Goal: Feedback & Contribution: Submit feedback/report problem

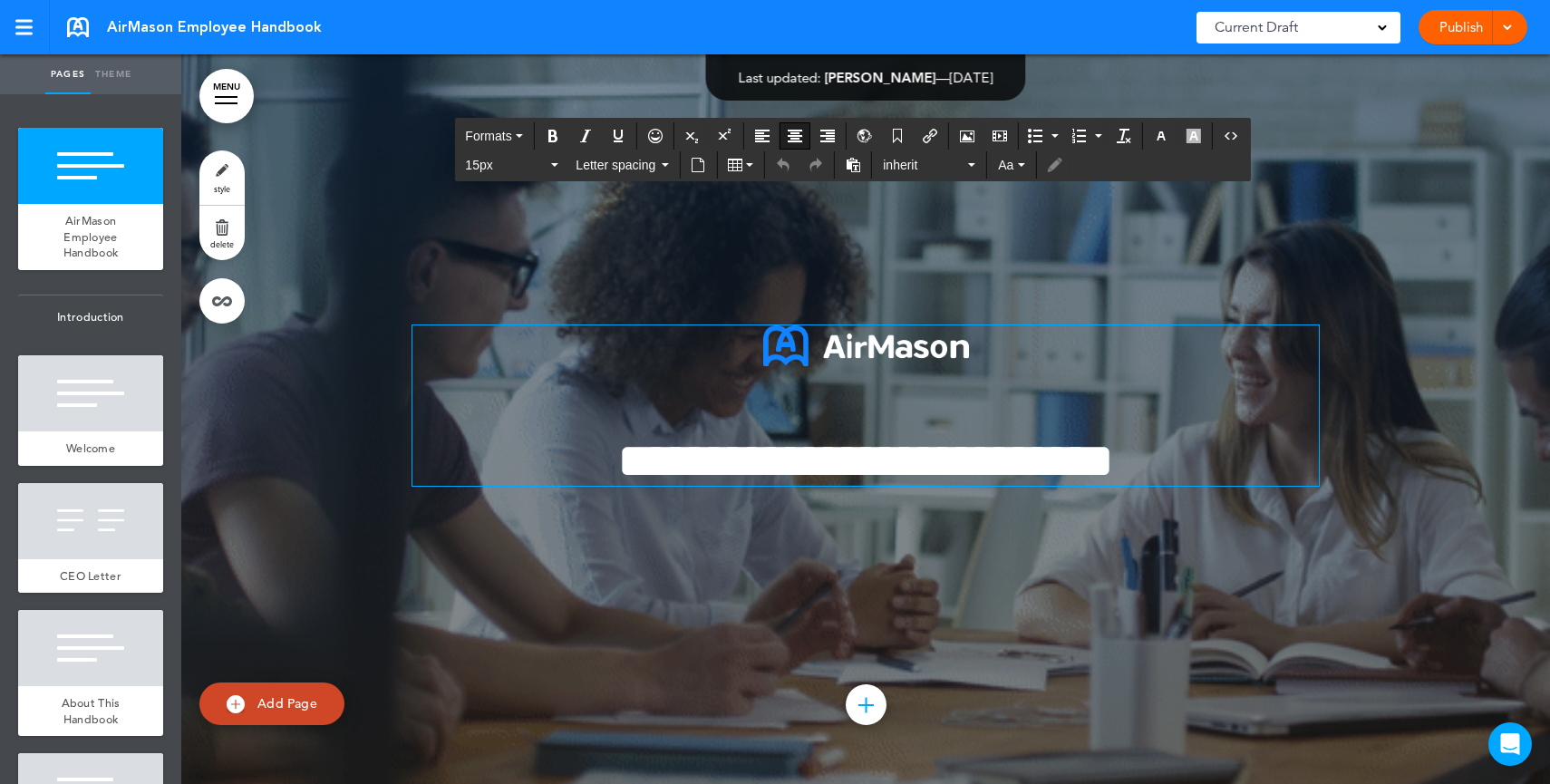
click at [841, 450] on span "**********" at bounding box center [865, 461] width 497 height 50
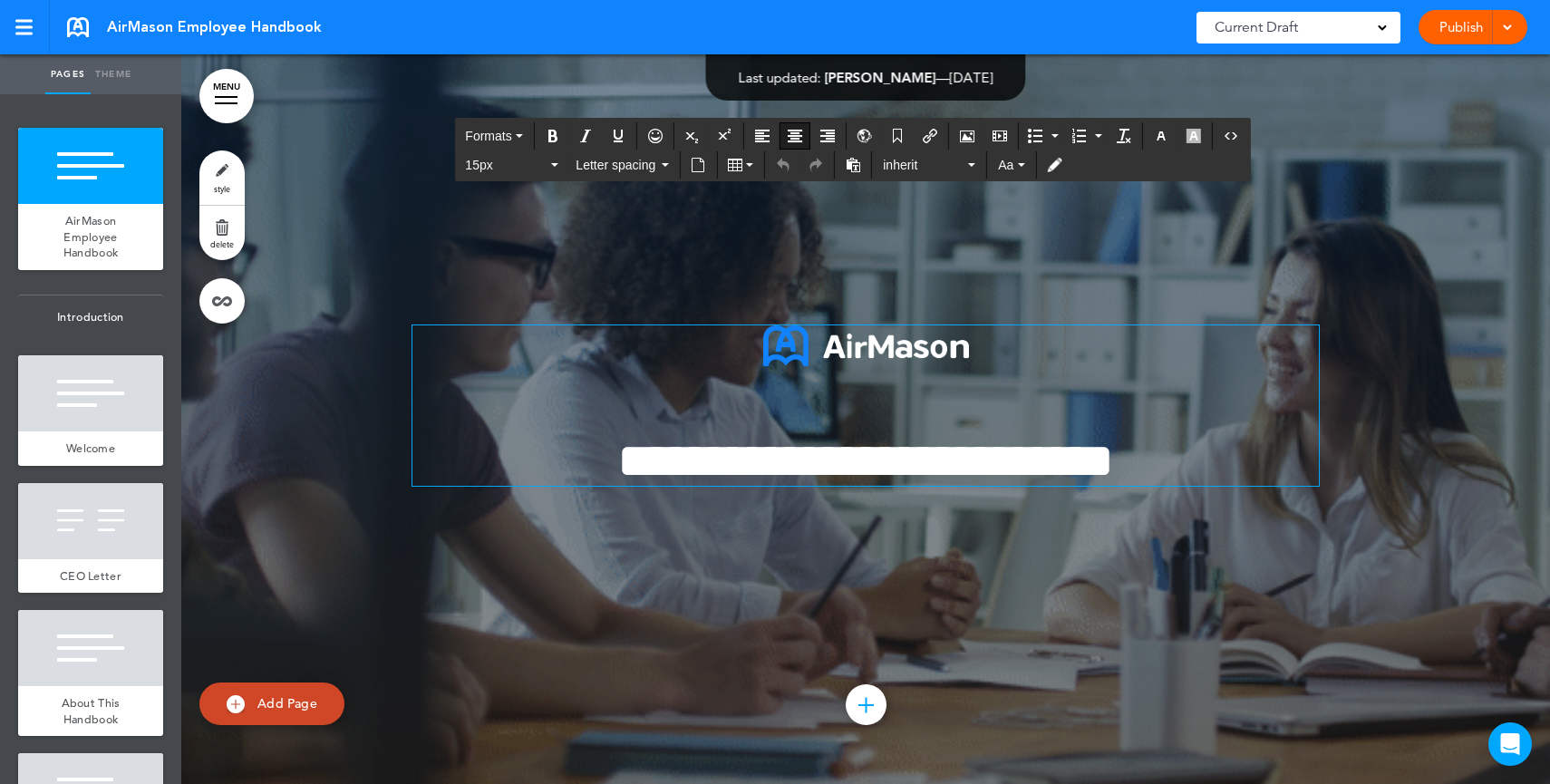
click at [1312, 37] on div "Current Draft" at bounding box center [1298, 27] width 204 height 32
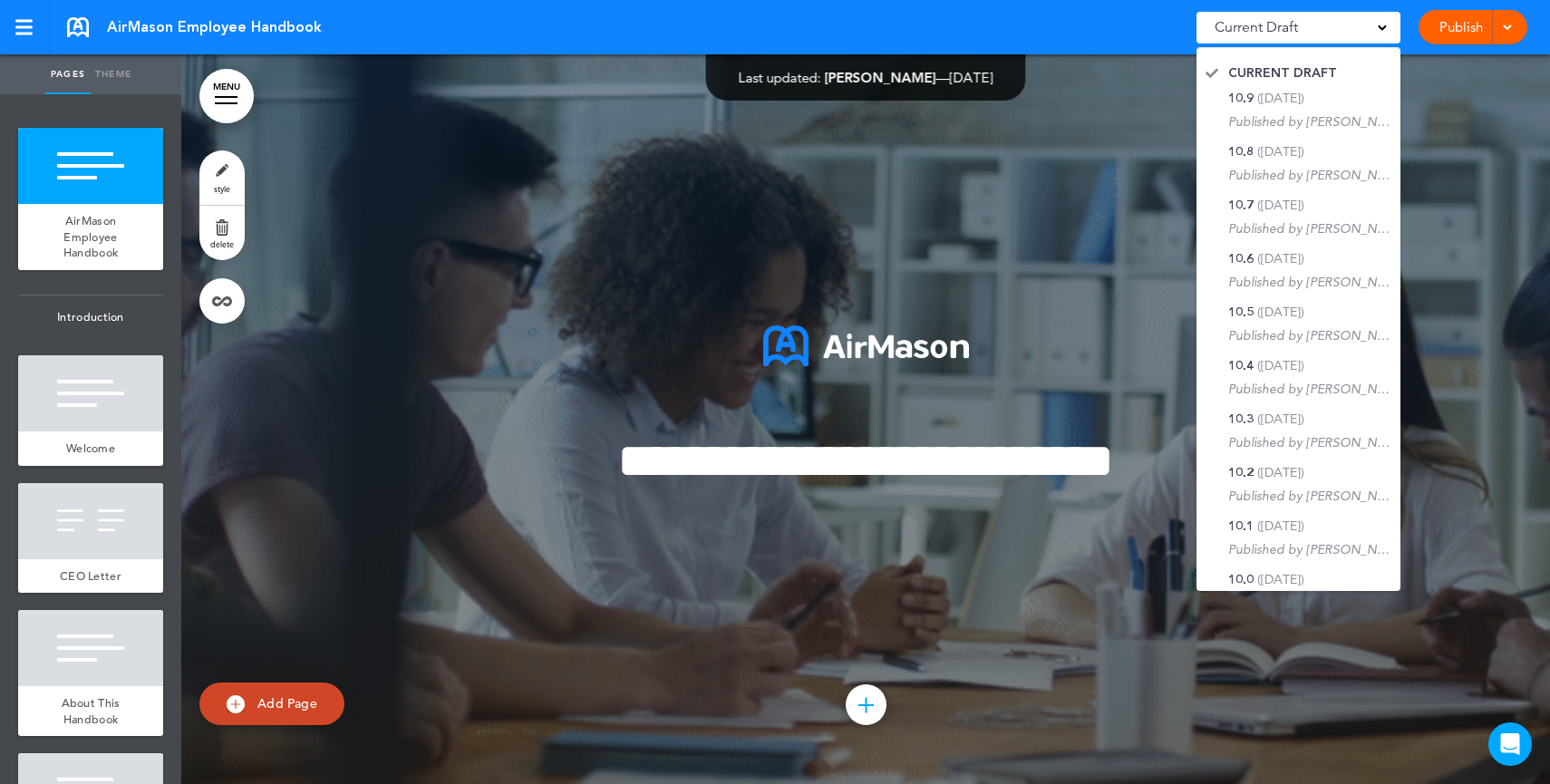
click at [1448, 37] on link "Publish" at bounding box center [1460, 27] width 57 height 35
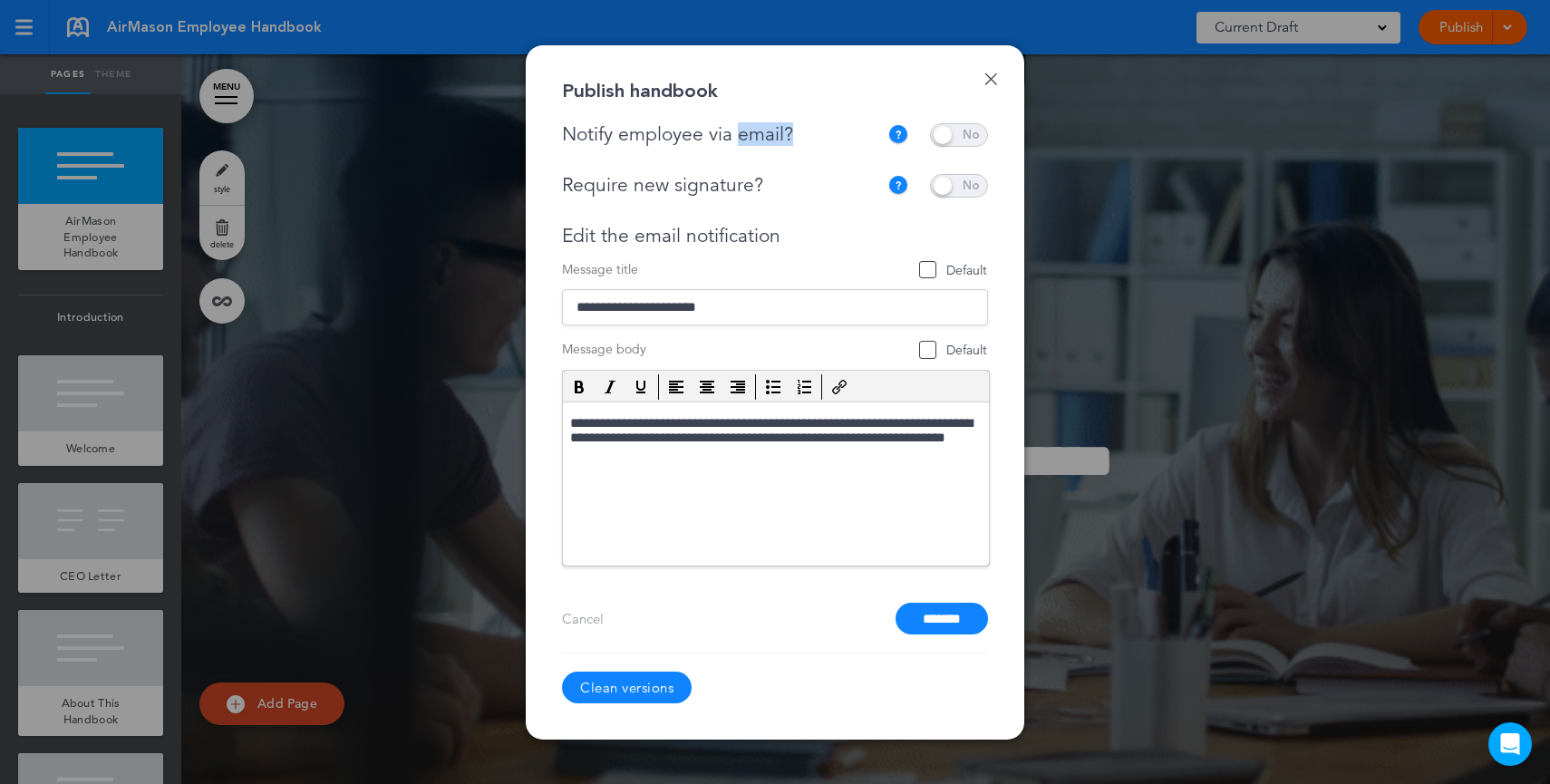
drag, startPoint x: 807, startPoint y: 137, endPoint x: 740, endPoint y: 139, distance: 67.0
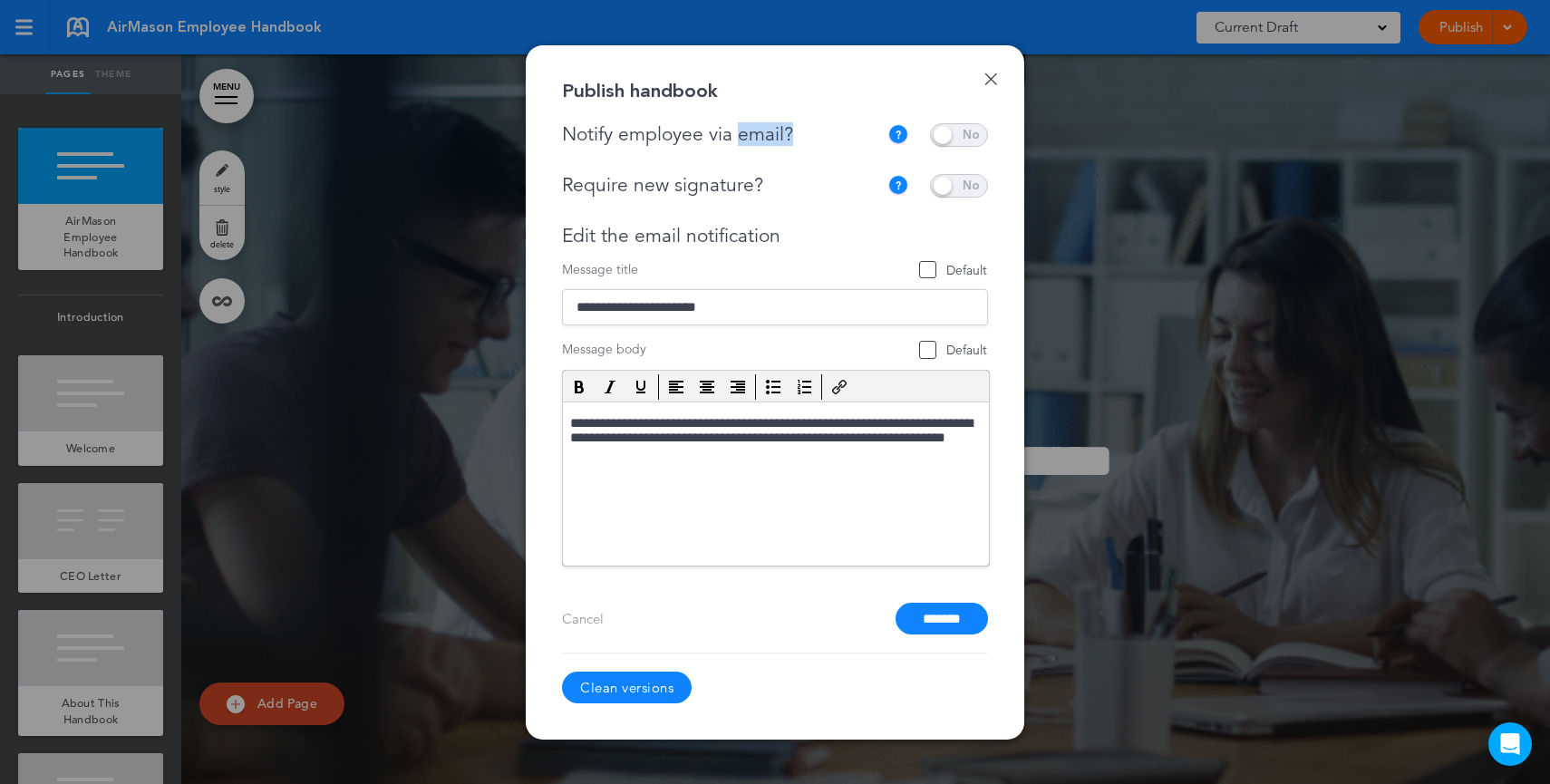
click at [740, 139] on div "Notify employee via email?" at bounding box center [724, 133] width 325 height 22
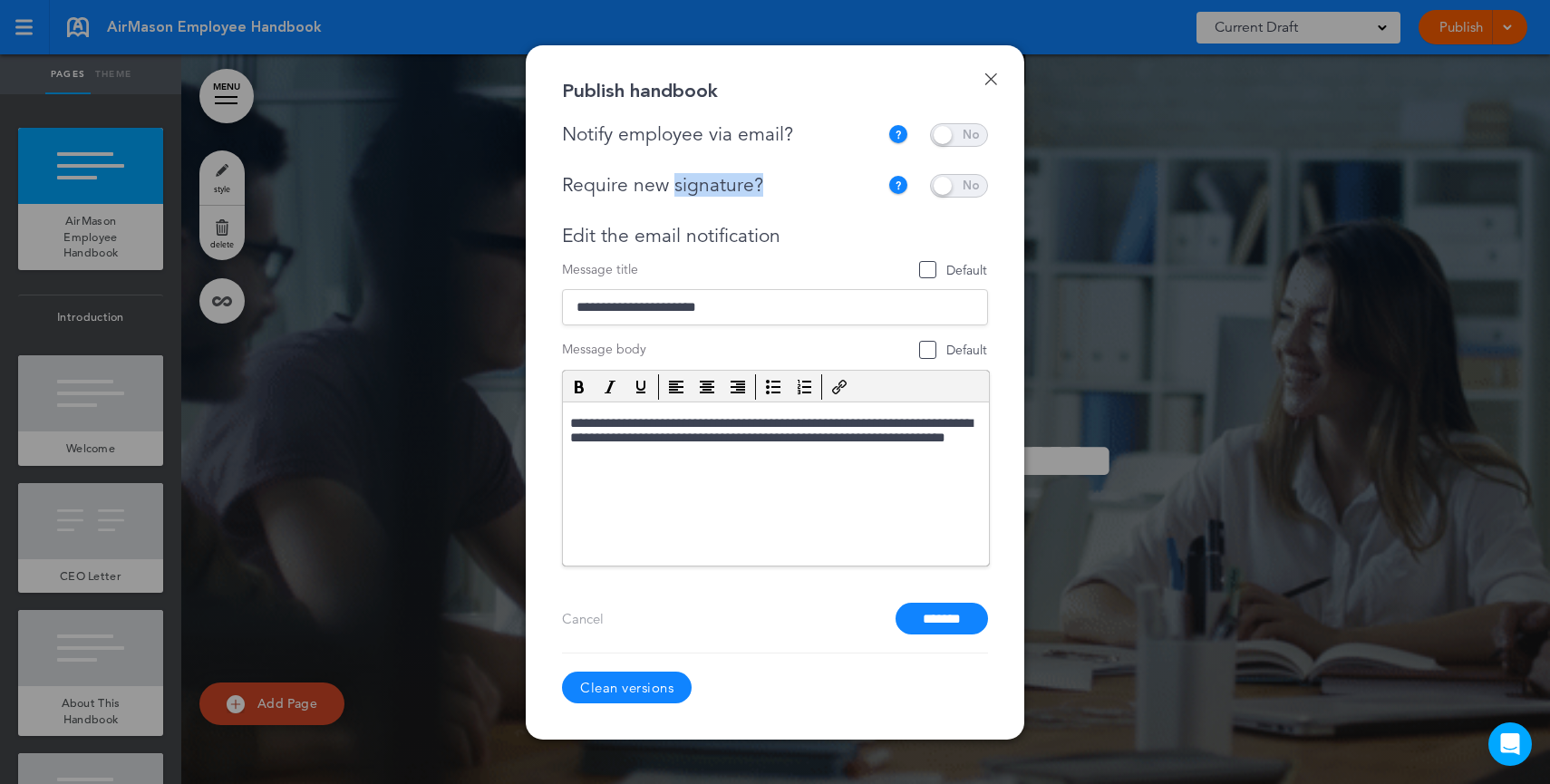
drag, startPoint x: 796, startPoint y: 191, endPoint x: 673, endPoint y: 194, distance: 123.0
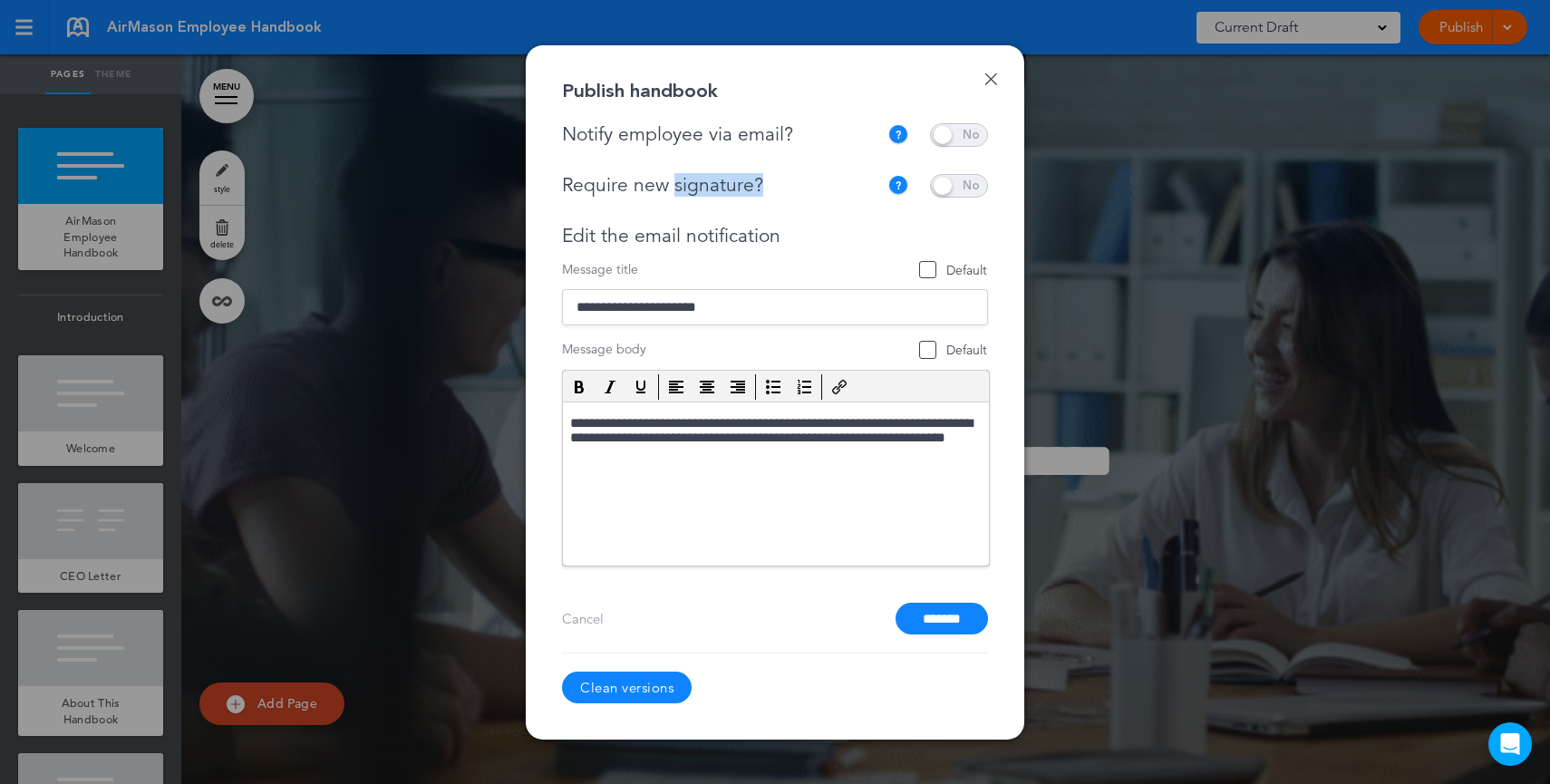
click at [673, 194] on div "Require new signature?" at bounding box center [719, 185] width 316 height 22
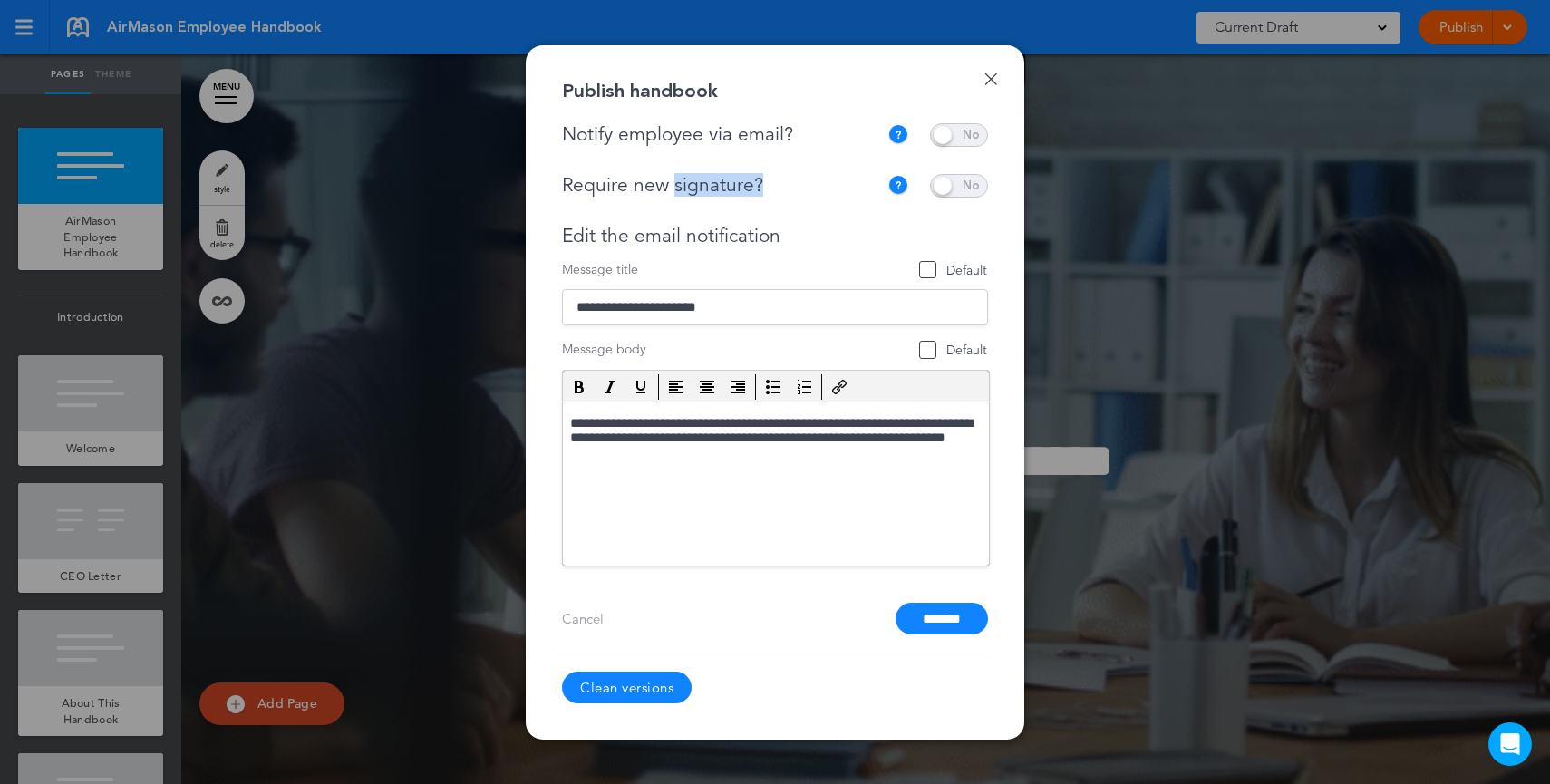
click at [996, 81] on link "Done" at bounding box center [990, 78] width 13 height 13
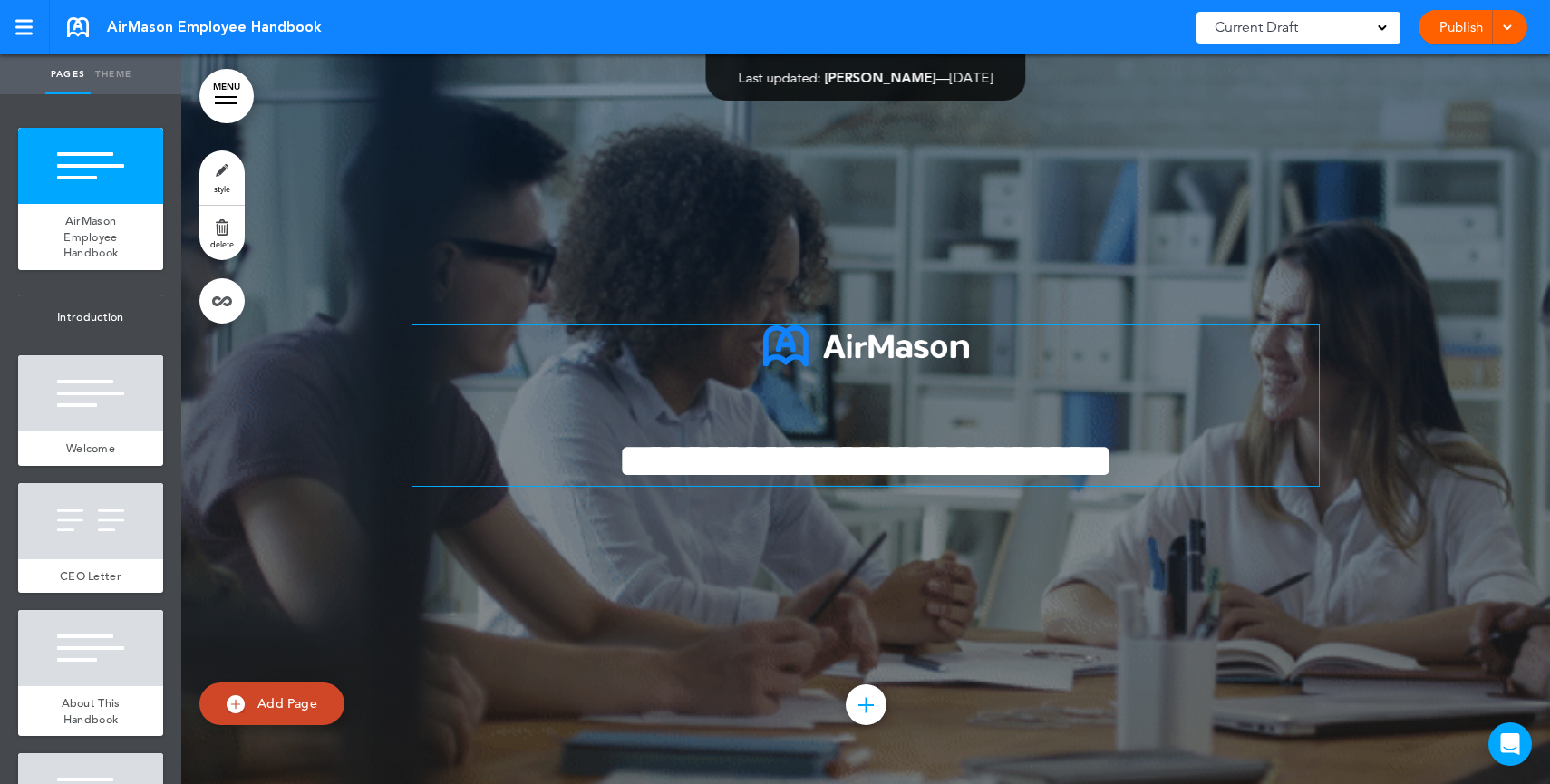
click at [1062, 407] on p at bounding box center [864, 366] width 906 height 83
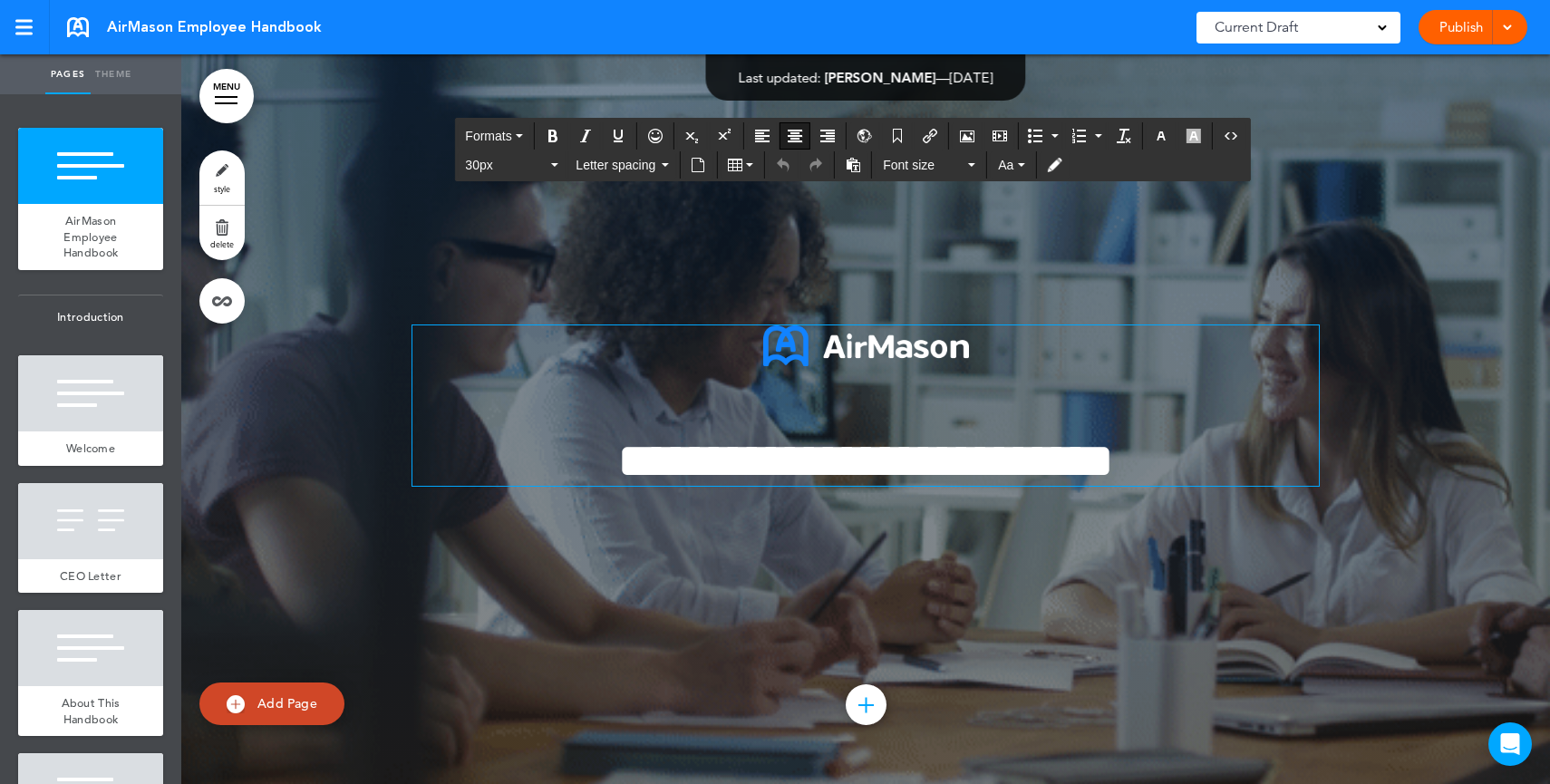
click at [1236, 443] on h1 "**********" at bounding box center [864, 461] width 906 height 50
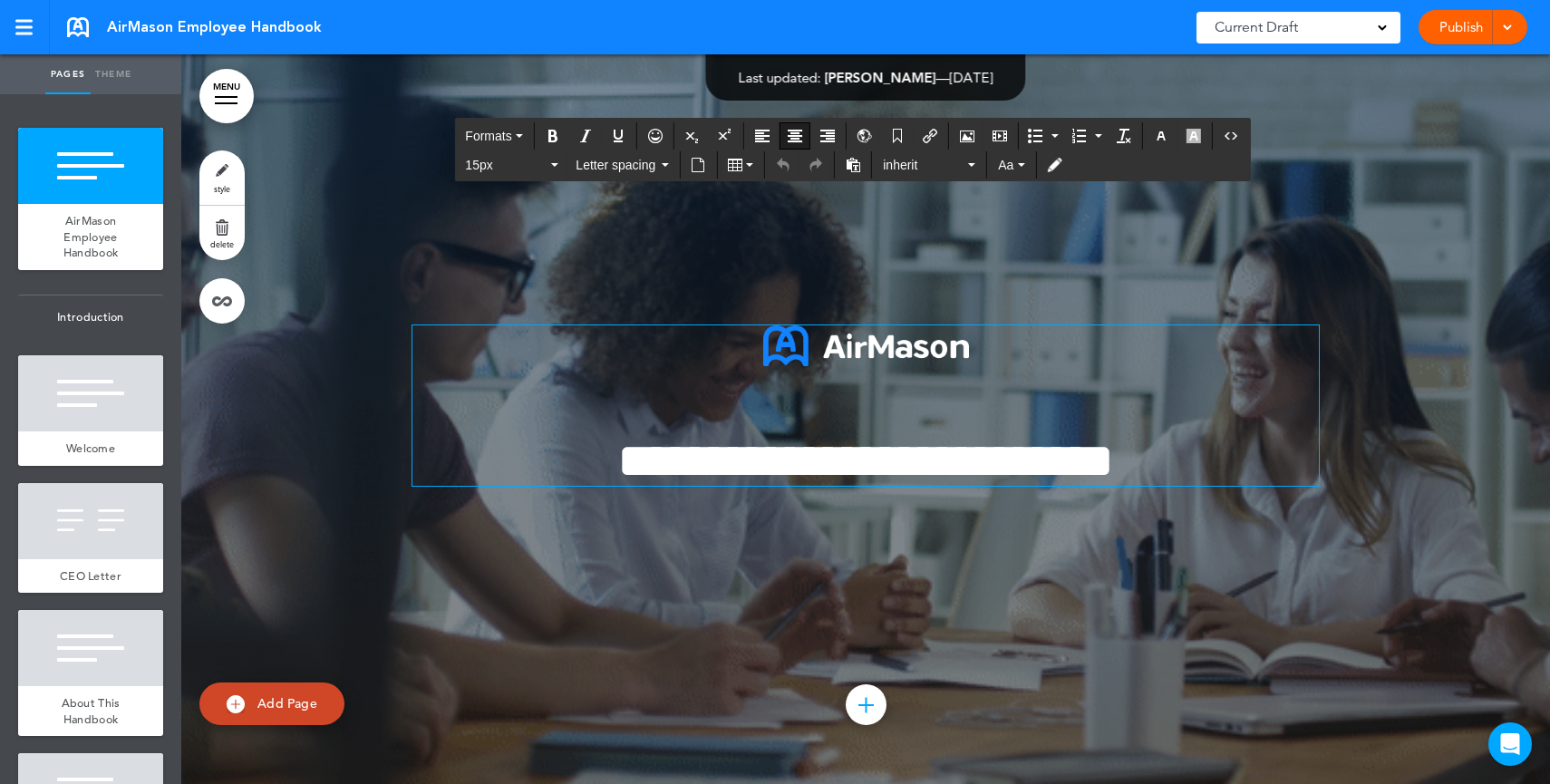
click at [1453, 33] on div "Publish Publish Preview Draft" at bounding box center [1473, 27] width 108 height 35
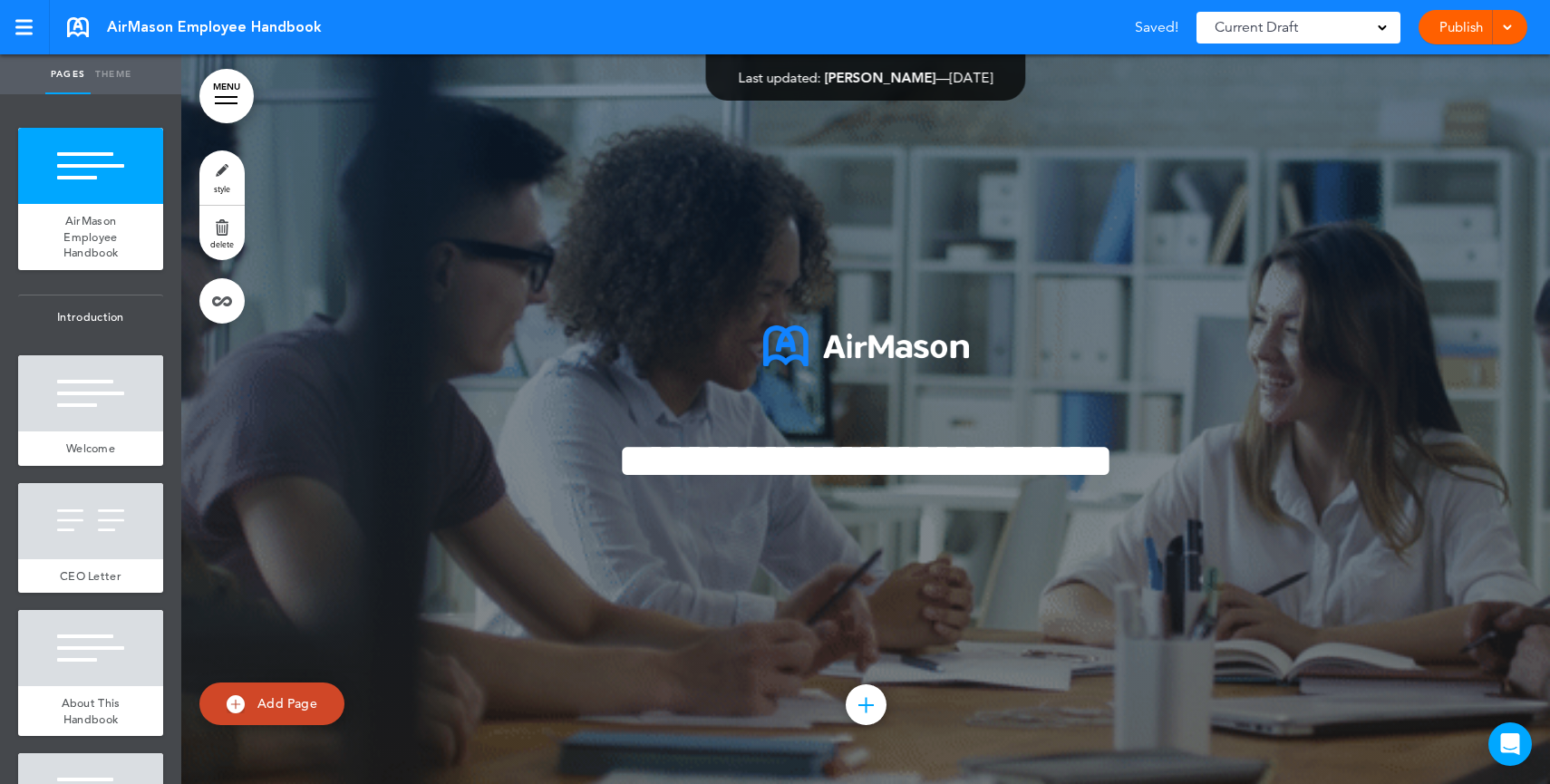
click at [1453, 33] on link "Publish" at bounding box center [1460, 27] width 57 height 35
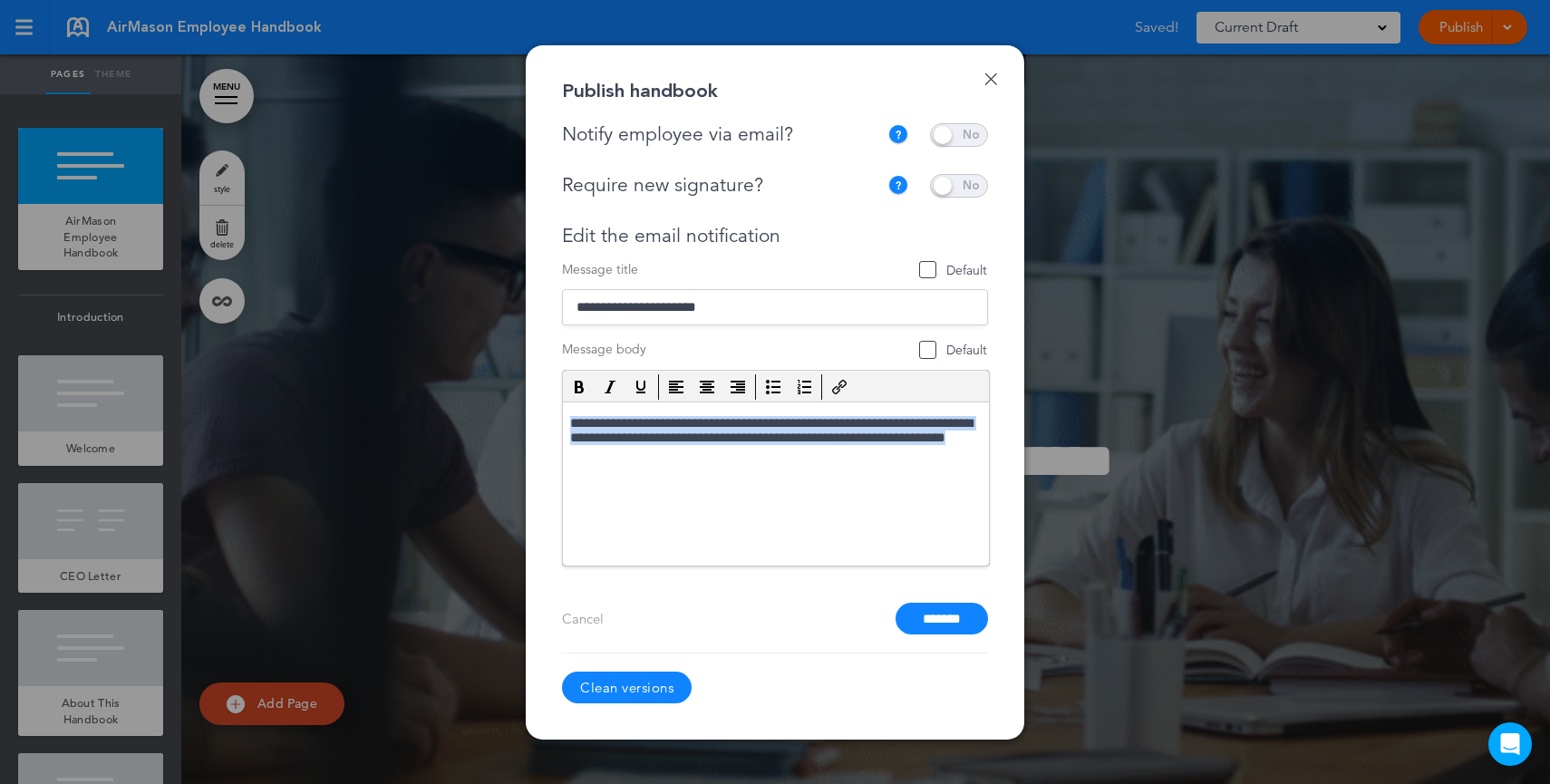
drag, startPoint x: 661, startPoint y: 470, endPoint x: 566, endPoint y: 422, distance: 106.4
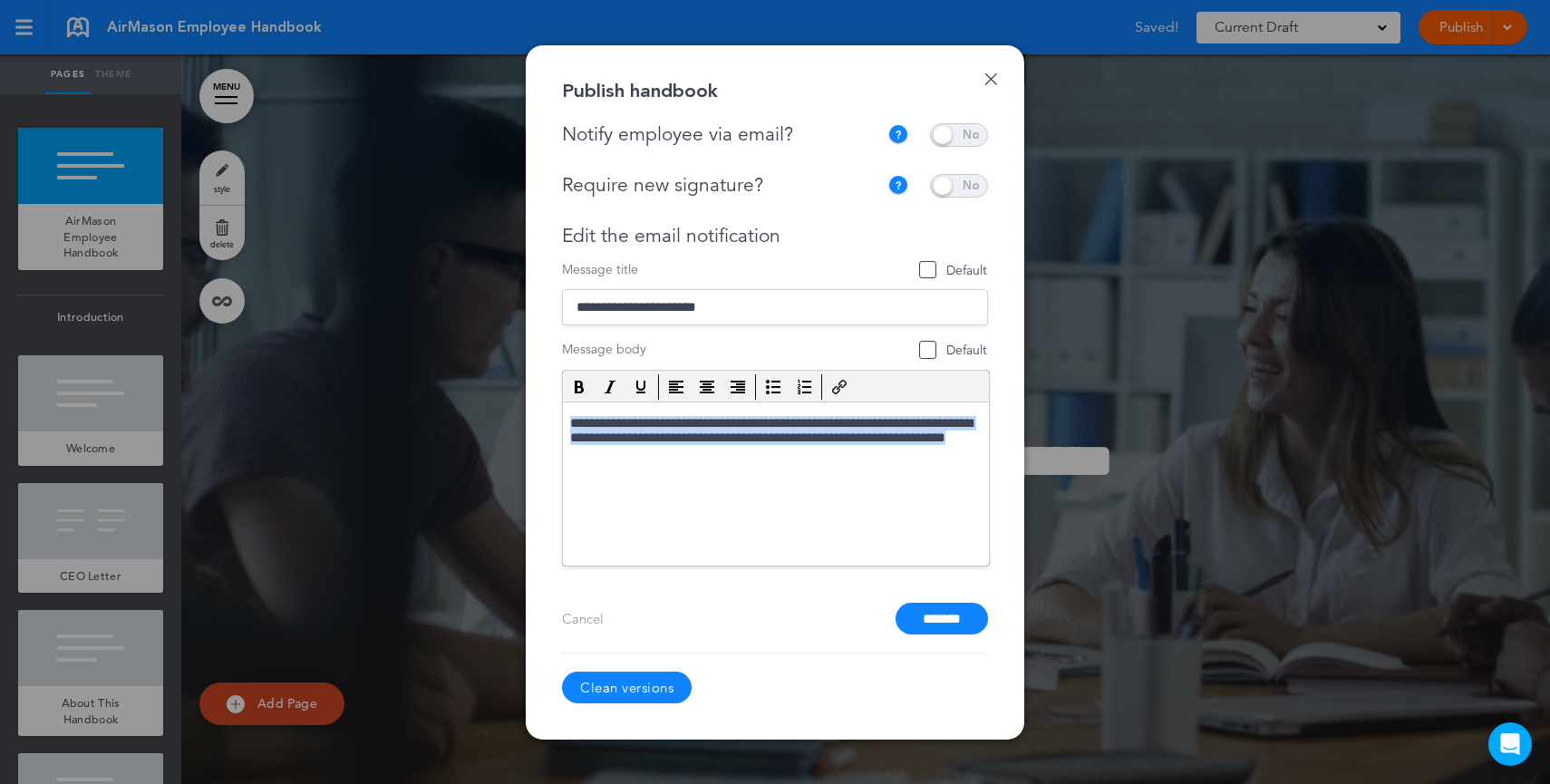
click at [566, 422] on html "**********" at bounding box center [775, 440] width 425 height 78
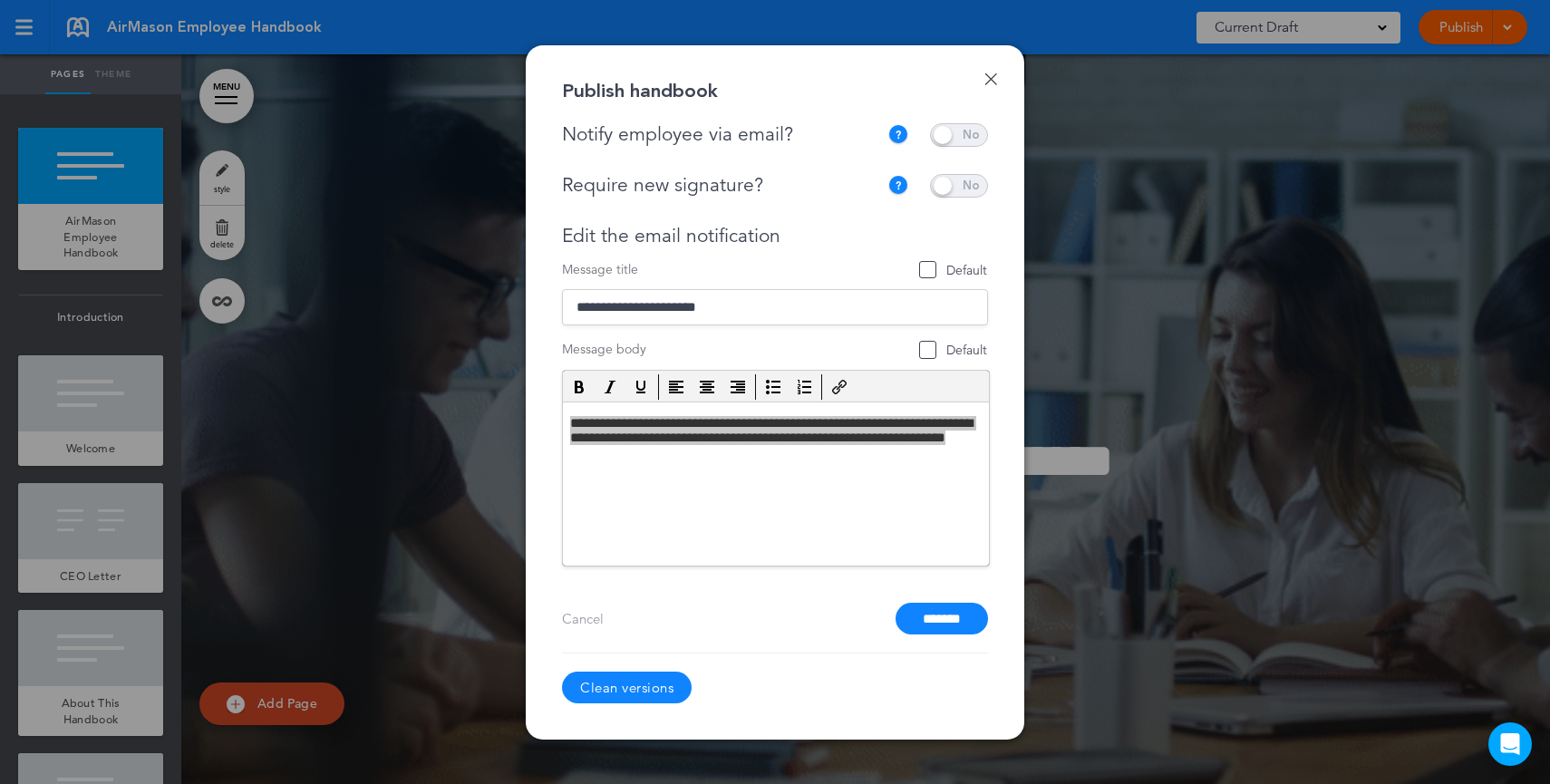
click at [1109, 296] on div at bounding box center [775, 392] width 1550 height 784
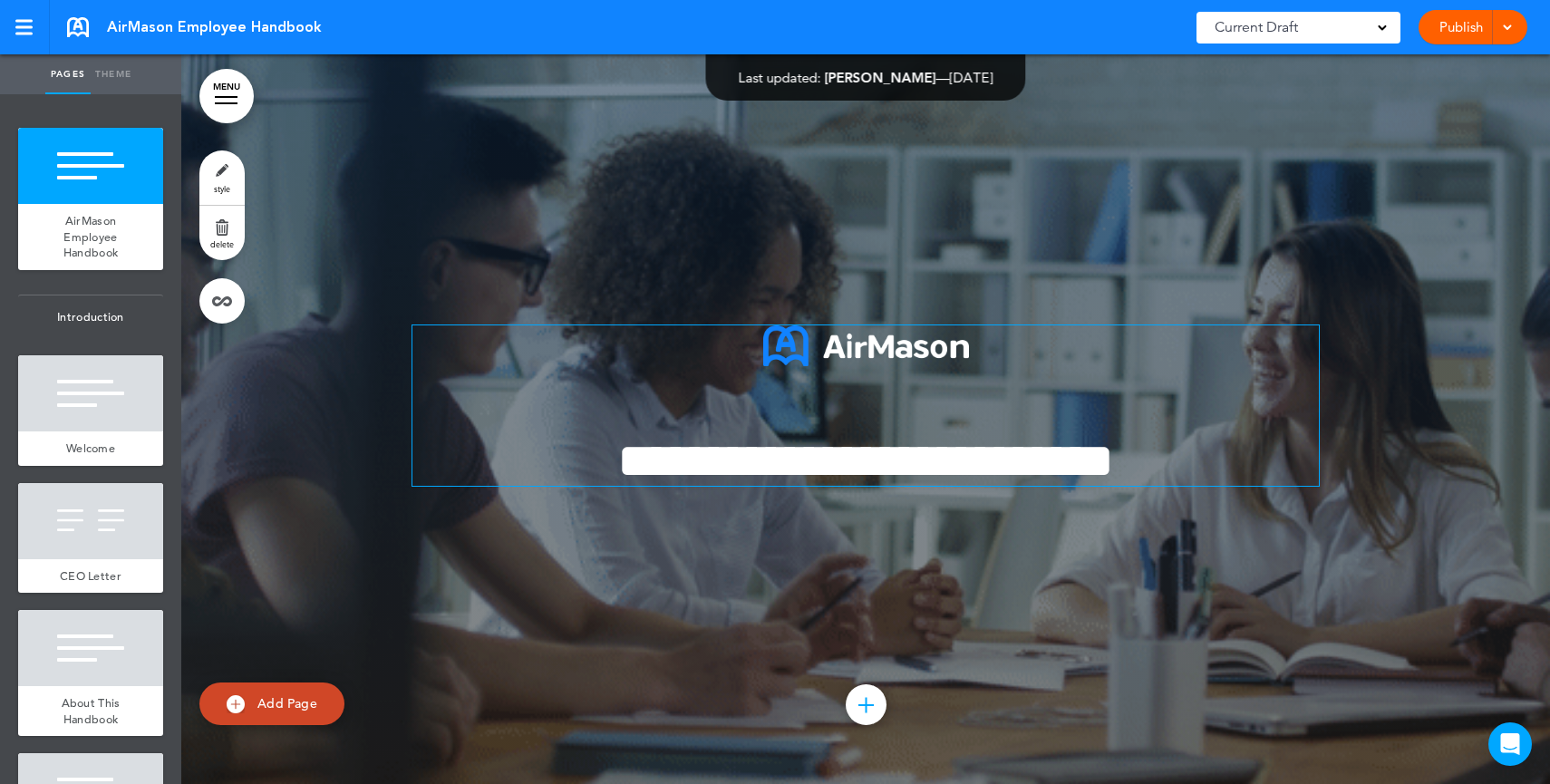
click at [1009, 485] on span "**********" at bounding box center [865, 461] width 497 height 50
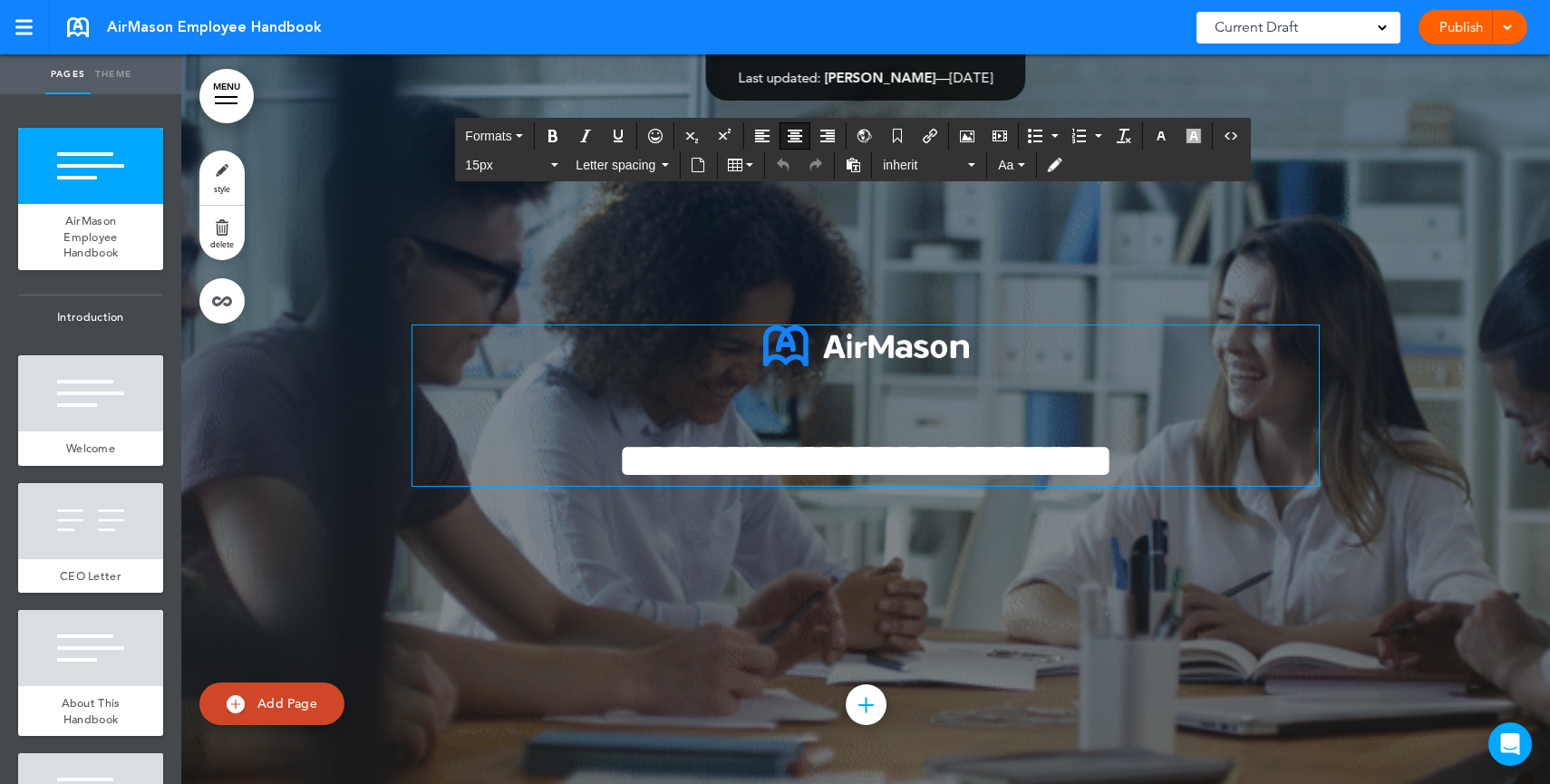
click at [1232, 465] on h1 "**********" at bounding box center [864, 461] width 906 height 50
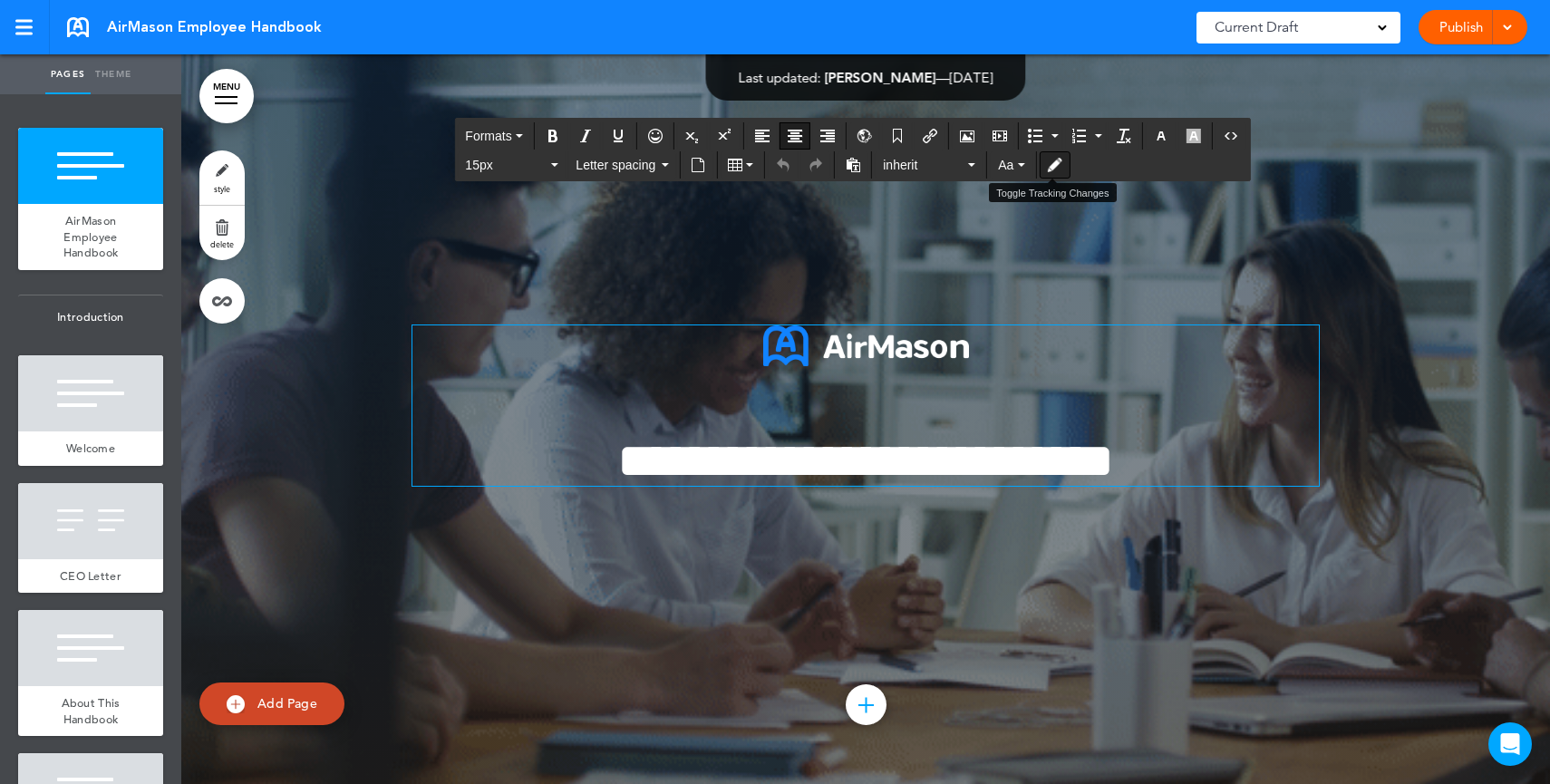
click at [1059, 173] on button "Toggle Tracking Changes" at bounding box center [1054, 164] width 29 height 25
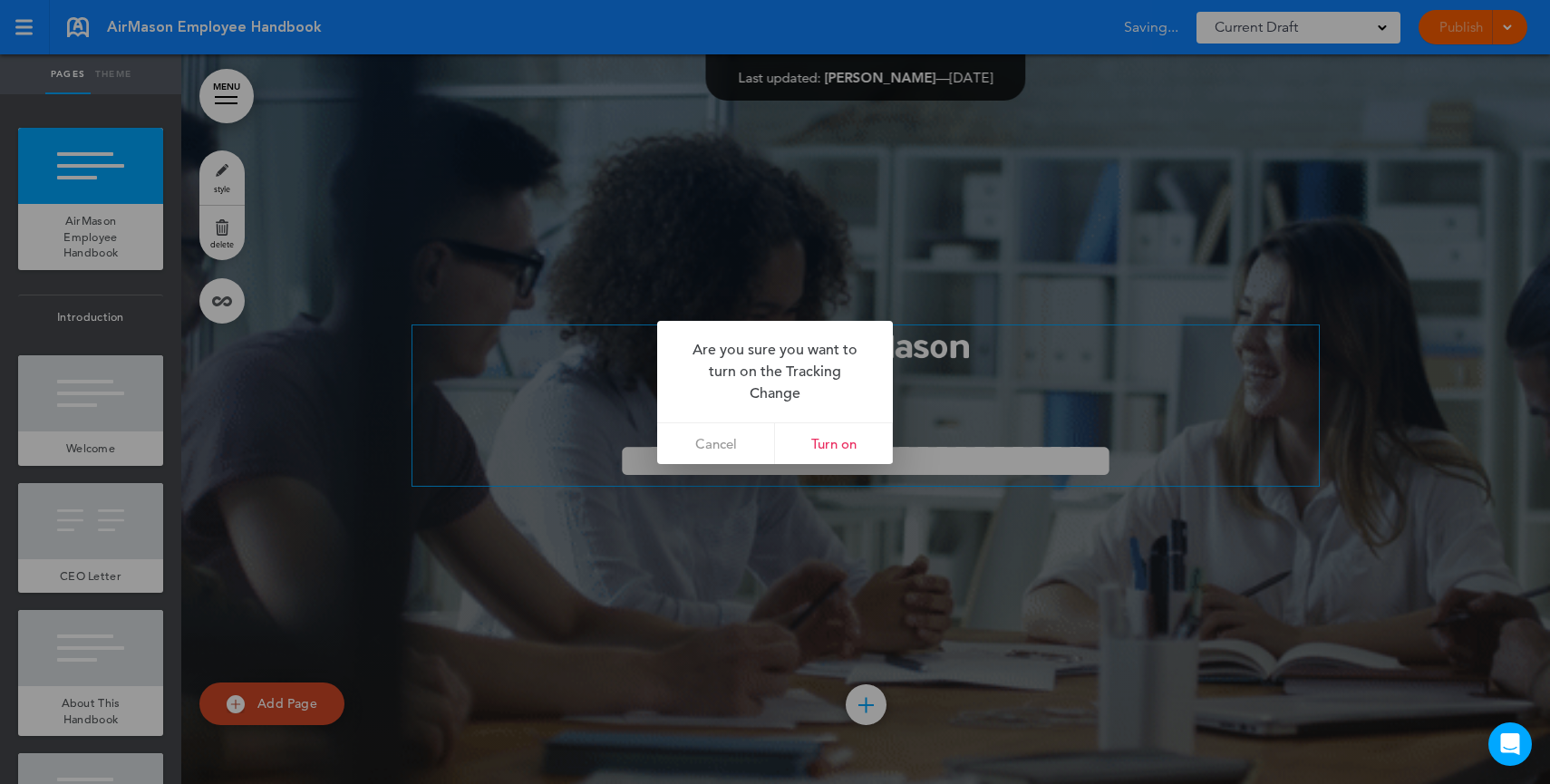
click at [861, 448] on link "Turn on" at bounding box center [833, 444] width 118 height 41
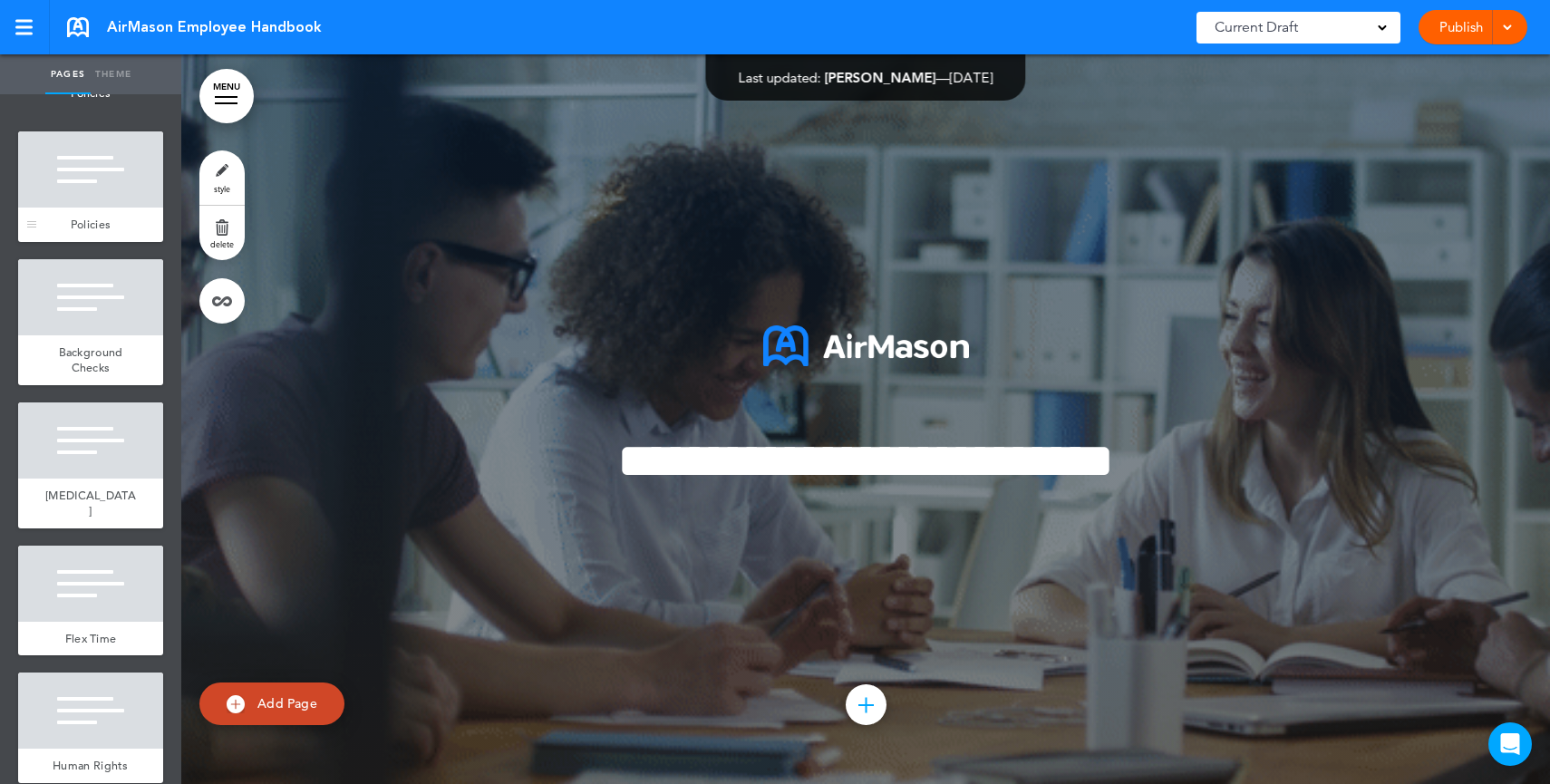
scroll to position [3802, 0]
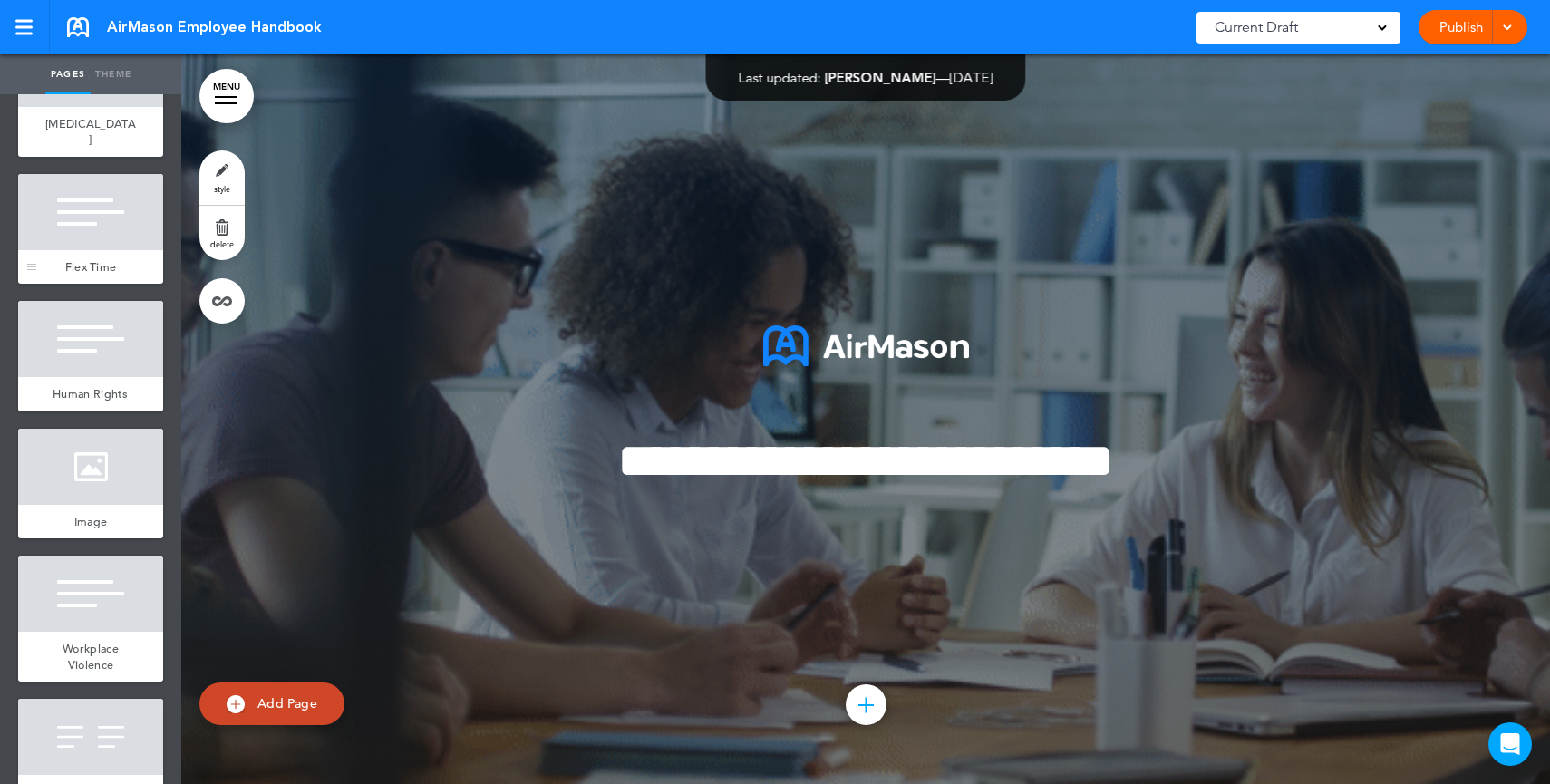
click at [95, 284] on div "Flex Time" at bounding box center [91, 268] width 145 height 35
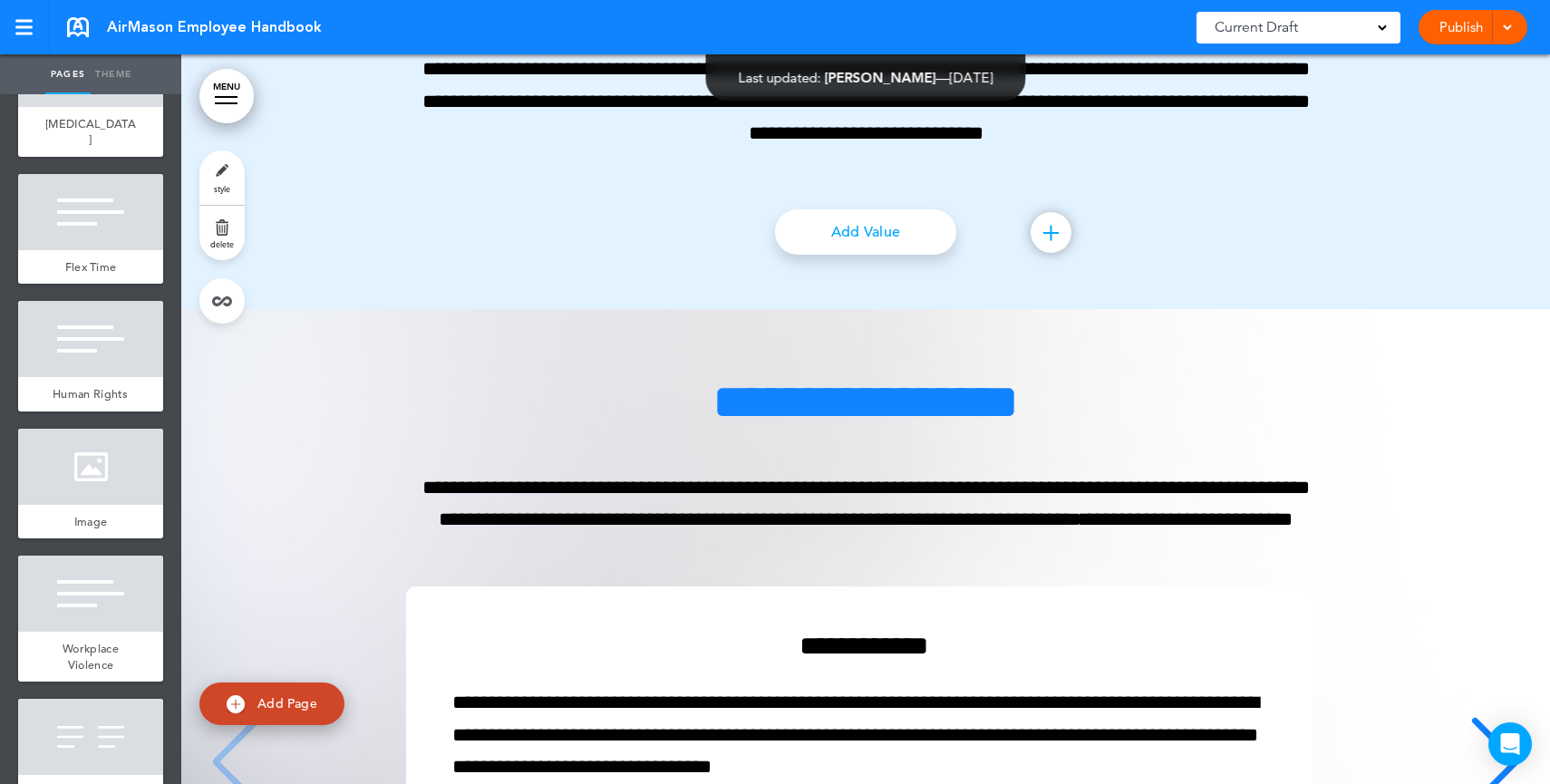
scroll to position [27859, 0]
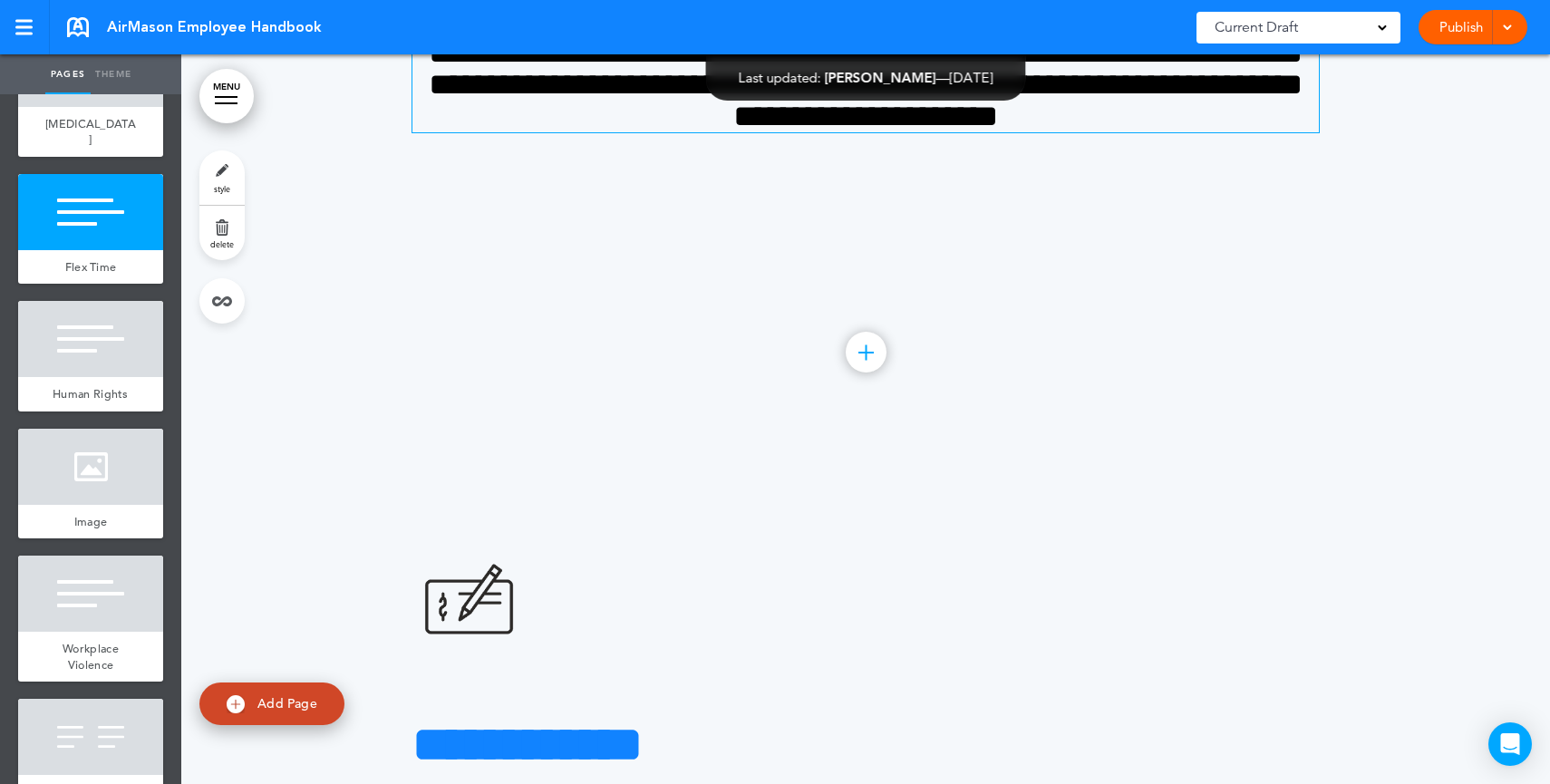
click at [1174, 132] on h4 "**********" at bounding box center [864, 84] width 906 height 95
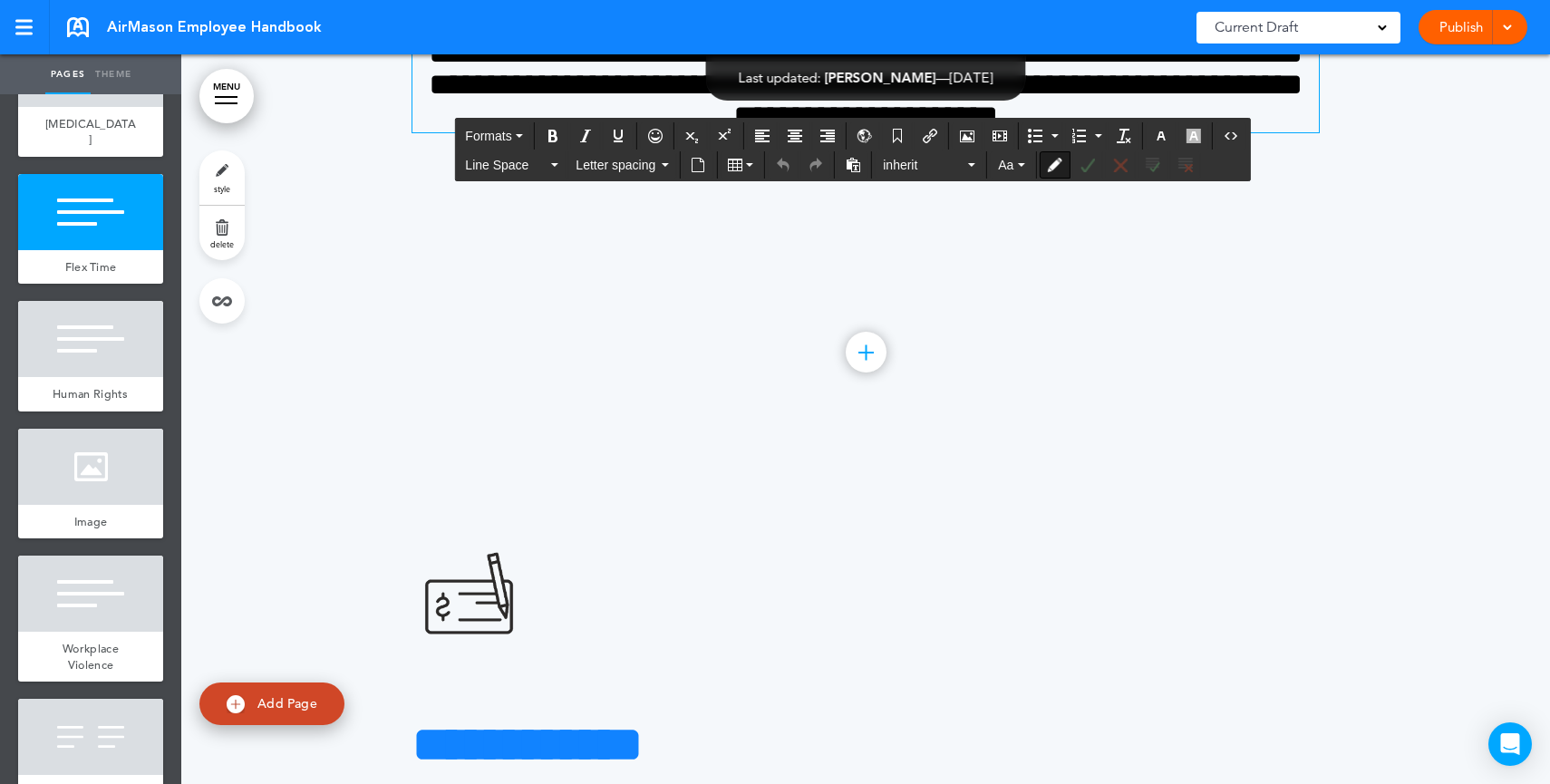
scroll to position [27794, 0]
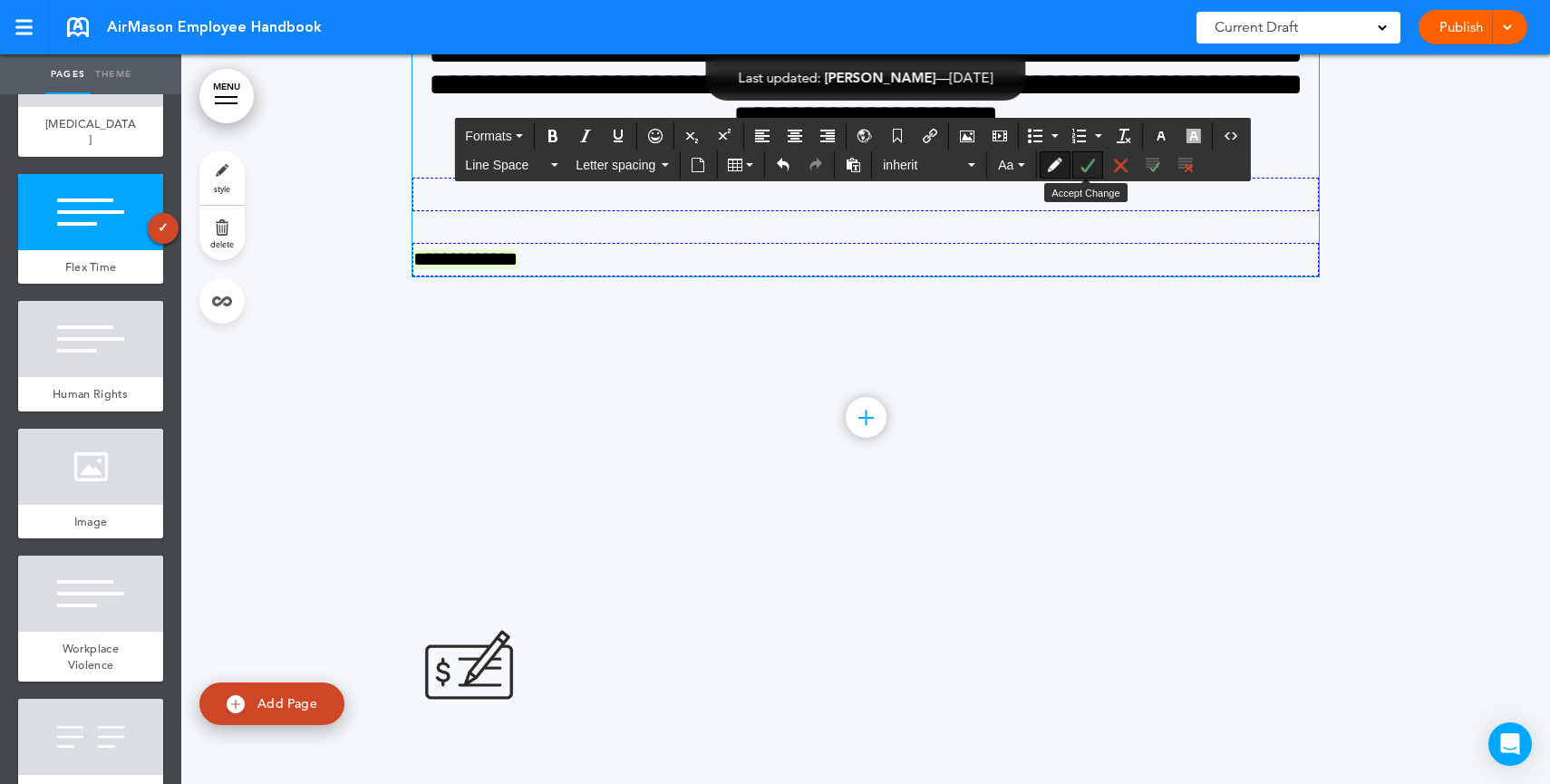
click at [1097, 171] on button "Accept Change" at bounding box center [1087, 164] width 29 height 25
click at [1117, 168] on icon "Reject Change" at bounding box center [1119, 164] width 15 height 15
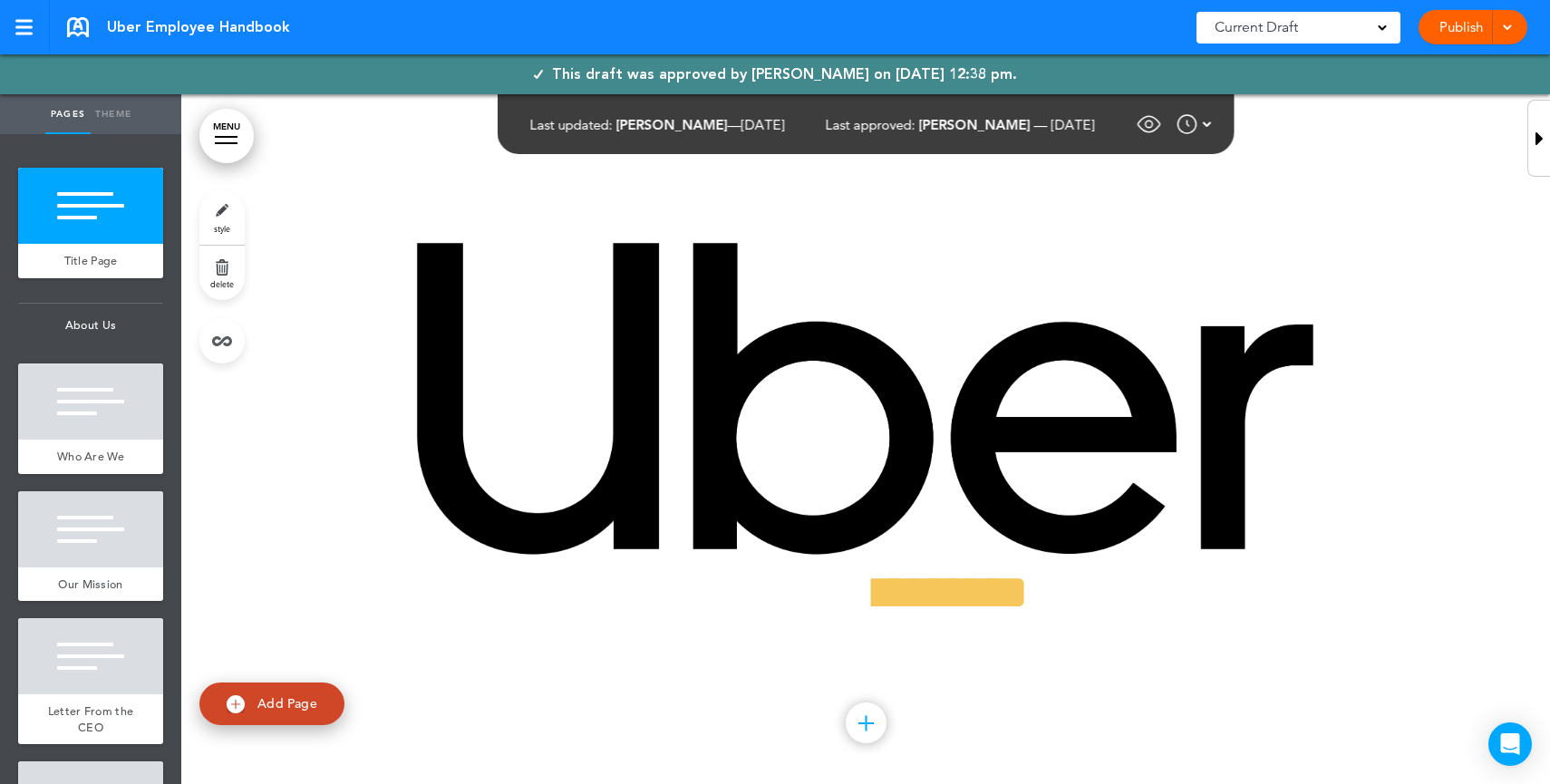
scroll to position [28, 0]
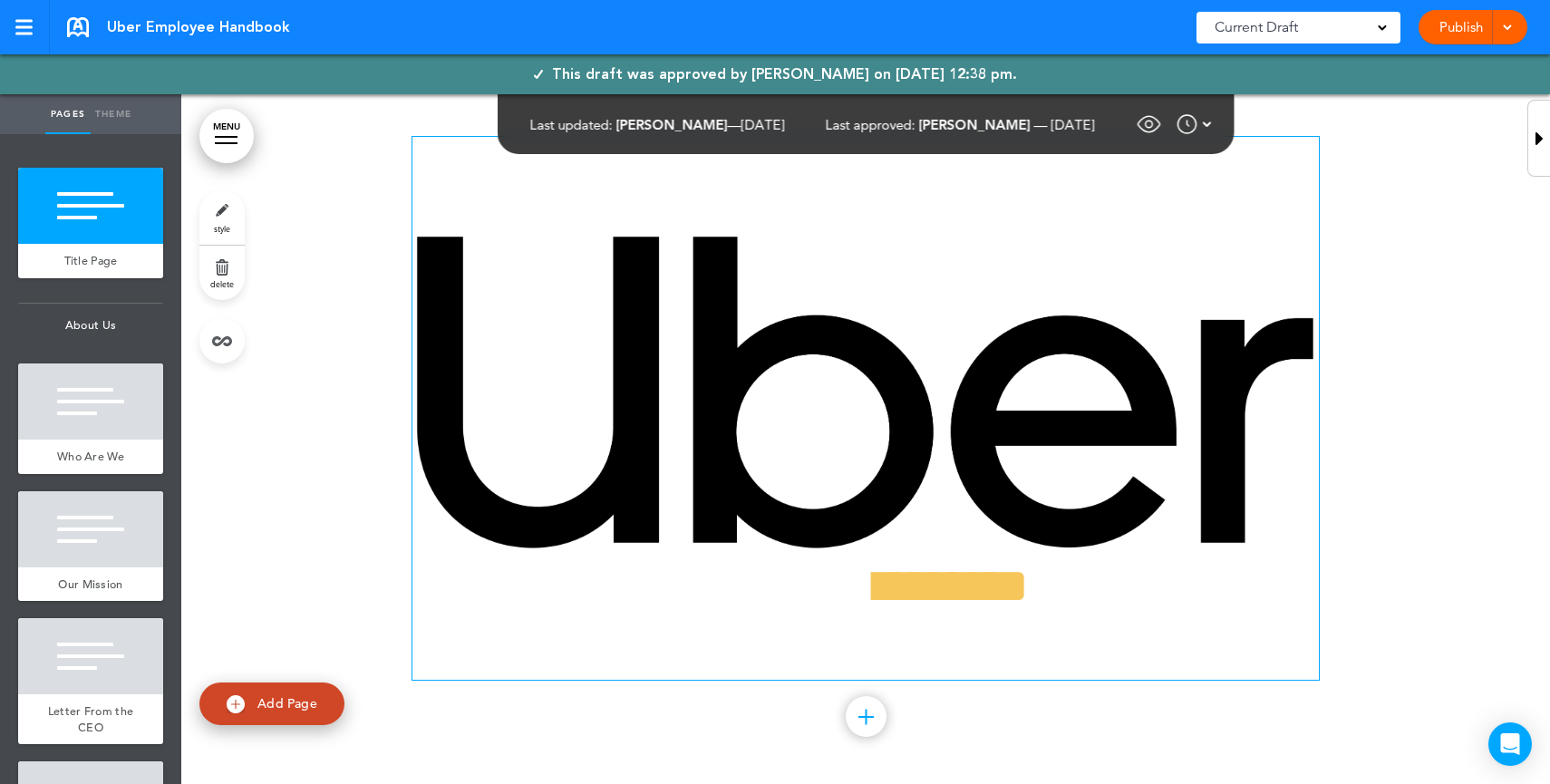
click at [958, 397] on img at bounding box center [864, 391] width 906 height 318
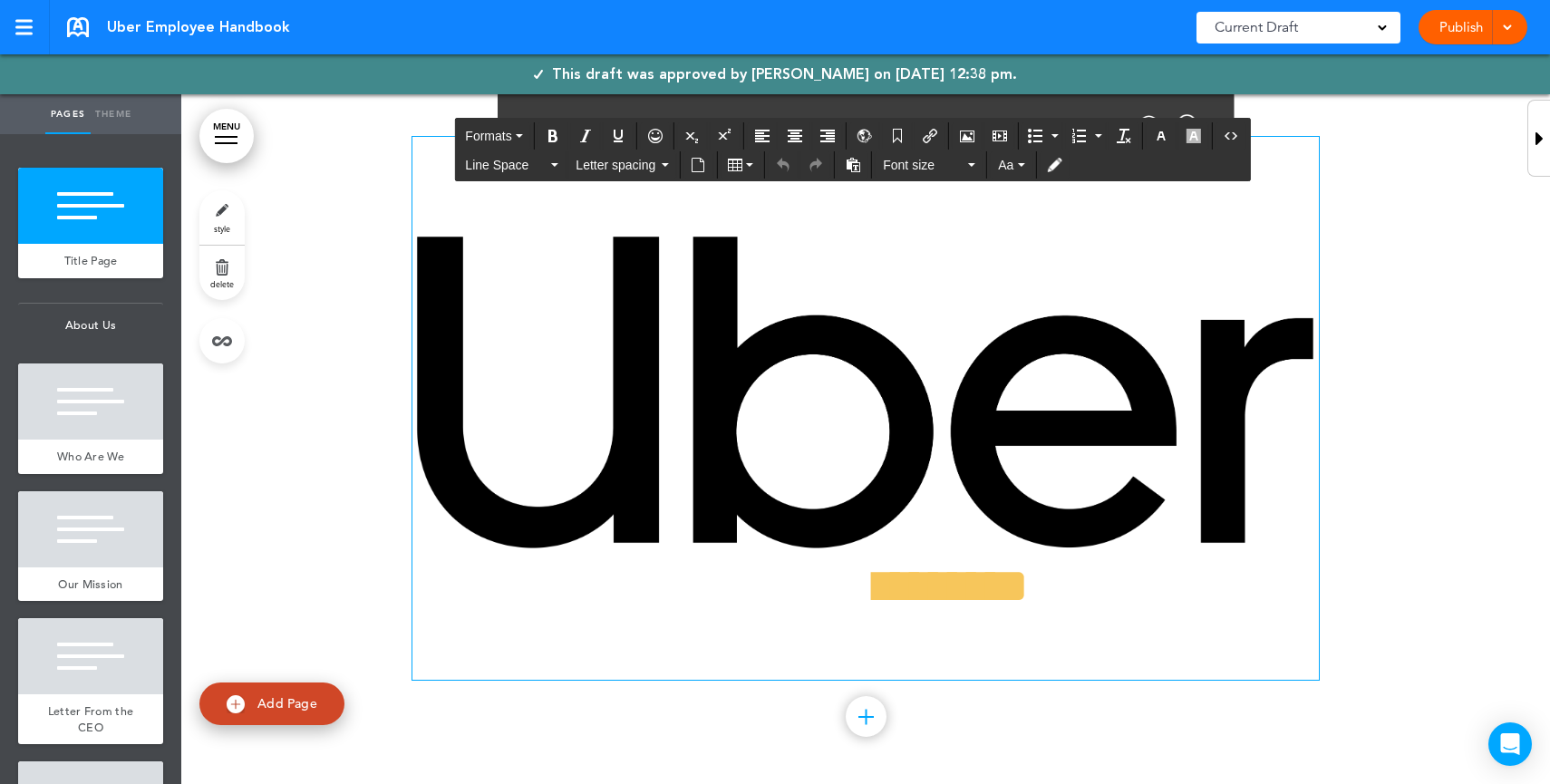
click at [969, 606] on span "********" at bounding box center [951, 586] width 153 height 50
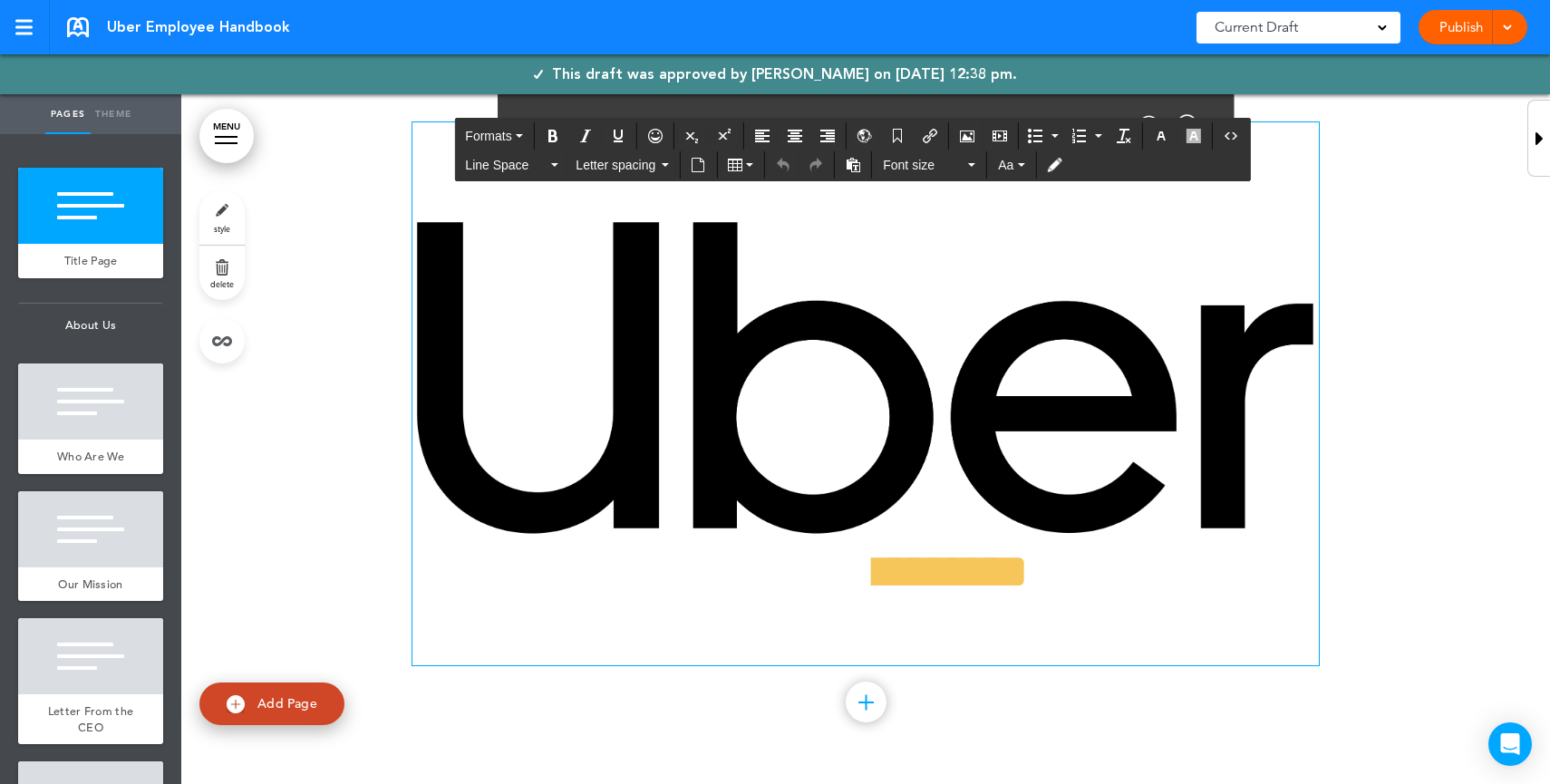
scroll to position [48, 0]
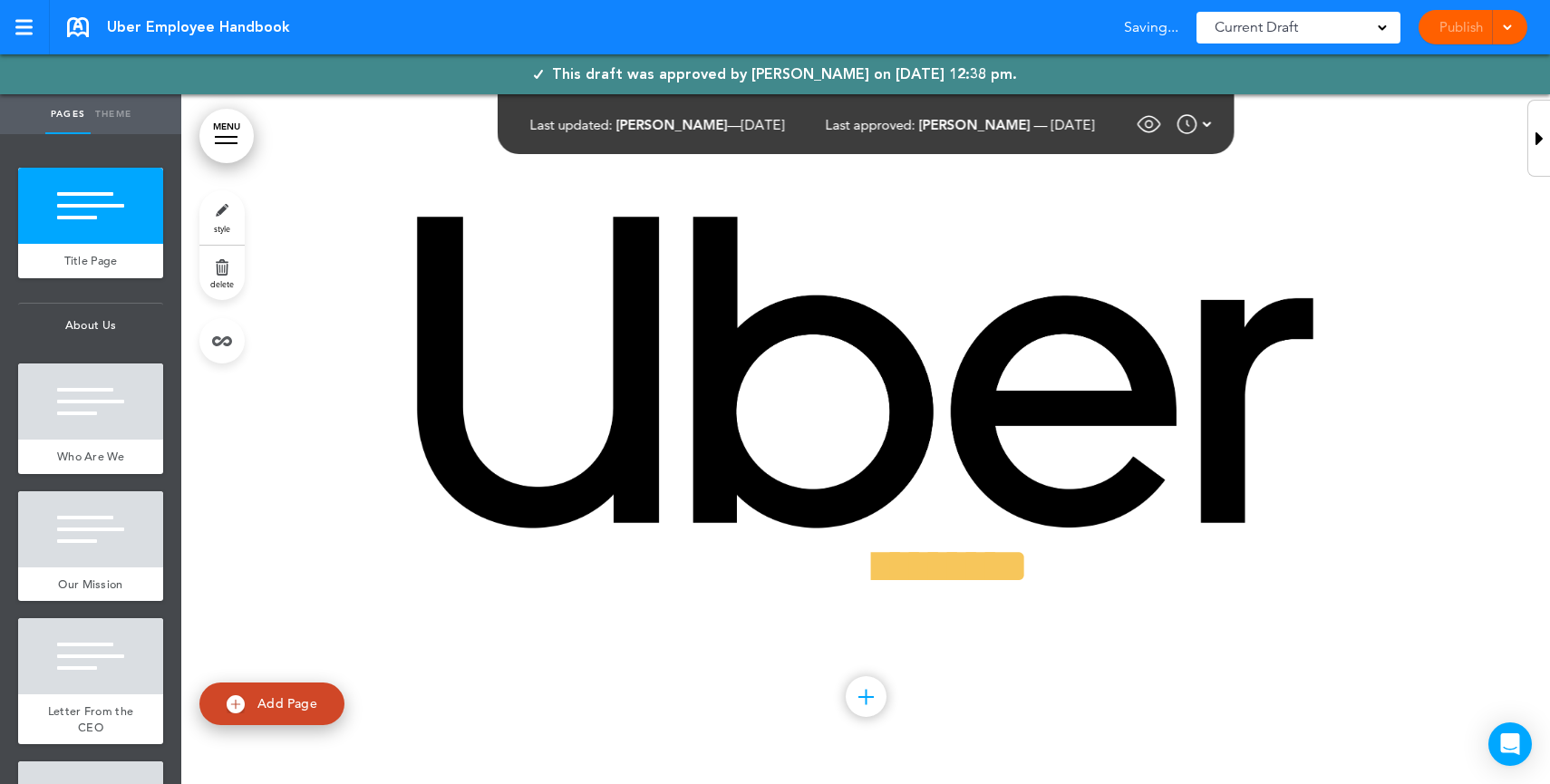
click at [1509, 32] on div at bounding box center [1504, 27] width 18 height 35
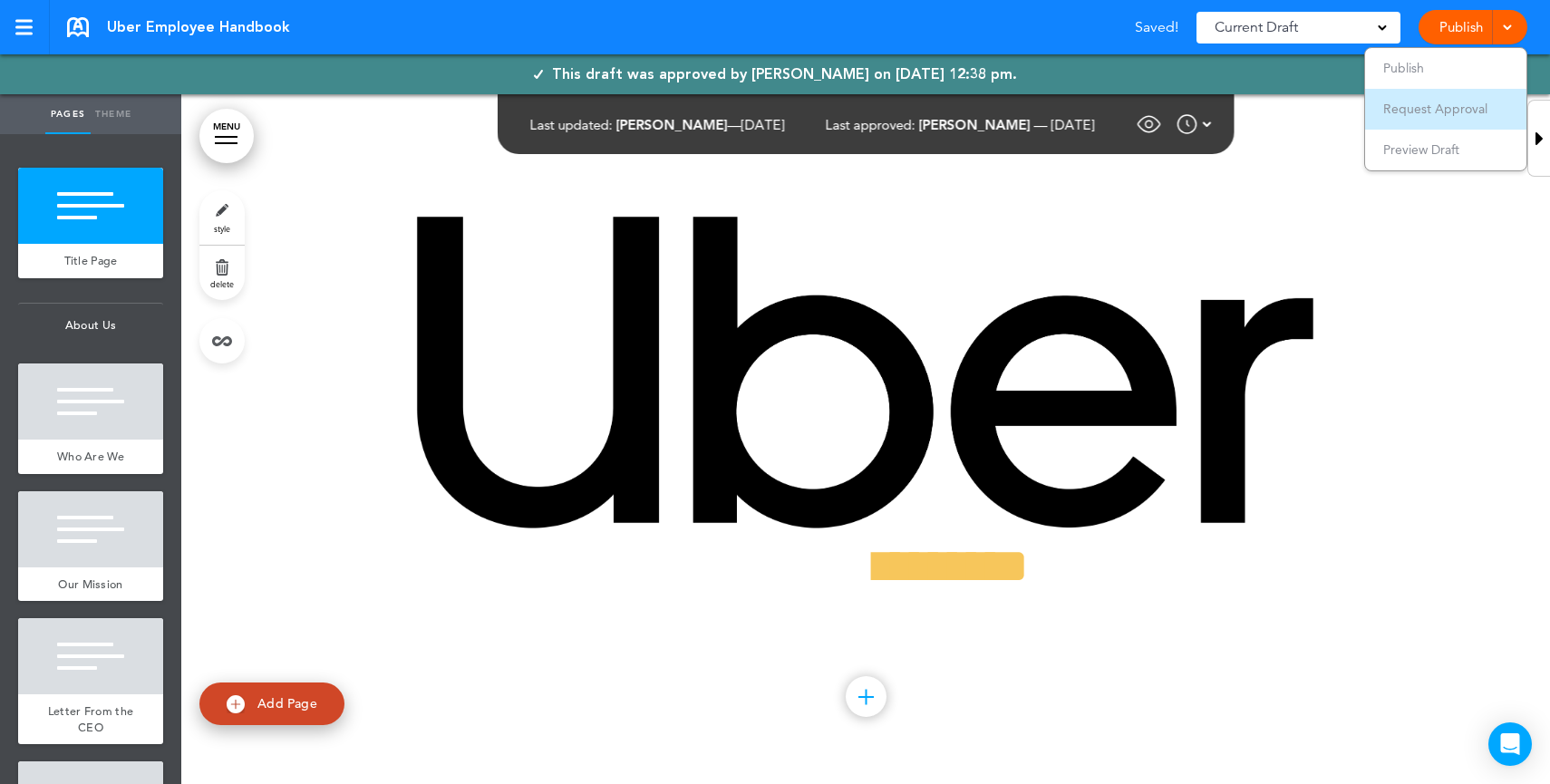
click at [1443, 112] on span "Request Approval" at bounding box center [1435, 108] width 104 height 16
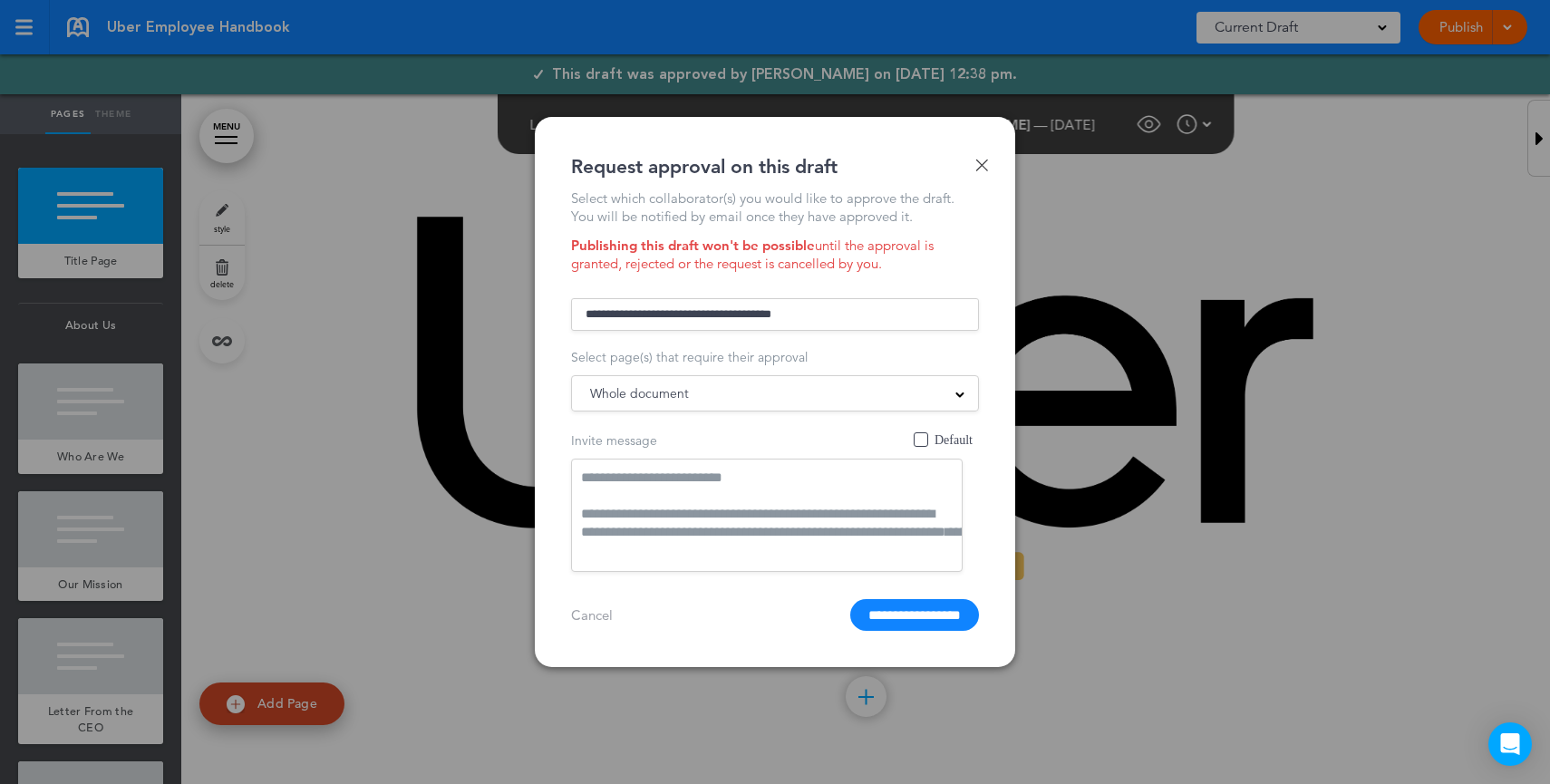
click at [826, 313] on input "text" at bounding box center [775, 314] width 408 height 33
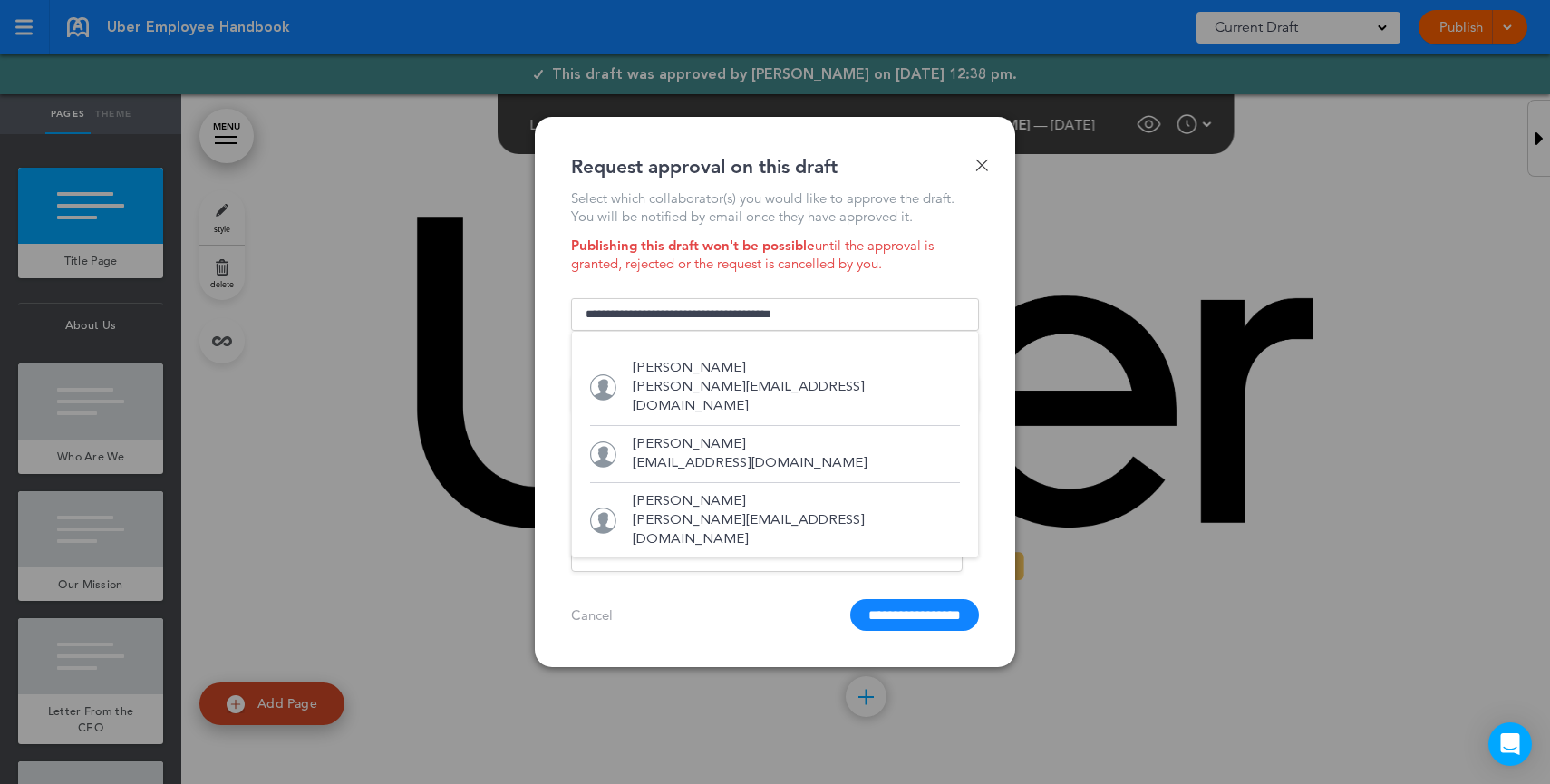
drag, startPoint x: 706, startPoint y: 426, endPoint x: 724, endPoint y: 427, distance: 18.0
click at [705, 435] on p "Kyee Johnson" at bounding box center [749, 445] width 235 height 19
type input "**********"
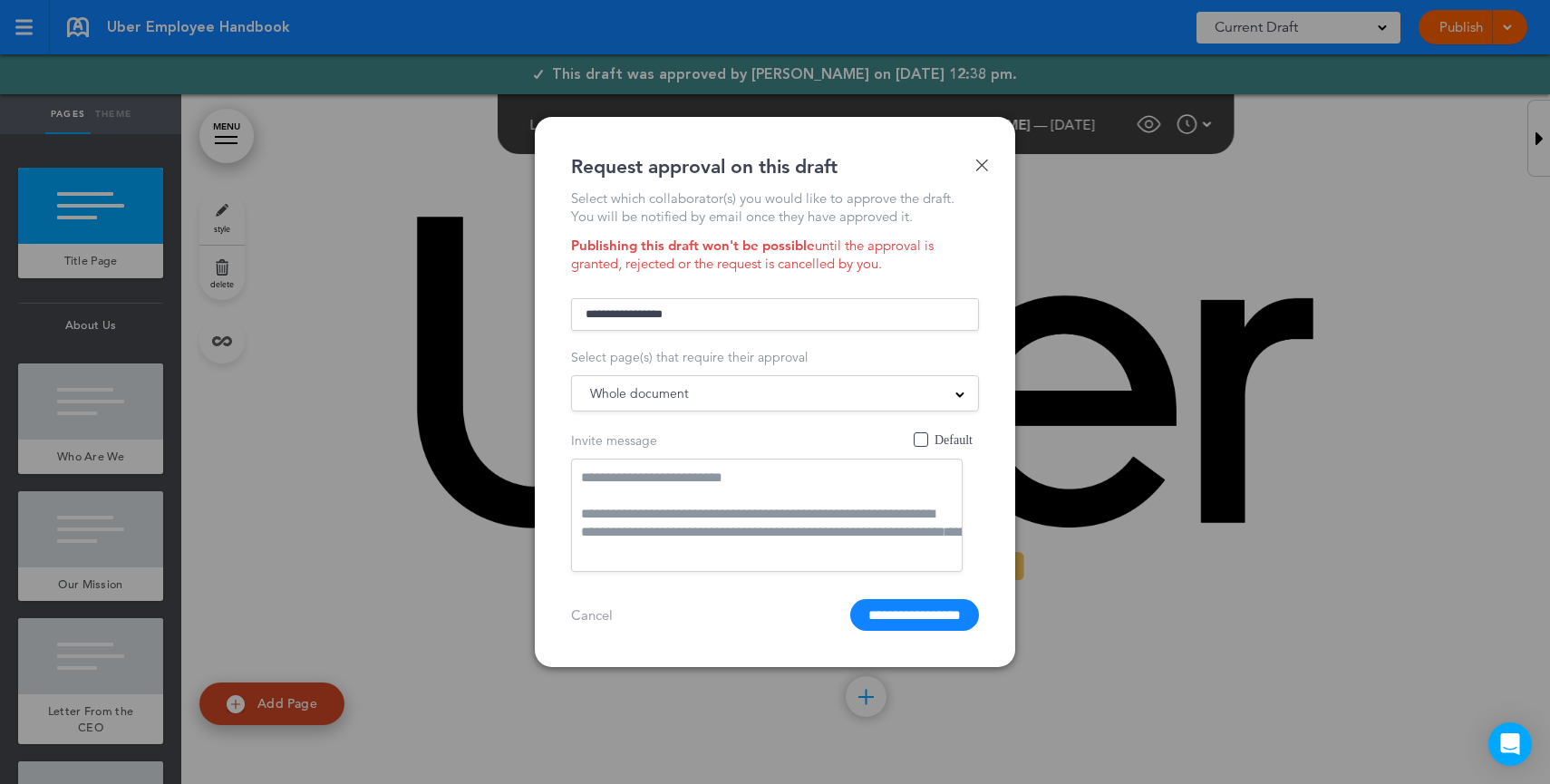
click at [906, 392] on div "Whole document" at bounding box center [775, 392] width 406 height 20
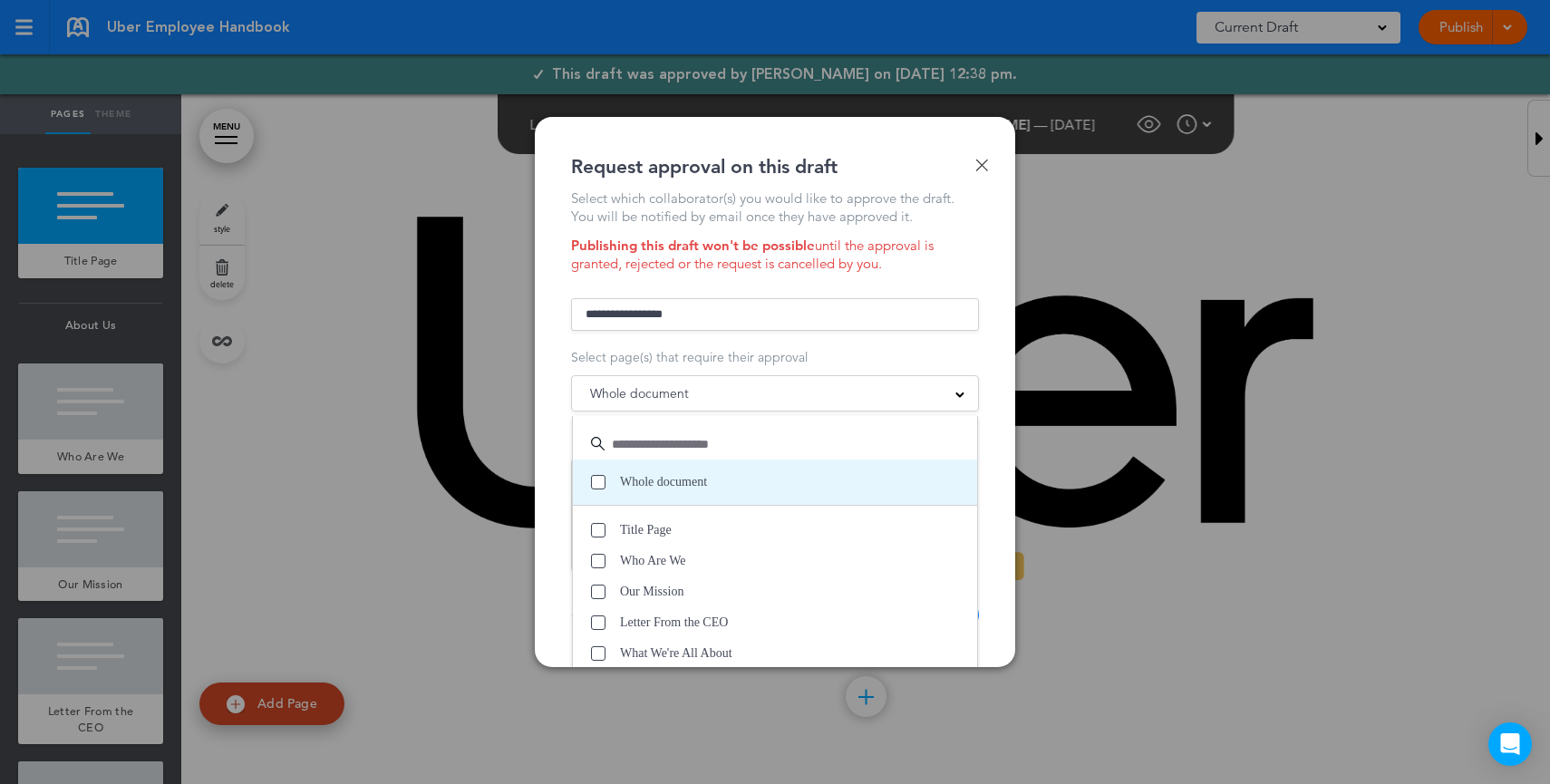
click at [597, 491] on label "Whole document" at bounding box center [779, 481] width 377 height 18
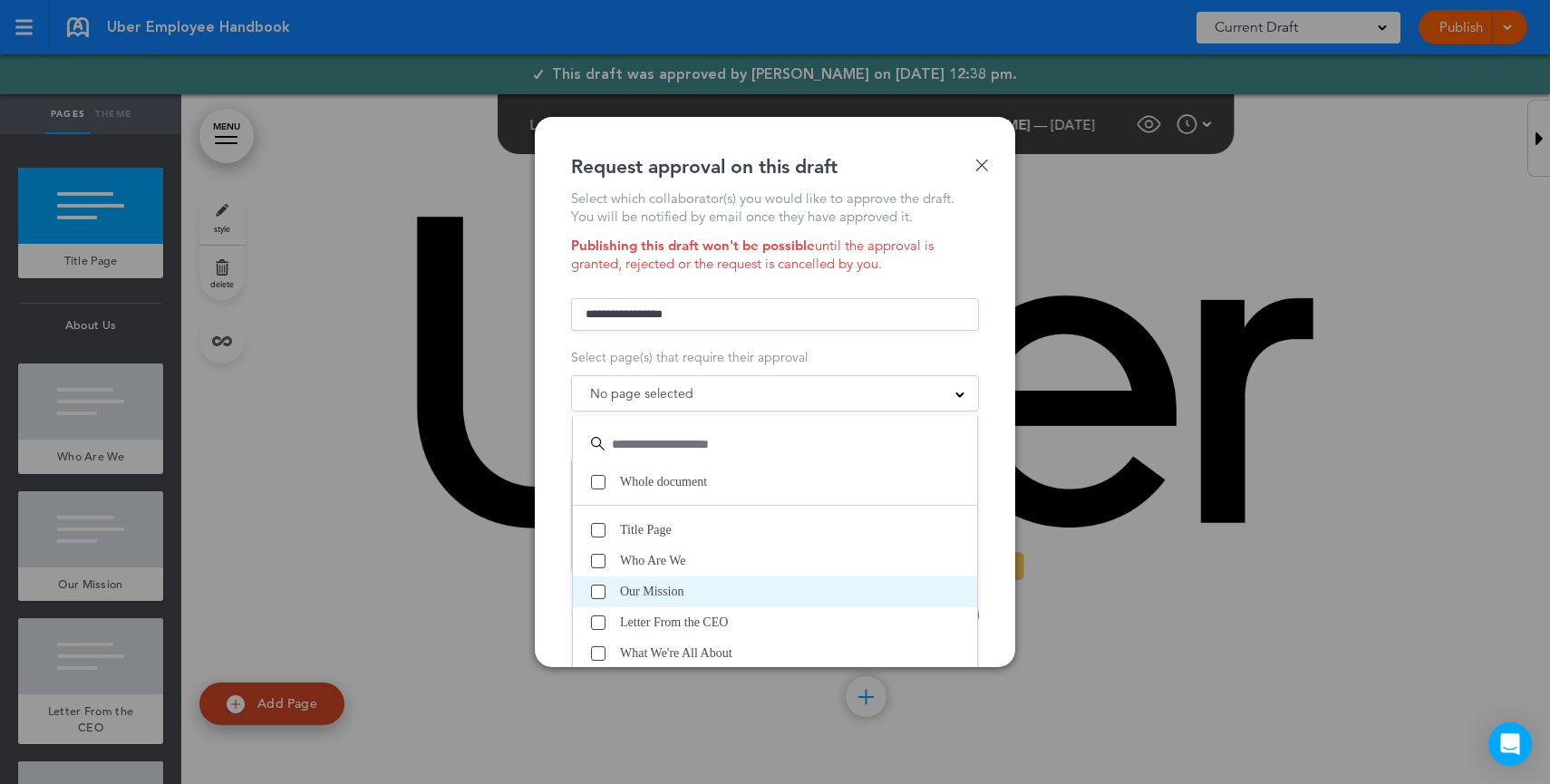
click at [600, 593] on span at bounding box center [598, 591] width 15 height 15
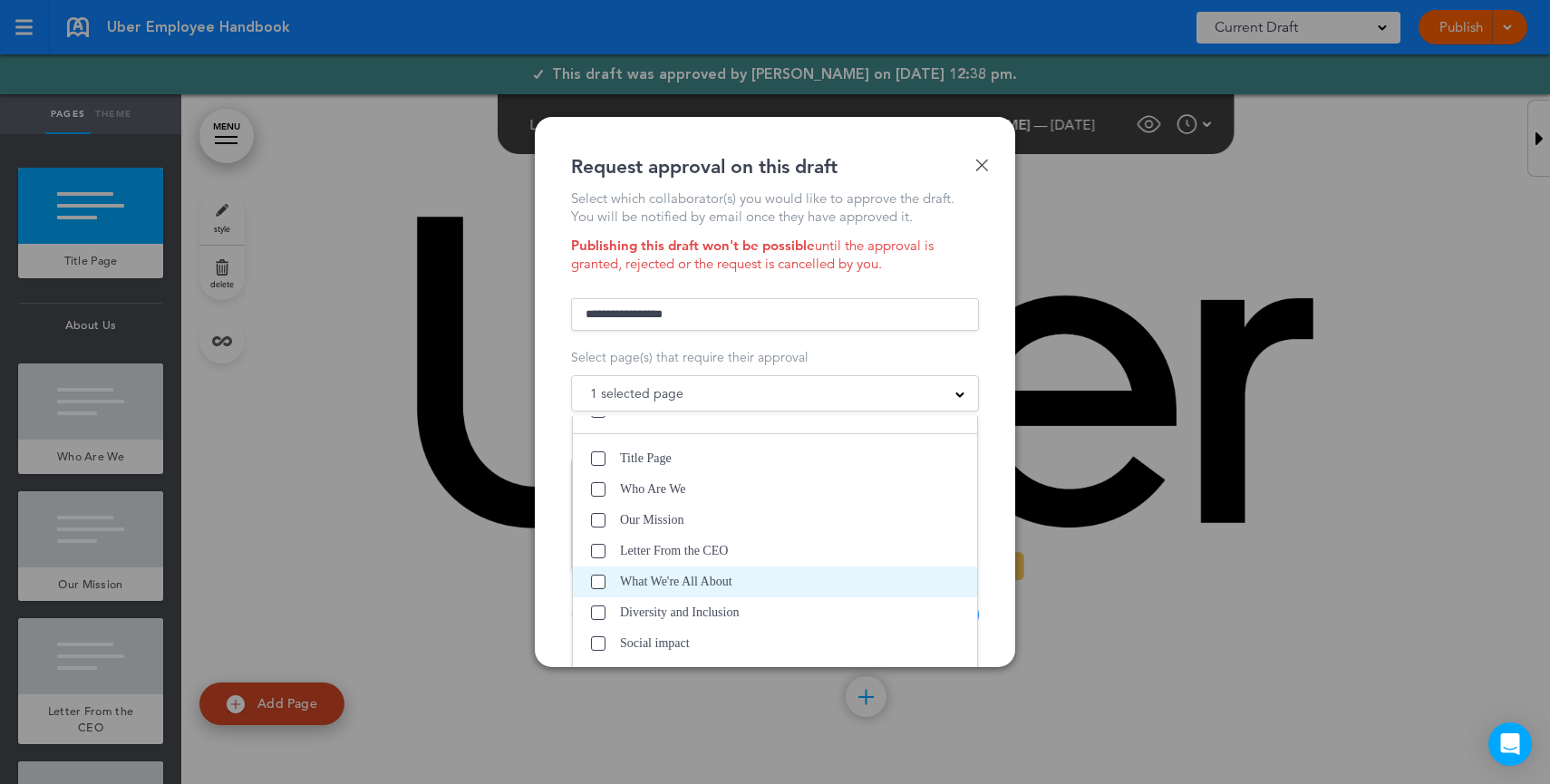
scroll to position [122, 0]
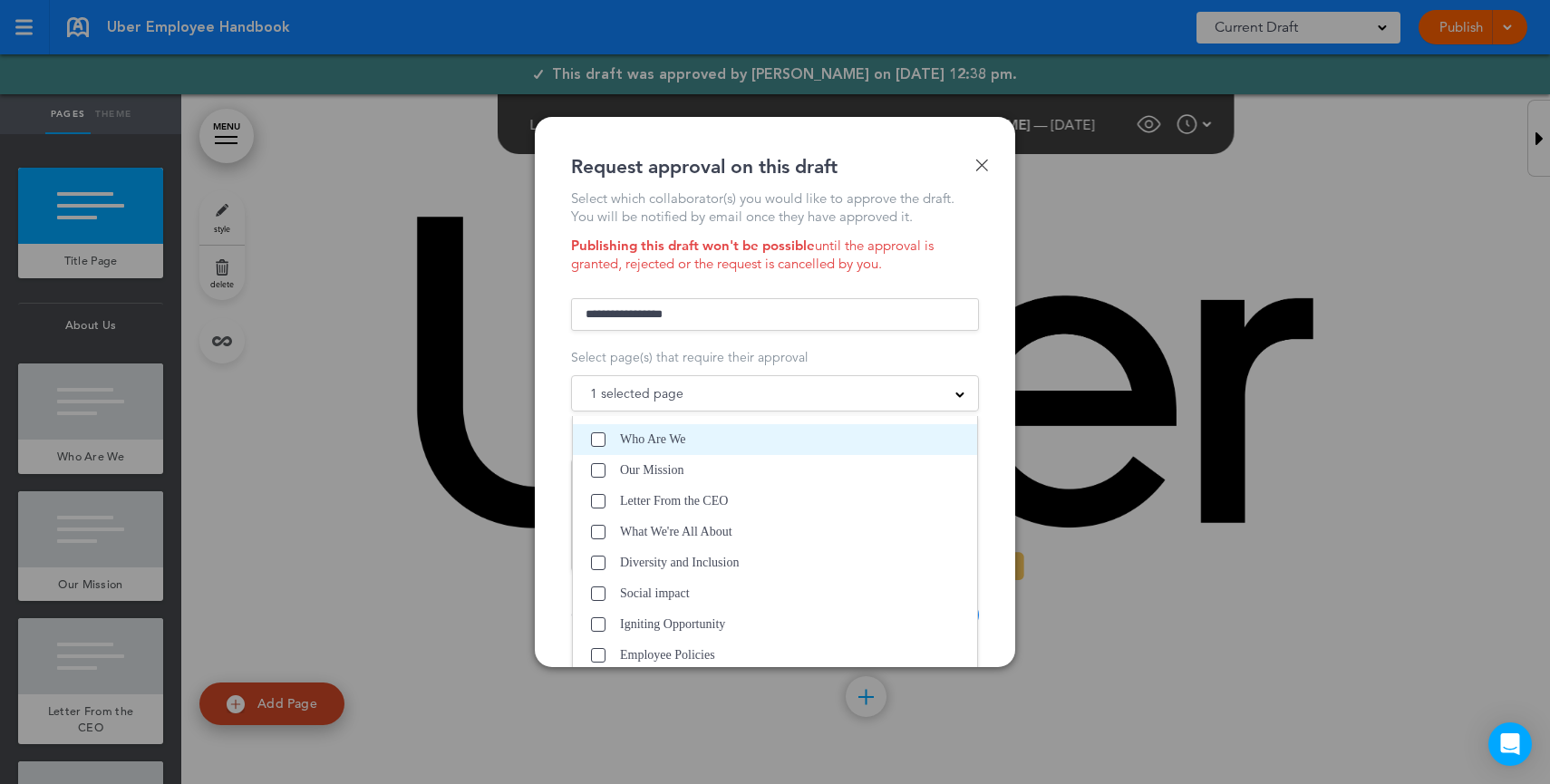
click at [593, 441] on span at bounding box center [598, 439] width 15 height 15
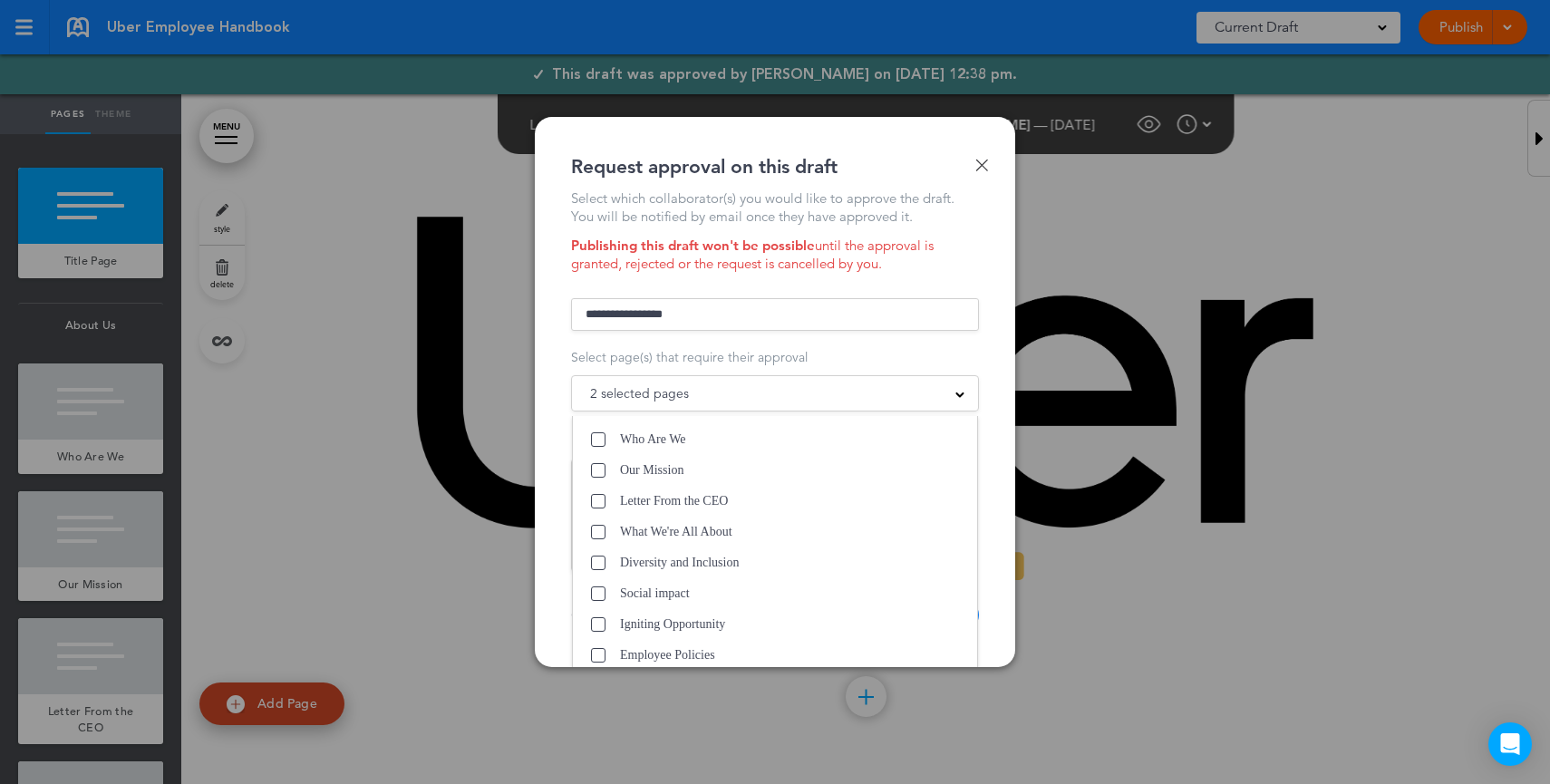
click at [887, 221] on div "**********" at bounding box center [775, 410] width 408 height 441
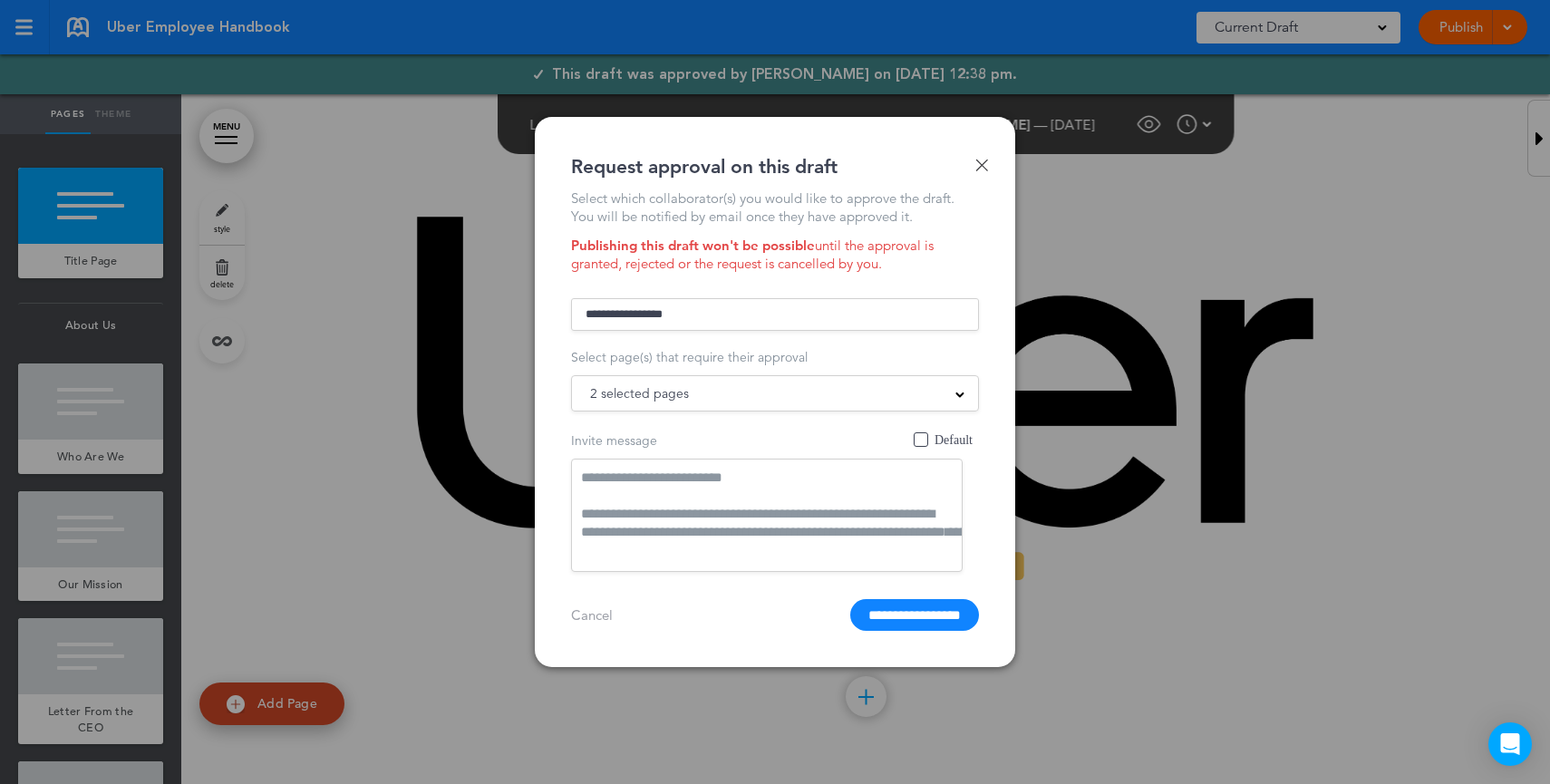
drag, startPoint x: 663, startPoint y: 489, endPoint x: 746, endPoint y: 537, distance: 95.9
click at [746, 537] on textarea "**********" at bounding box center [766, 514] width 392 height 113
click at [751, 534] on textarea "**********" at bounding box center [766, 514] width 392 height 113
drag, startPoint x: 654, startPoint y: 479, endPoint x: 899, endPoint y: 463, distance: 245.5
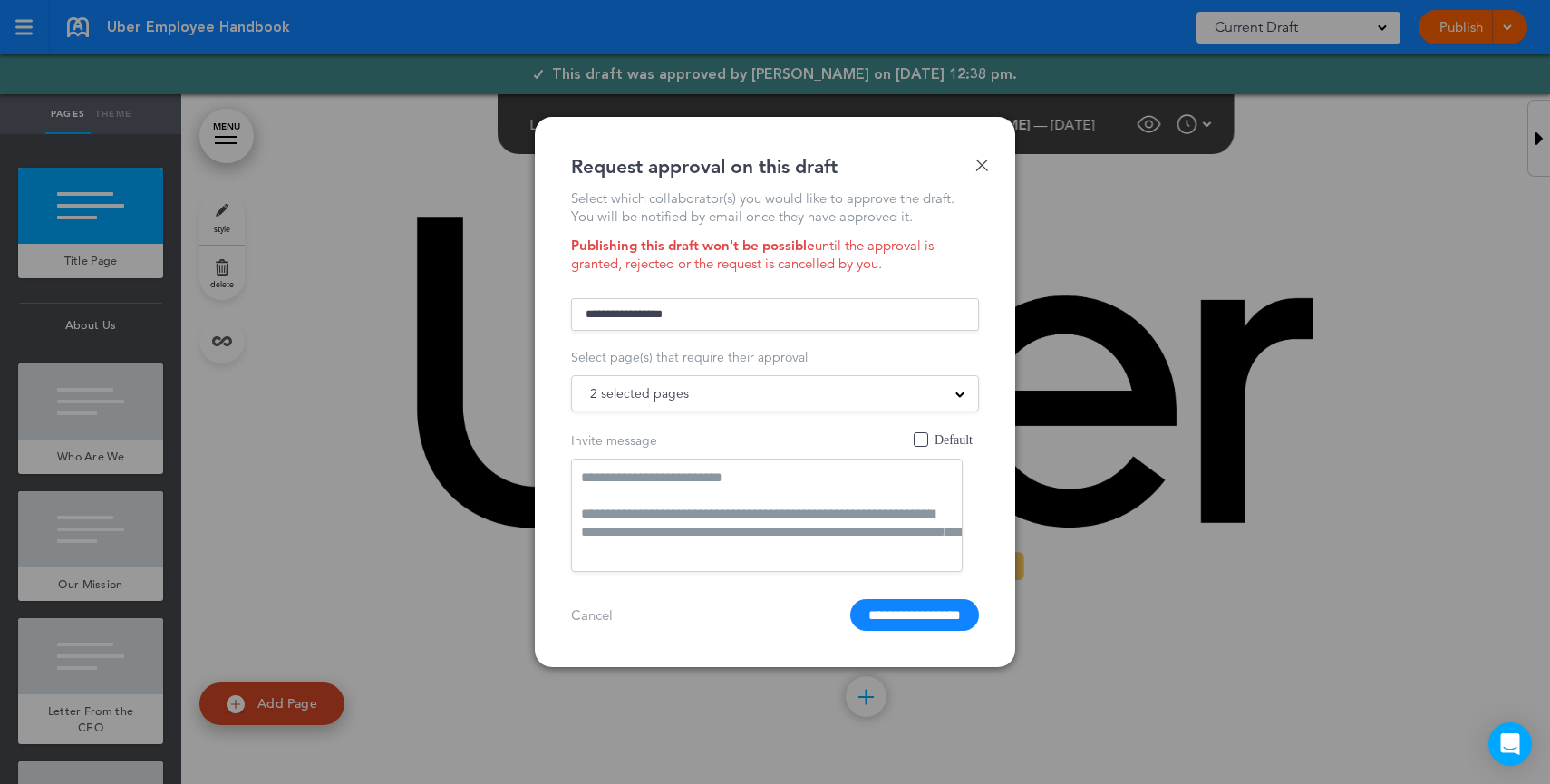
click at [696, 471] on textarea "**********" at bounding box center [766, 514] width 392 height 113
click at [920, 444] on span "Default" at bounding box center [921, 439] width 15 height 15
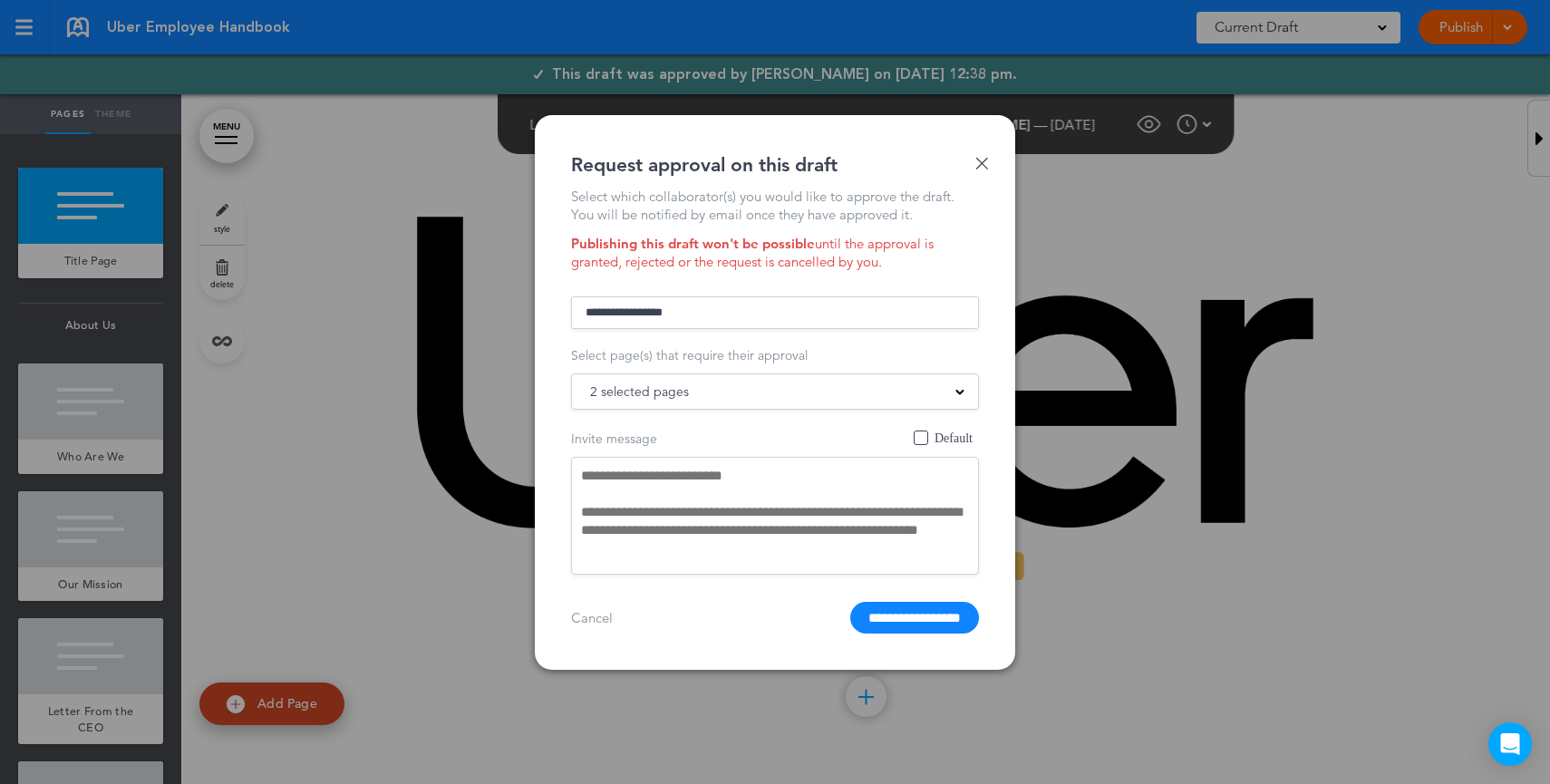
click at [751, 512] on textarea "**********" at bounding box center [775, 515] width 408 height 118
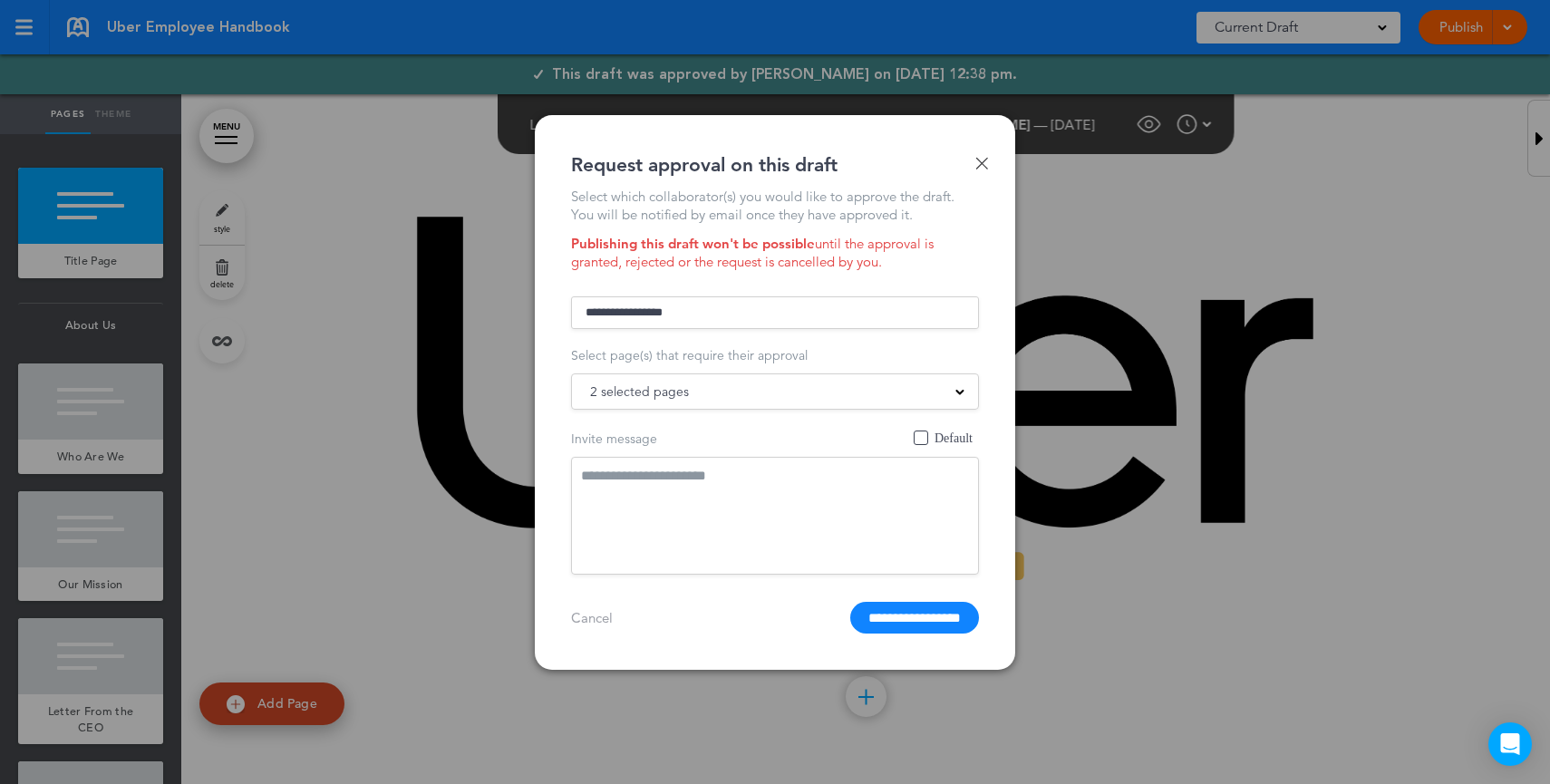
type textarea "**********"
click at [687, 308] on input "**********" at bounding box center [775, 312] width 408 height 33
click at [709, 310] on input "**********" at bounding box center [775, 312] width 408 height 33
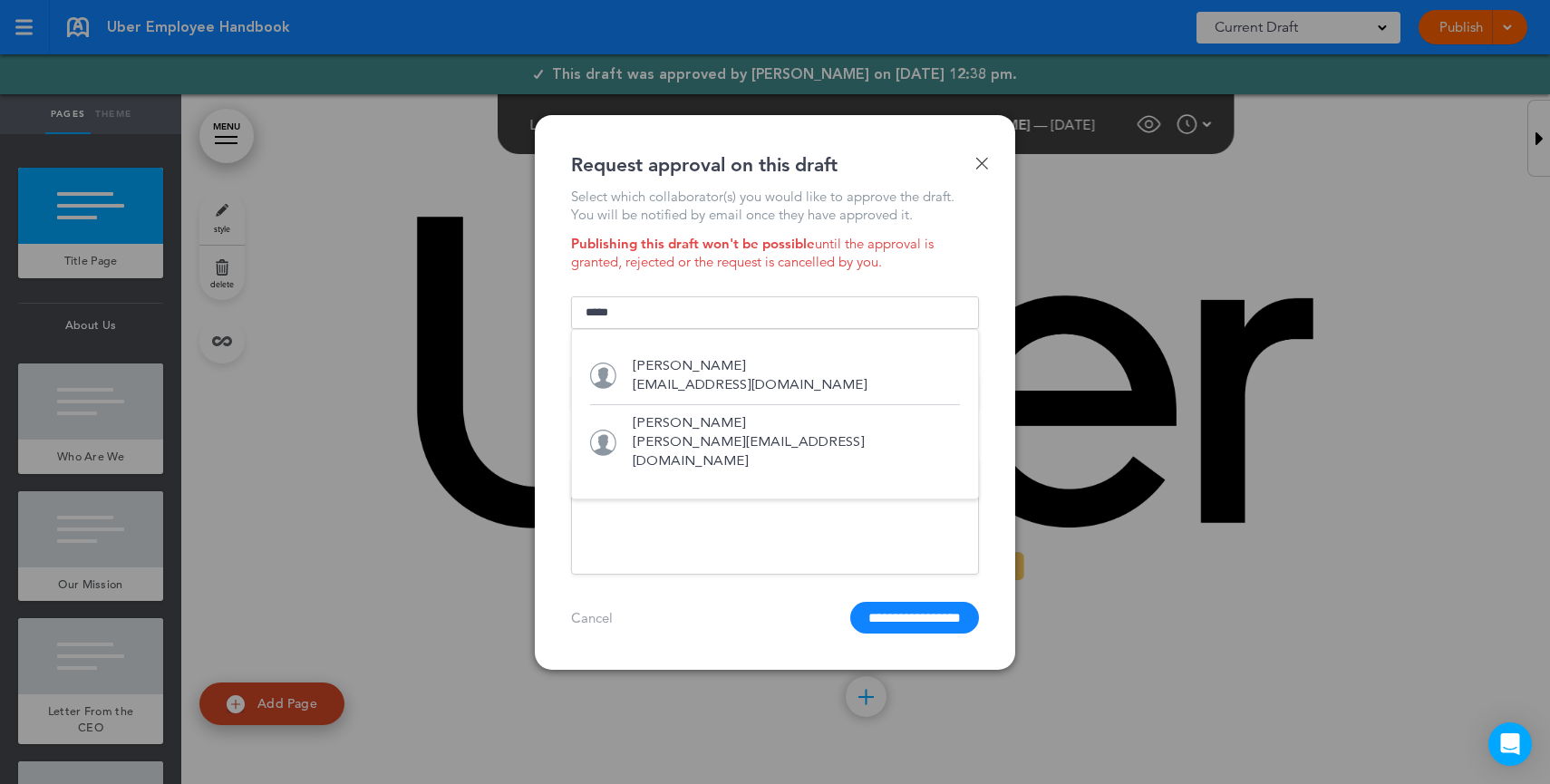
drag, startPoint x: 695, startPoint y: 439, endPoint x: 748, endPoint y: 461, distance: 57.4
click at [695, 439] on p "holly@airmason.com" at bounding box center [796, 451] width 327 height 38
type input "**********"
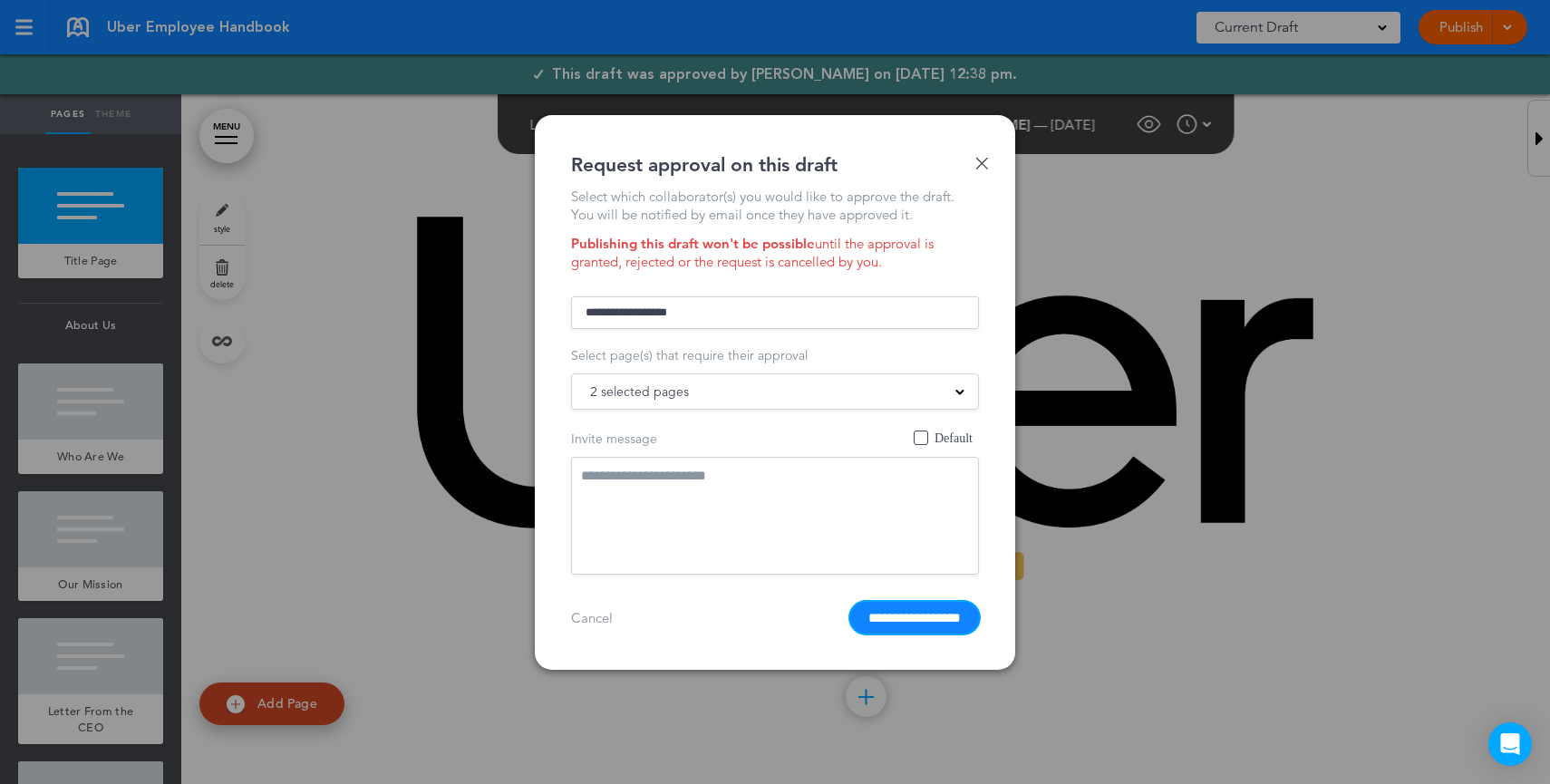
click at [933, 621] on input "**********" at bounding box center [914, 617] width 129 height 32
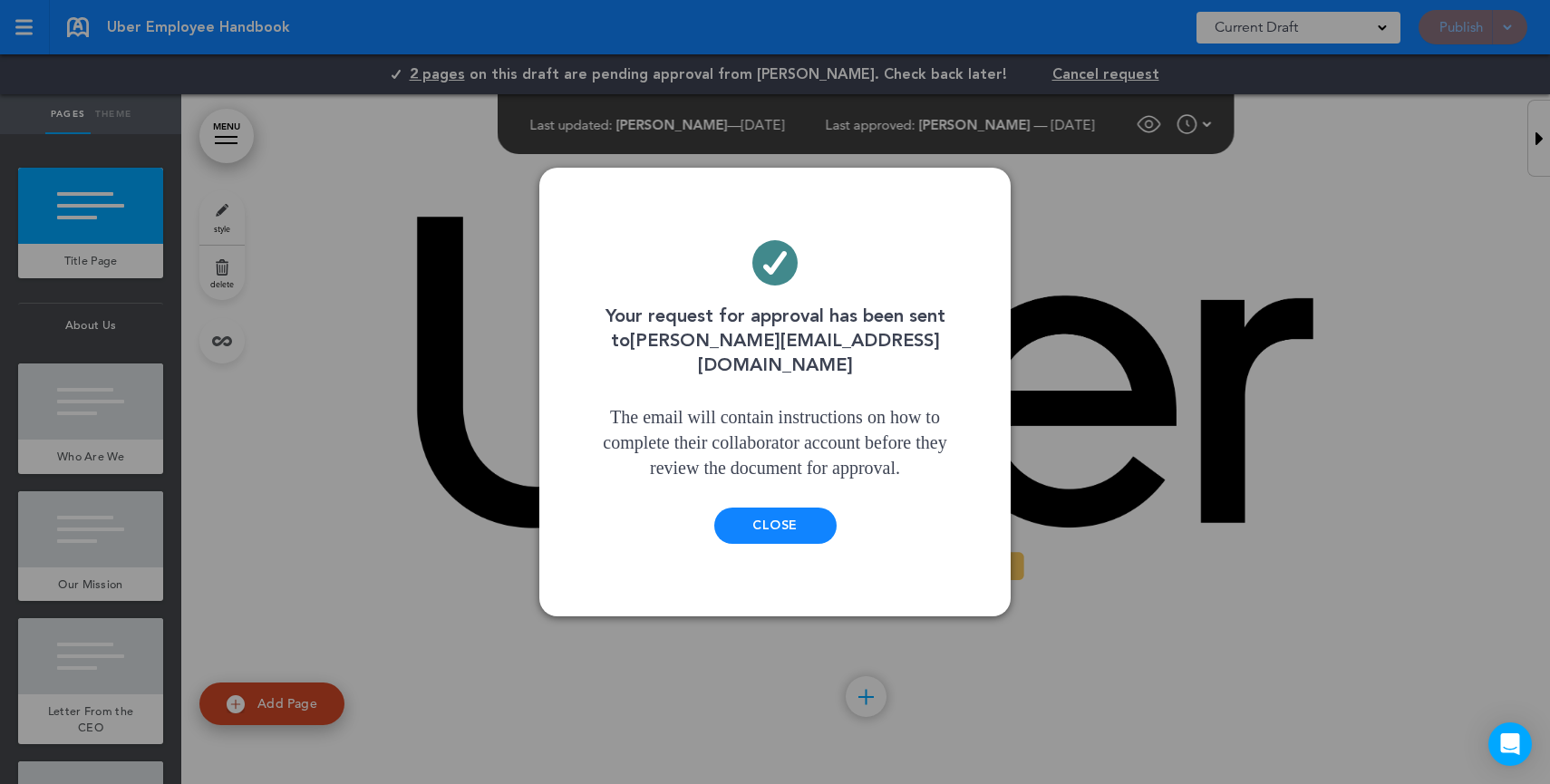
click at [808, 529] on div "Close" at bounding box center [775, 525] width 123 height 36
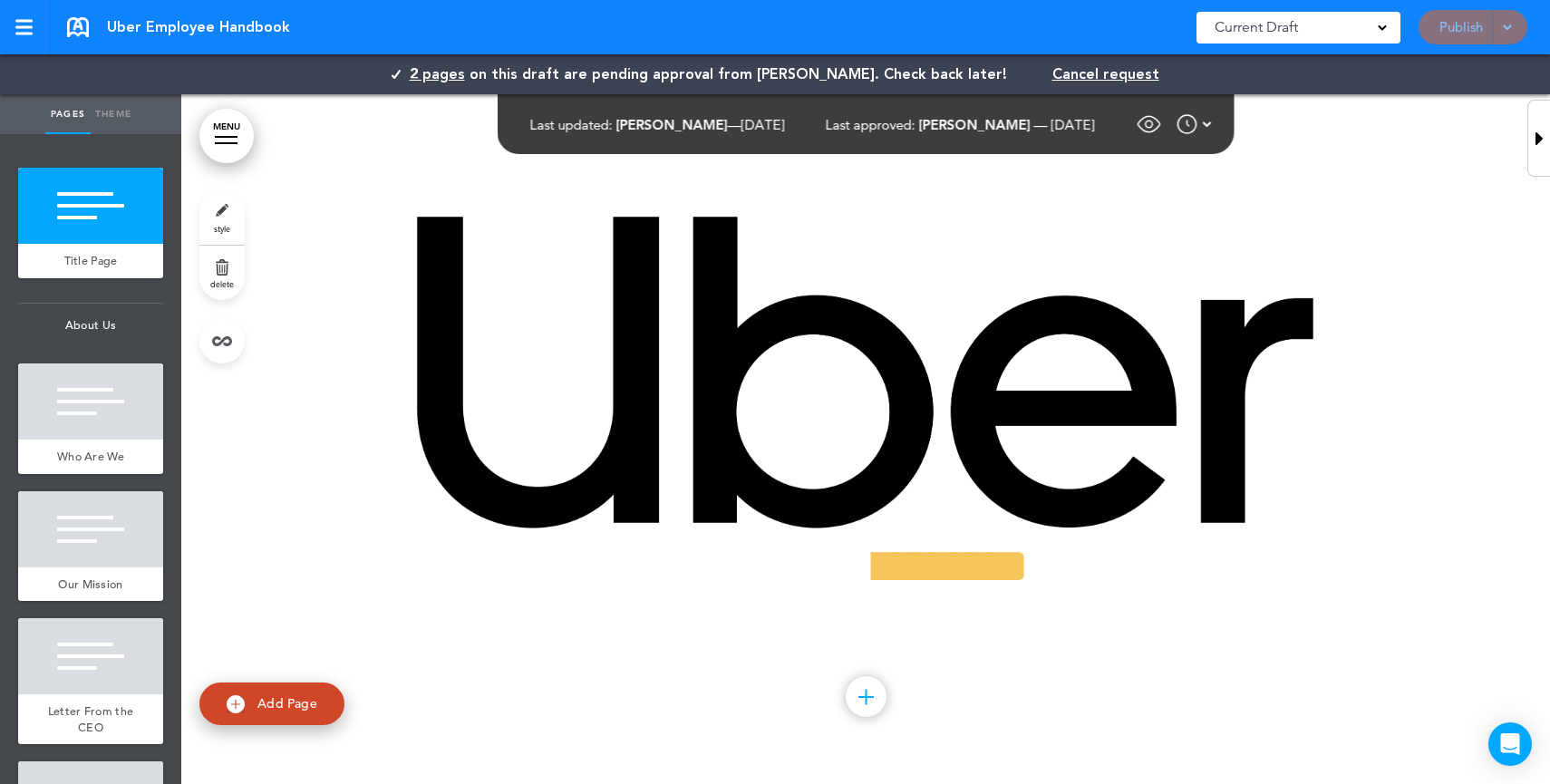
click at [1212, 120] on img at bounding box center [1207, 124] width 9 height 21
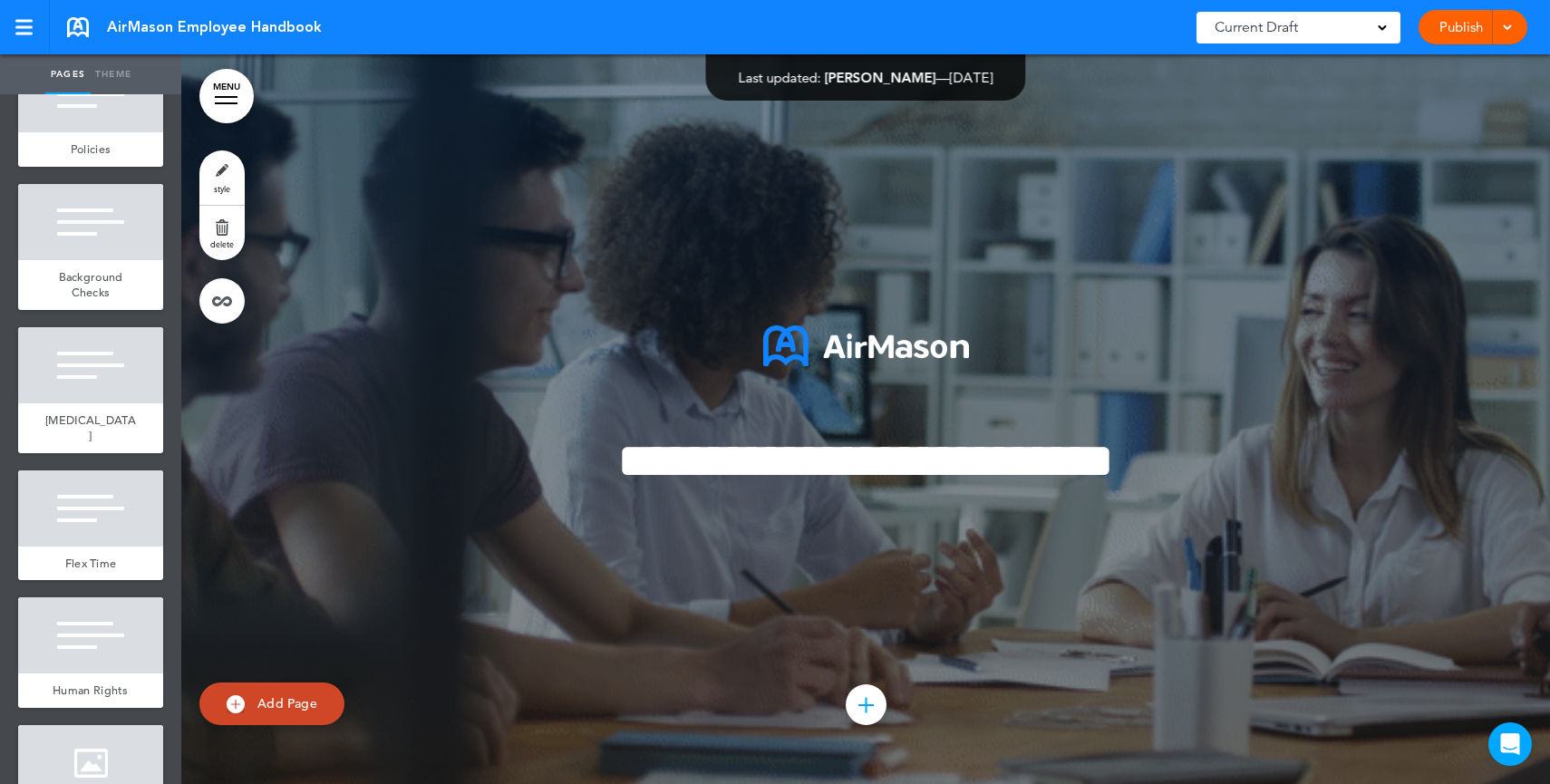
scroll to position [3593, 0]
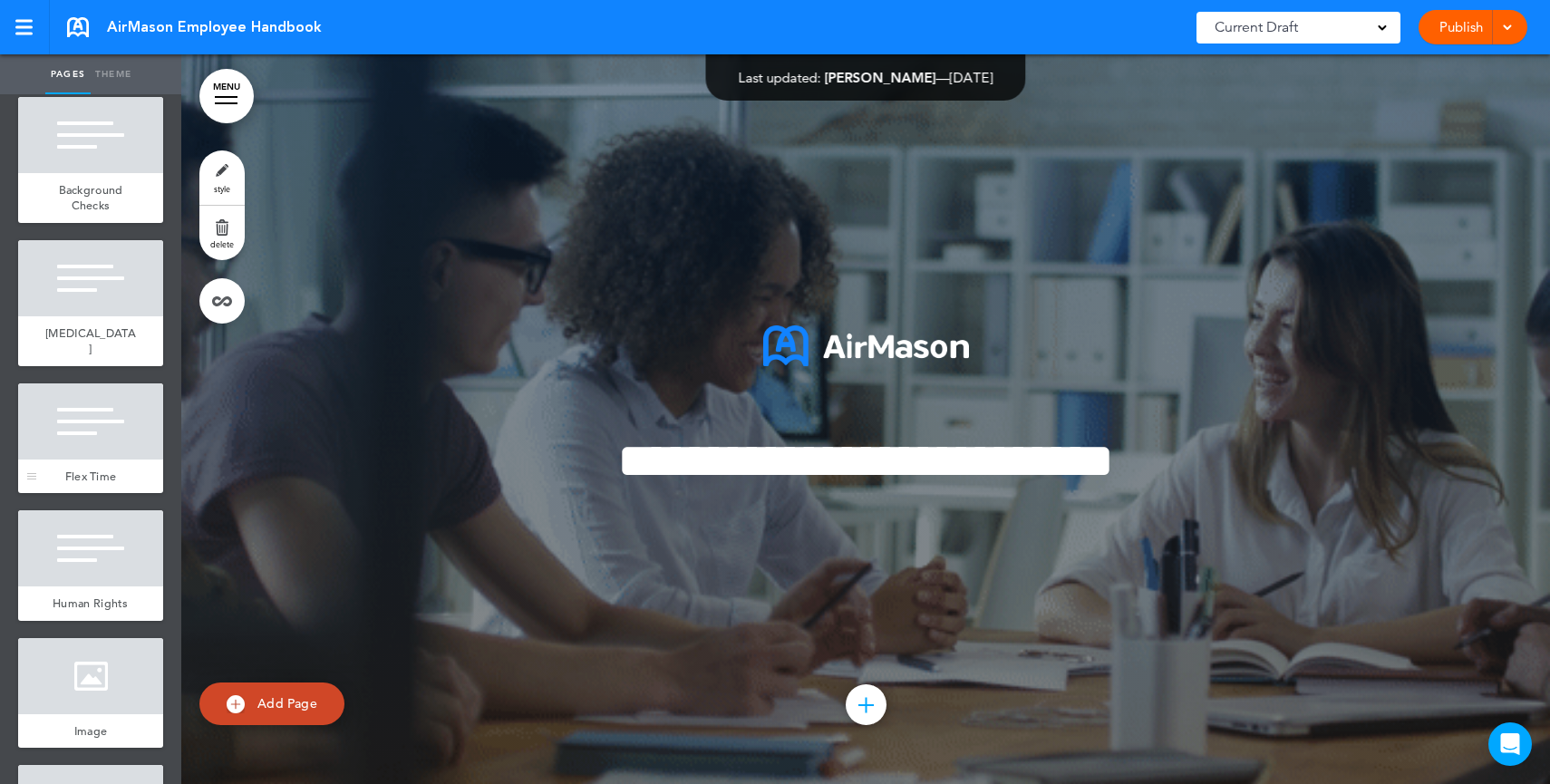
click at [105, 459] on div at bounding box center [91, 421] width 145 height 76
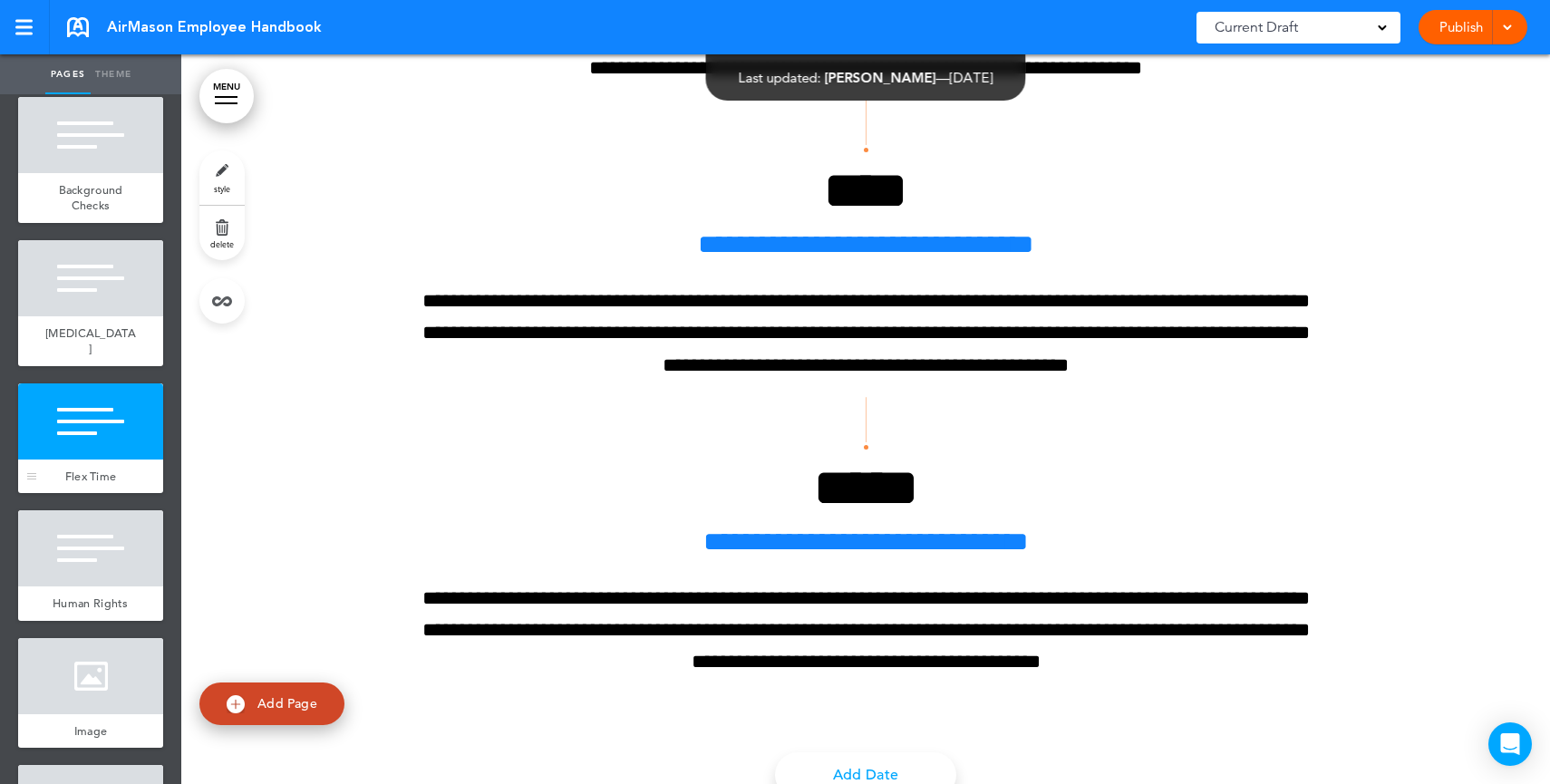
scroll to position [27859, 0]
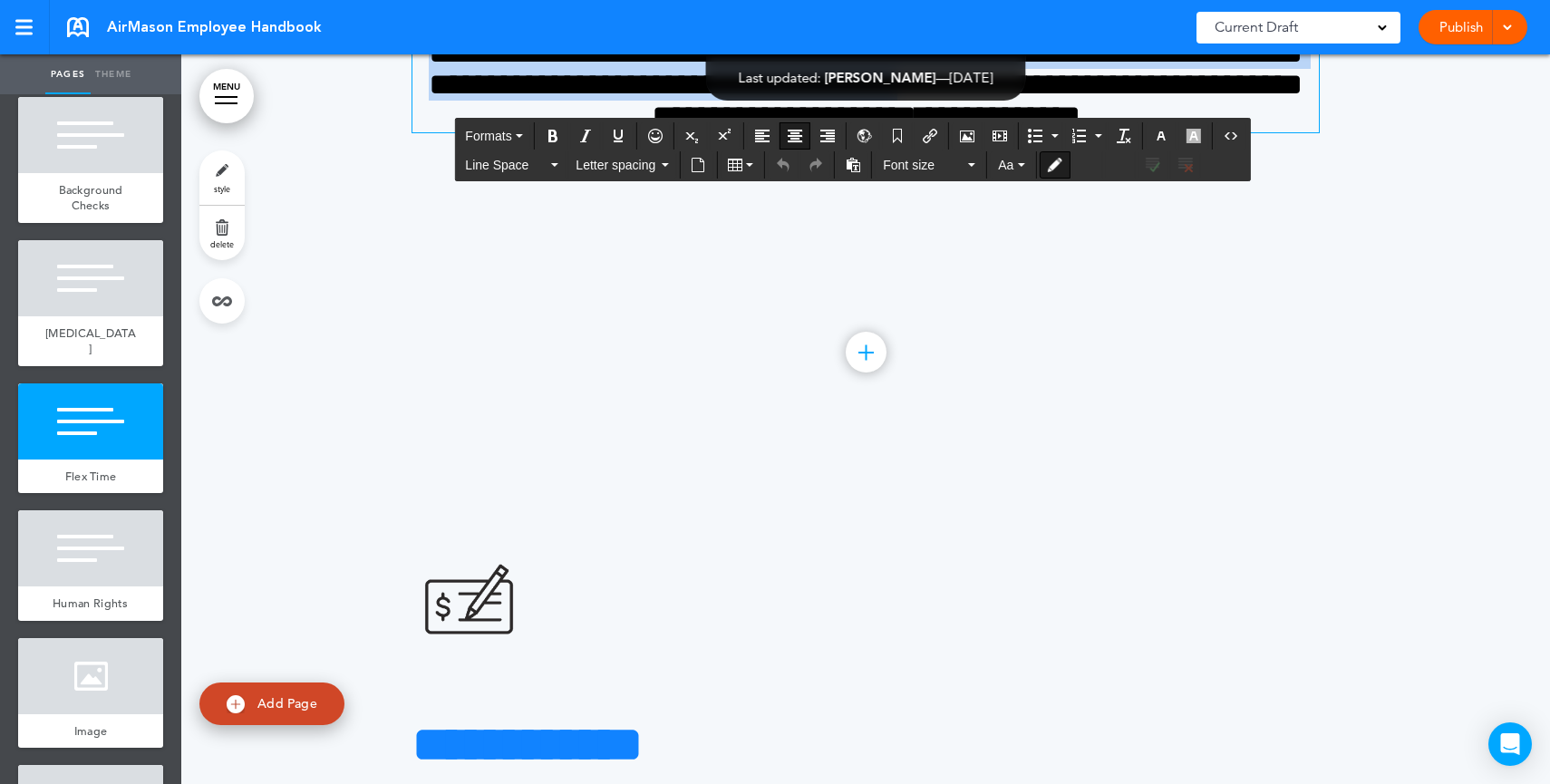
drag, startPoint x: 777, startPoint y: 319, endPoint x: 1099, endPoint y: 432, distance: 341.3
click at [1099, 132] on div "**********" at bounding box center [864, 37] width 906 height 190
click at [1099, 131] on span "**********" at bounding box center [864, 83] width 873 height 94
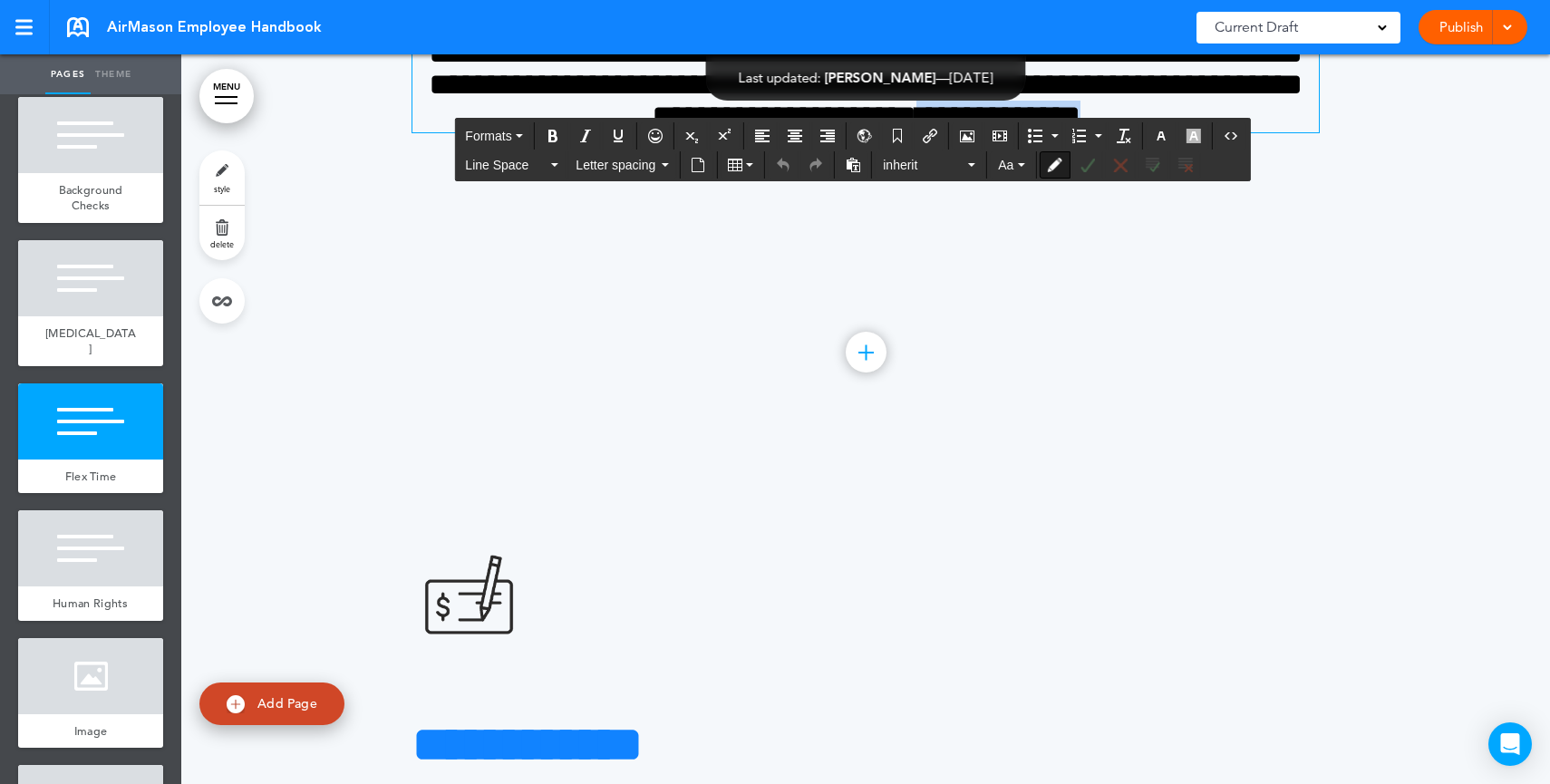
drag, startPoint x: 1243, startPoint y: 466, endPoint x: 1042, endPoint y: 461, distance: 201.1
click at [1042, 132] on h4 "**********" at bounding box center [864, 84] width 906 height 95
click at [1092, 161] on icon "Accept Change" at bounding box center [1086, 164] width 15 height 15
click at [1147, 160] on icon "Accept all changes" at bounding box center [1152, 164] width 15 height 15
click at [1048, 163] on icon "Toggle Tracking Changes" at bounding box center [1053, 164] width 15 height 15
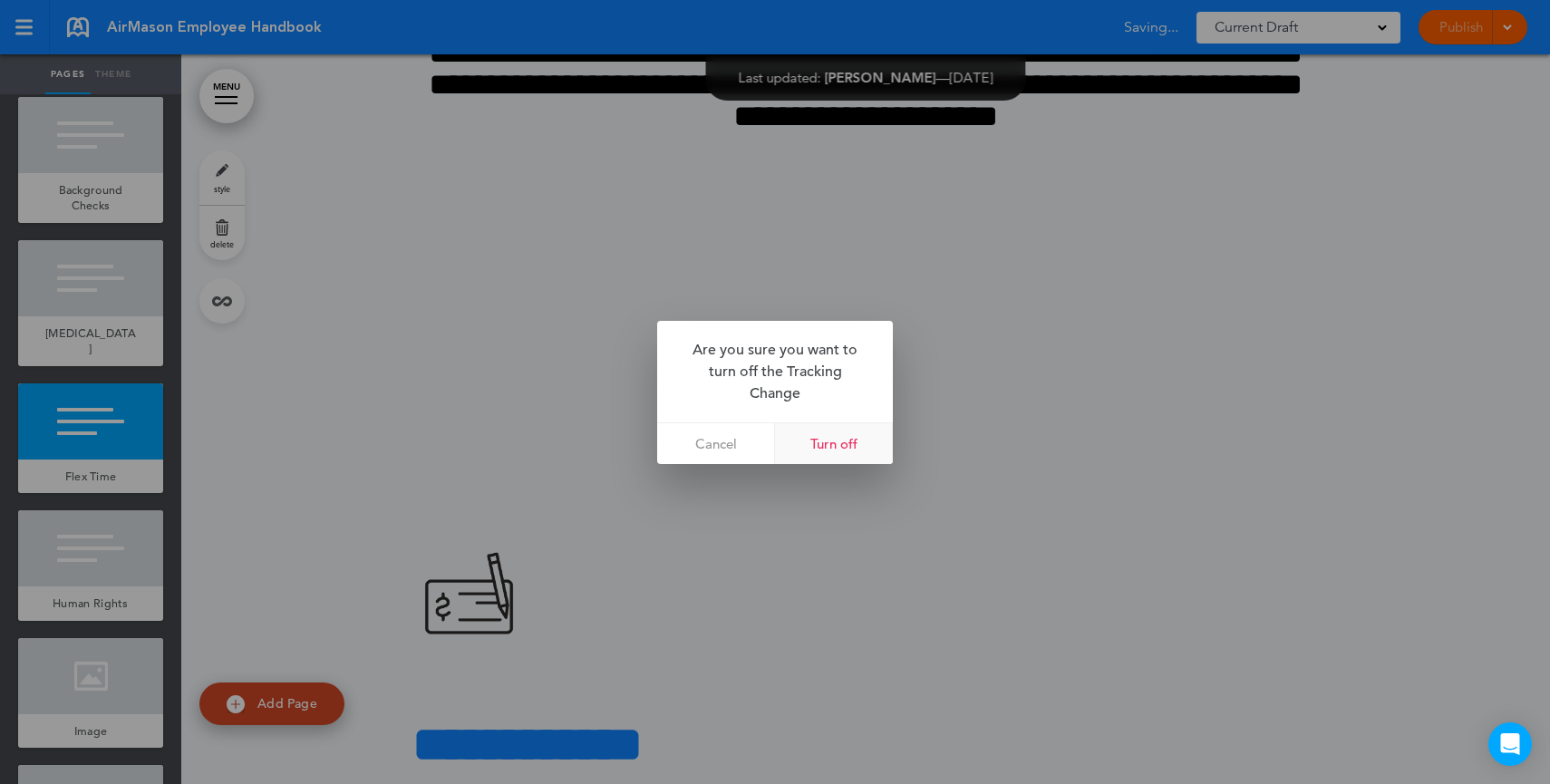
click at [837, 434] on link "Turn off" at bounding box center [833, 444] width 118 height 41
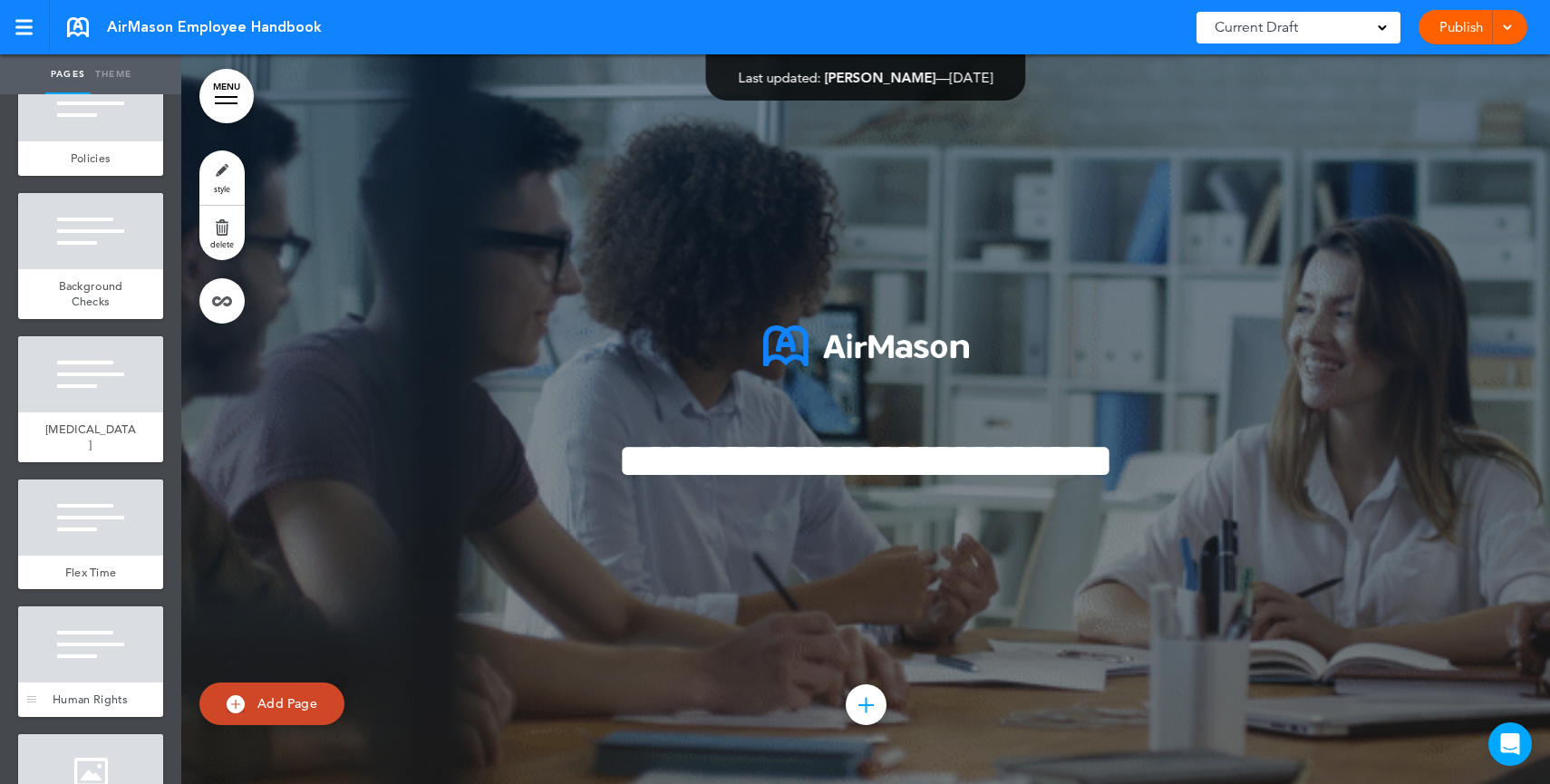
scroll to position [3500, 0]
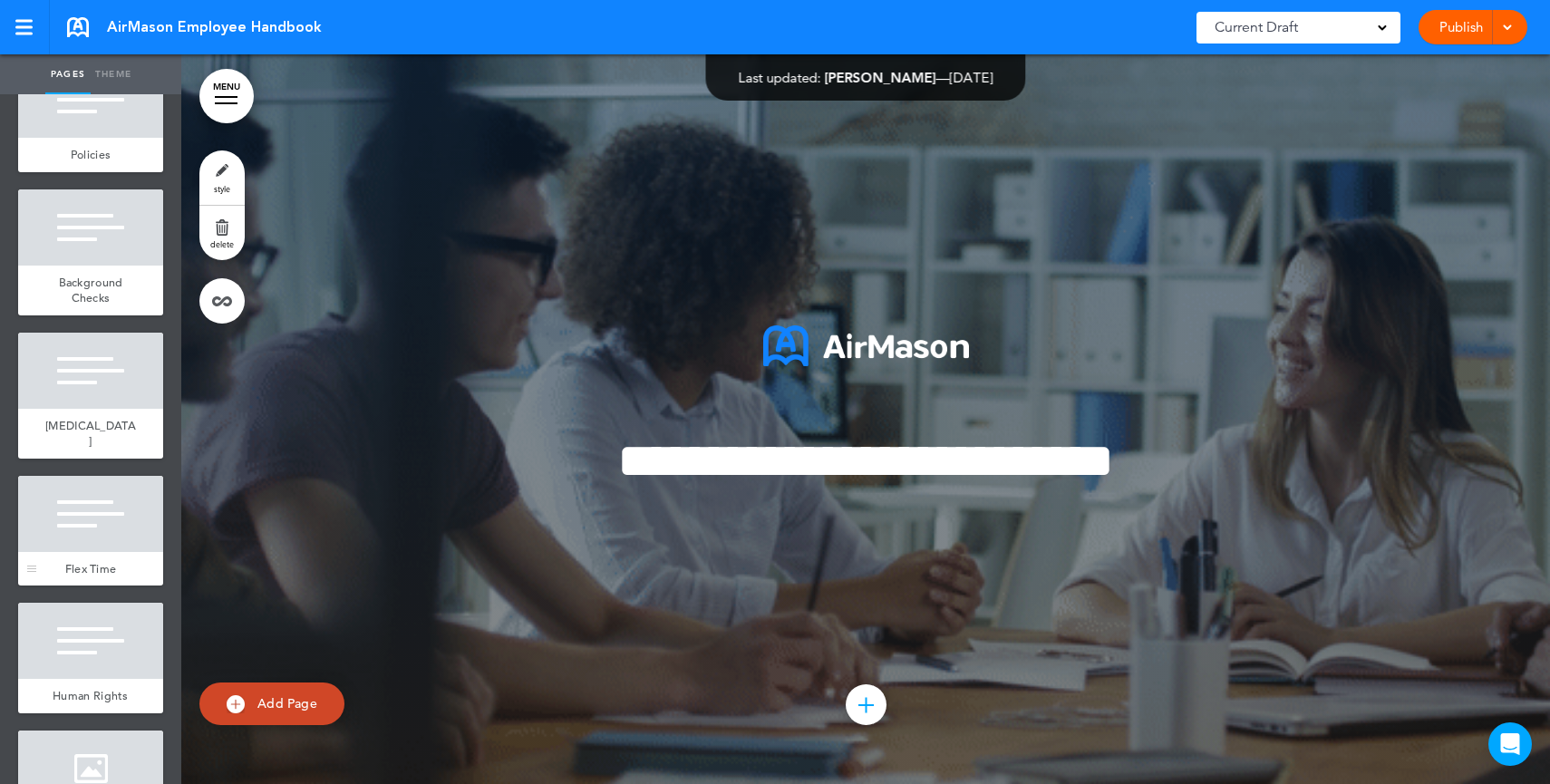
click at [89, 552] on div at bounding box center [91, 513] width 145 height 76
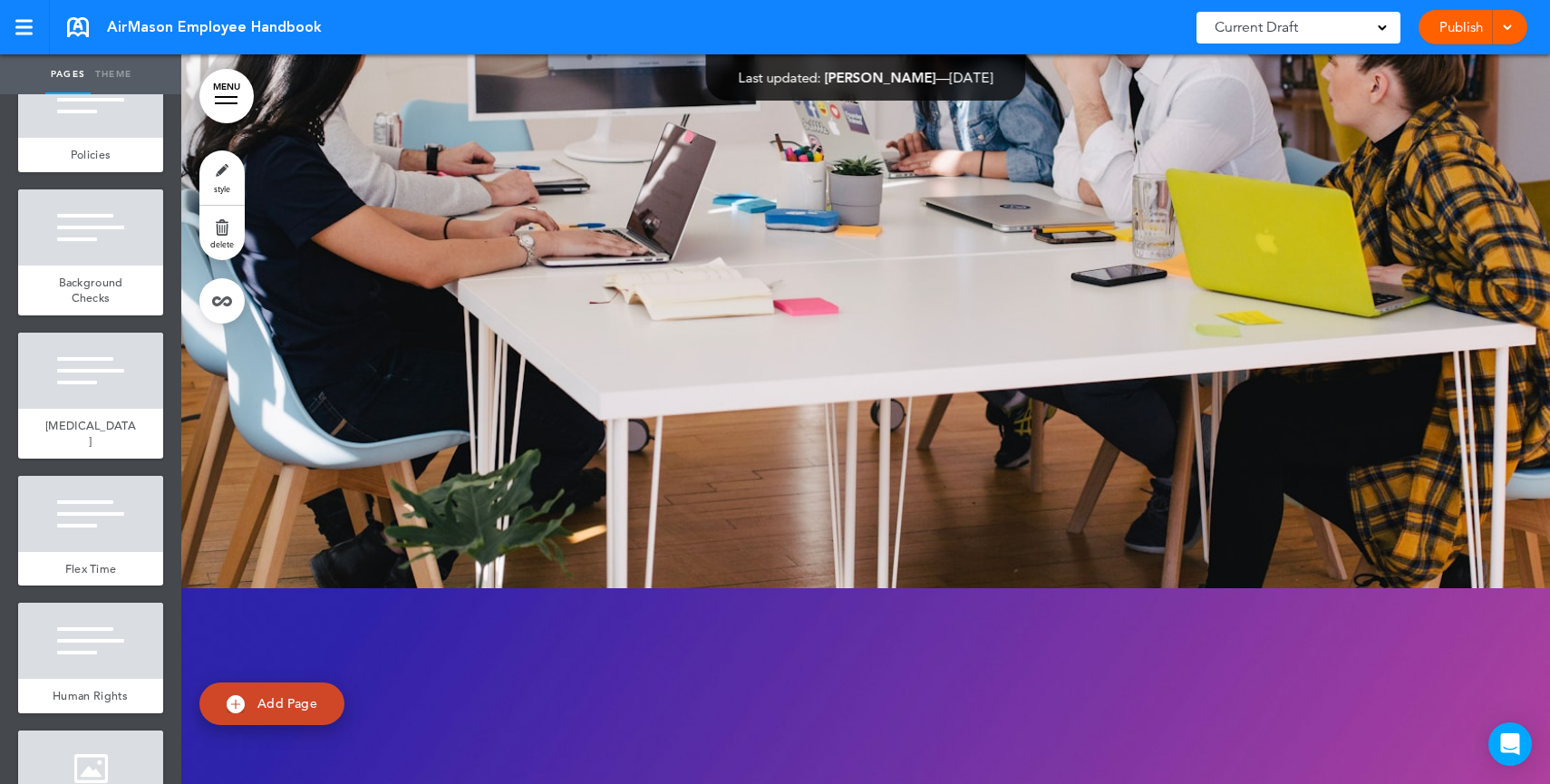
scroll to position [27859, 0]
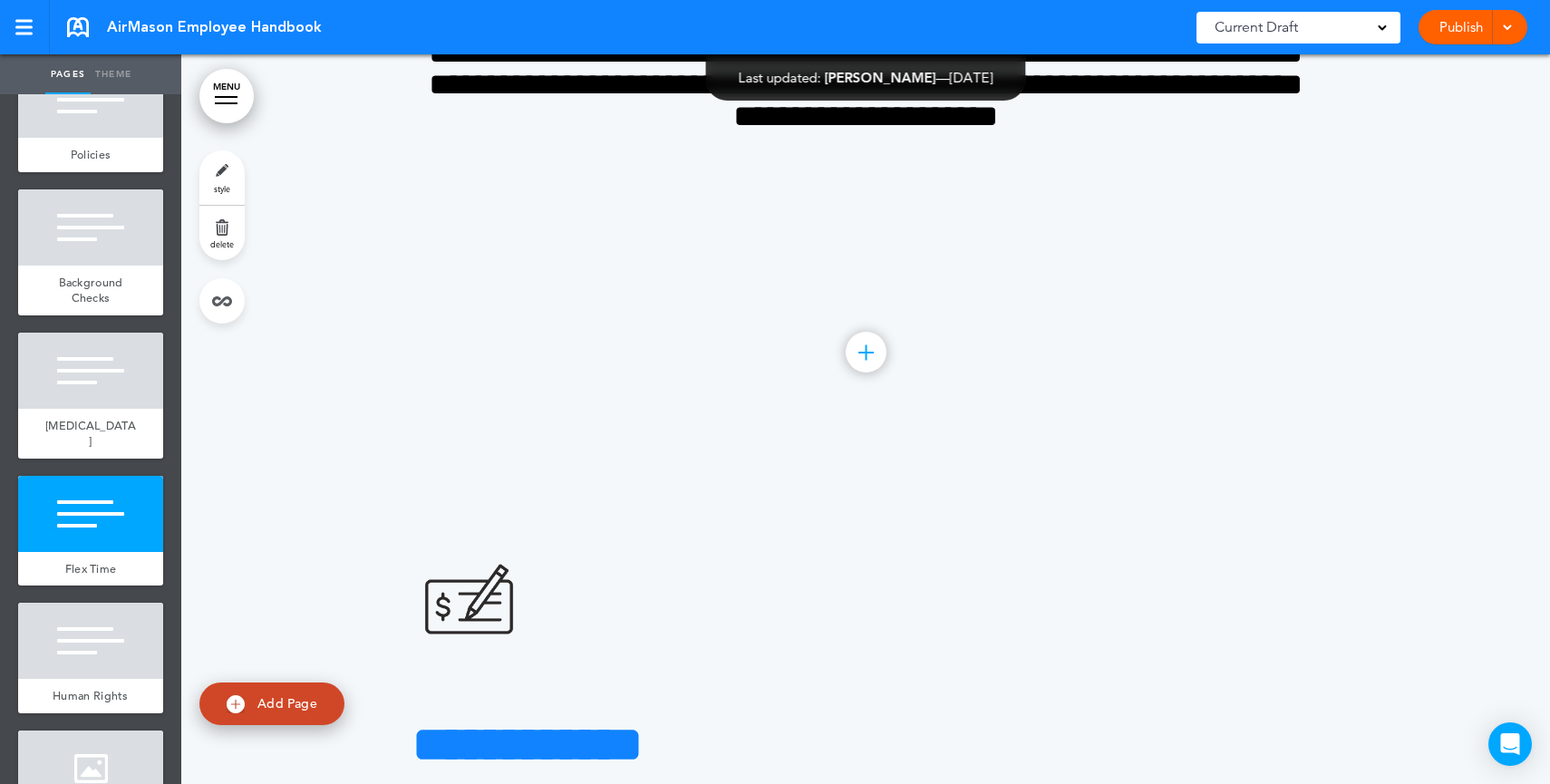
click at [1149, 259] on div "**********" at bounding box center [864, 67] width 906 height 385
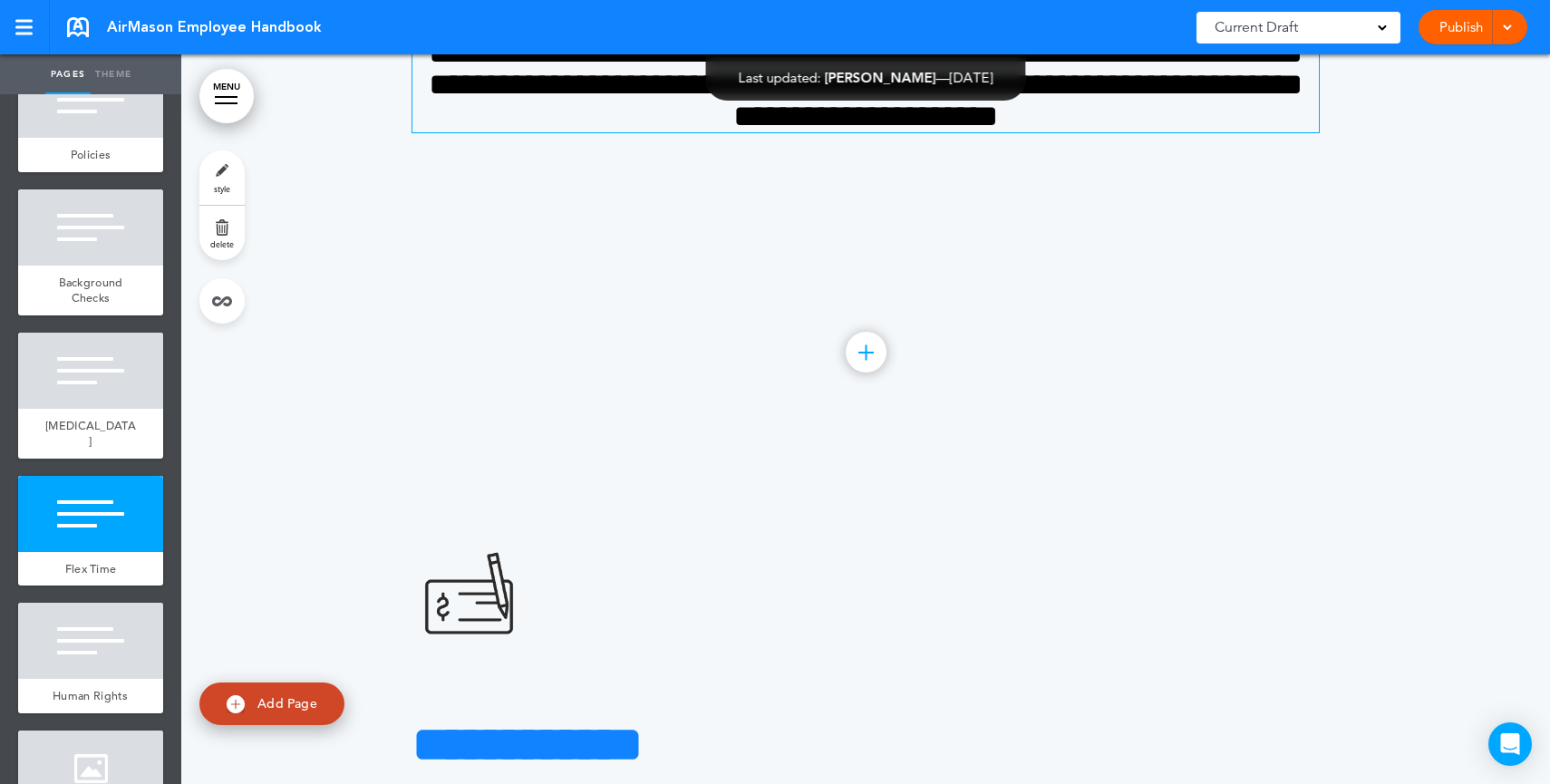
click at [1149, 132] on h4 "**********" at bounding box center [864, 84] width 906 height 95
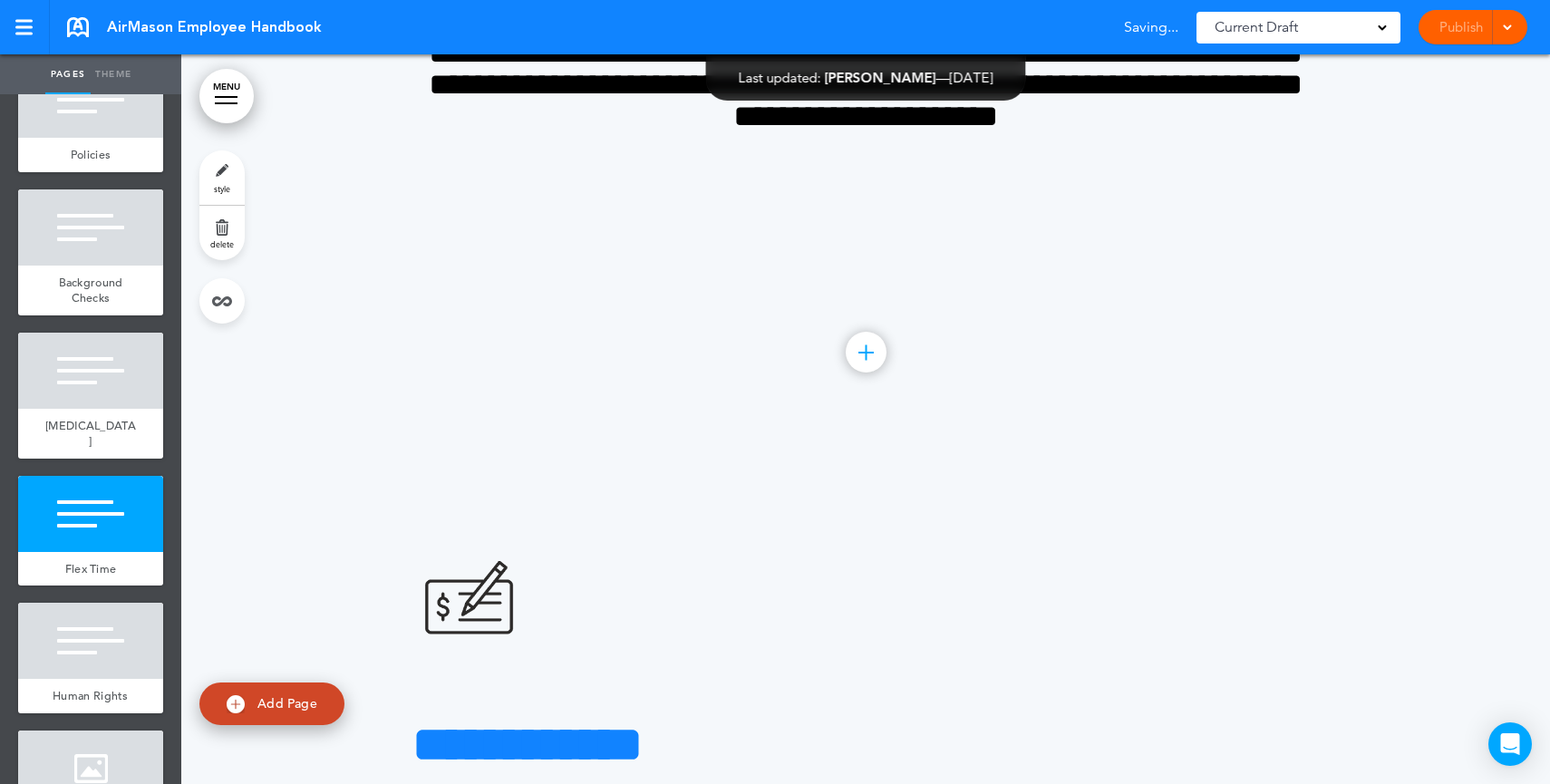
click at [209, 167] on link "style" at bounding box center [221, 178] width 45 height 54
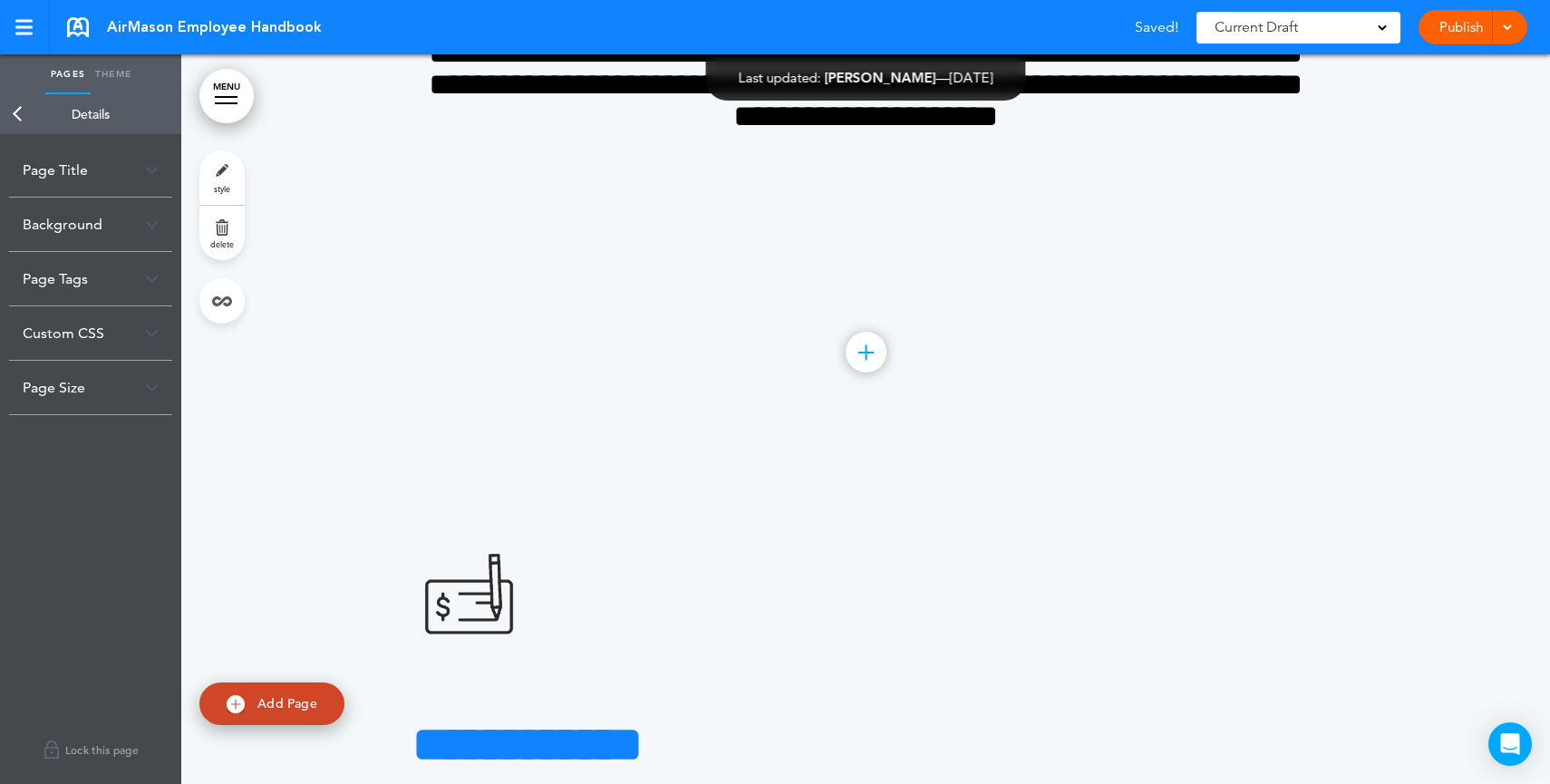
click at [80, 218] on div "Background" at bounding box center [90, 223] width 163 height 53
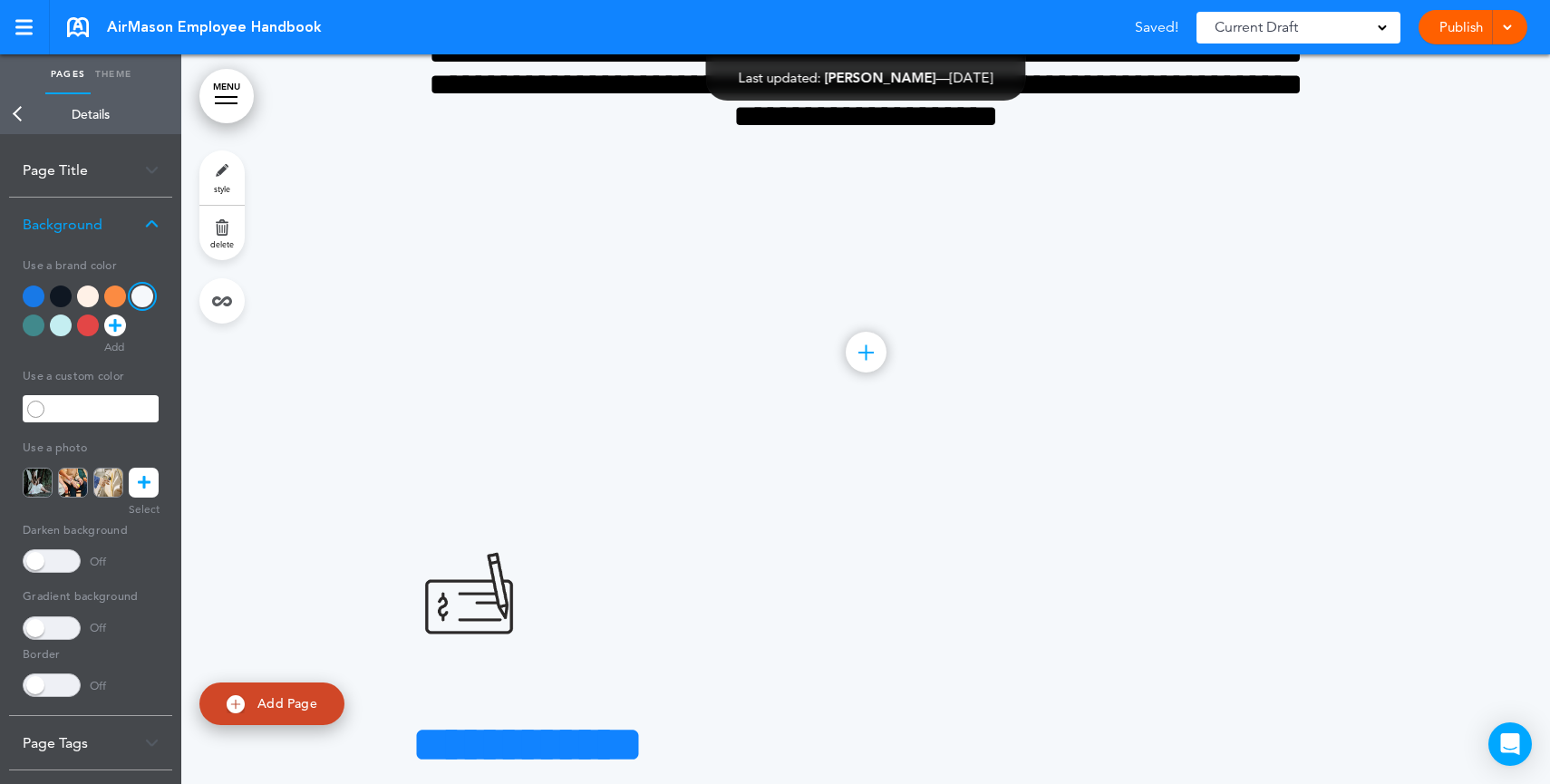
click at [41, 292] on div at bounding box center [33, 296] width 21 height 21
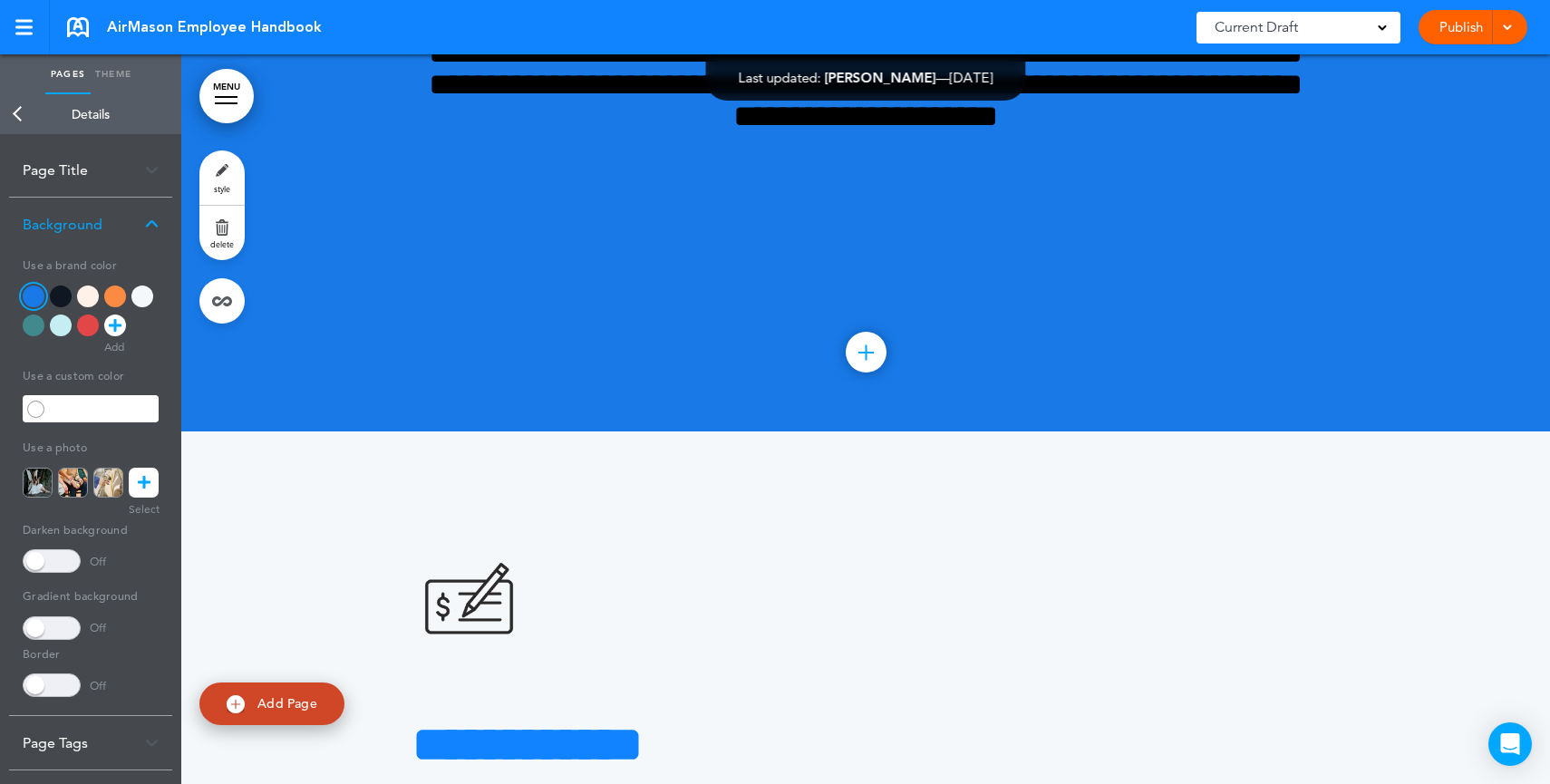
click at [35, 325] on div at bounding box center [33, 325] width 21 height 21
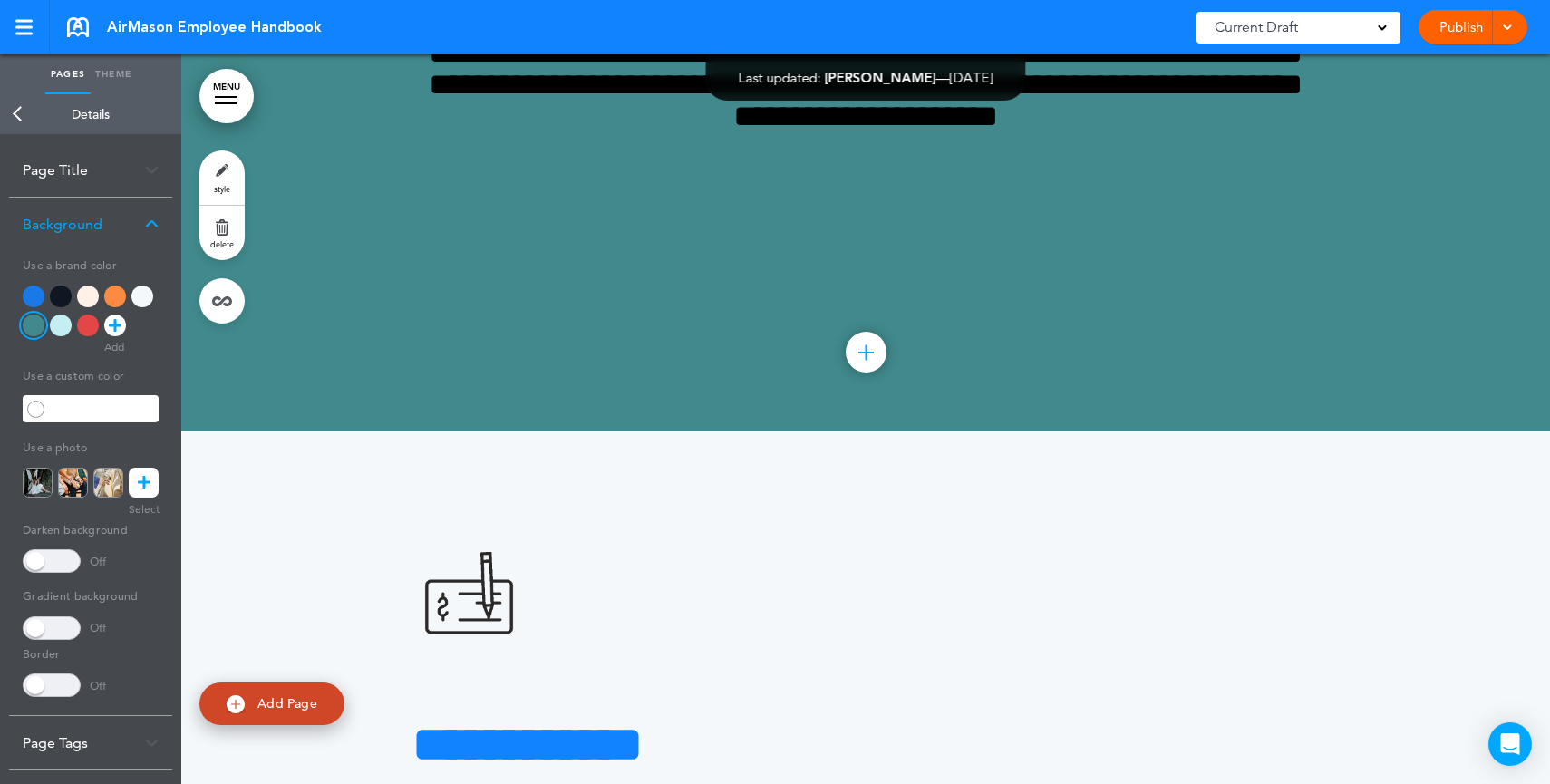
click at [58, 326] on div at bounding box center [61, 325] width 21 height 21
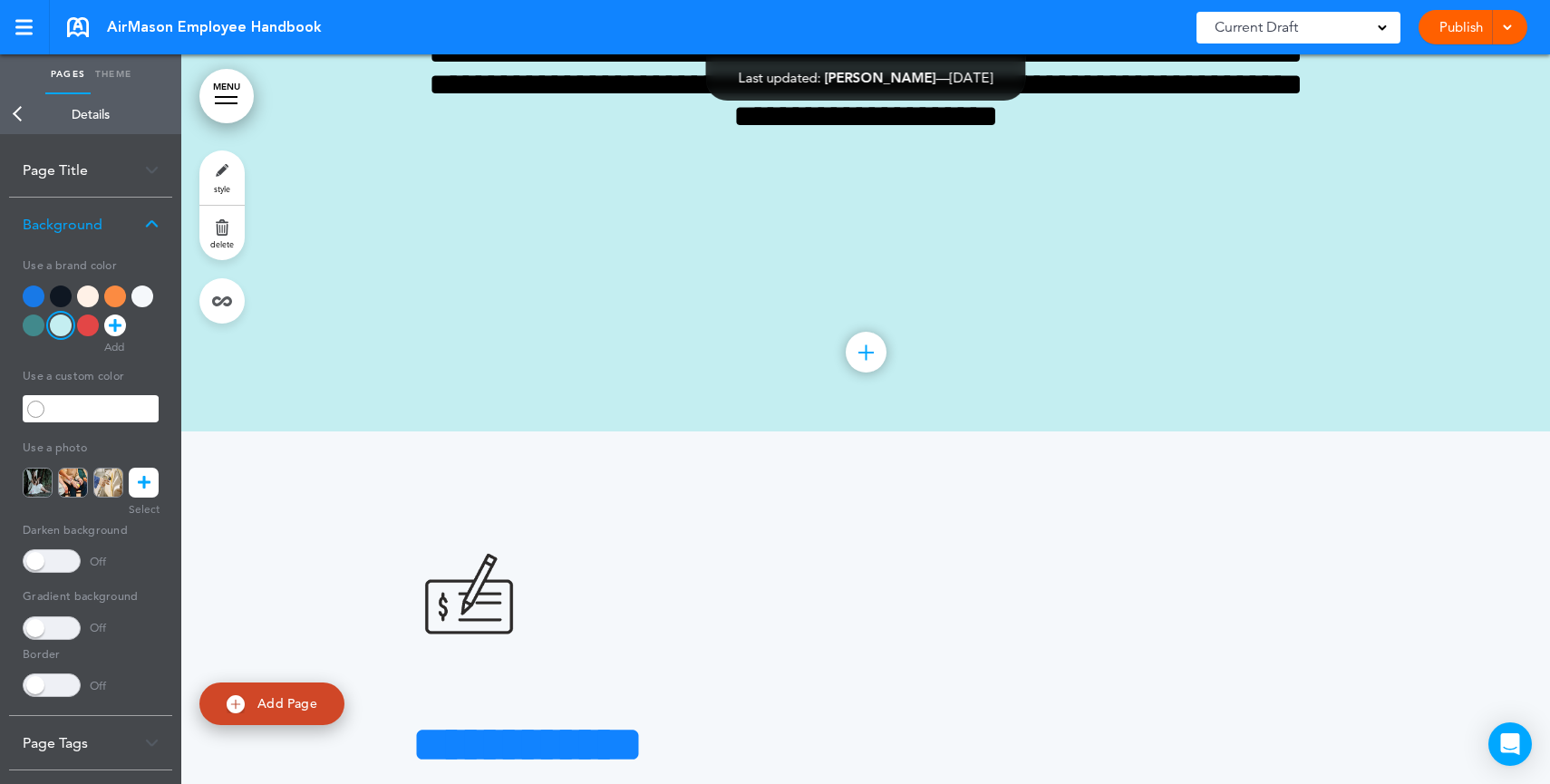
click at [91, 326] on div at bounding box center [88, 325] width 21 height 21
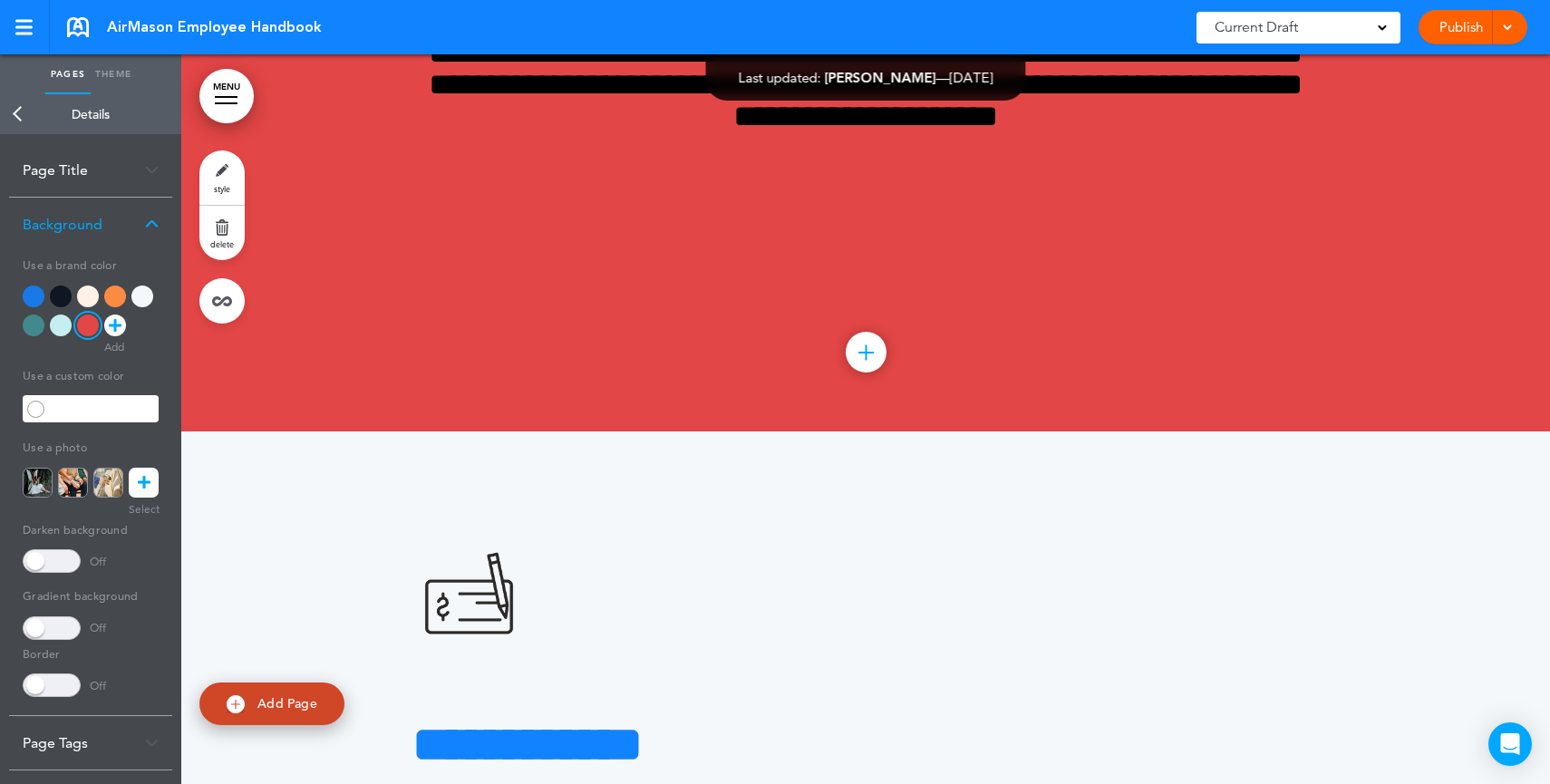
click at [116, 328] on icon at bounding box center [114, 325] width 13 height 21
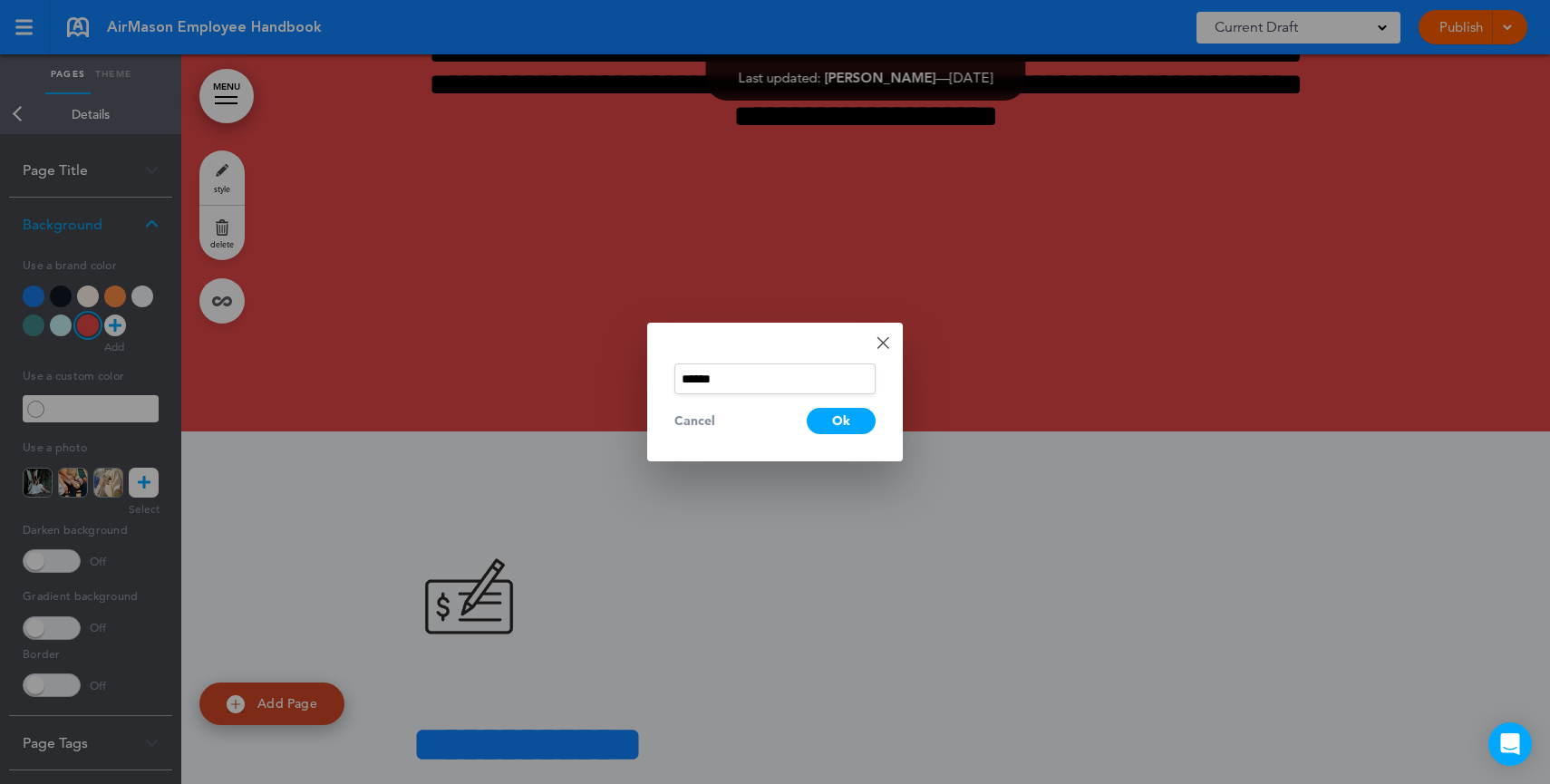
click at [882, 340] on link "Done" at bounding box center [882, 342] width 13 height 13
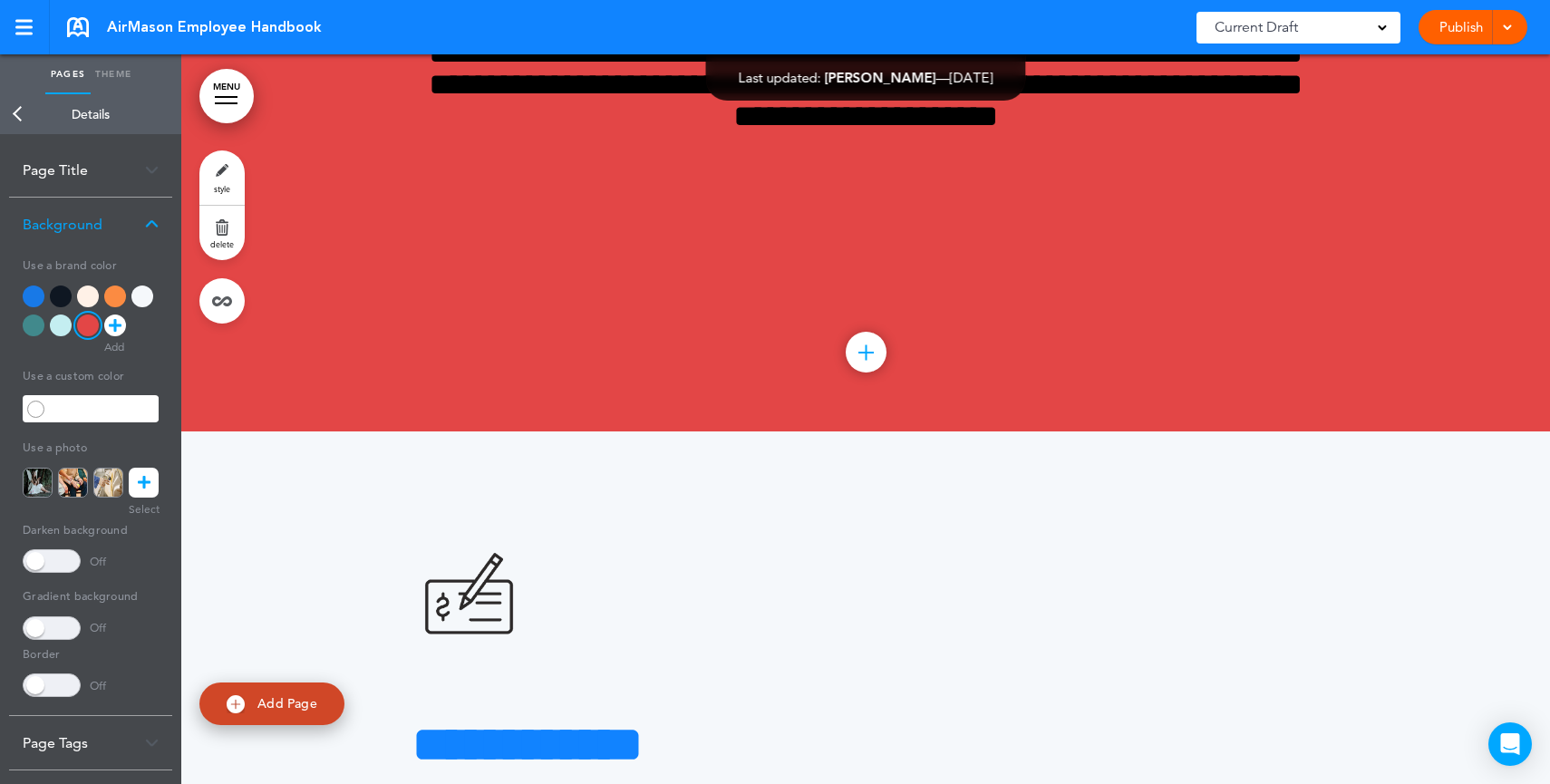
click at [139, 483] on icon at bounding box center [143, 482] width 13 height 30
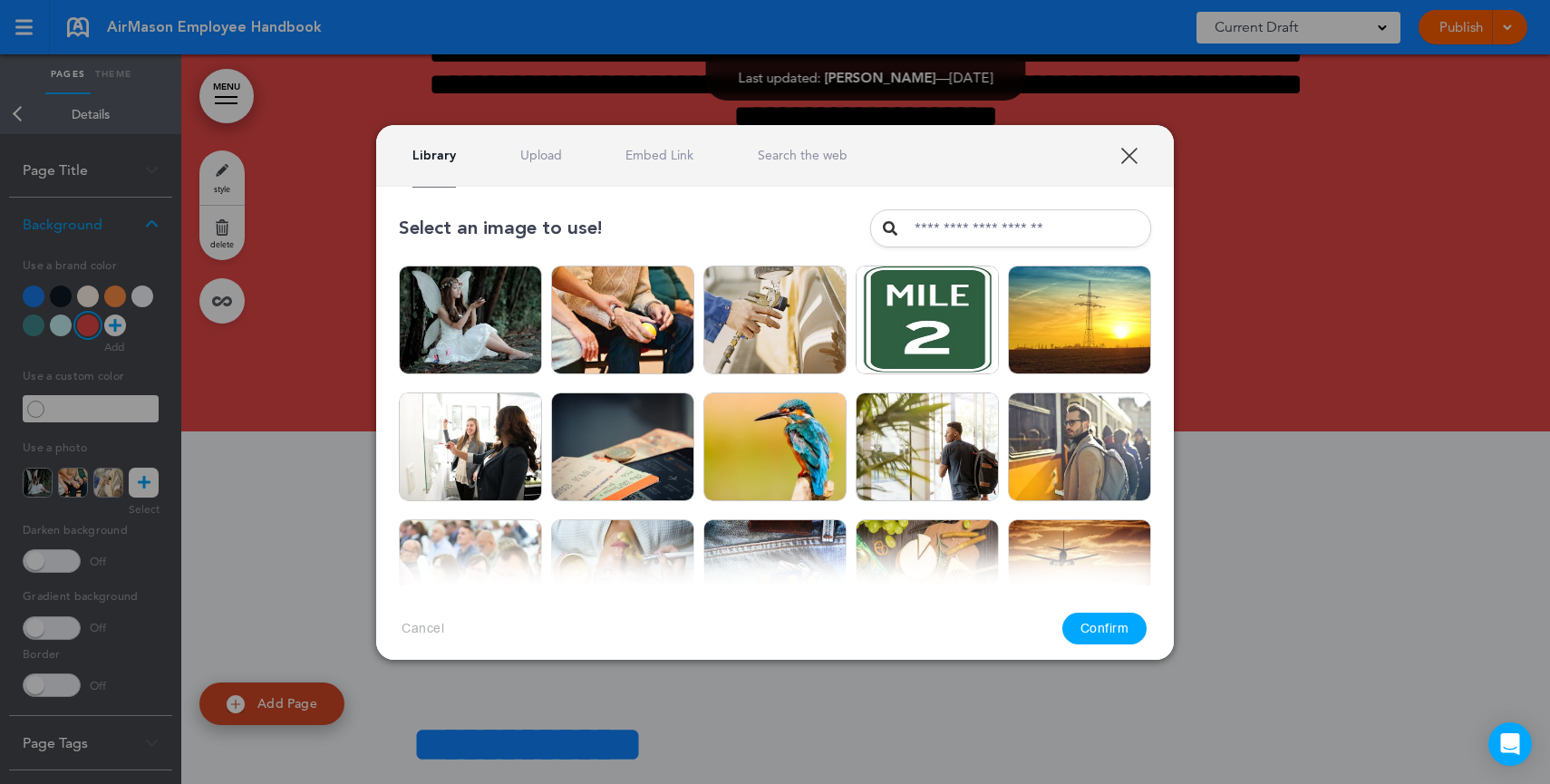
click at [540, 154] on link "Upload" at bounding box center [541, 156] width 42 height 17
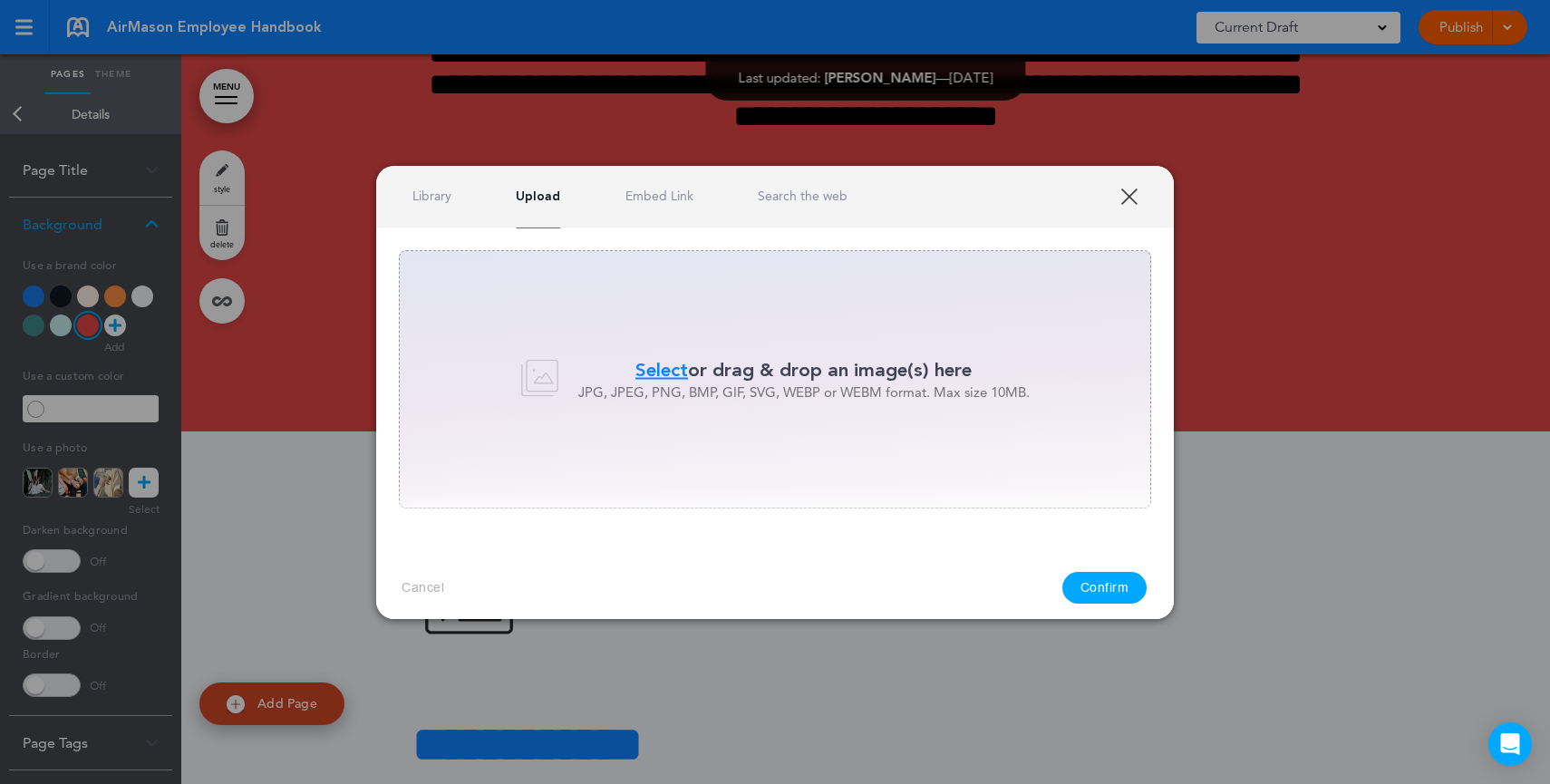
click at [413, 202] on link "Library" at bounding box center [431, 196] width 39 height 17
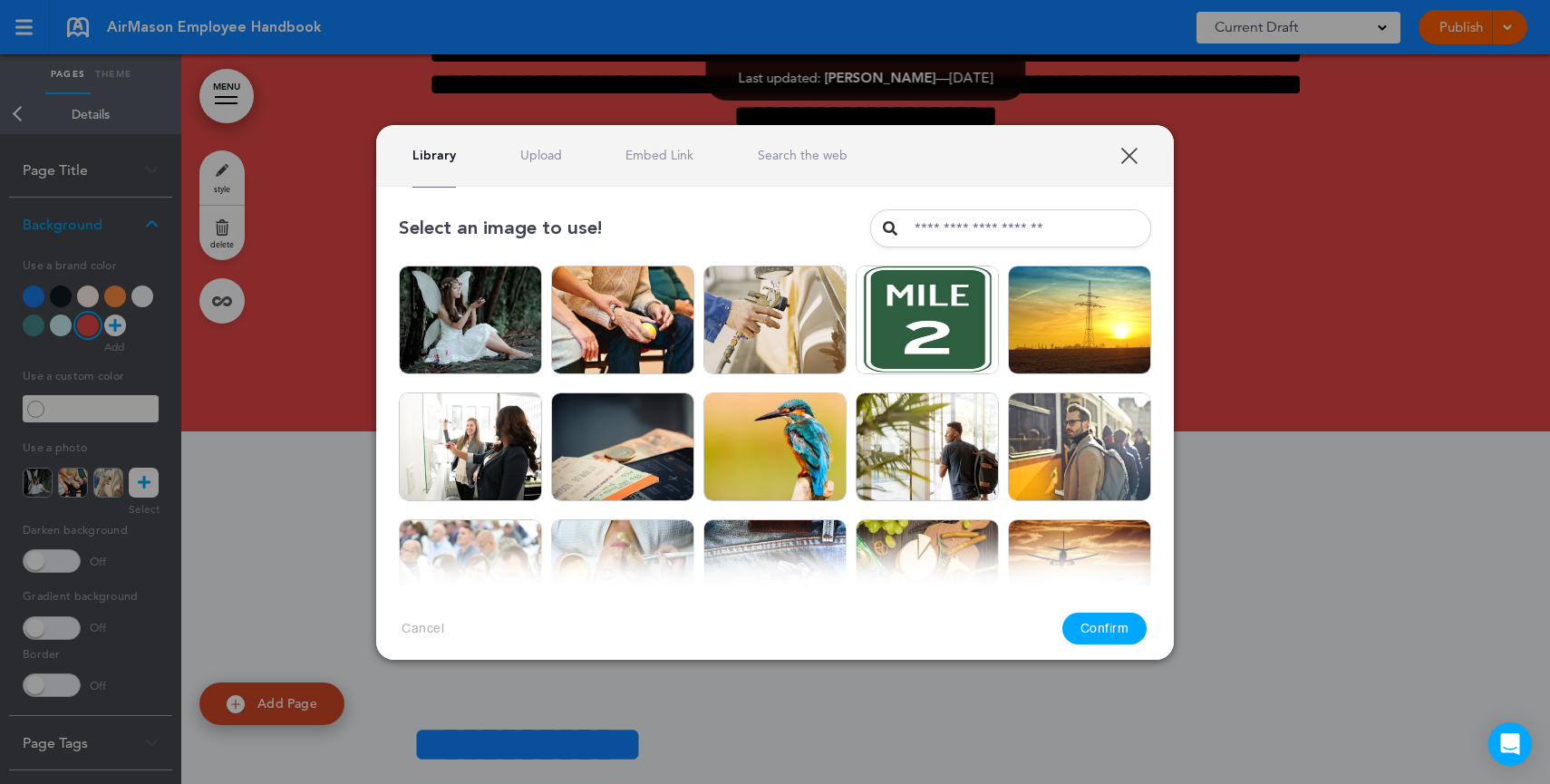
click at [833, 166] on div "Library Upload Embed Link Search the web" at bounding box center [775, 156] width 798 height 62
click at [817, 156] on link "Search the web" at bounding box center [802, 156] width 90 height 17
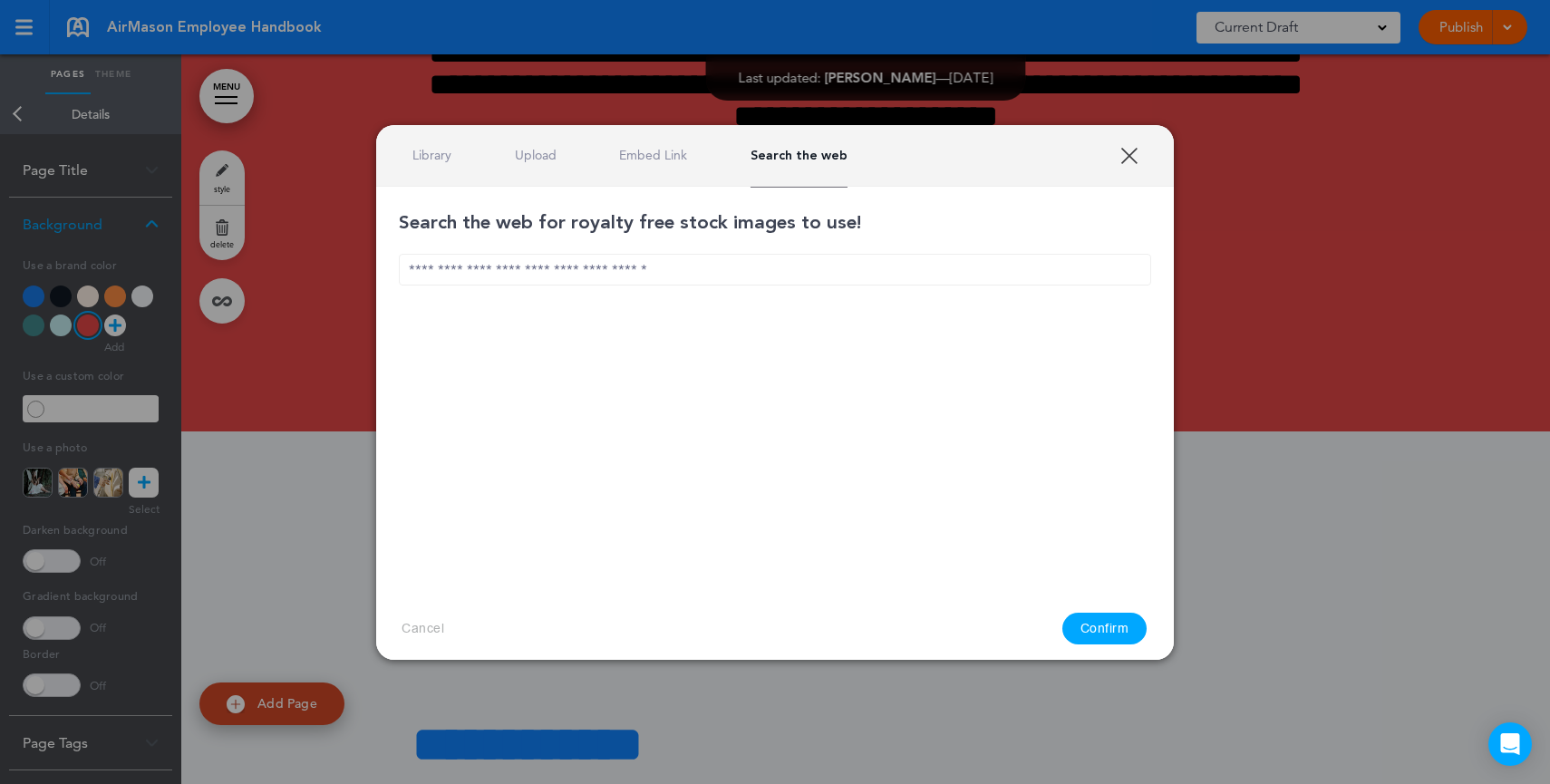
click at [755, 259] on input "text" at bounding box center [775, 269] width 752 height 32
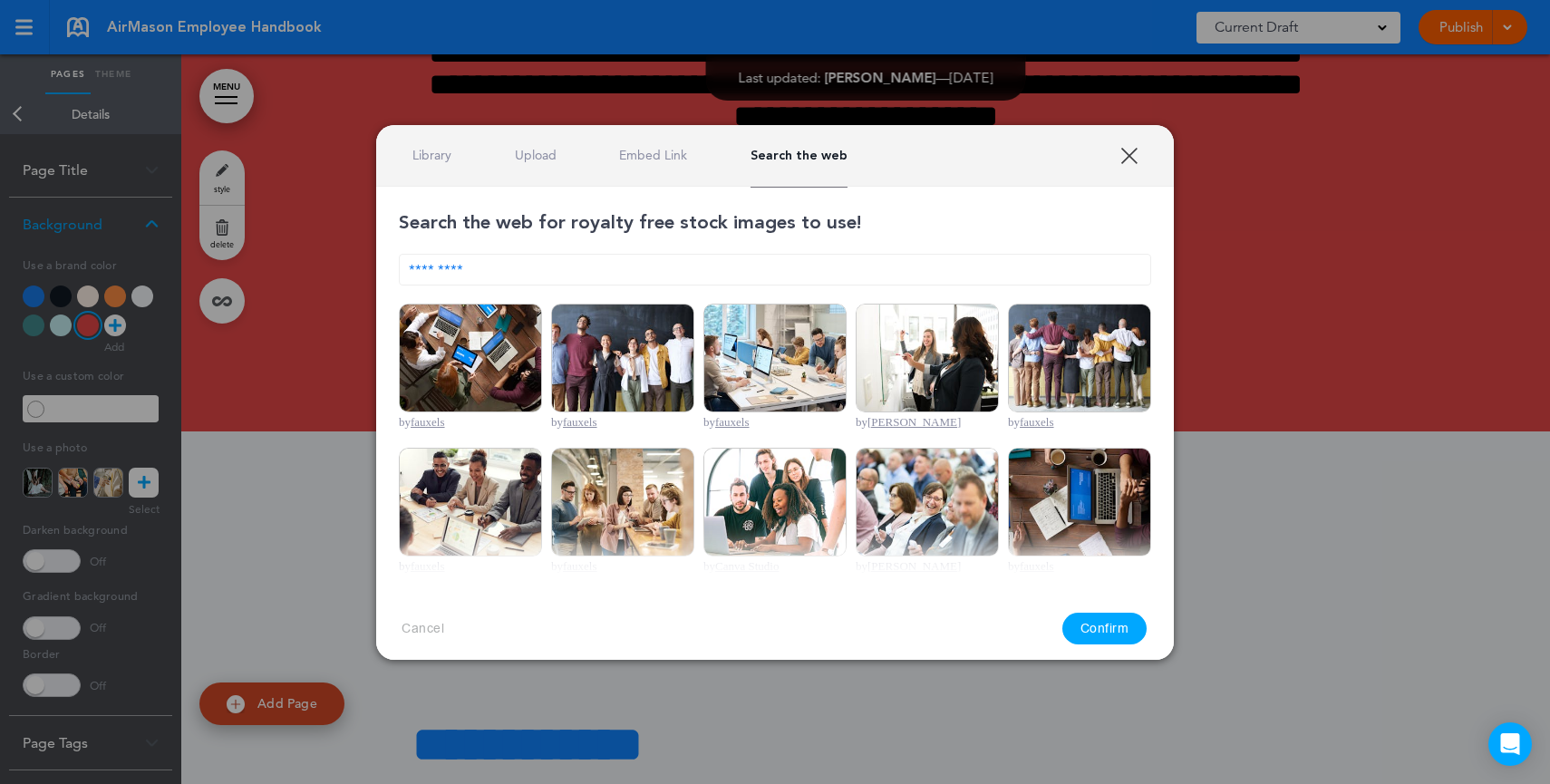
type input "*********"
drag, startPoint x: 458, startPoint y: 311, endPoint x: 480, endPoint y: 318, distance: 23.1
click at [458, 311] on img at bounding box center [470, 358] width 143 height 108
click at [1097, 615] on button "Confirm" at bounding box center [1104, 628] width 85 height 32
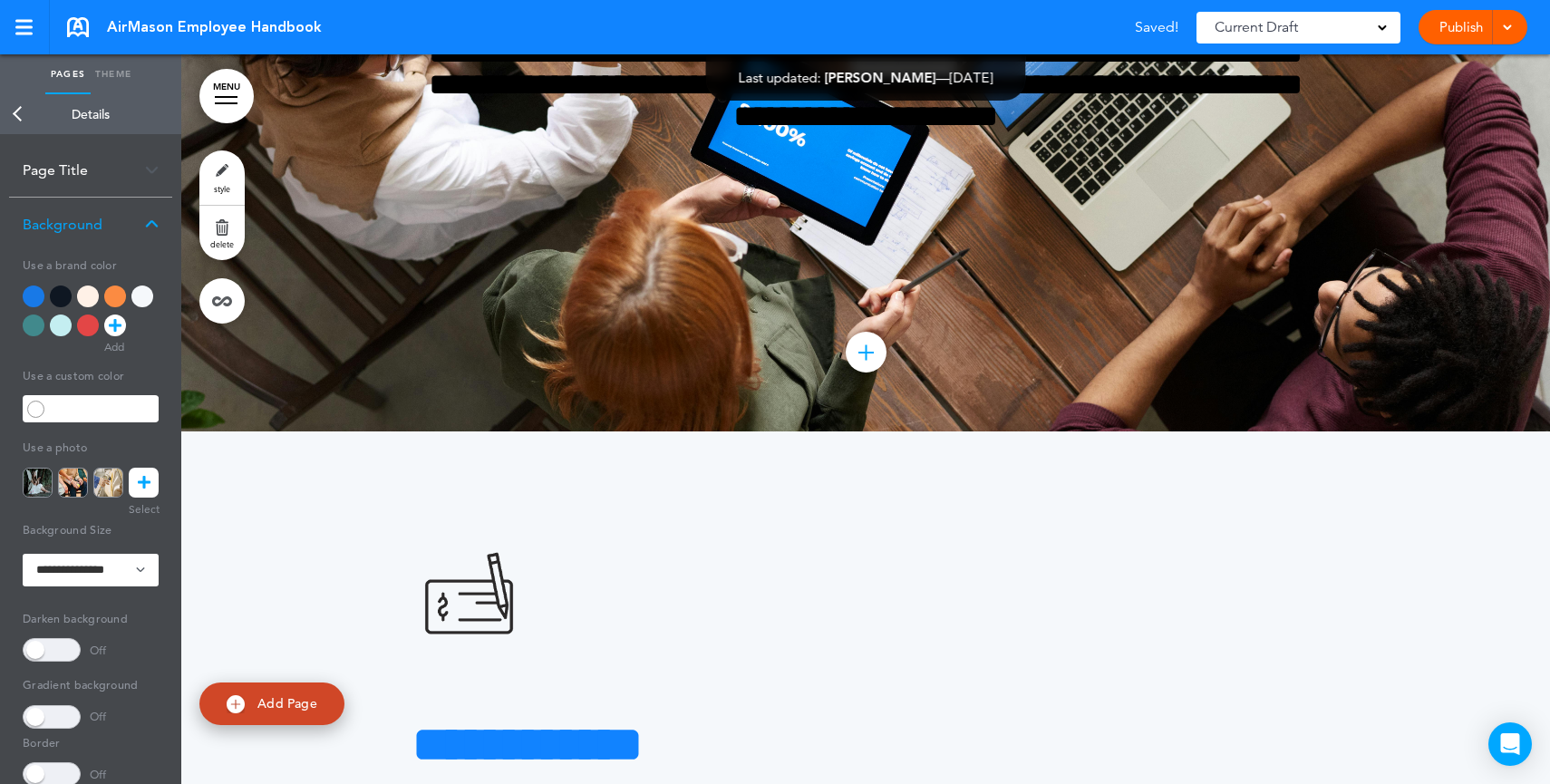
click at [49, 647] on span at bounding box center [51, 650] width 58 height 23
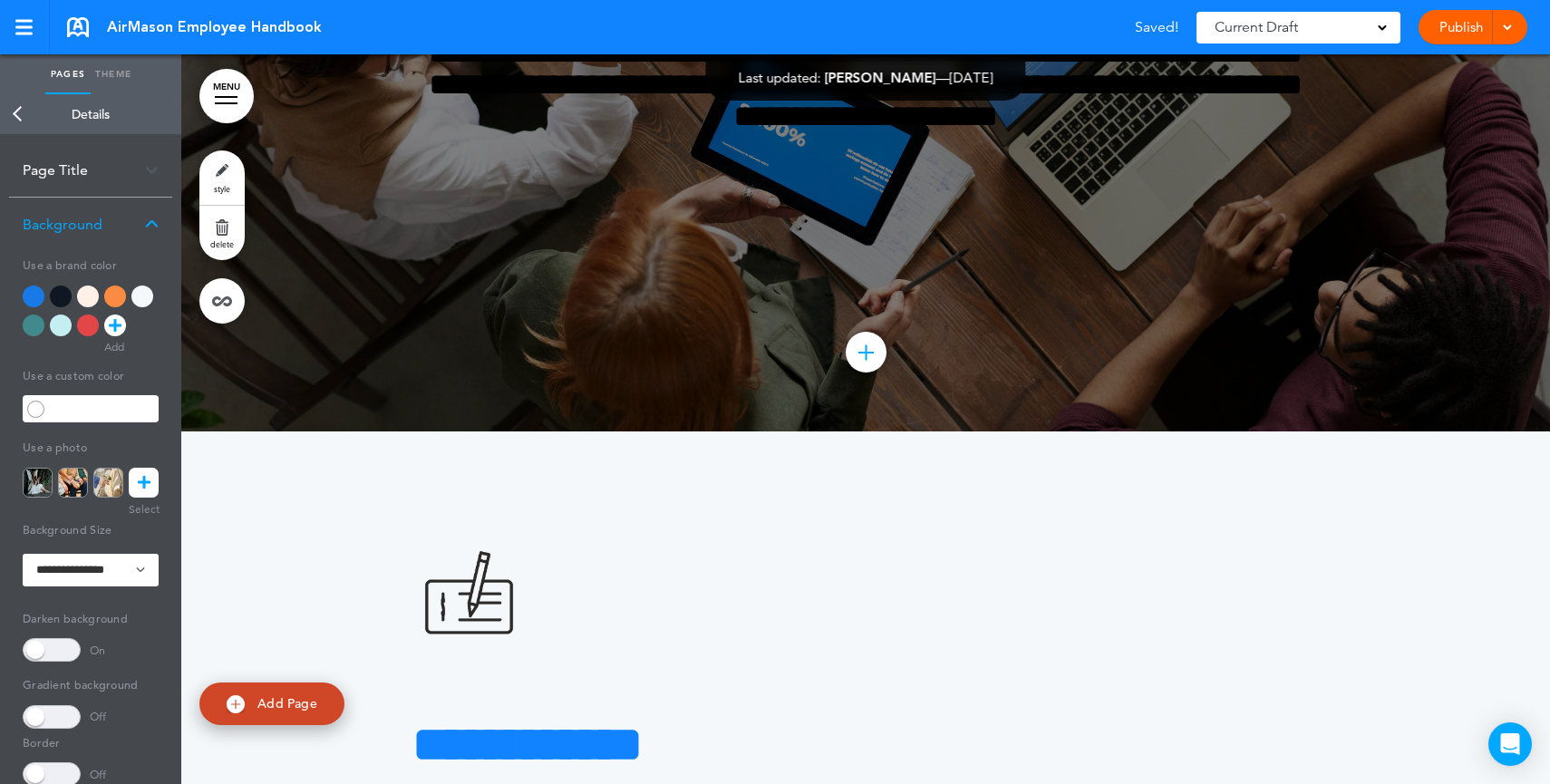
click at [49, 647] on span at bounding box center [51, 650] width 58 height 23
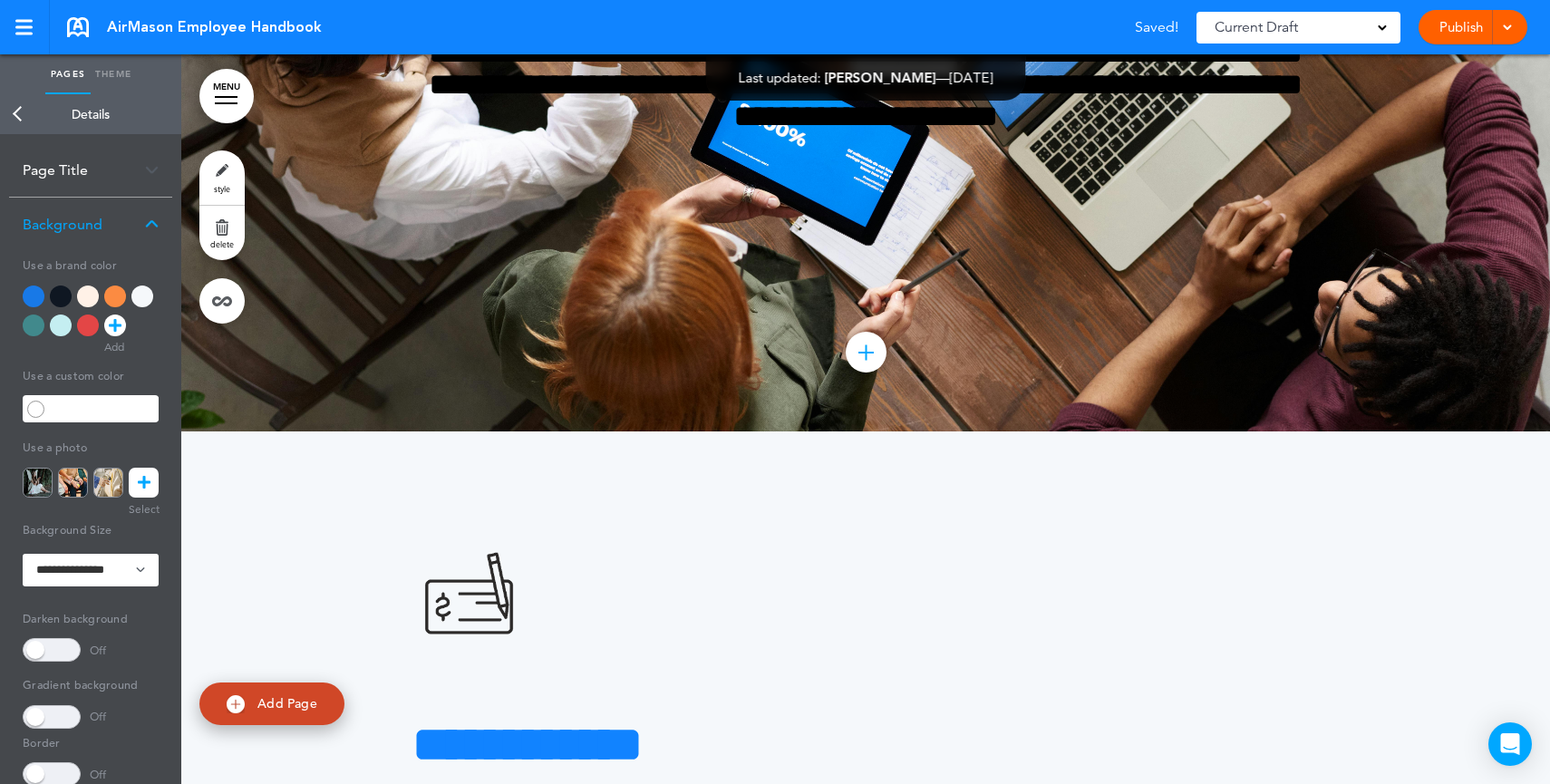
click at [58, 712] on span at bounding box center [51, 716] width 58 height 23
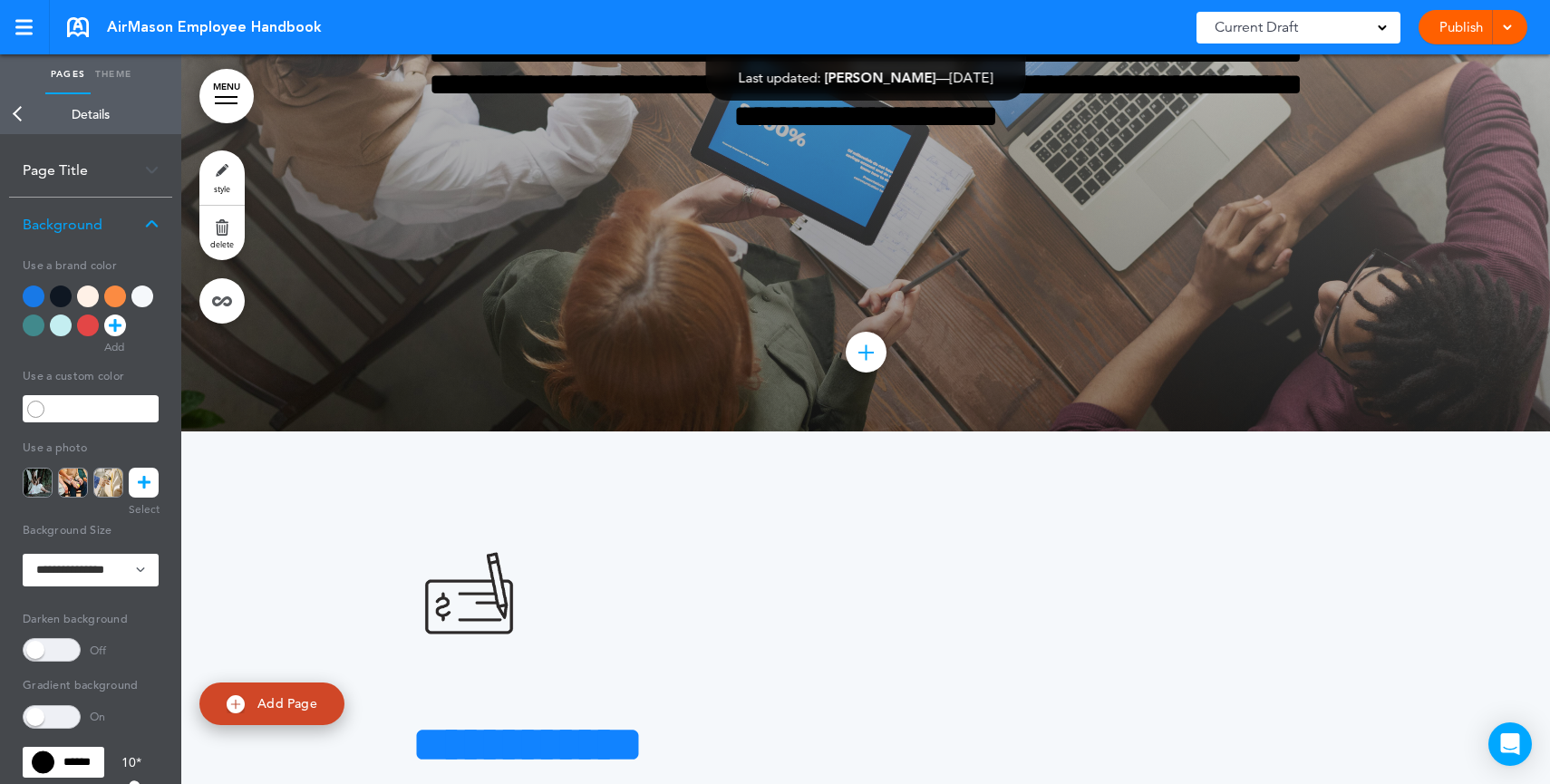
click at [58, 712] on span at bounding box center [51, 716] width 58 height 23
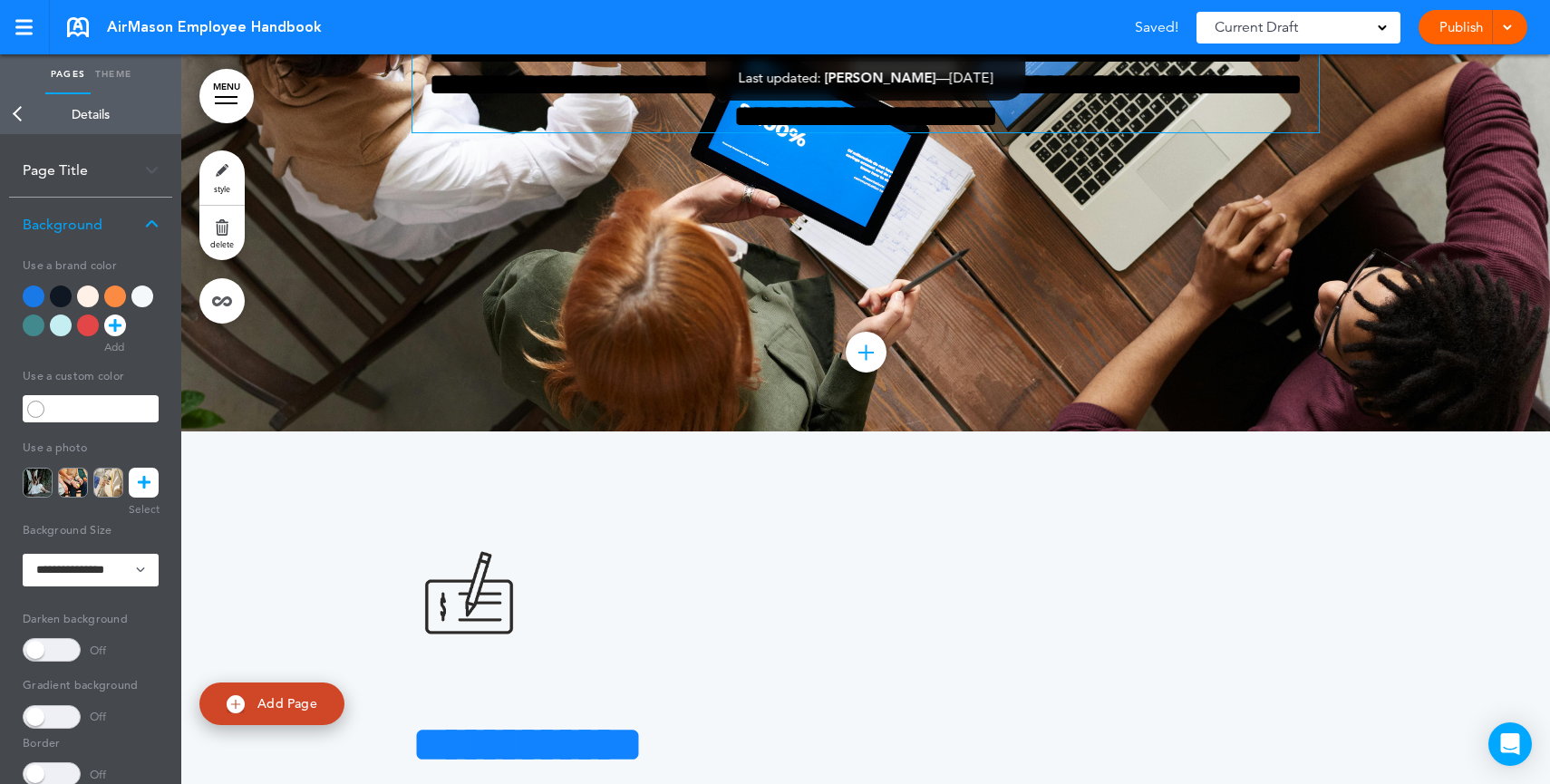
click at [842, 131] on span "**********" at bounding box center [864, 83] width 873 height 94
click at [137, 294] on div at bounding box center [142, 296] width 21 height 21
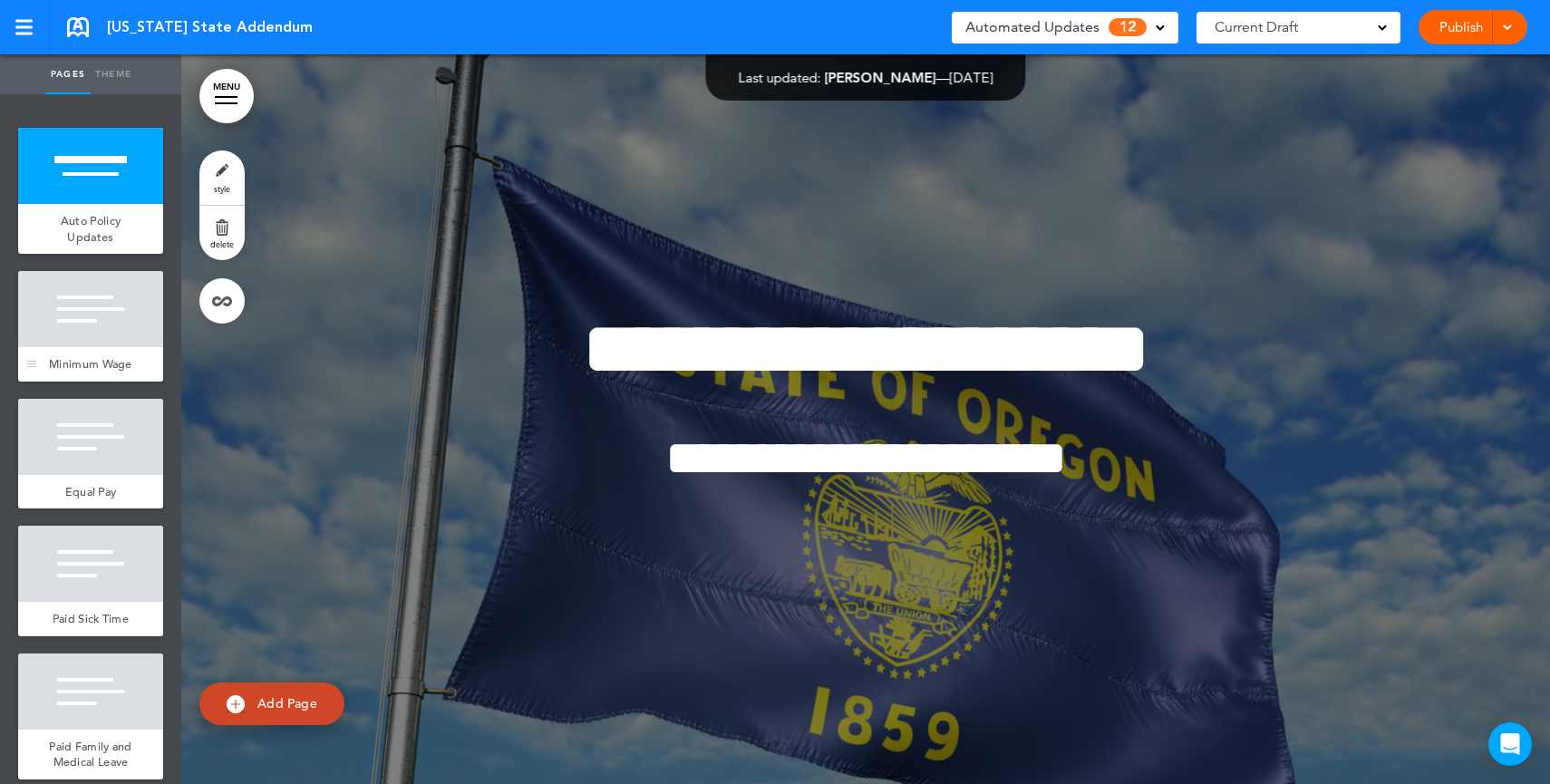
click at [93, 360] on span "Minimum Wage" at bounding box center [91, 363] width 83 height 15
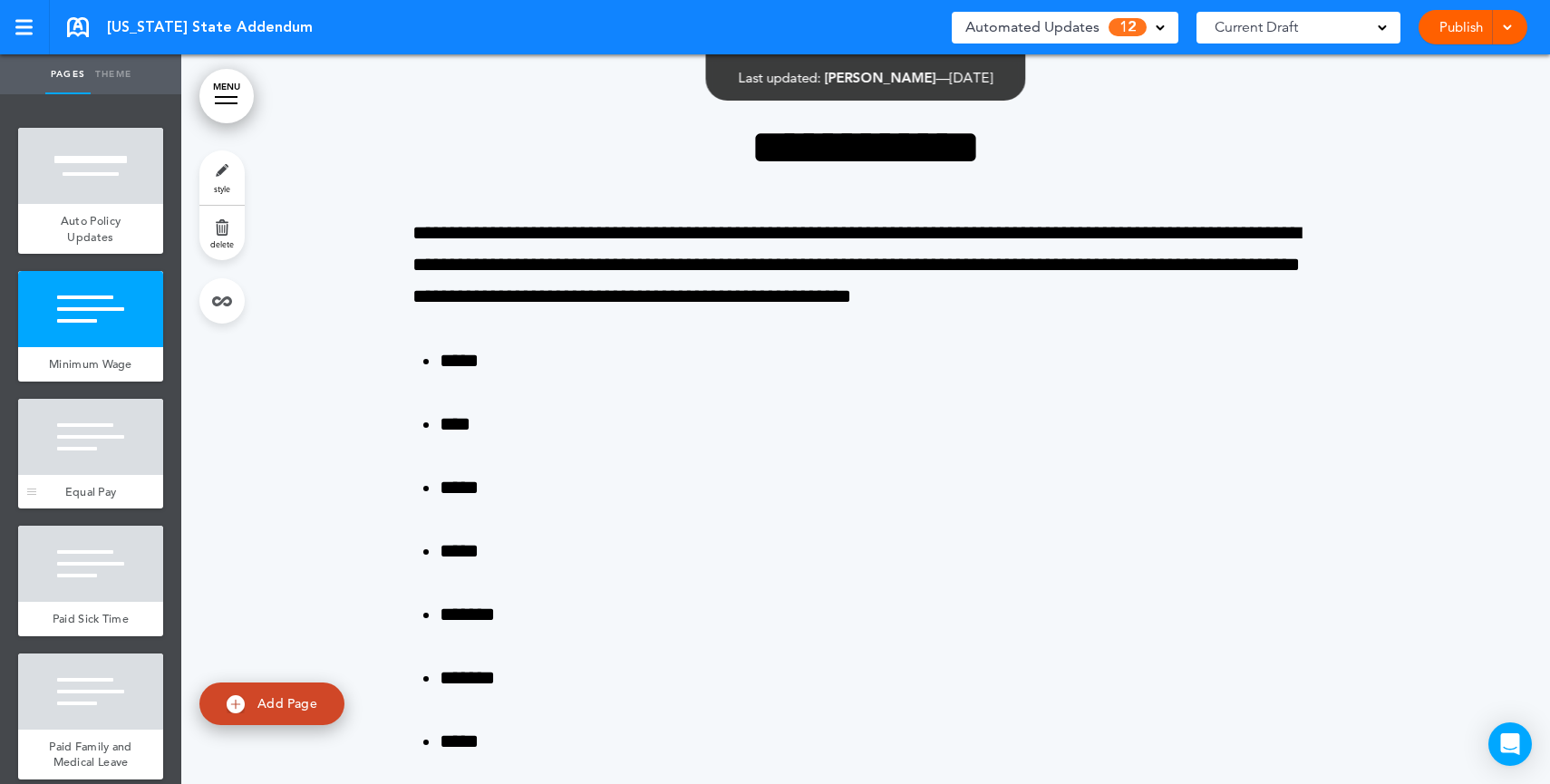
click at [76, 498] on div "Equal Pay" at bounding box center [91, 492] width 145 height 35
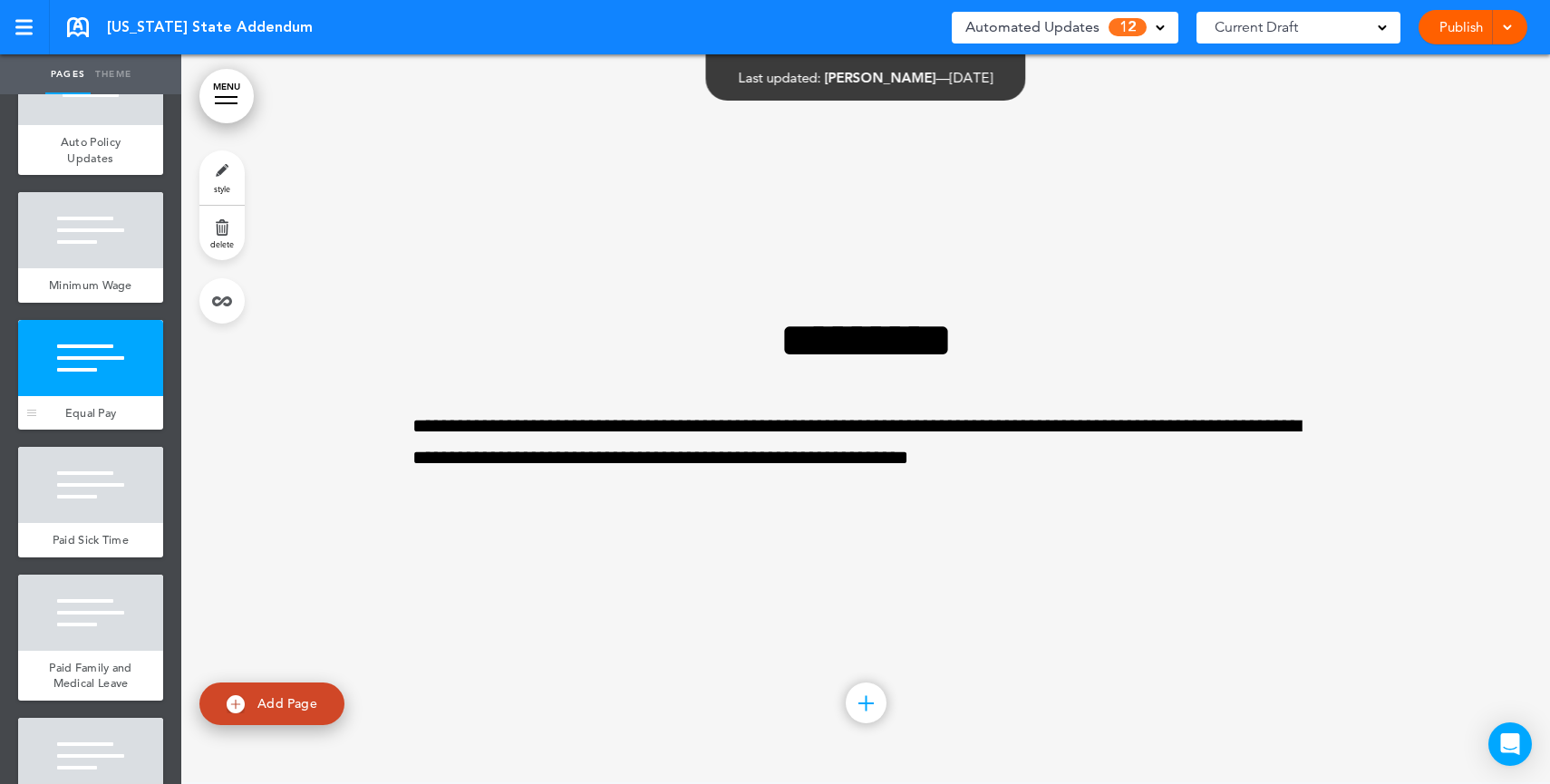
scroll to position [90, 0]
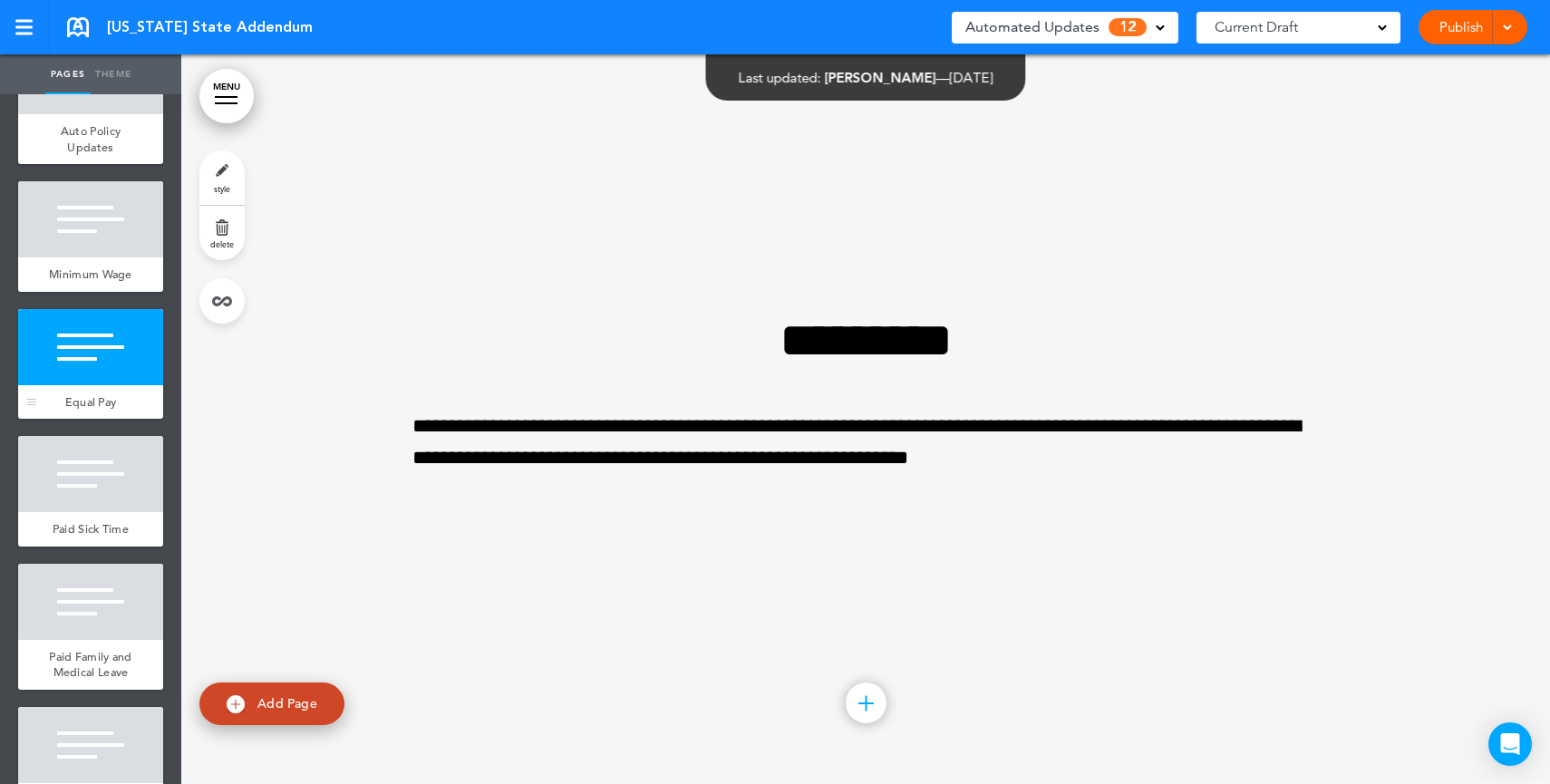
click at [76, 498] on div at bounding box center [91, 474] width 145 height 76
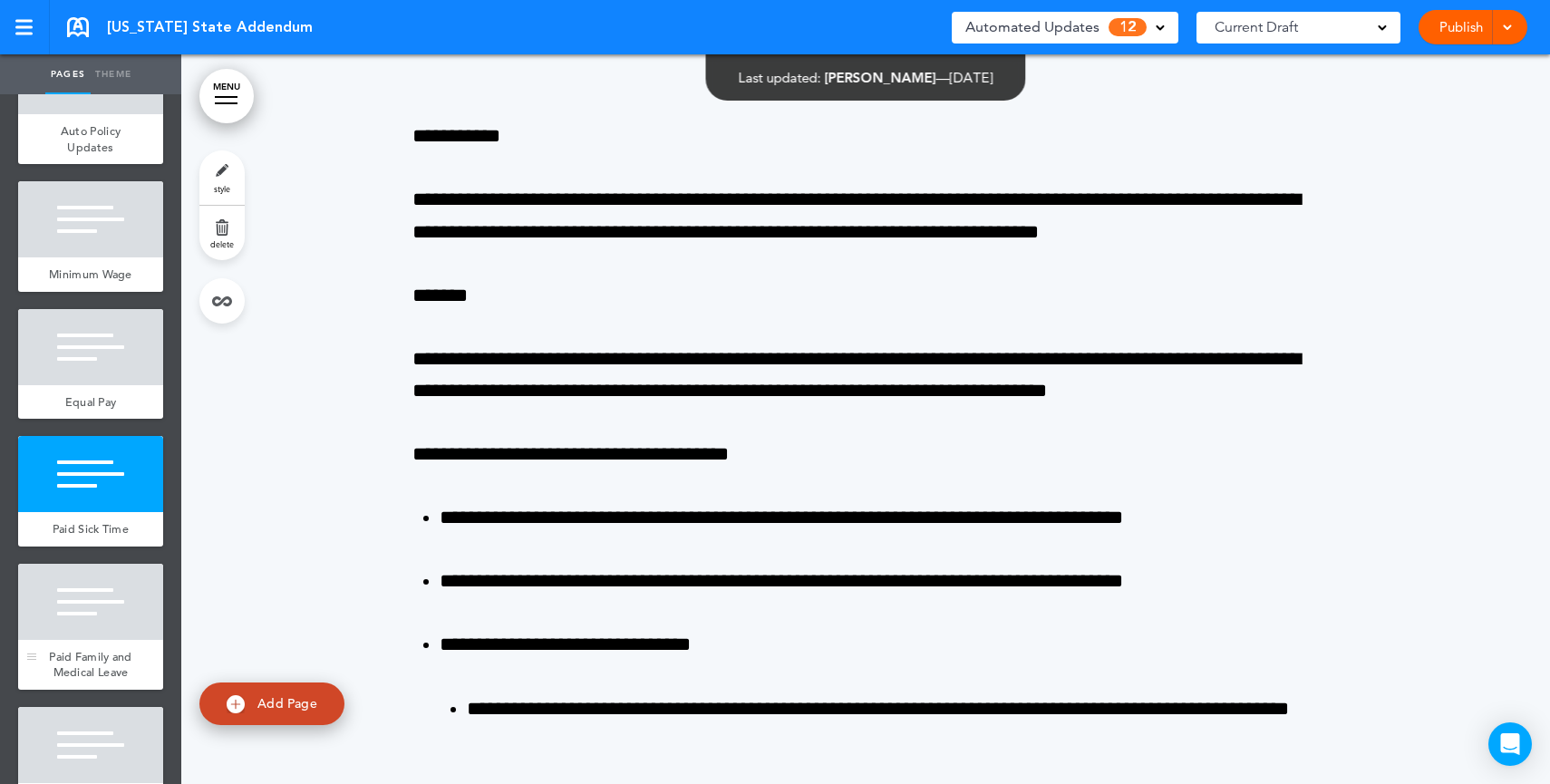
click at [88, 636] on div at bounding box center [91, 601] width 145 height 76
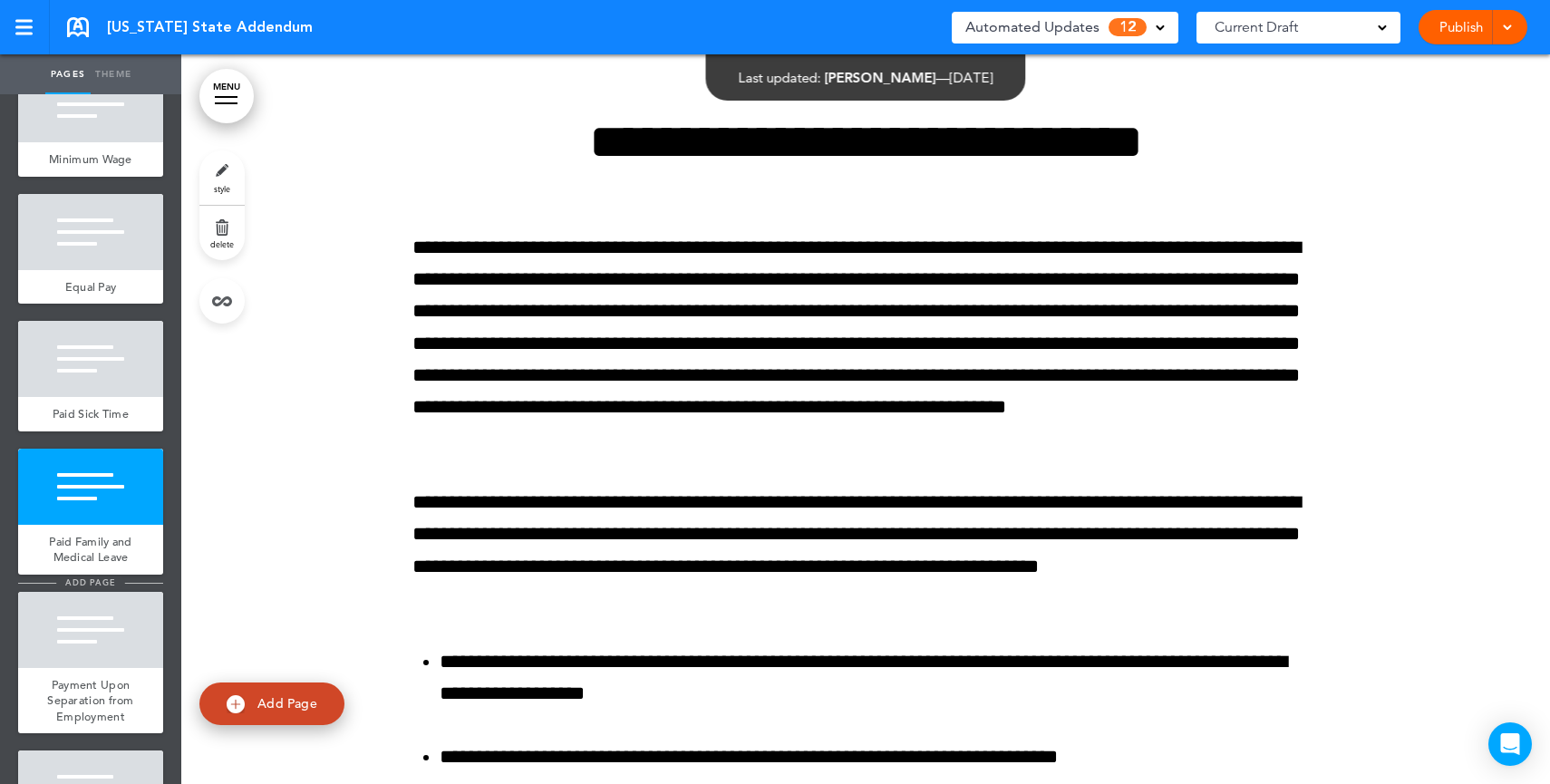
scroll to position [219, 0]
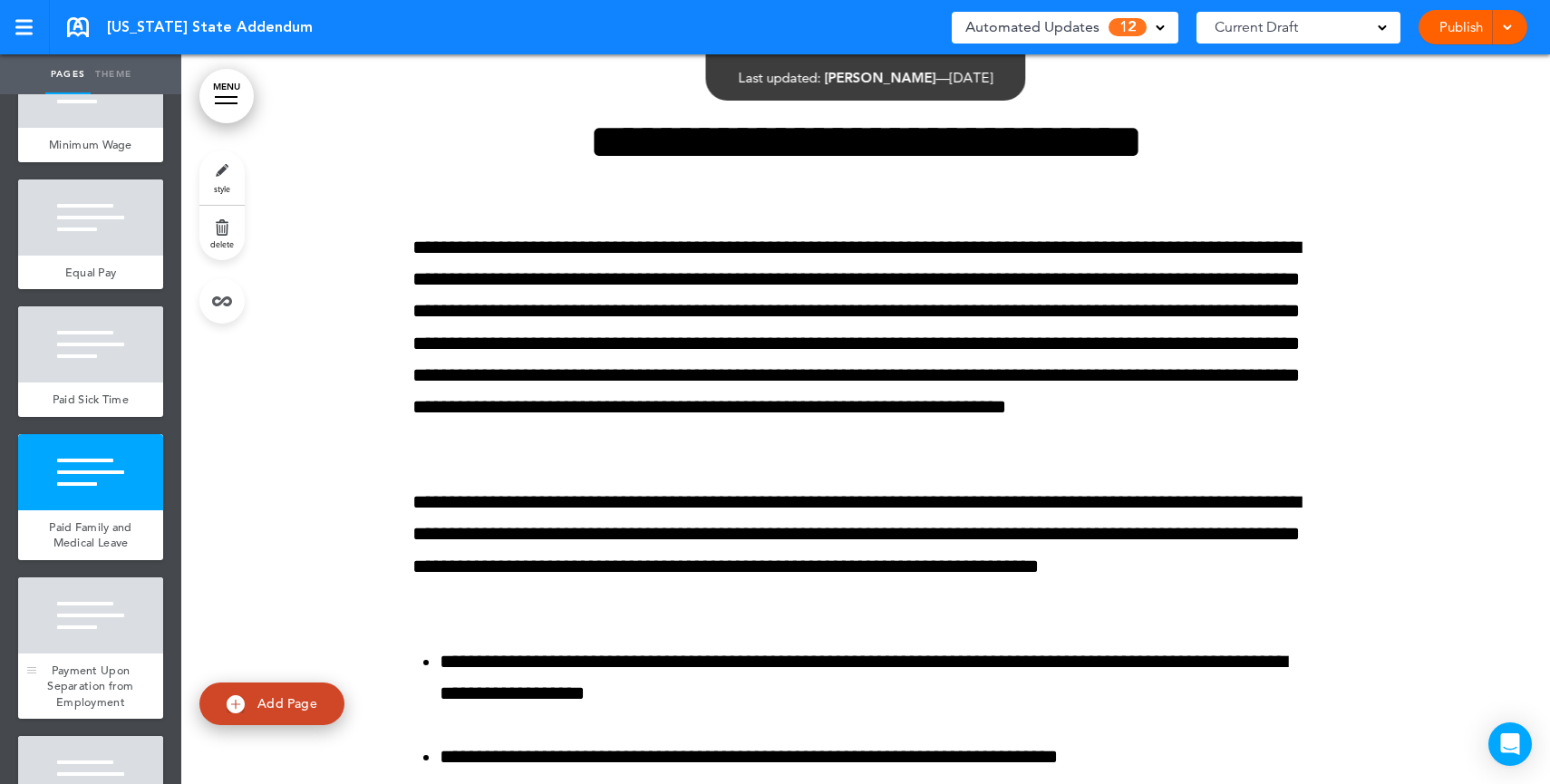
click at [89, 653] on div at bounding box center [91, 615] width 145 height 76
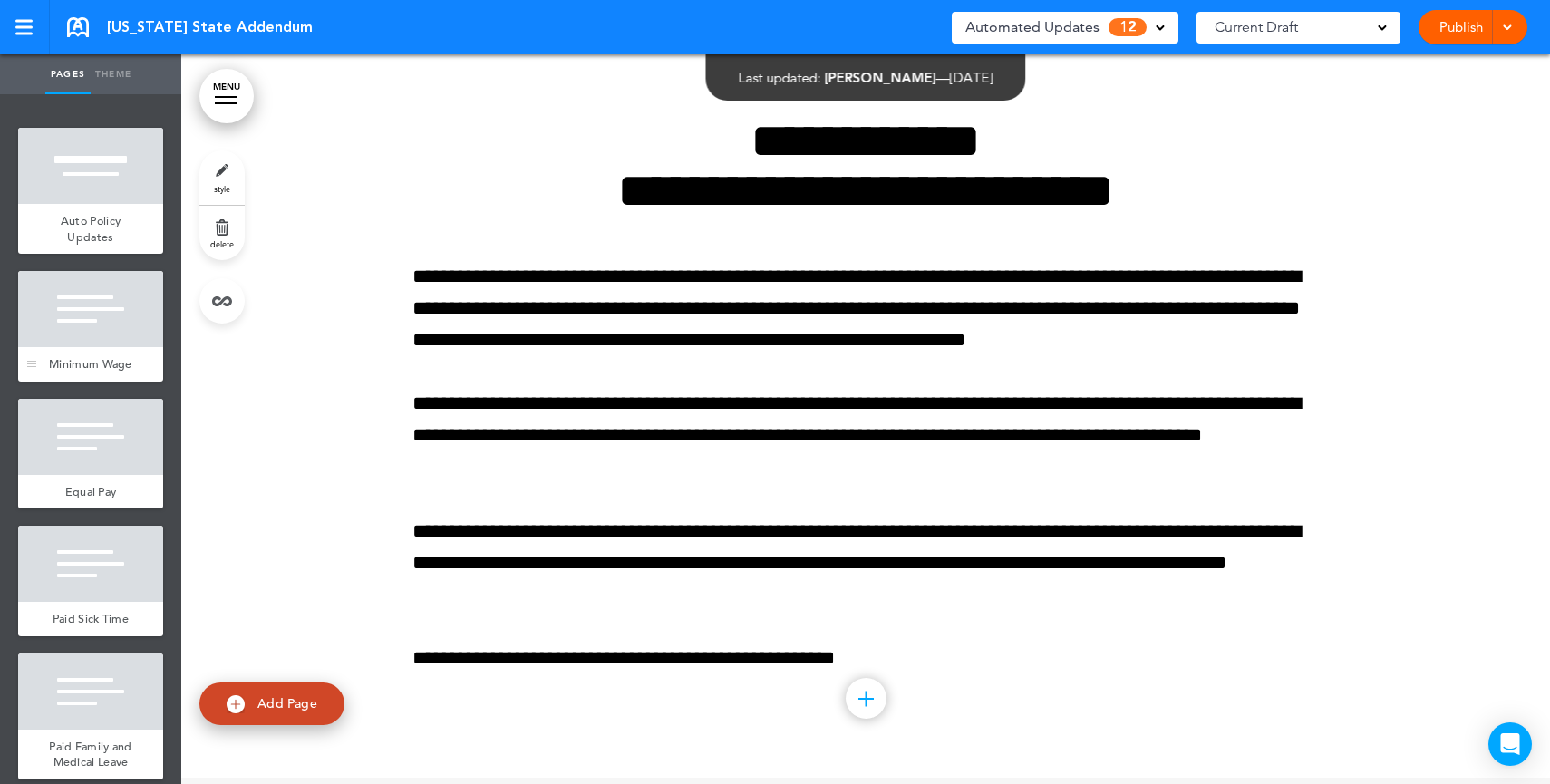
click at [99, 314] on div at bounding box center [91, 308] width 145 height 76
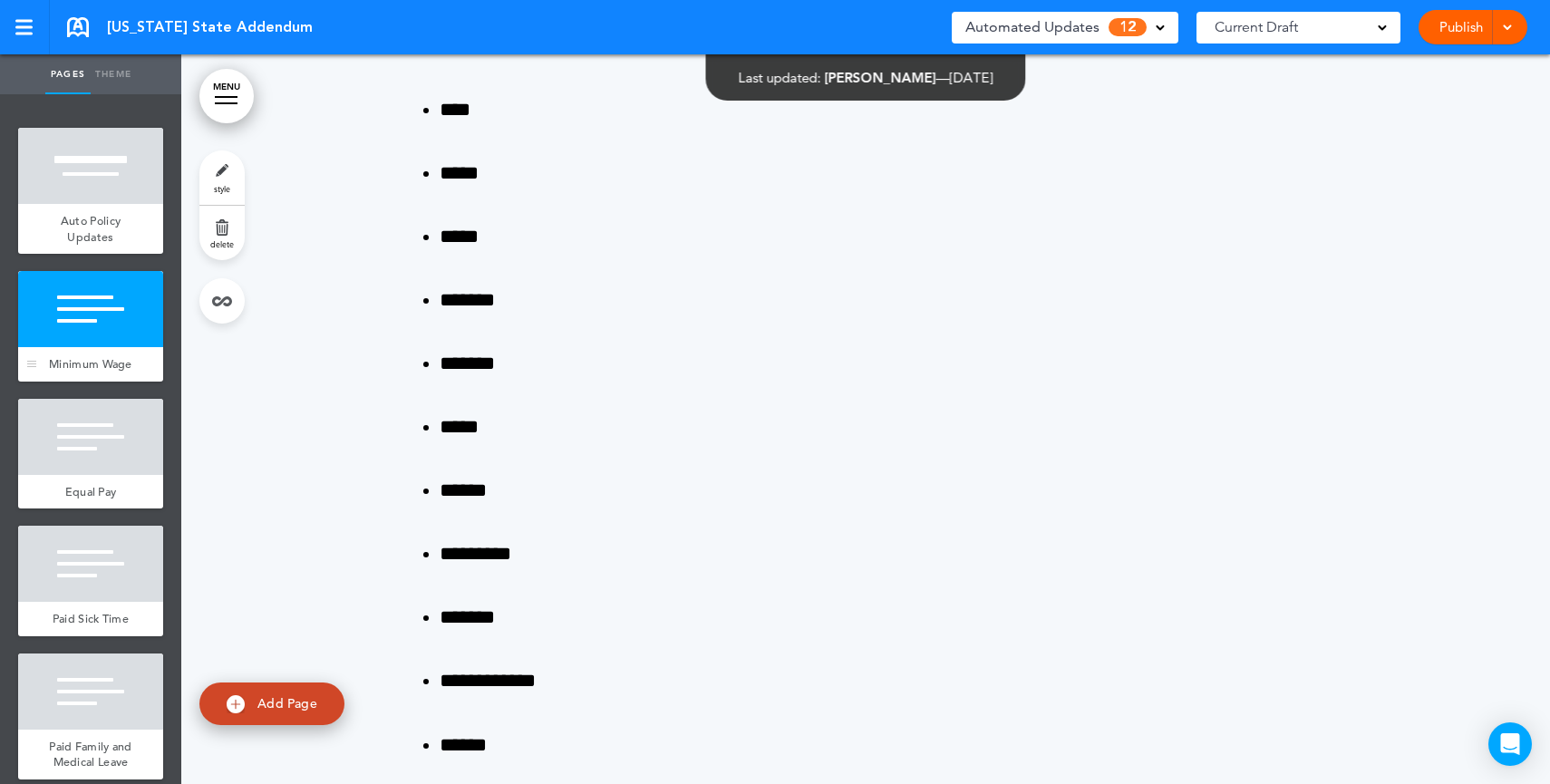
scroll to position [729, 0]
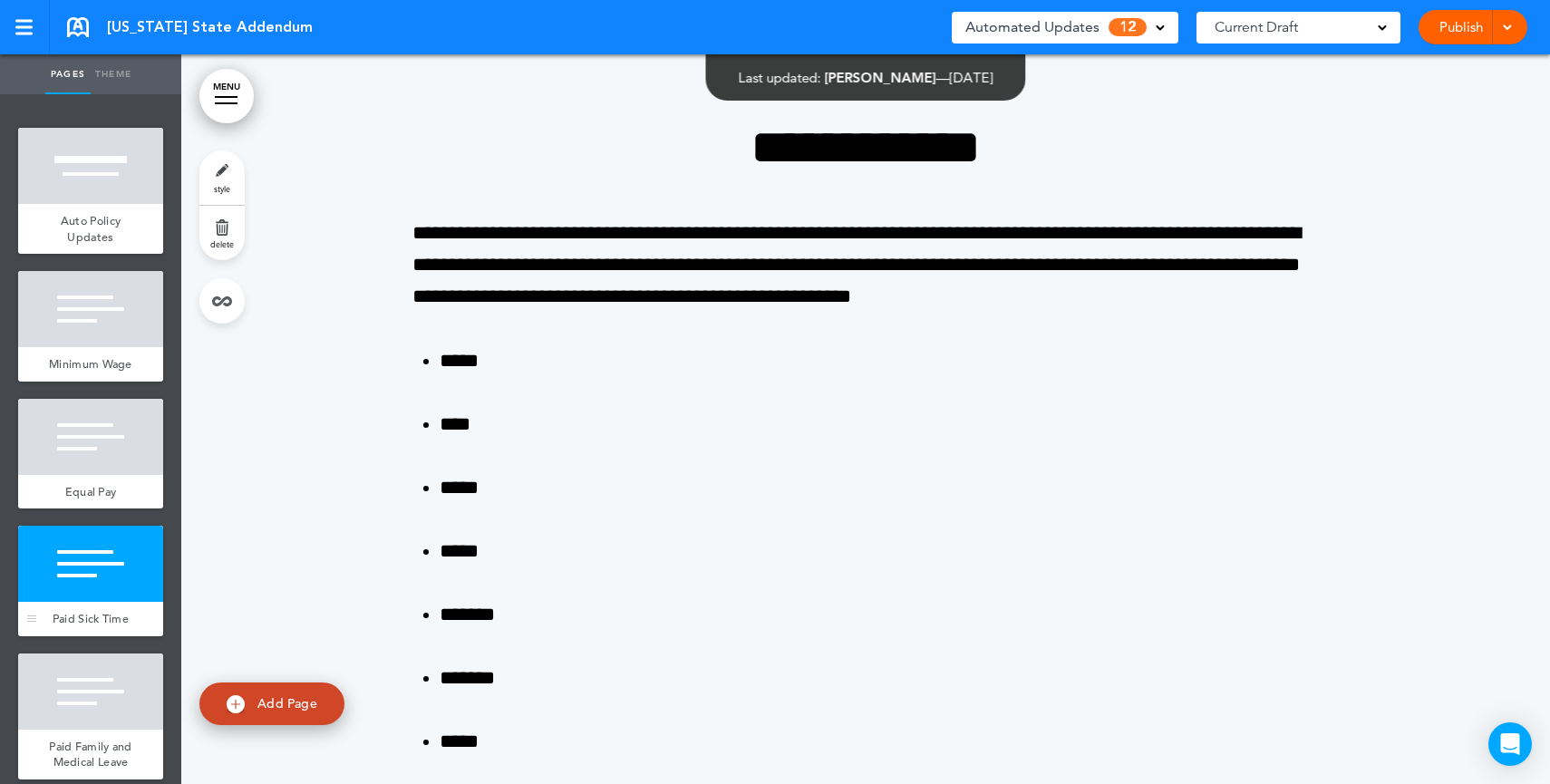
click at [64, 592] on div at bounding box center [91, 564] width 145 height 76
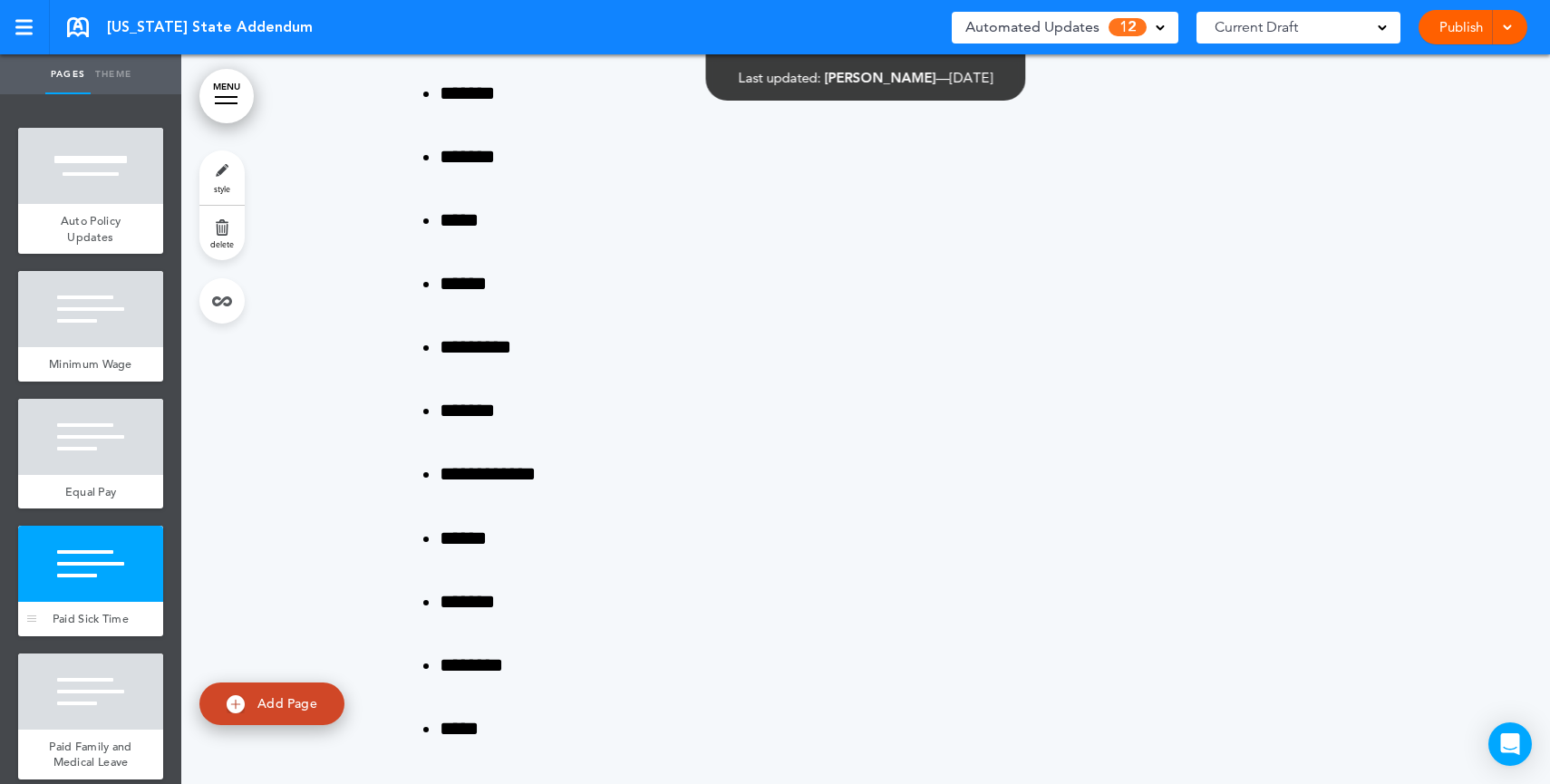
scroll to position [3007, 0]
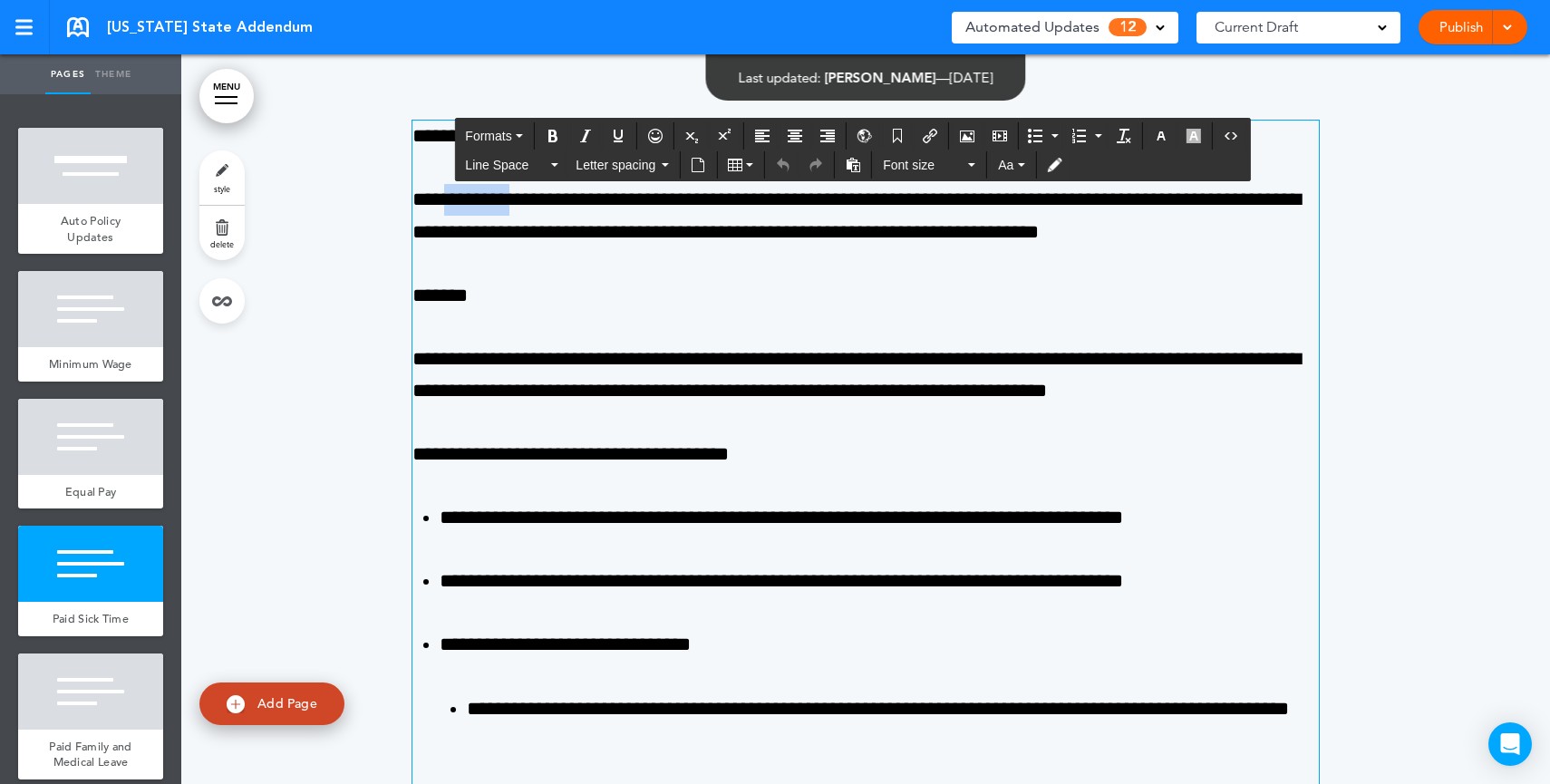
drag, startPoint x: 446, startPoint y: 194, endPoint x: 532, endPoint y: 194, distance: 86.0
click at [531, 193] on p "**********" at bounding box center [864, 216] width 906 height 64
click at [628, 278] on div "**********" at bounding box center [864, 296] width 906 height 350
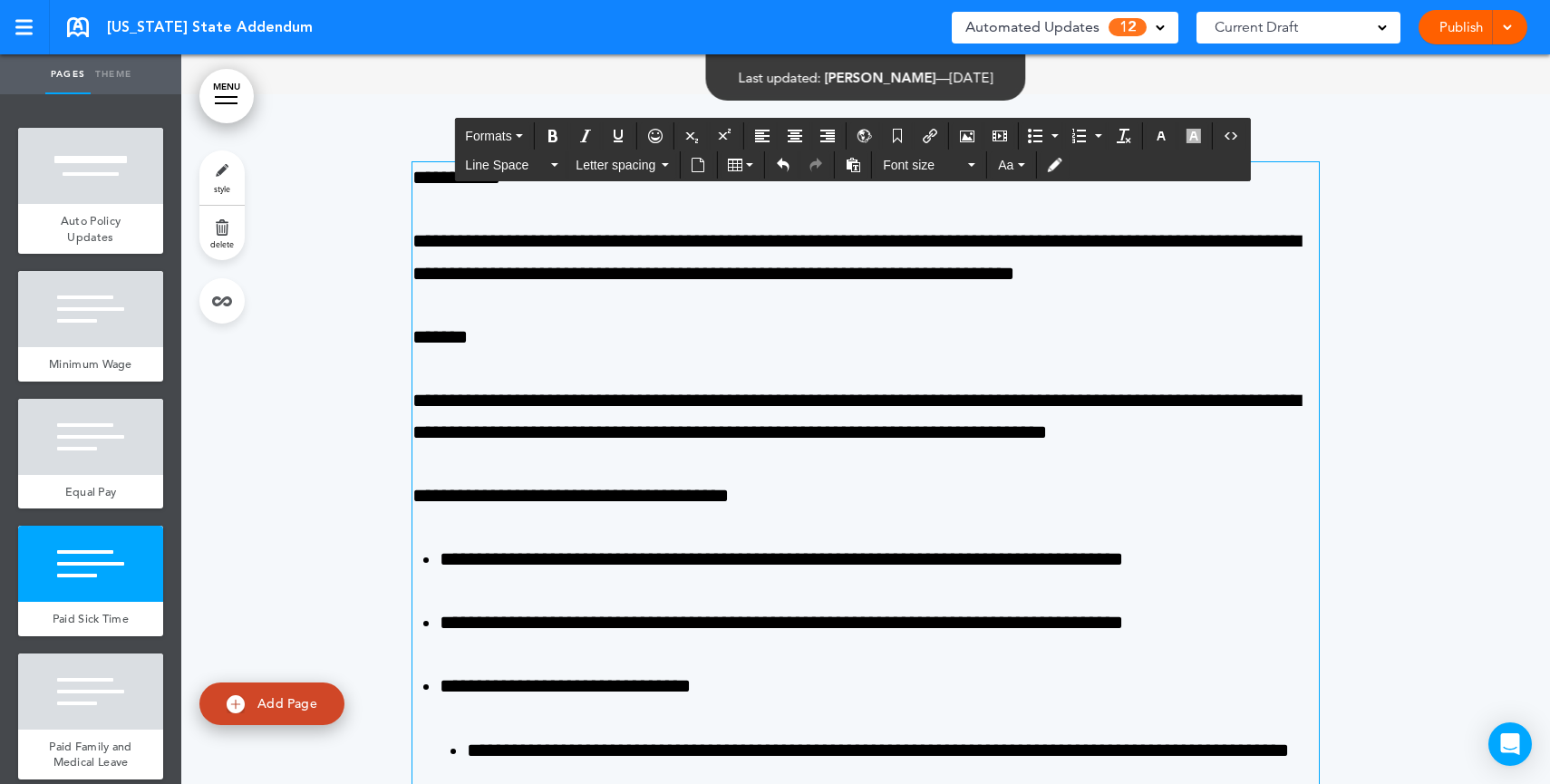
scroll to position [2963, 0]
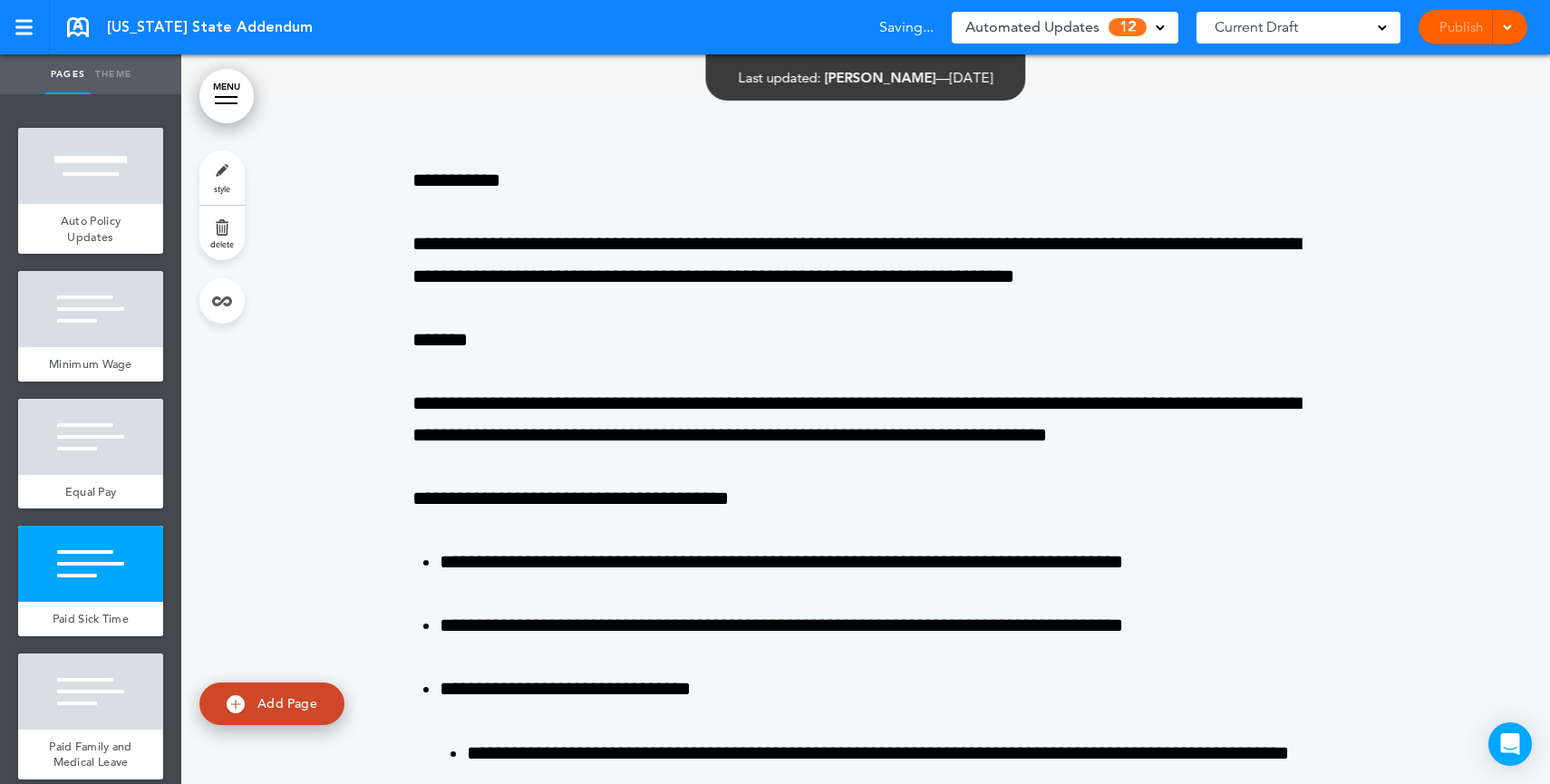
click at [1131, 23] on span "12" at bounding box center [1126, 27] width 38 height 18
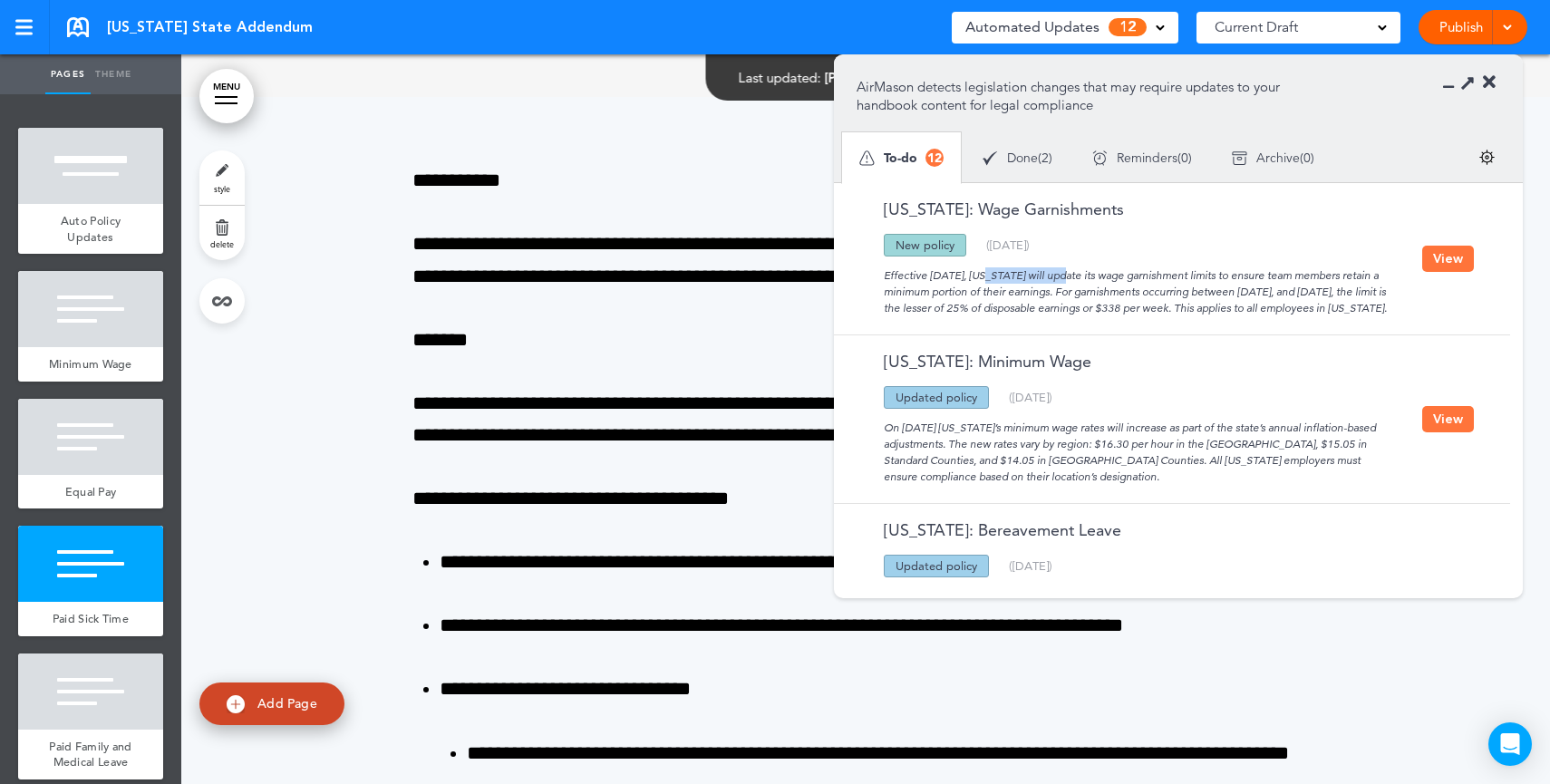
drag, startPoint x: 921, startPoint y: 278, endPoint x: 992, endPoint y: 277, distance: 71.0
click at [992, 277] on div "Effective July 1, 2025, Oregon will update its wage garnishment limits to ensur…" at bounding box center [1139, 286] width 566 height 60
drag, startPoint x: 1057, startPoint y: 329, endPoint x: 1244, endPoint y: 247, distance: 204.2
click at [1052, 262] on div "Effective July 1, 2025, Oregon will update its wage garnishment limits to ensur…" at bounding box center [1139, 286] width 566 height 60
click at [1383, 305] on div "Effective July 1, 2025, Oregon will update its wage garnishment limits to ensur…" at bounding box center [1139, 286] width 566 height 60
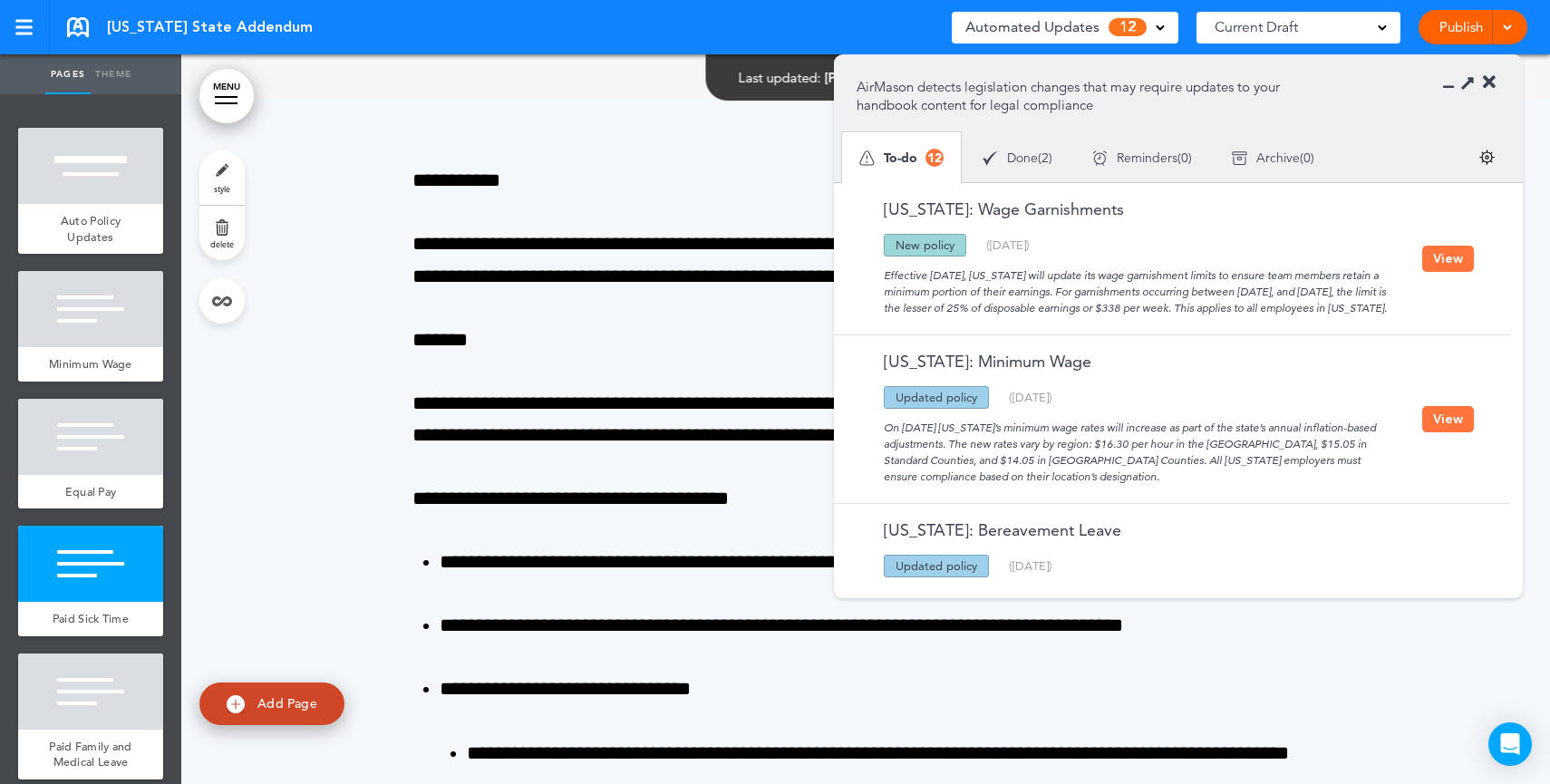
click at [1448, 267] on button "View" at bounding box center [1447, 258] width 51 height 26
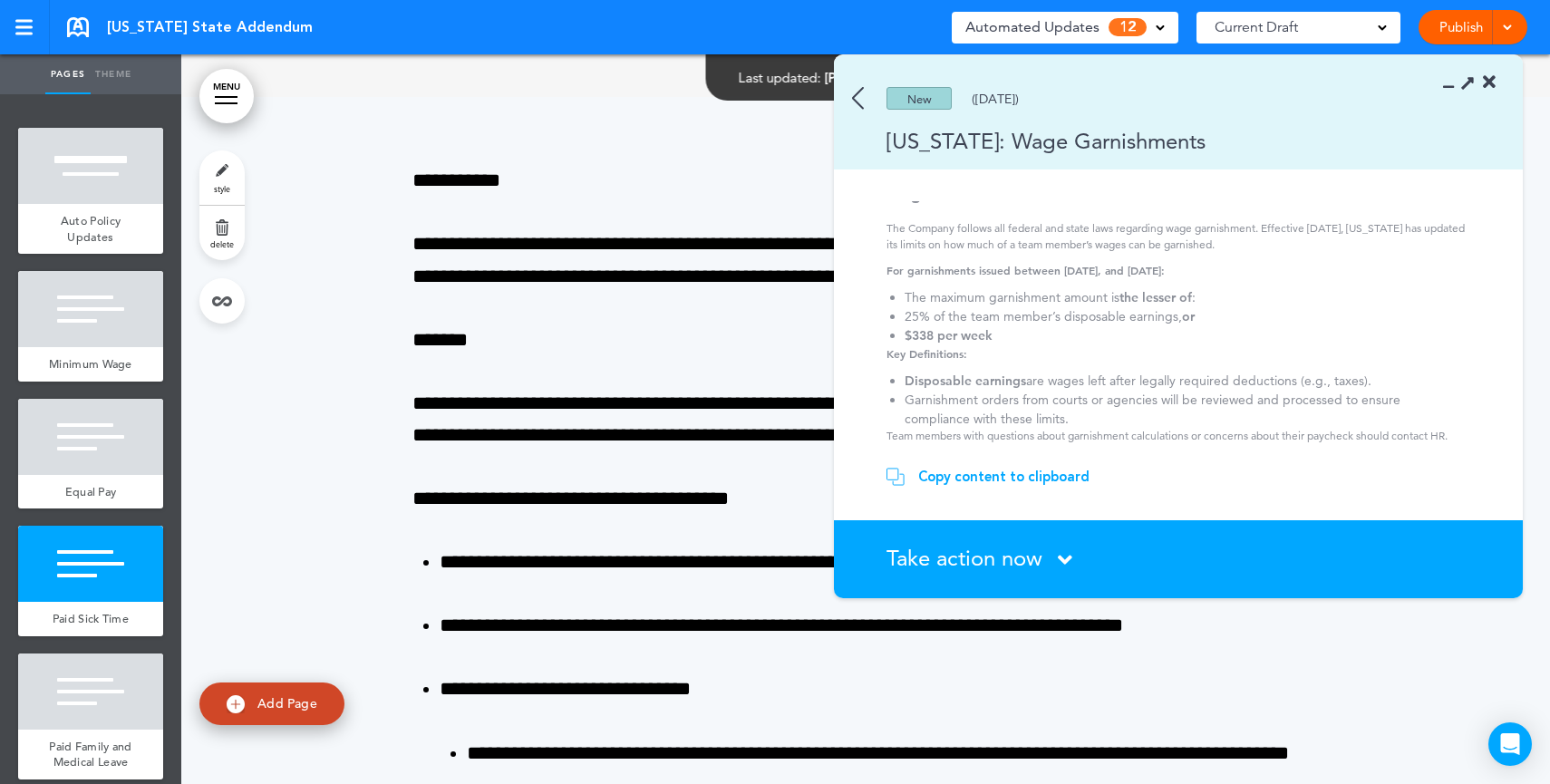
scroll to position [0, 0]
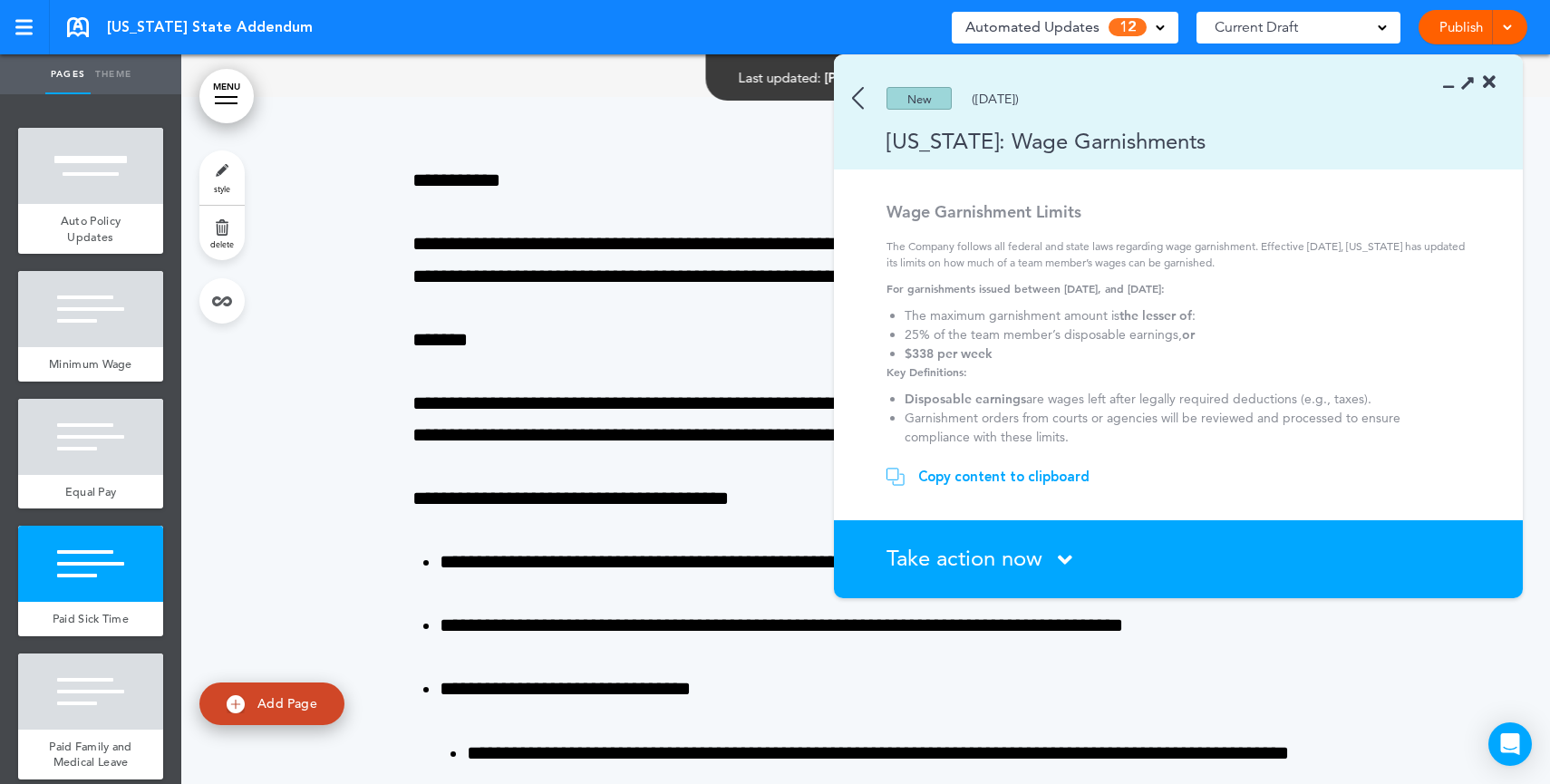
click at [966, 477] on div "Copy content to clipboard" at bounding box center [1003, 477] width 171 height 18
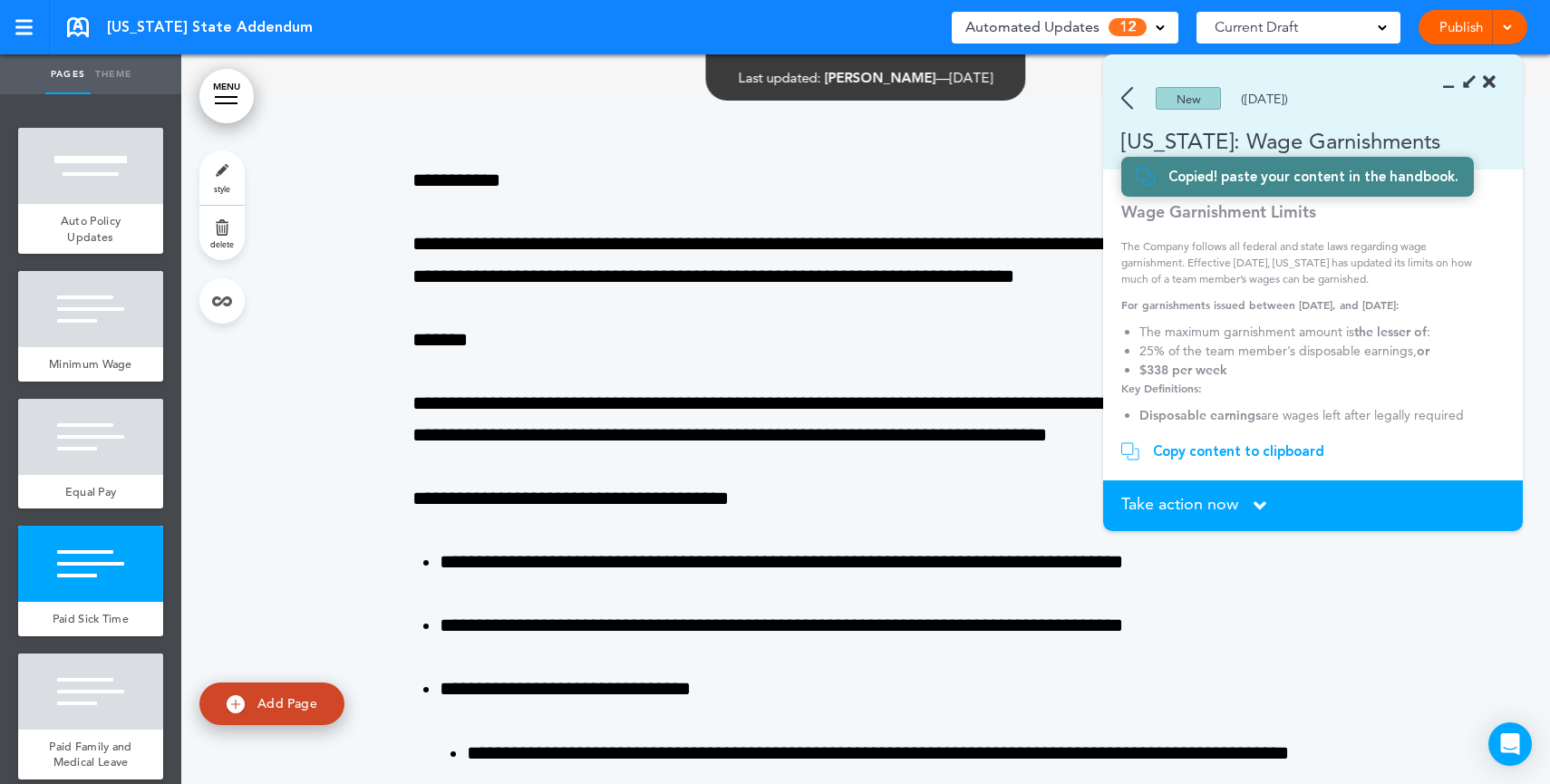
click at [263, 707] on span "Add Page" at bounding box center [287, 703] width 60 height 16
type input "********"
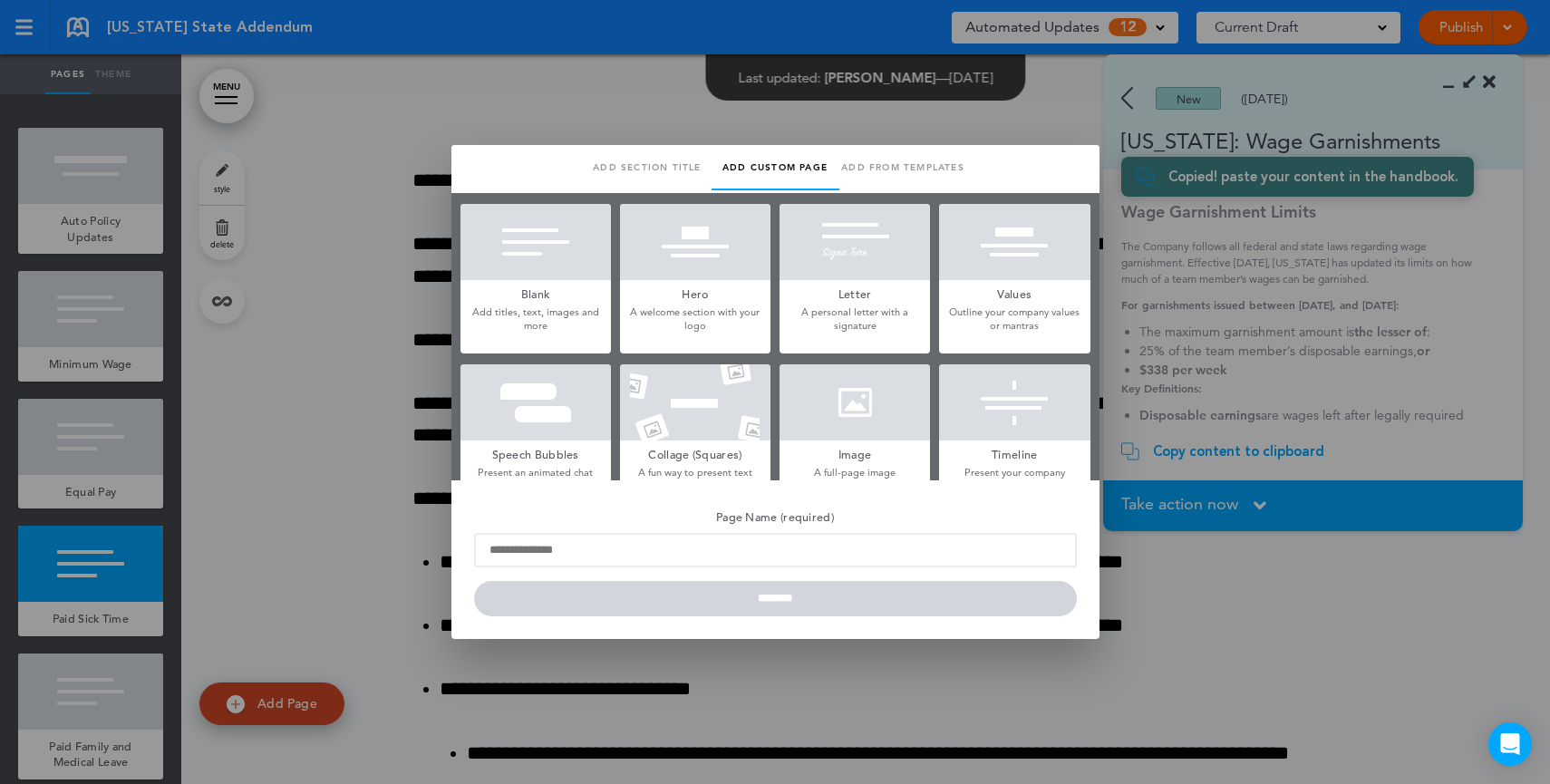
click at [551, 205] on div at bounding box center [536, 242] width 151 height 76
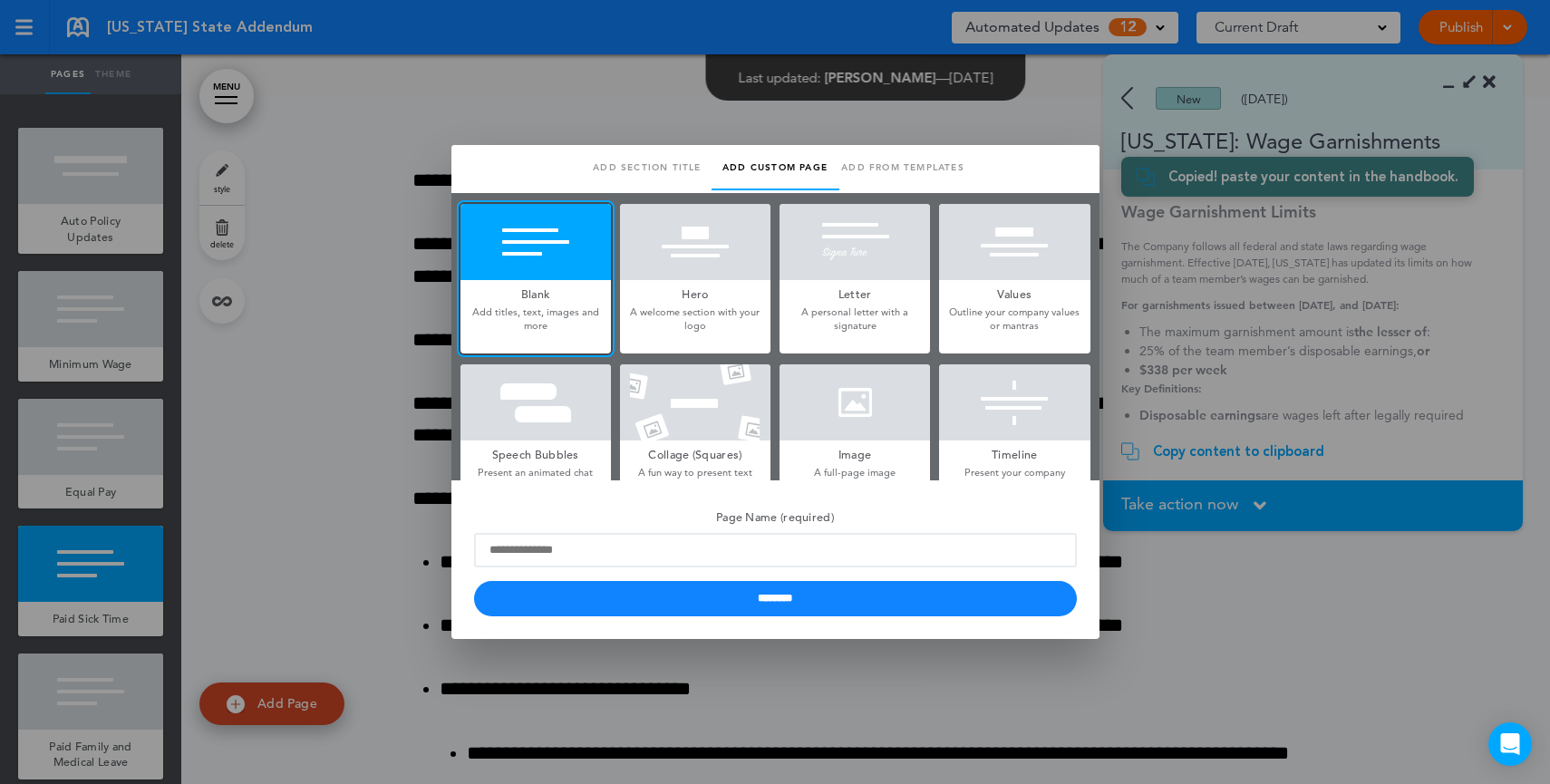
click at [403, 465] on div at bounding box center [775, 392] width 1550 height 784
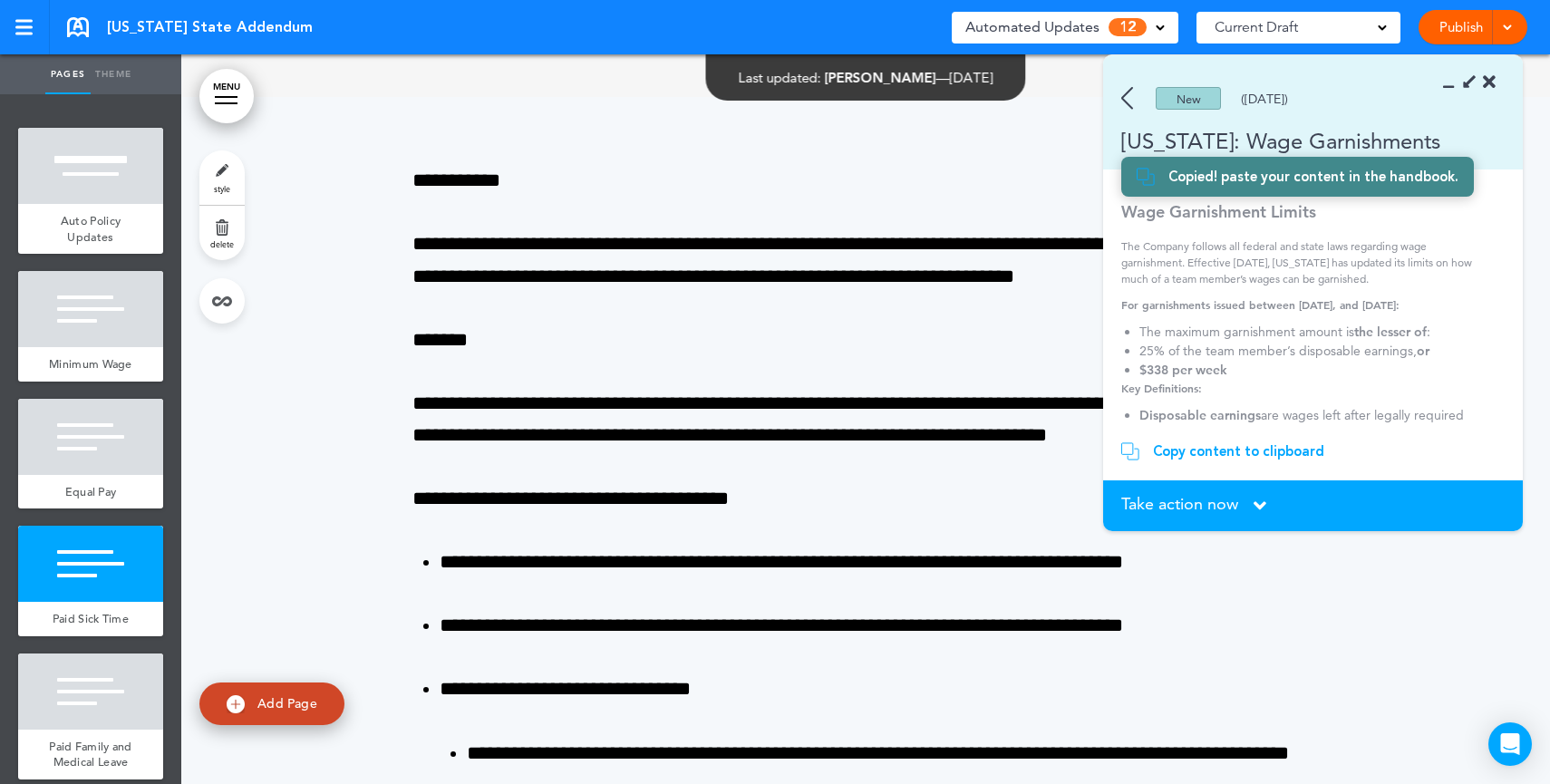
click at [1475, 36] on link "Publish" at bounding box center [1460, 27] width 57 height 35
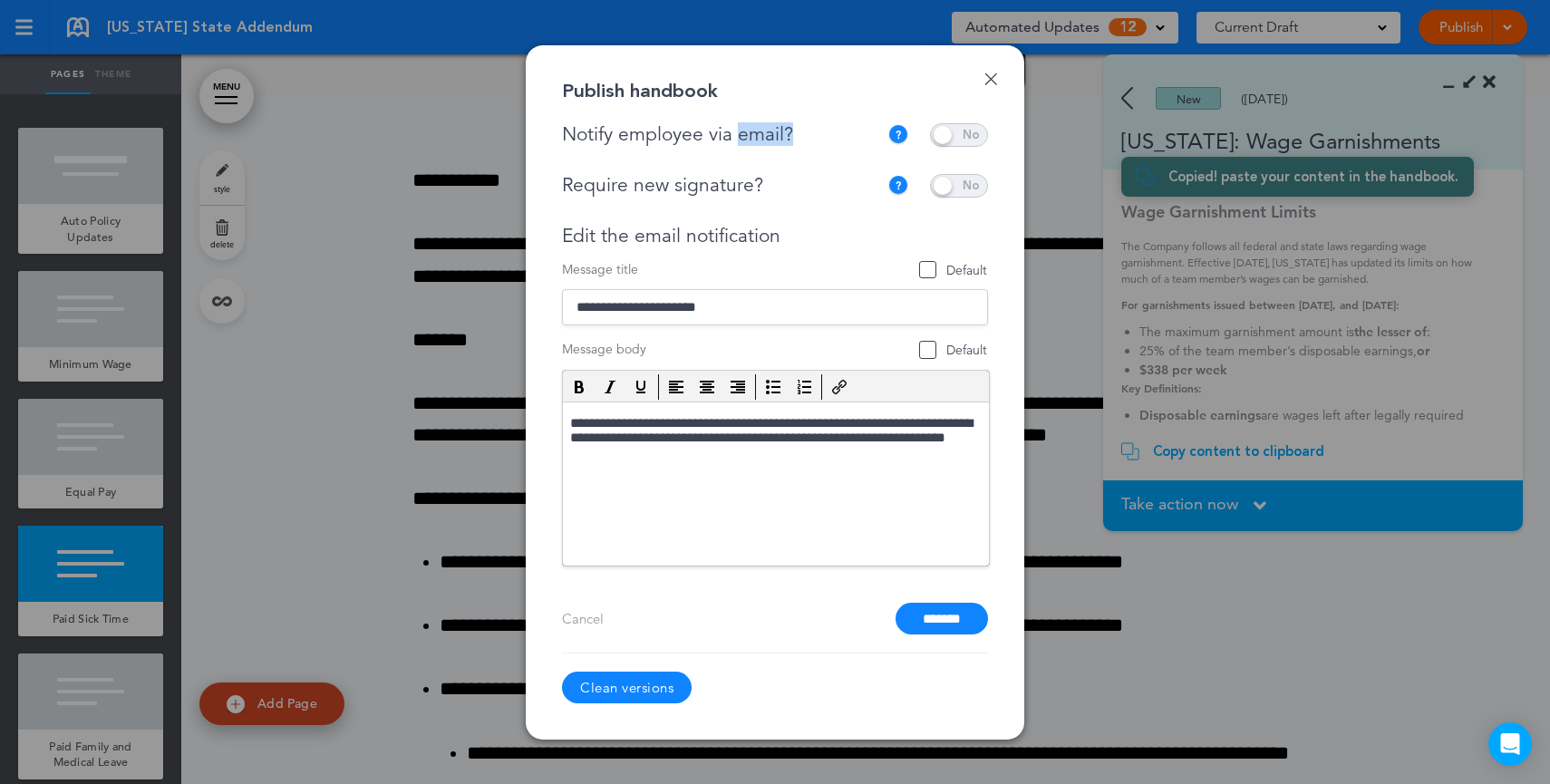
drag, startPoint x: 814, startPoint y: 146, endPoint x: 736, endPoint y: 142, distance: 78.1
click at [736, 142] on div "Notify employee via email? If this handbook is ready to view by employees, plea…" at bounding box center [775, 134] width 425 height 23
drag, startPoint x: 783, startPoint y: 194, endPoint x: 667, endPoint y: 190, distance: 116.1
click at [667, 190] on div "Require new signature?" at bounding box center [719, 185] width 316 height 22
click at [966, 188] on span at bounding box center [959, 186] width 58 height 23
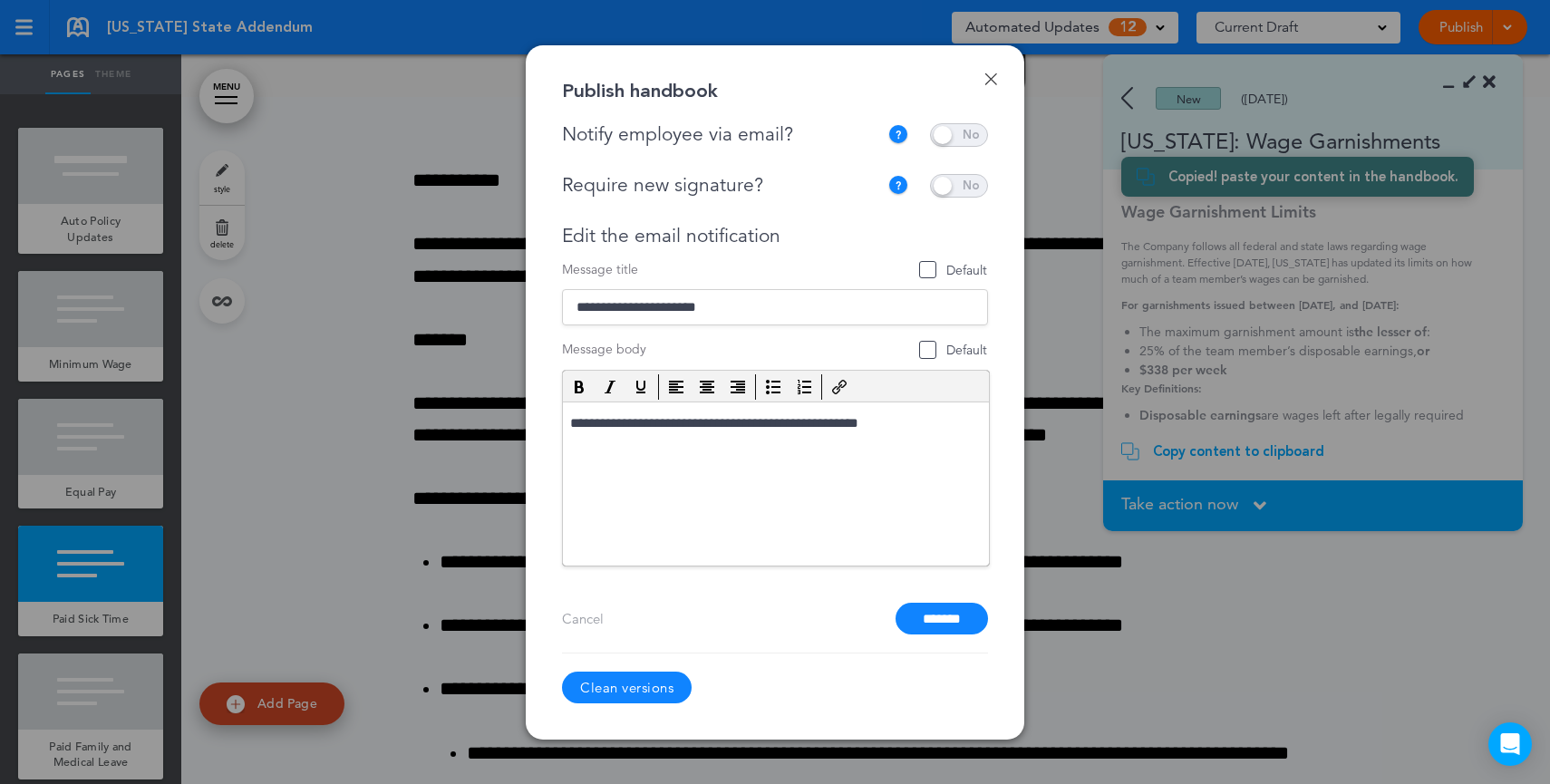
click at [964, 137] on span at bounding box center [959, 134] width 58 height 23
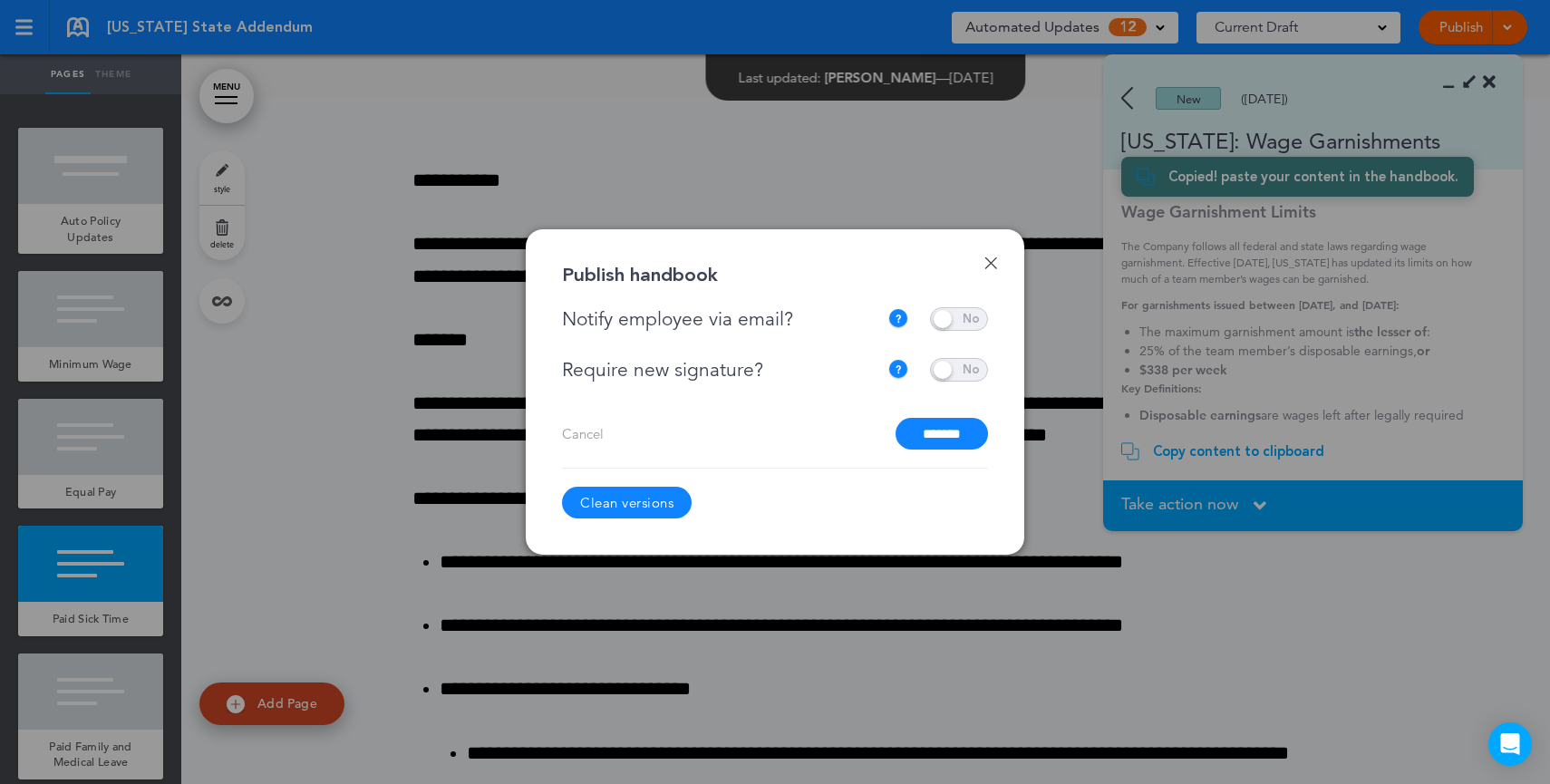
click at [962, 321] on span at bounding box center [959, 319] width 58 height 23
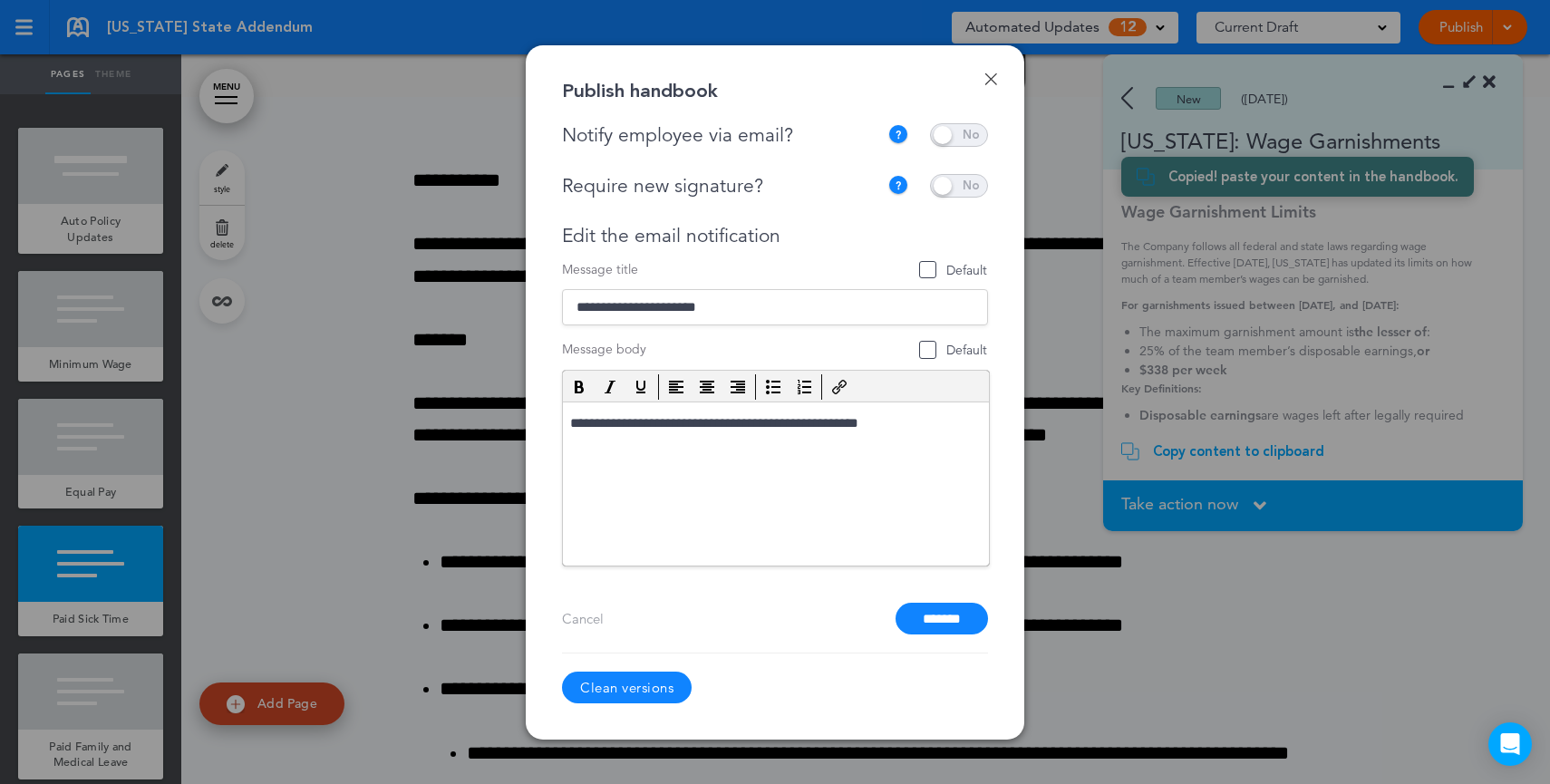
click at [950, 184] on span at bounding box center [959, 186] width 58 height 23
click at [992, 75] on link "Done" at bounding box center [990, 78] width 13 height 13
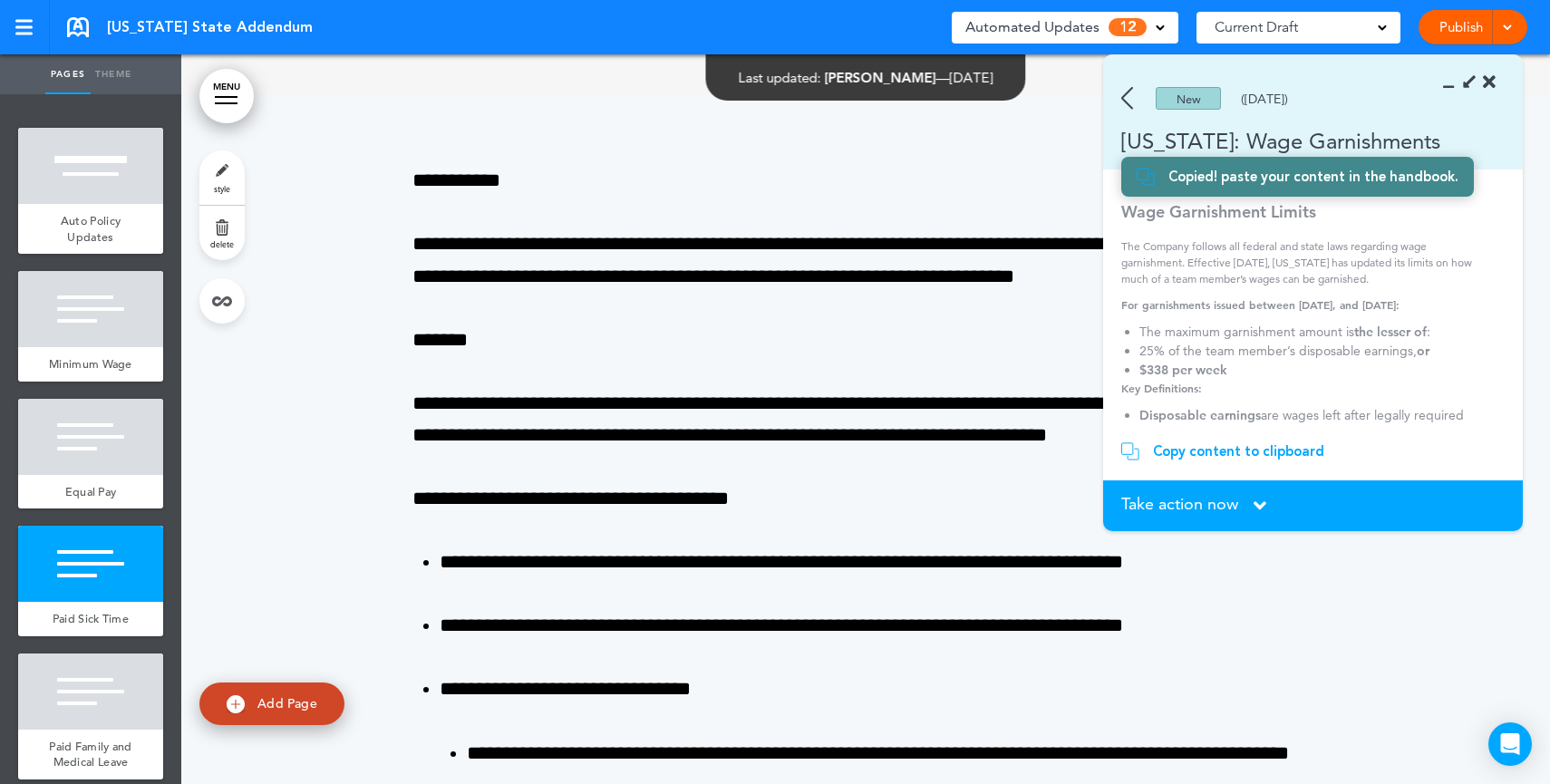
click at [1122, 89] on img at bounding box center [1126, 98] width 12 height 22
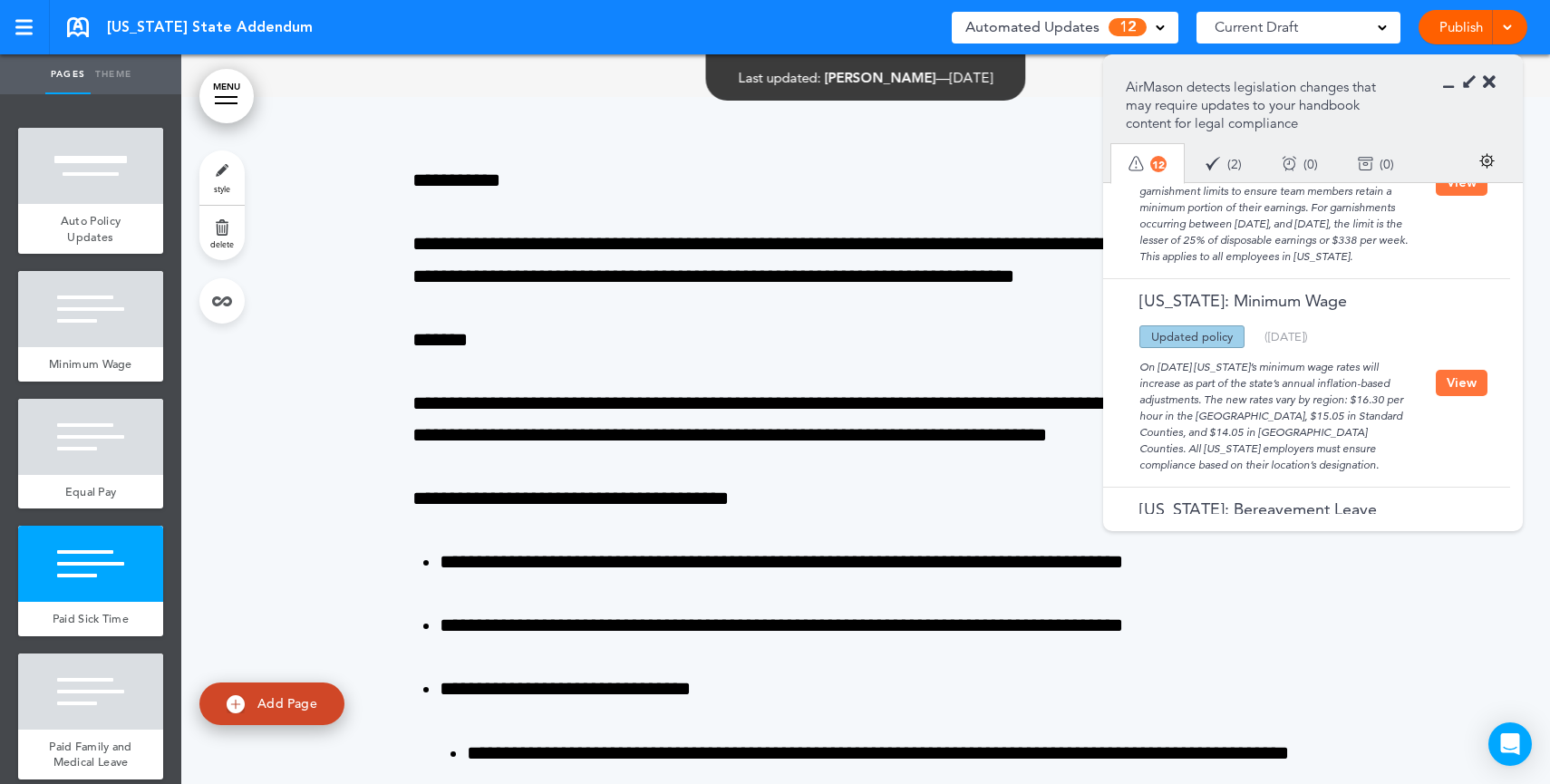
scroll to position [143, 0]
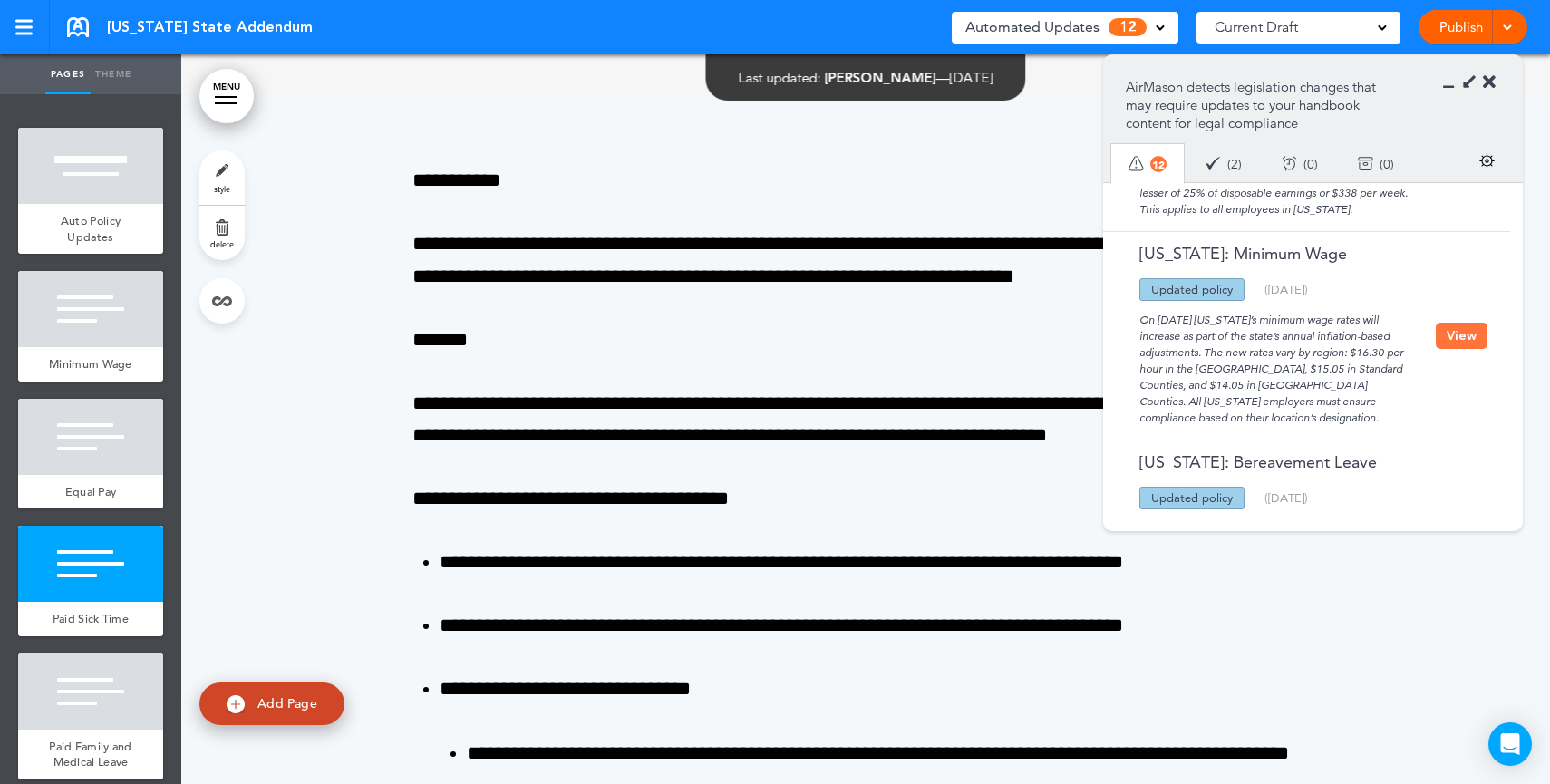
click at [1466, 349] on button "View" at bounding box center [1460, 335] width 51 height 26
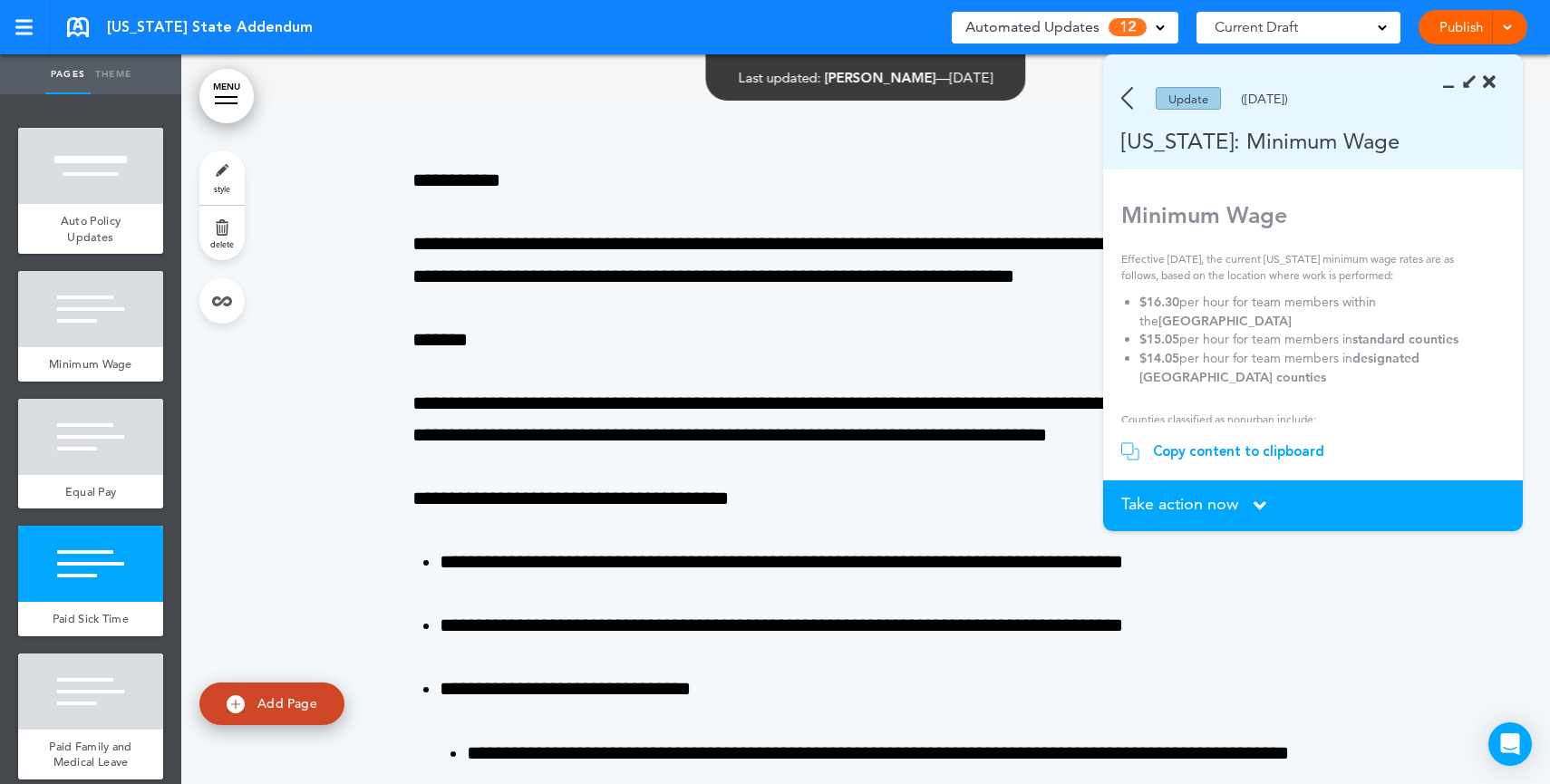
click at [1187, 449] on div "Copy content to clipboard" at bounding box center [1238, 450] width 171 height 18
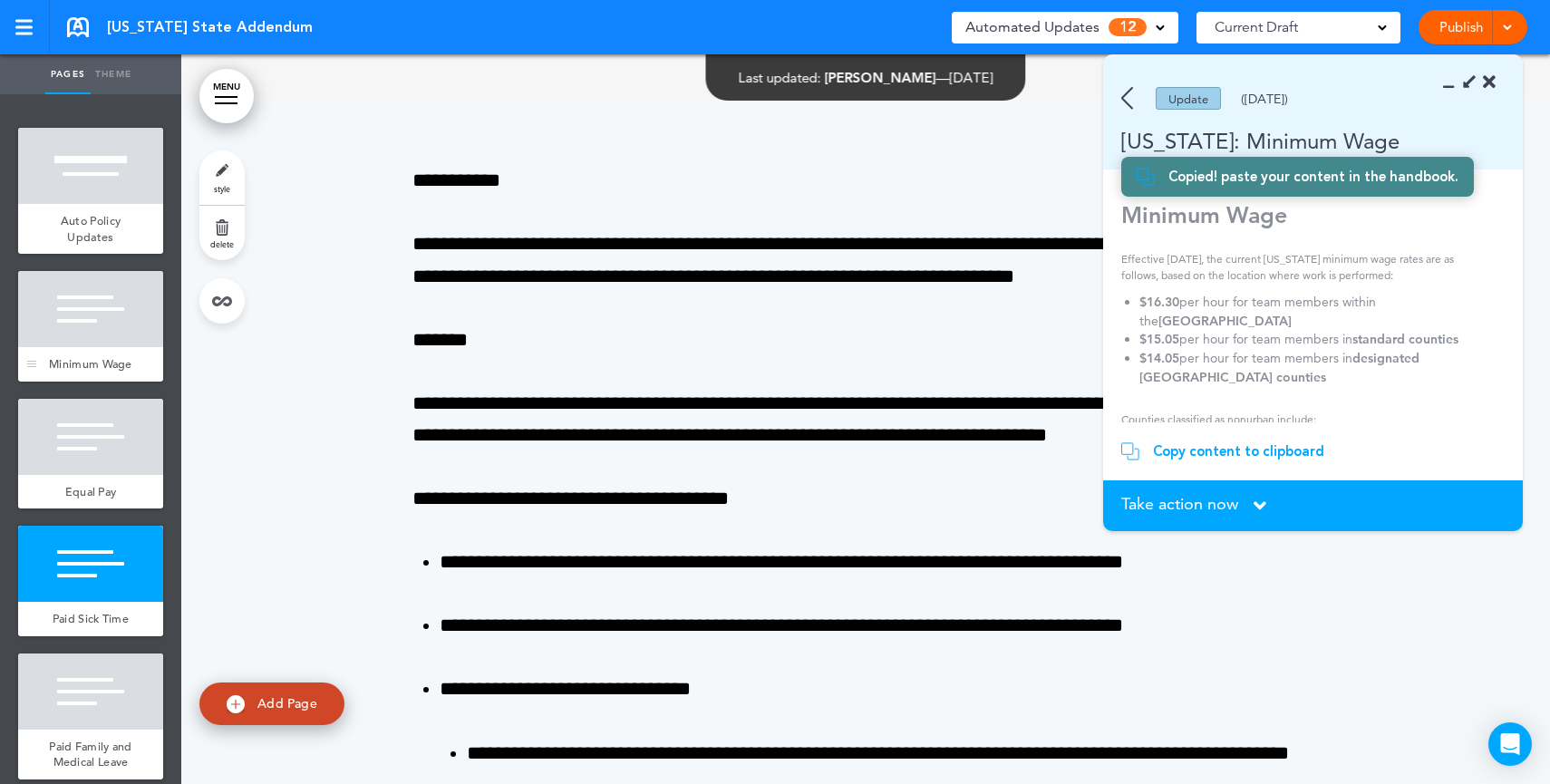
click at [105, 329] on div at bounding box center [91, 308] width 145 height 76
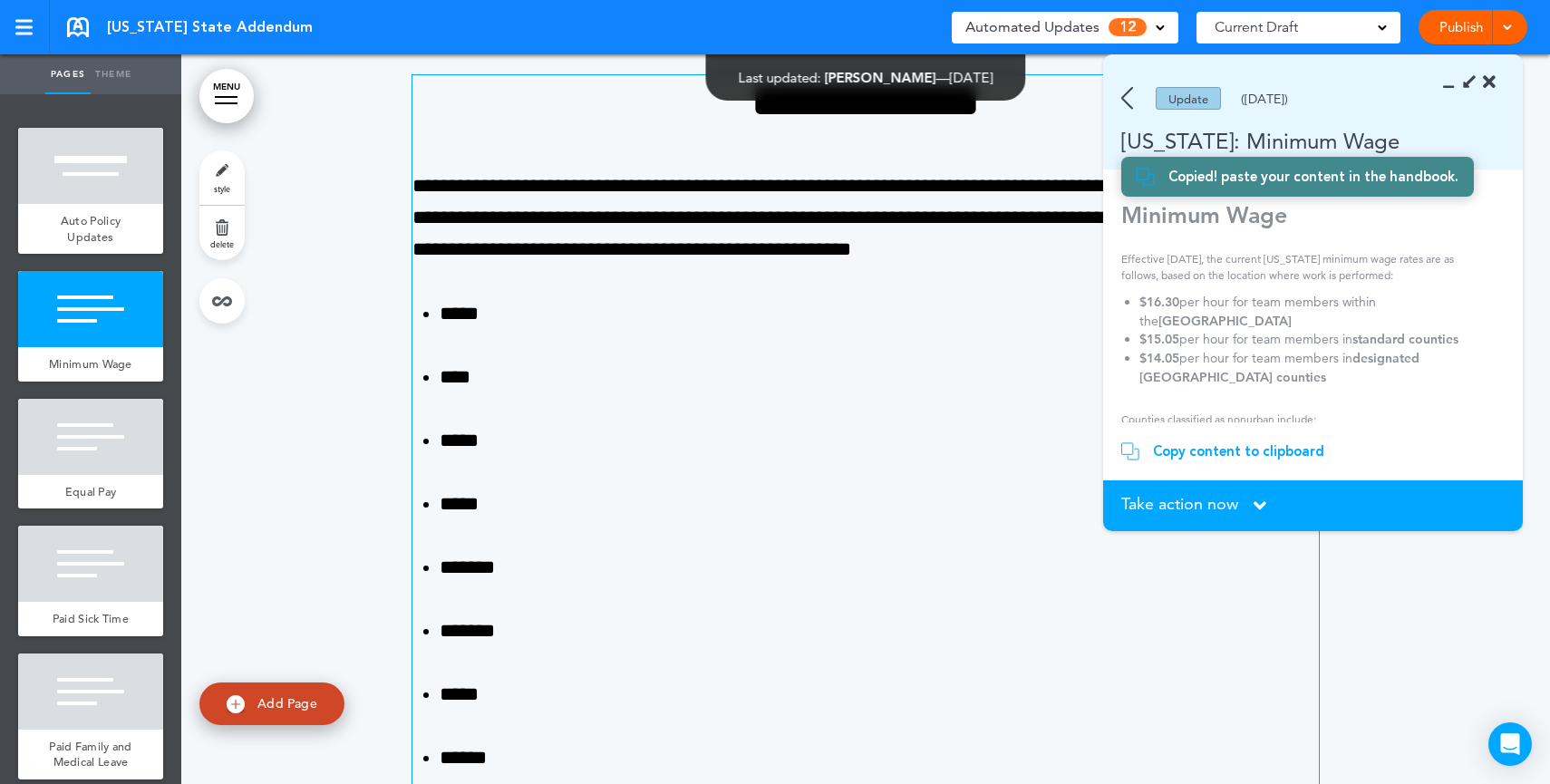
scroll to position [729, 0]
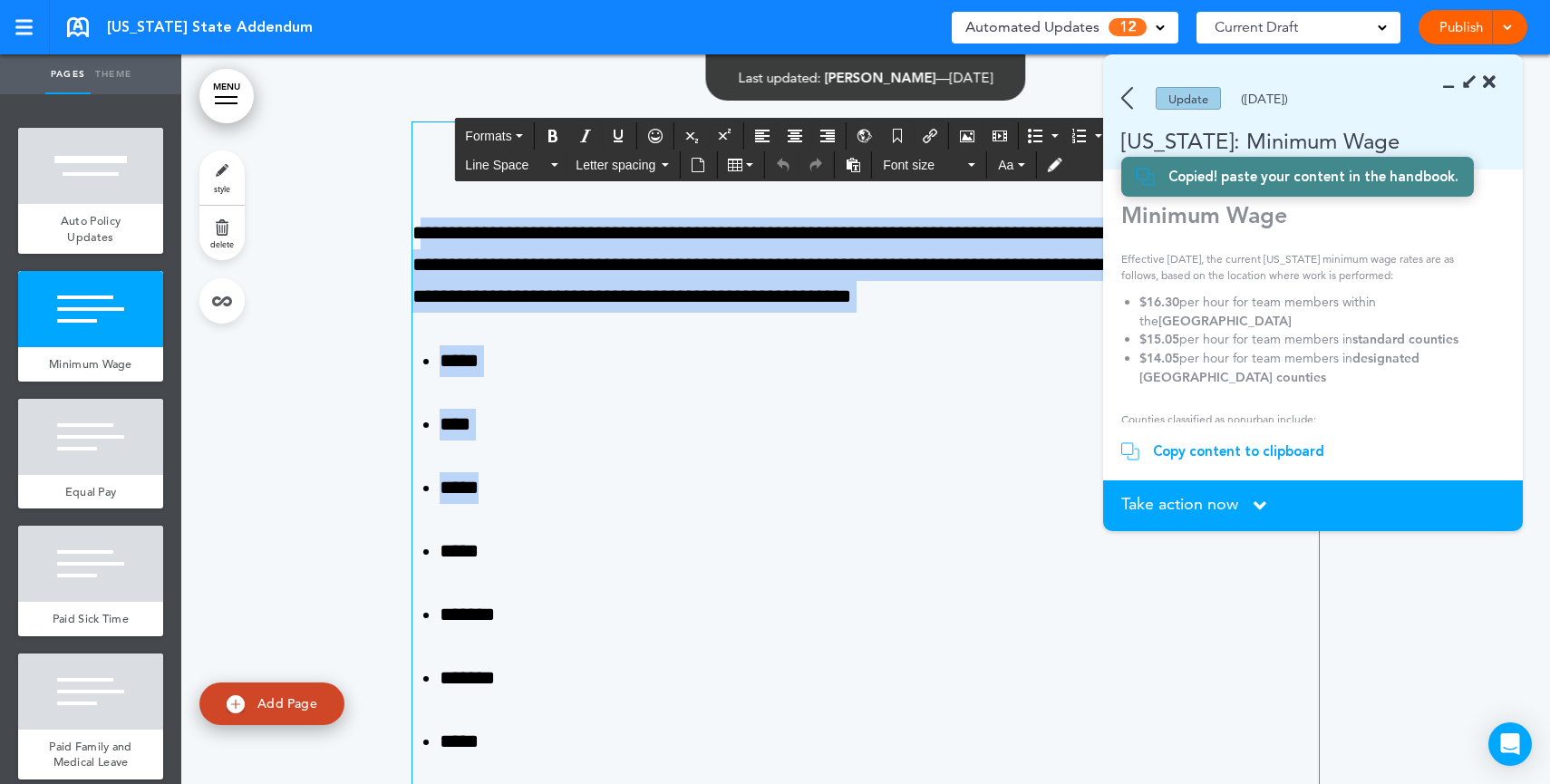
drag, startPoint x: 412, startPoint y: 218, endPoint x: 814, endPoint y: 494, distance: 487.6
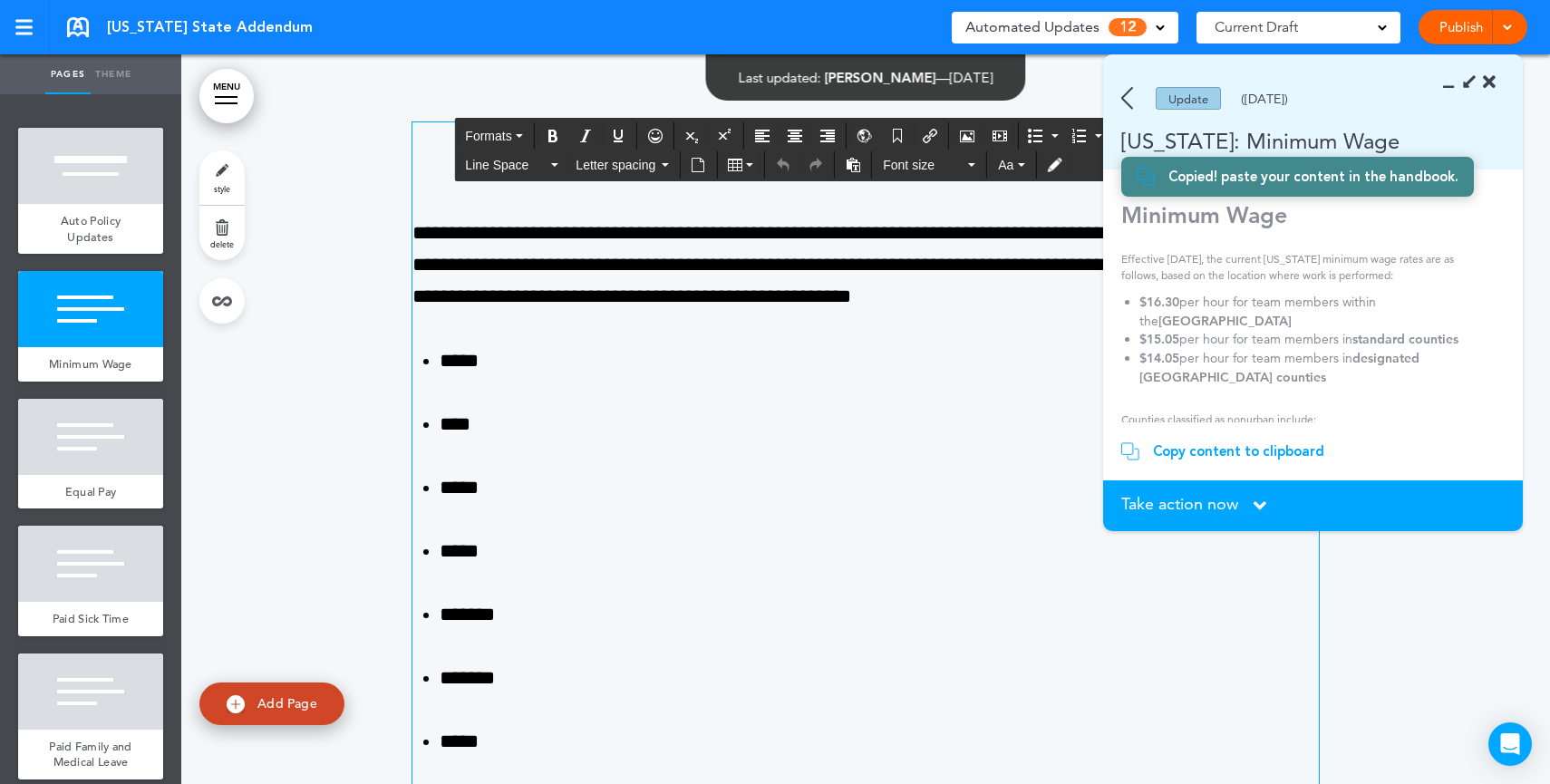
click at [1142, 500] on span "Take action now" at bounding box center [1179, 504] width 117 height 16
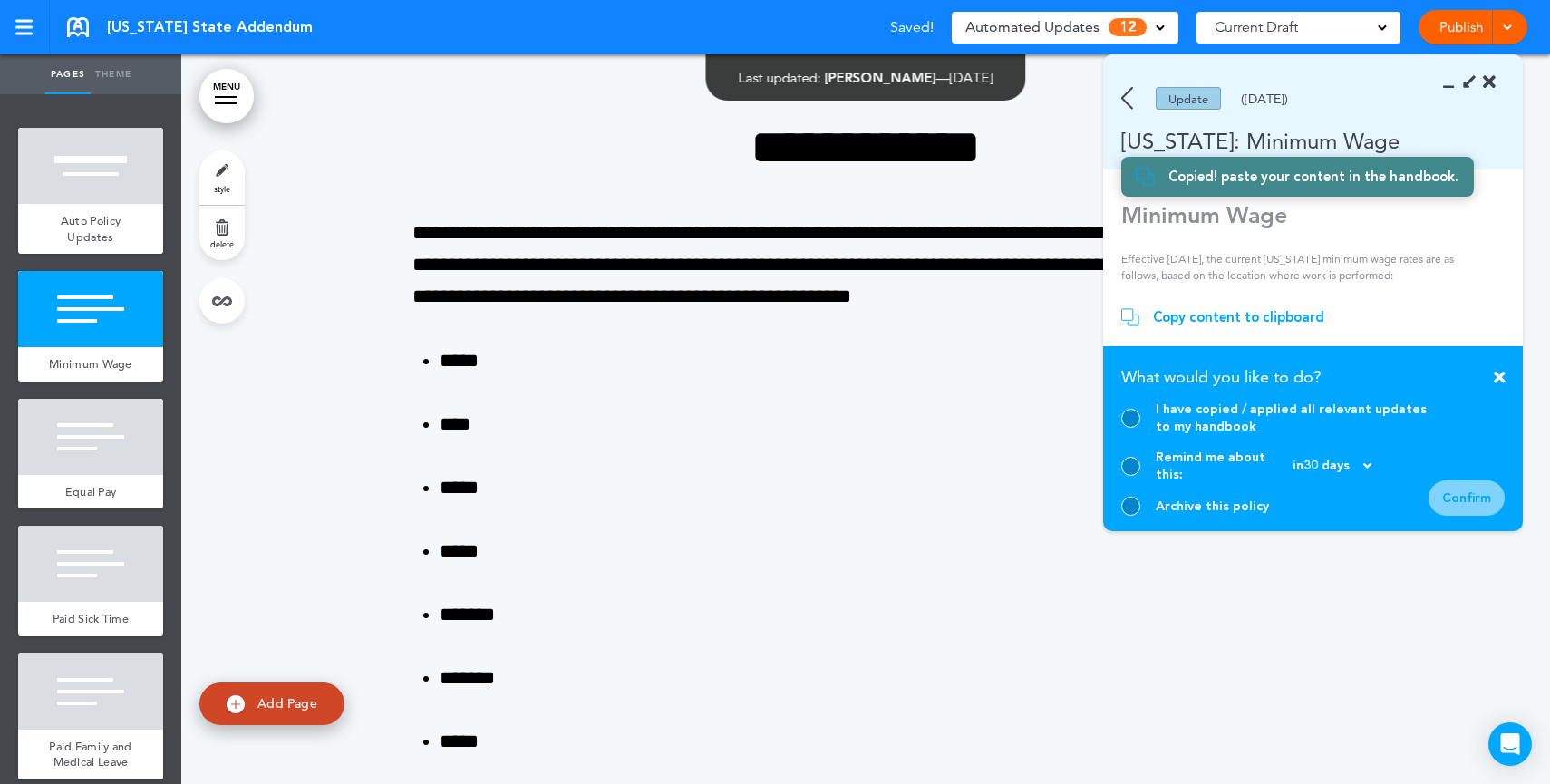
click at [1128, 427] on div at bounding box center [1130, 419] width 19 height 19
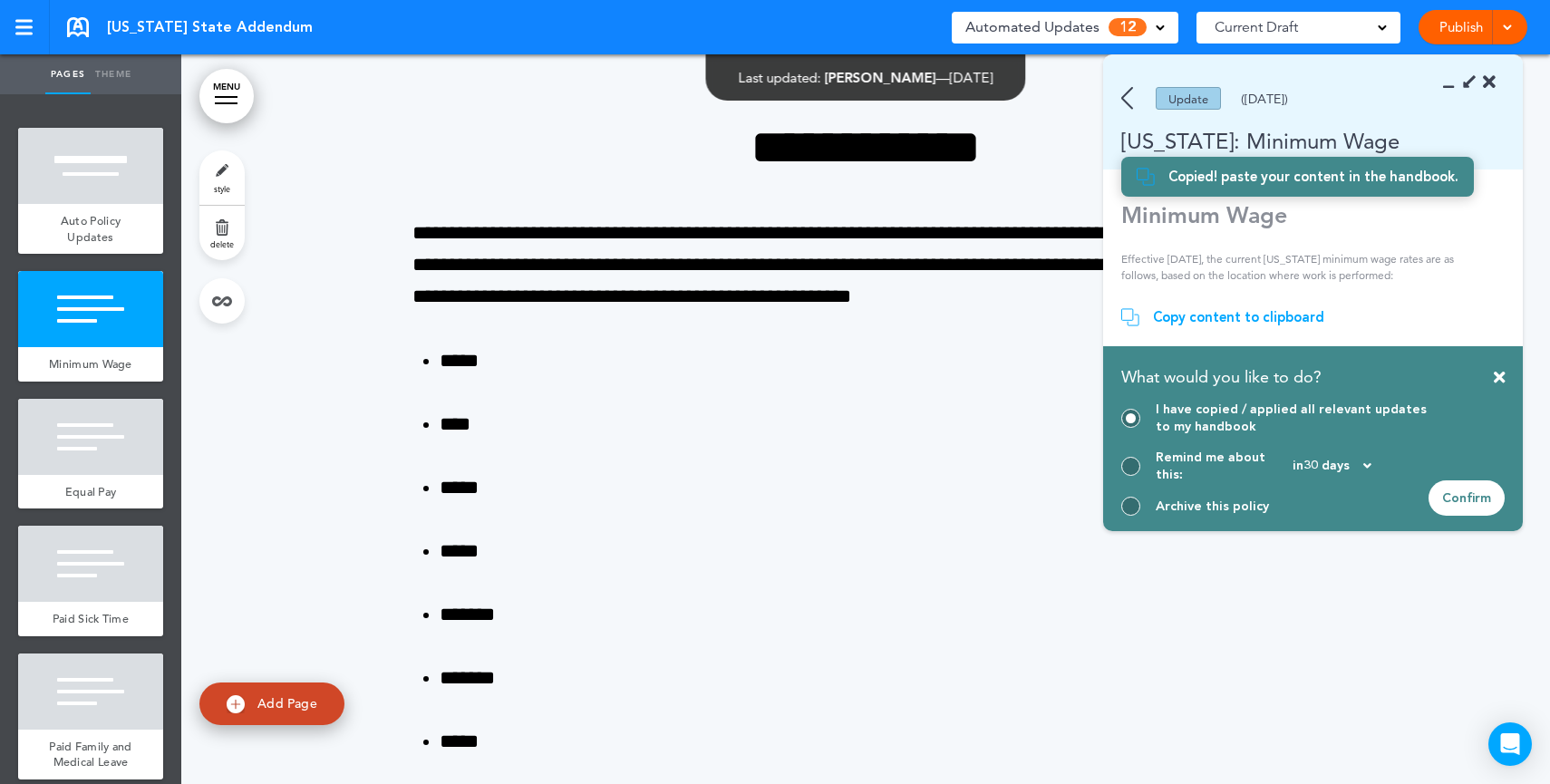
click at [1037, 32] on span "Automated Updates" at bounding box center [1032, 27] width 134 height 25
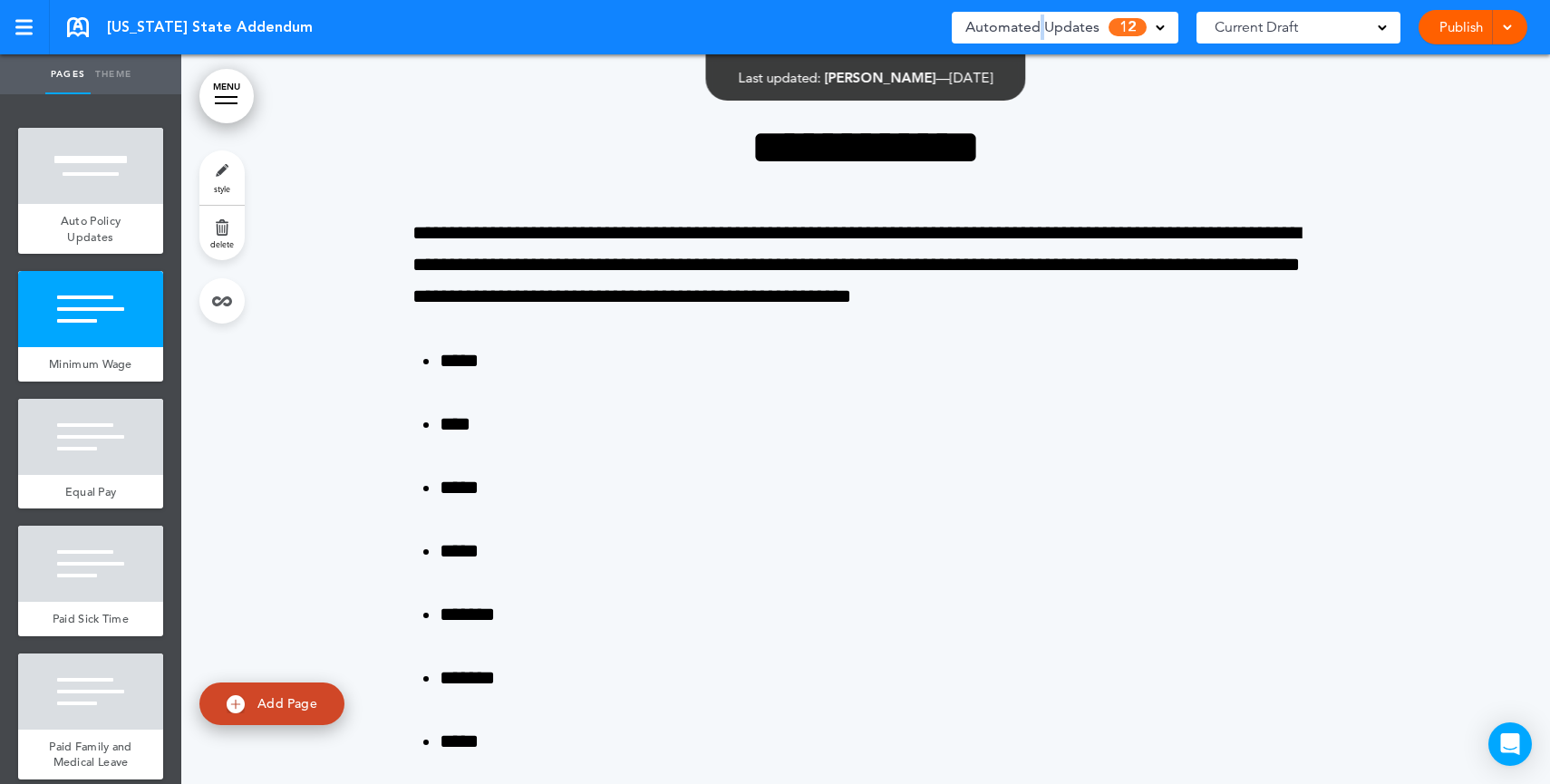
click at [1037, 32] on span "Automated Updates" at bounding box center [1032, 27] width 134 height 25
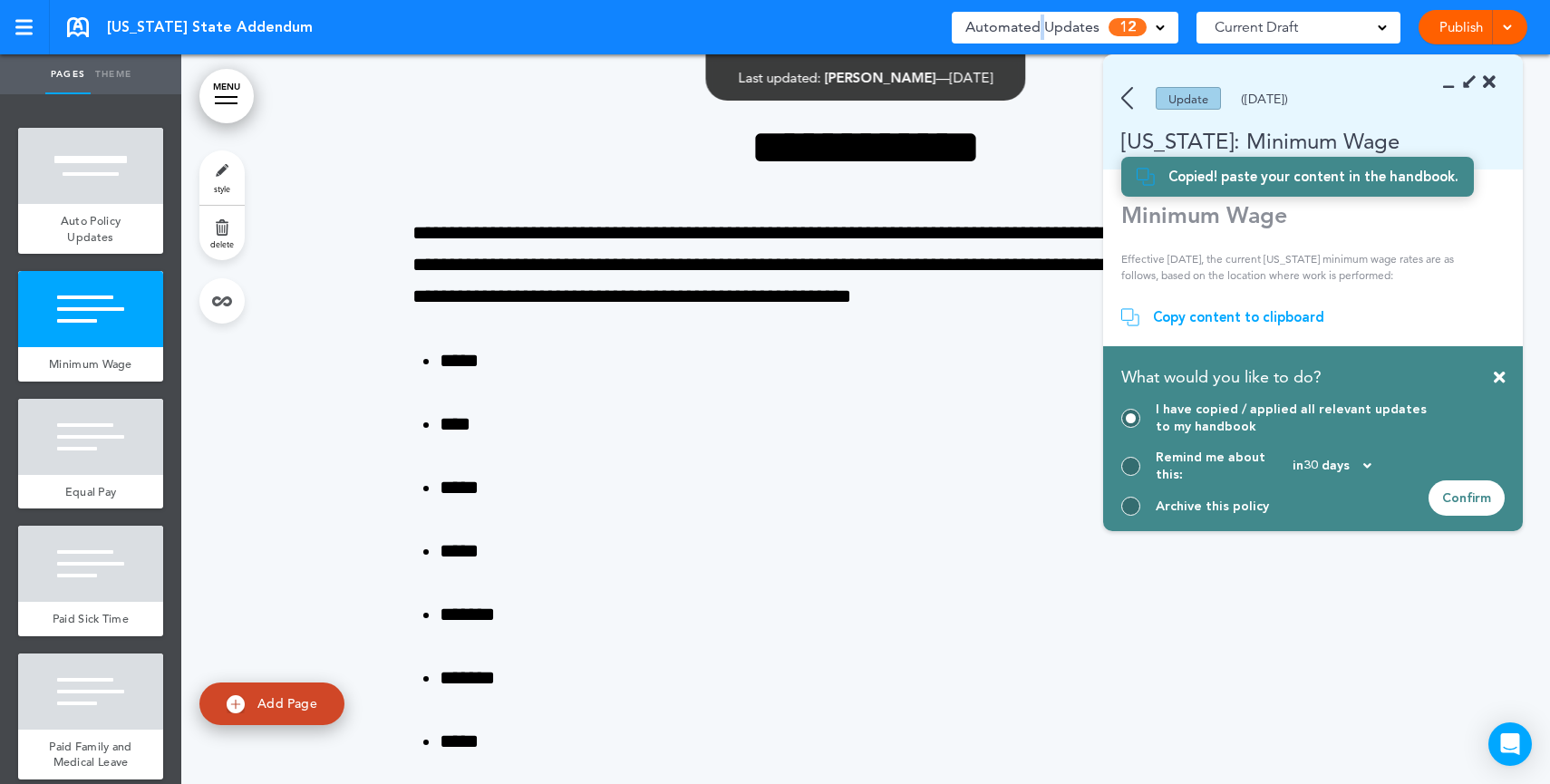
click at [1126, 101] on img at bounding box center [1126, 98] width 12 height 22
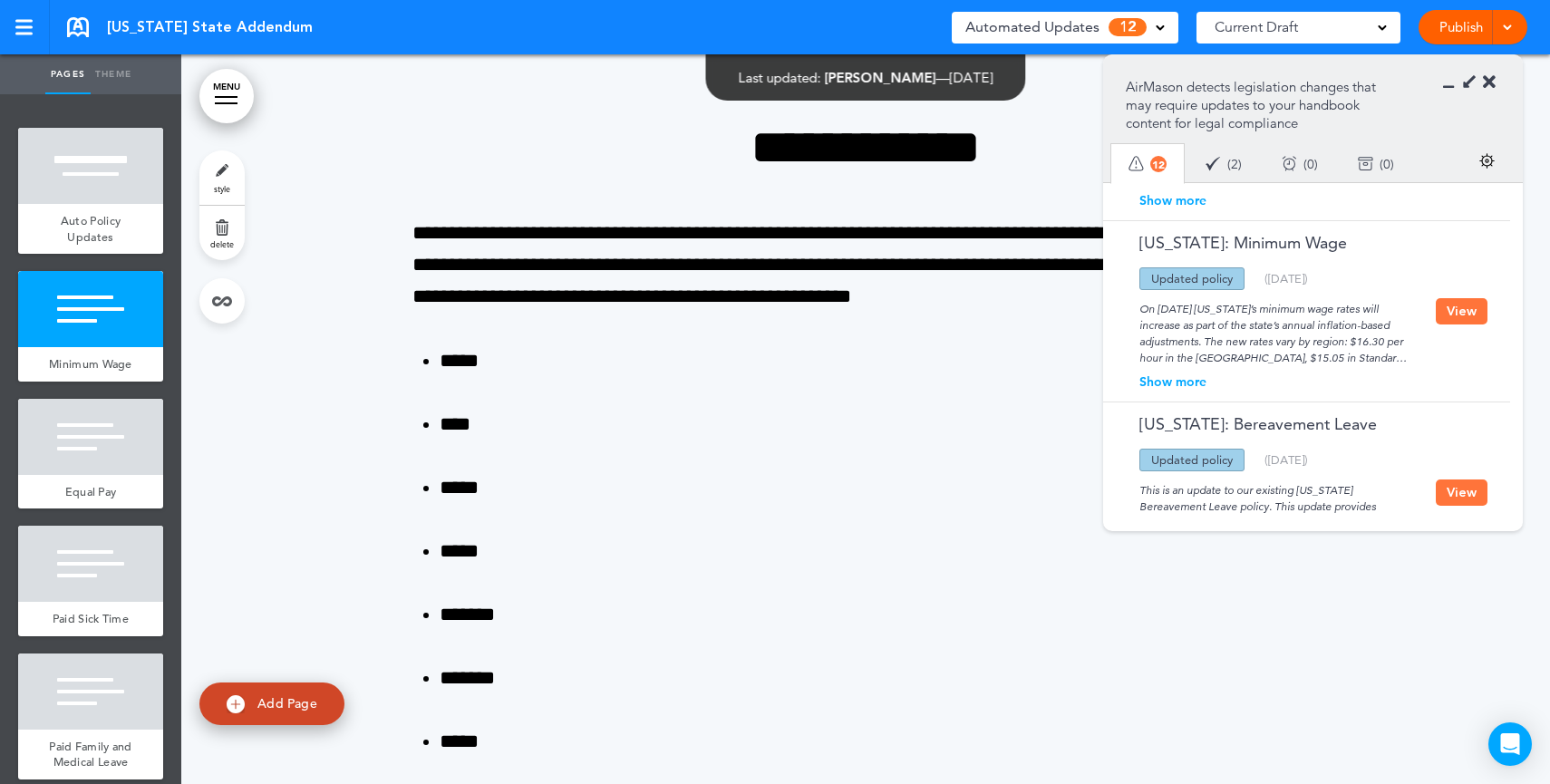
click at [1466, 81] on icon at bounding box center [1468, 82] width 19 height 19
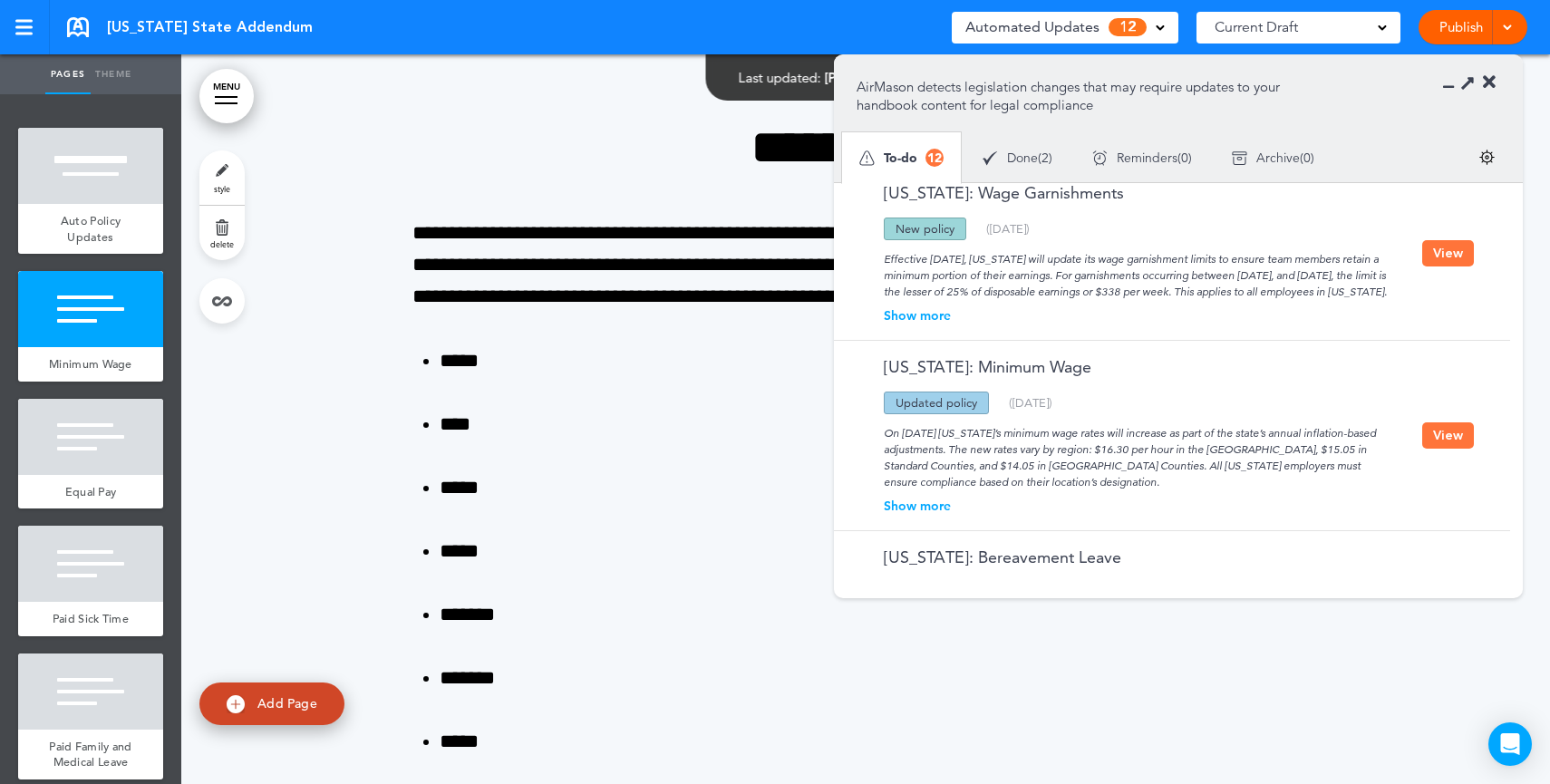
scroll to position [0, 0]
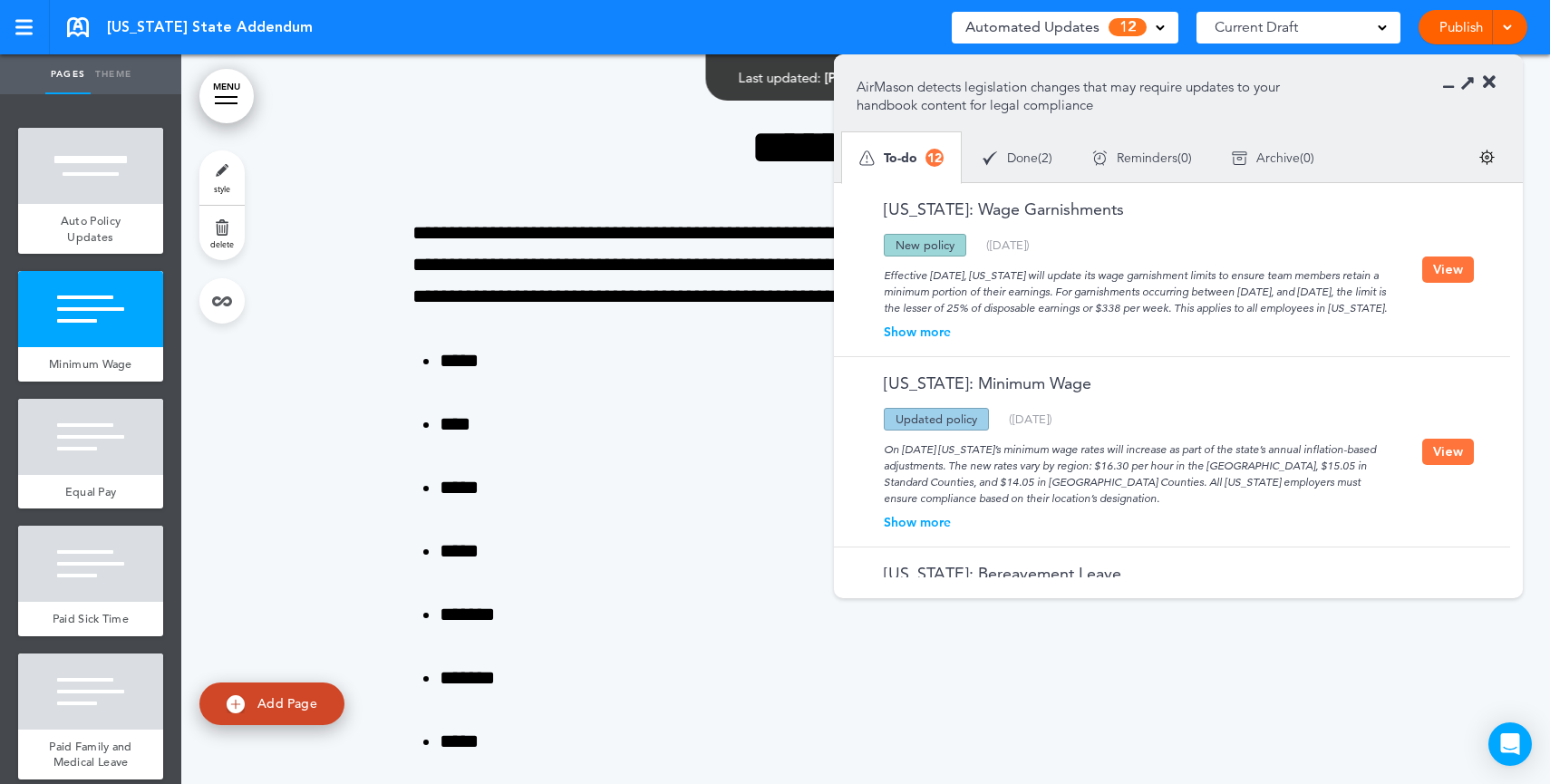
click at [1014, 316] on div "Effective July 1, 2025, Oregon will update its wage garnishment limits to ensur…" at bounding box center [1139, 286] width 566 height 60
drag, startPoint x: 1072, startPoint y: 296, endPoint x: 1109, endPoint y: 332, distance: 51.6
click at [1109, 316] on div "Effective July 1, 2025, Oregon will update its wage garnishment limits to ensur…" at bounding box center [1139, 286] width 566 height 60
click at [1425, 282] on button "View" at bounding box center [1447, 269] width 51 height 26
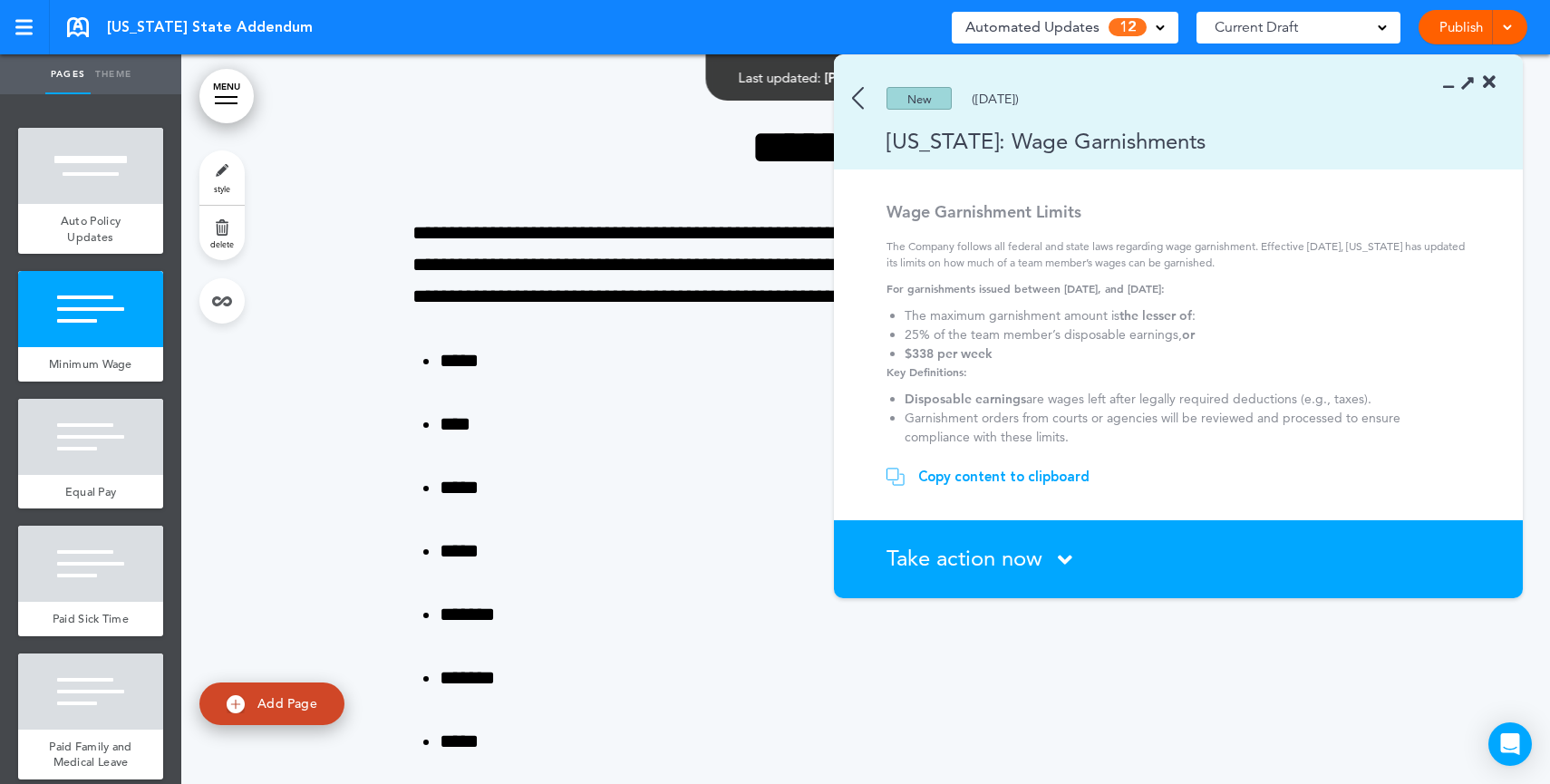
click at [1487, 82] on icon at bounding box center [1488, 82] width 13 height 18
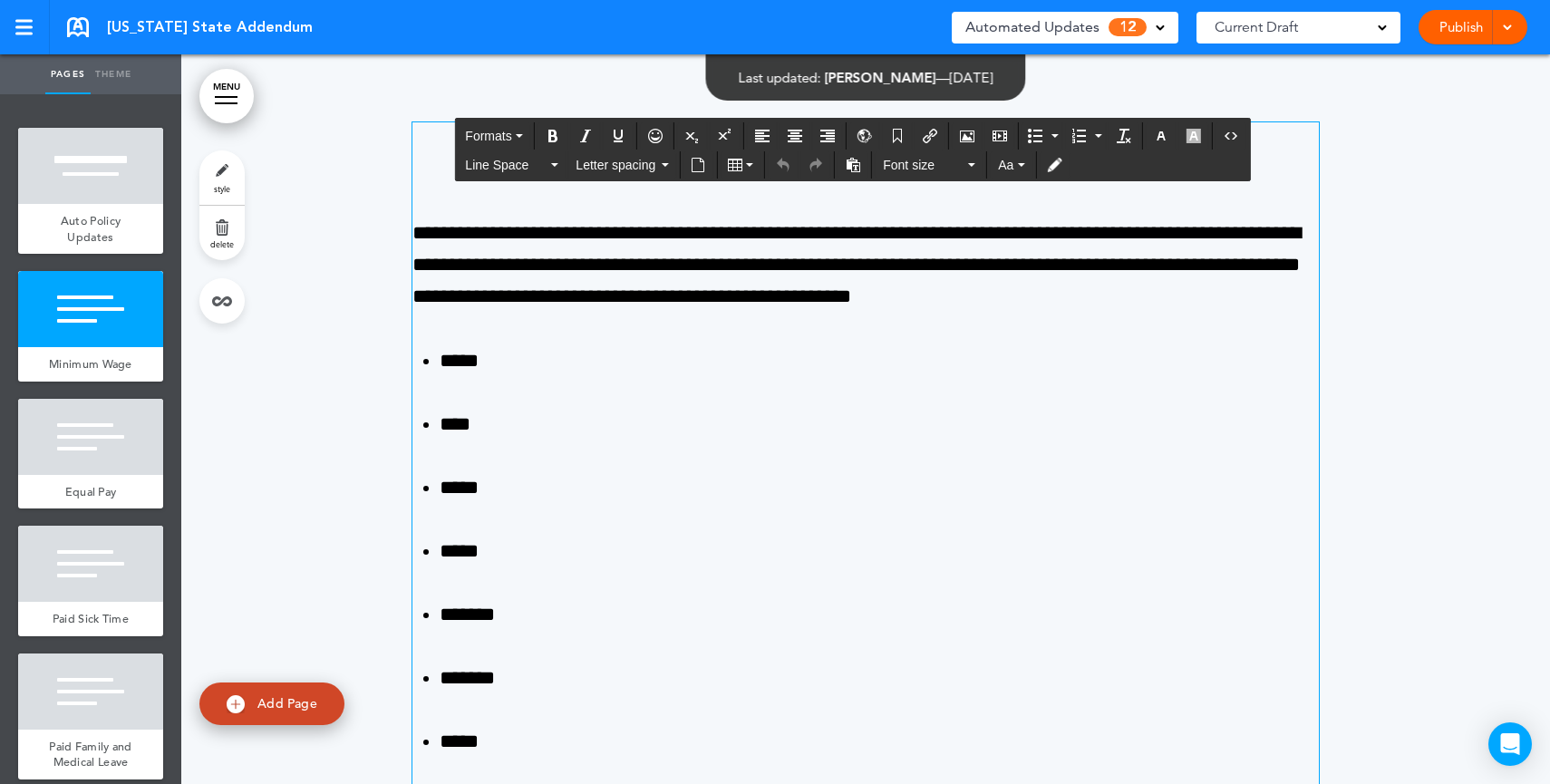
click at [1182, 297] on p "**********" at bounding box center [864, 265] width 906 height 96
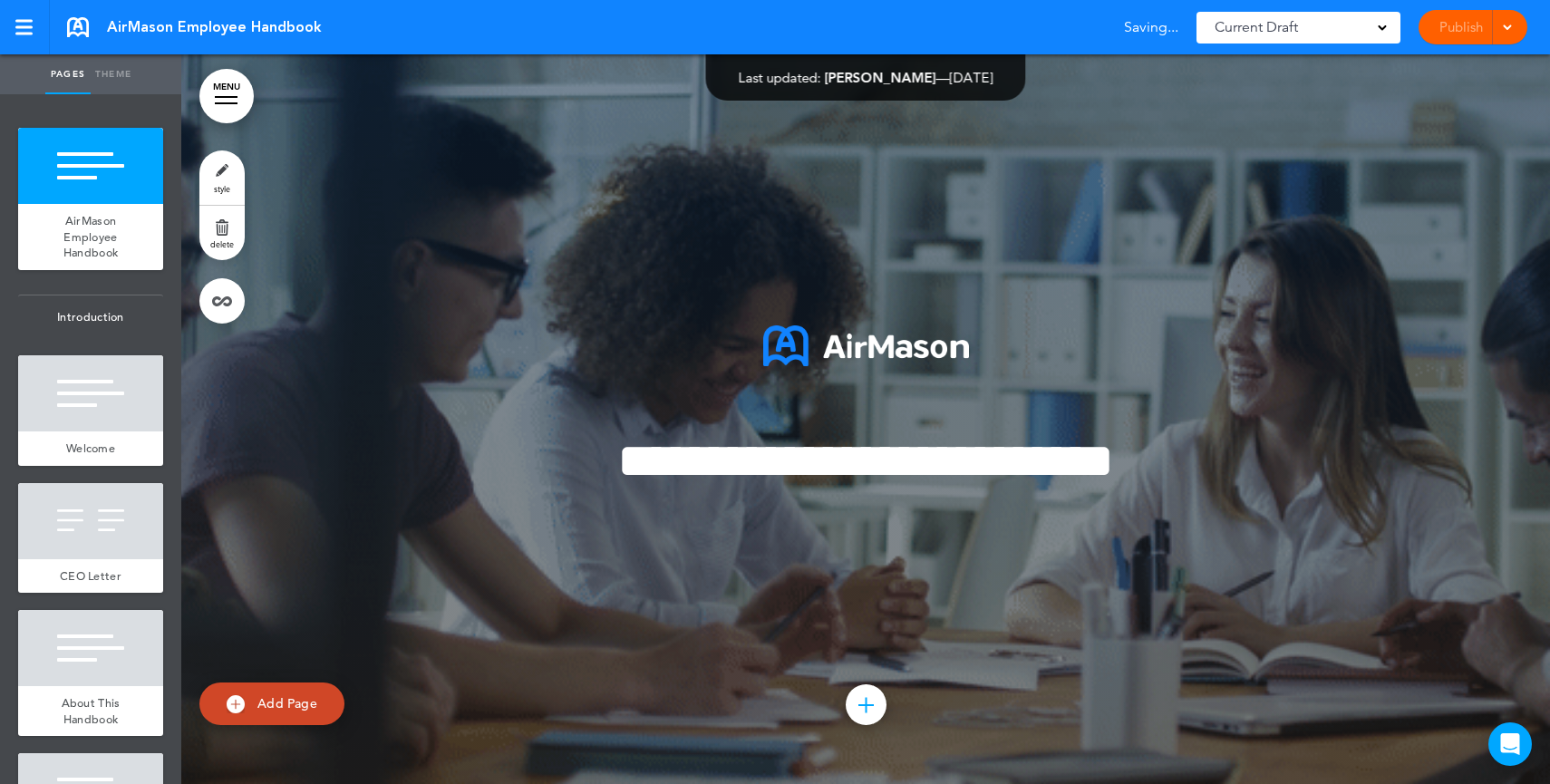
click at [700, 505] on div "Add collapsible section ? In order to add a collapsible section, only solid bac…" at bounding box center [864, 506] width 906 height 14
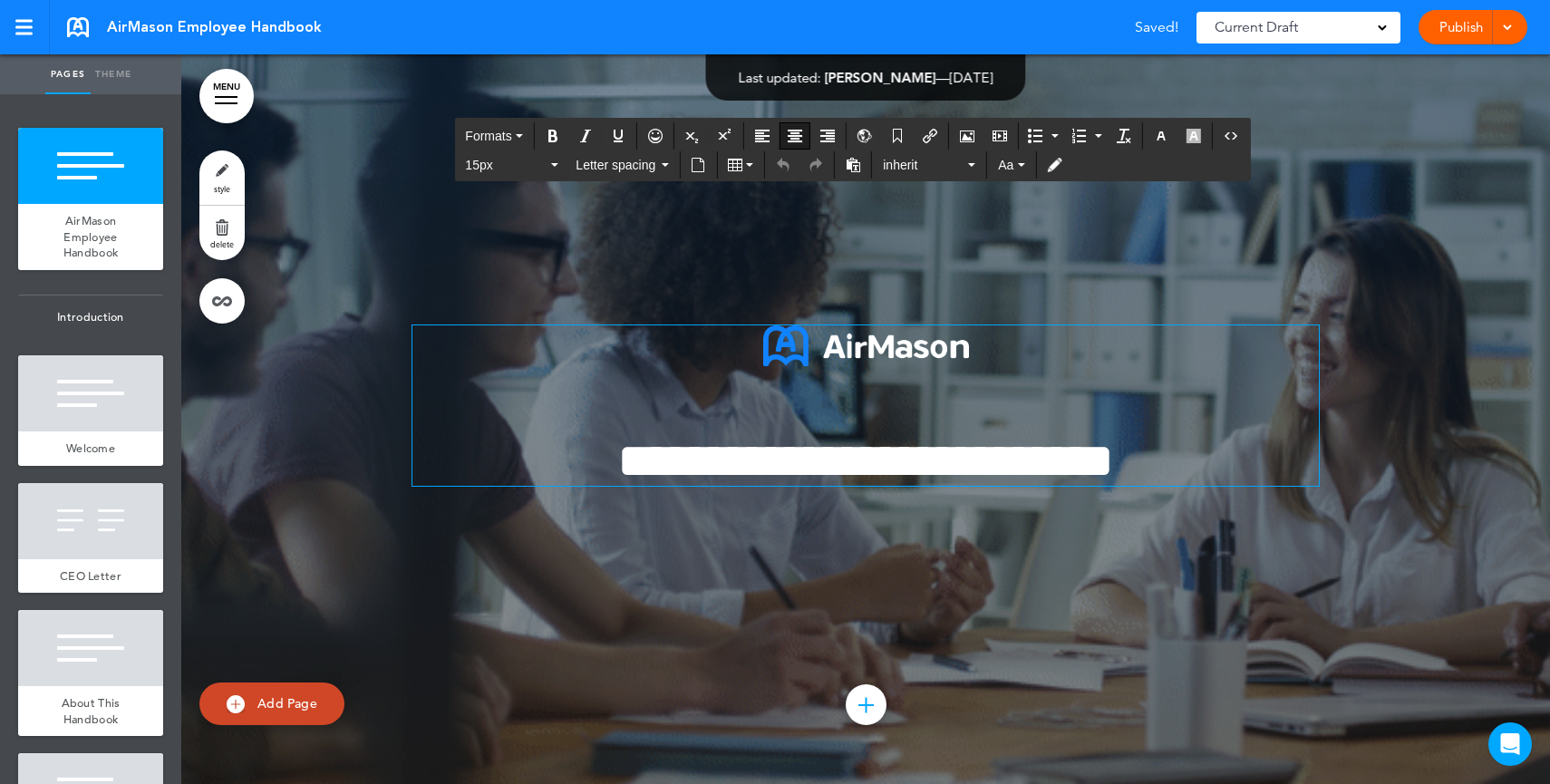
click at [742, 454] on span "**********" at bounding box center [865, 461] width 497 height 50
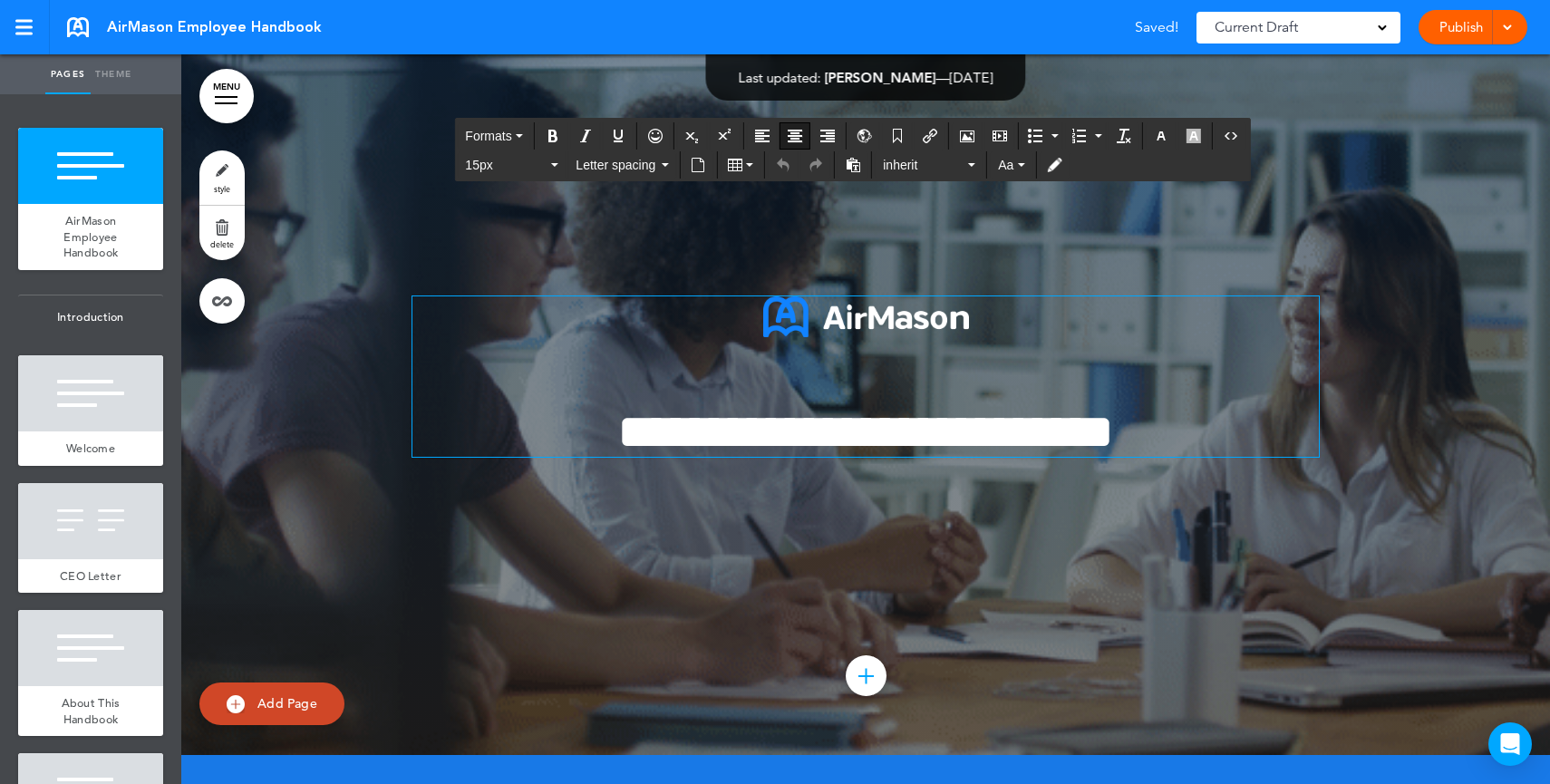
scroll to position [37, 0]
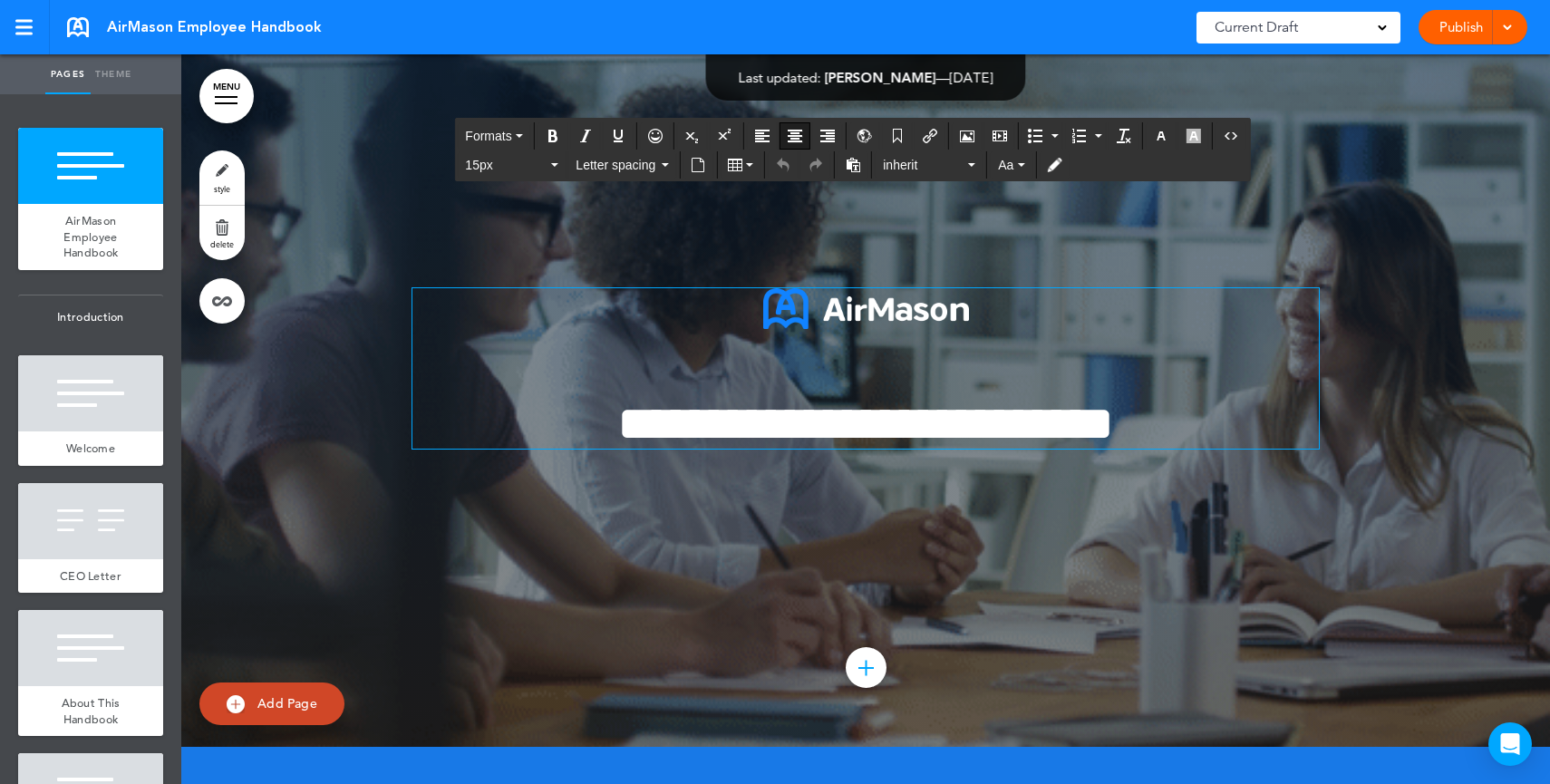
click at [256, 702] on link "Add Page" at bounding box center [272, 704] width 145 height 43
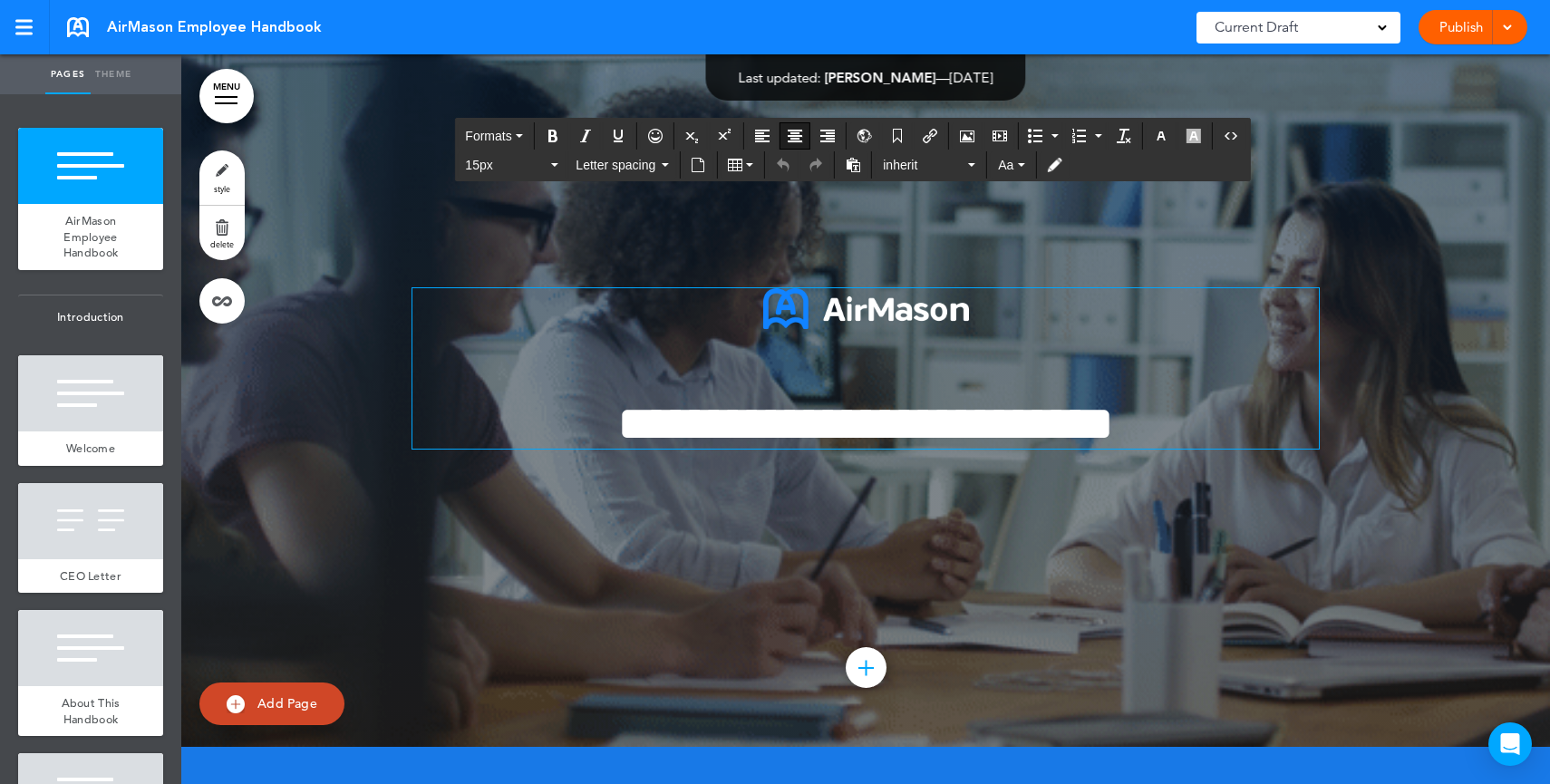
type input "********"
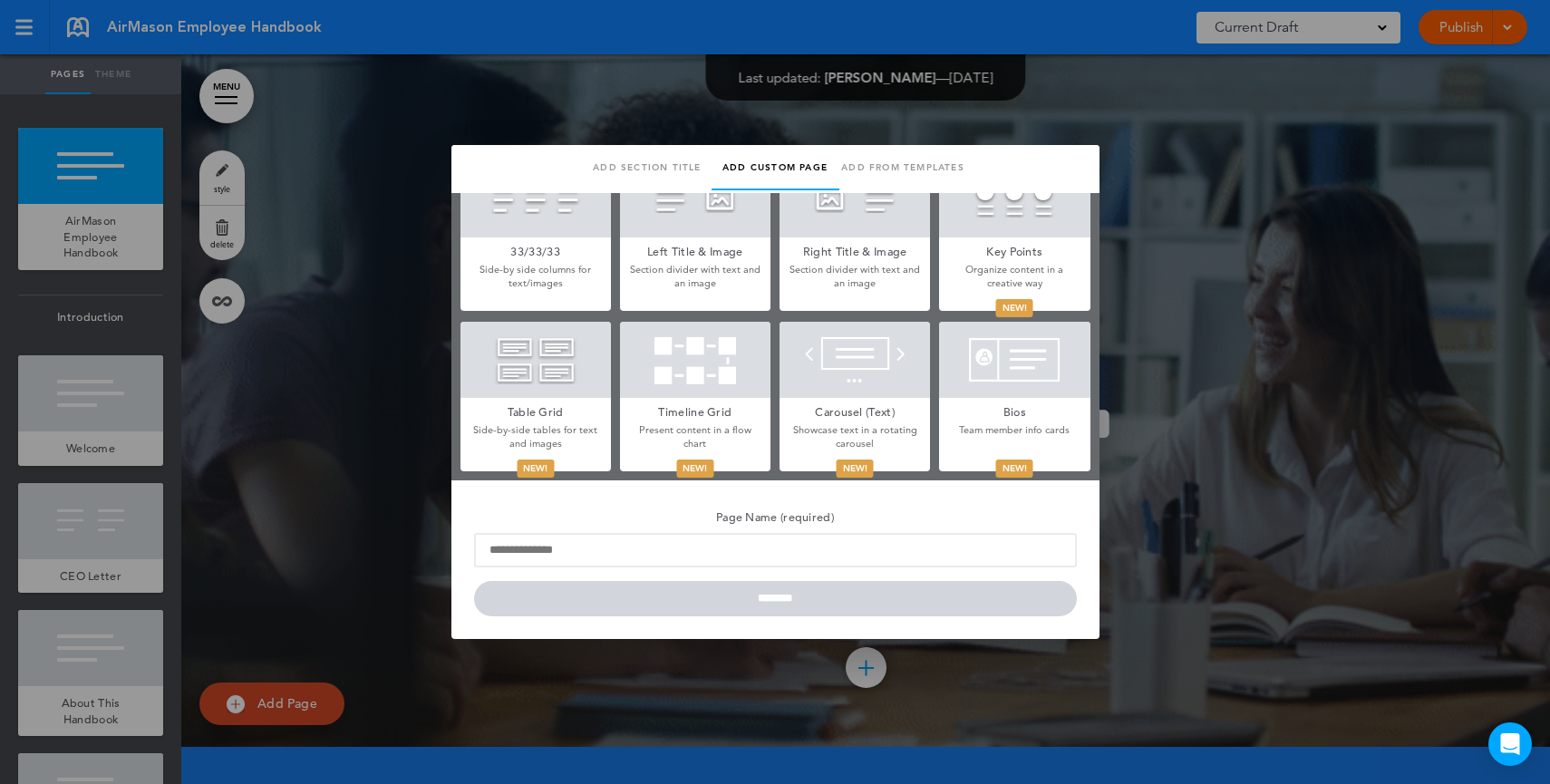
scroll to position [565, 0]
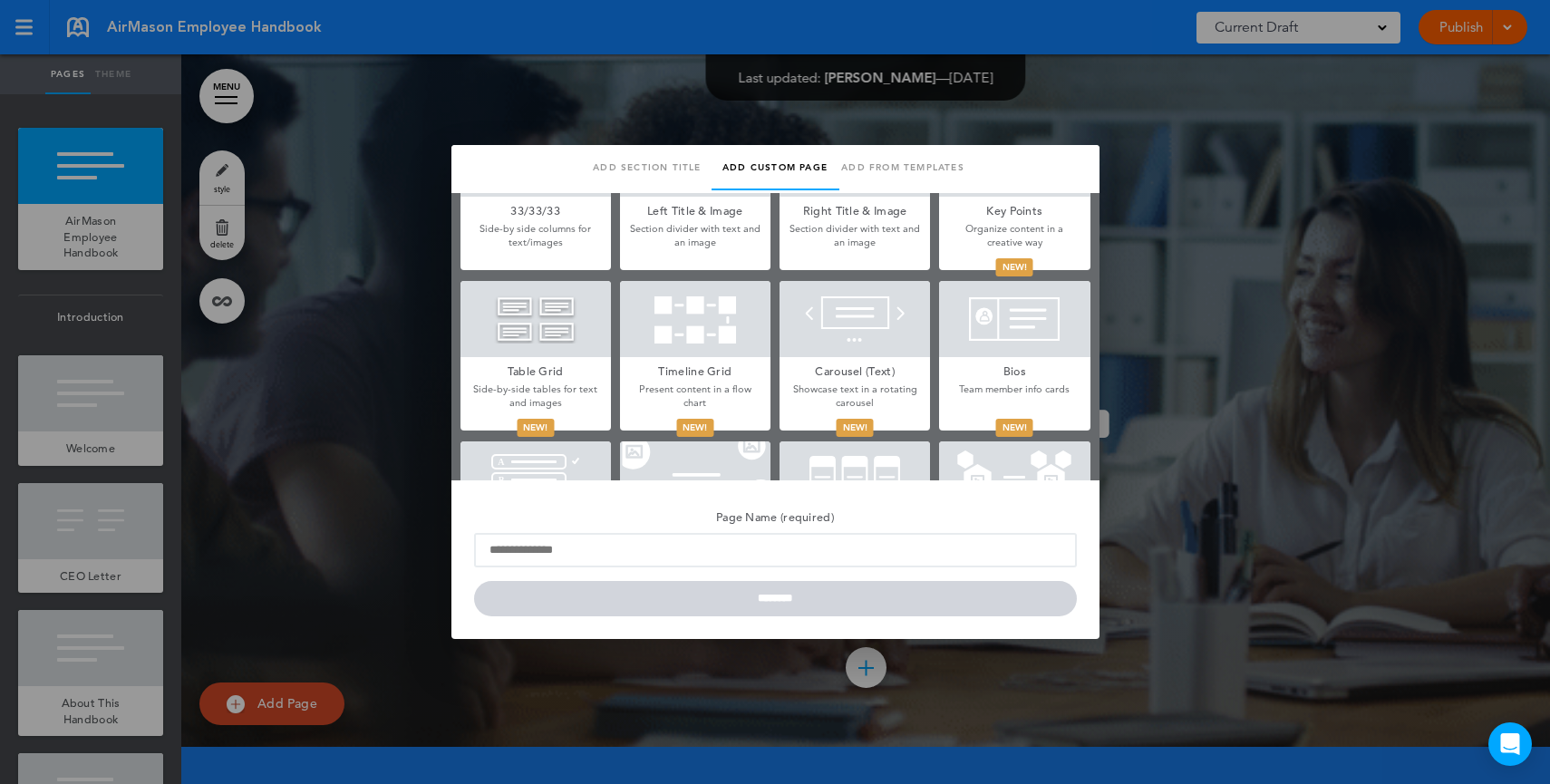
click at [1186, 415] on div at bounding box center [775, 392] width 1550 height 784
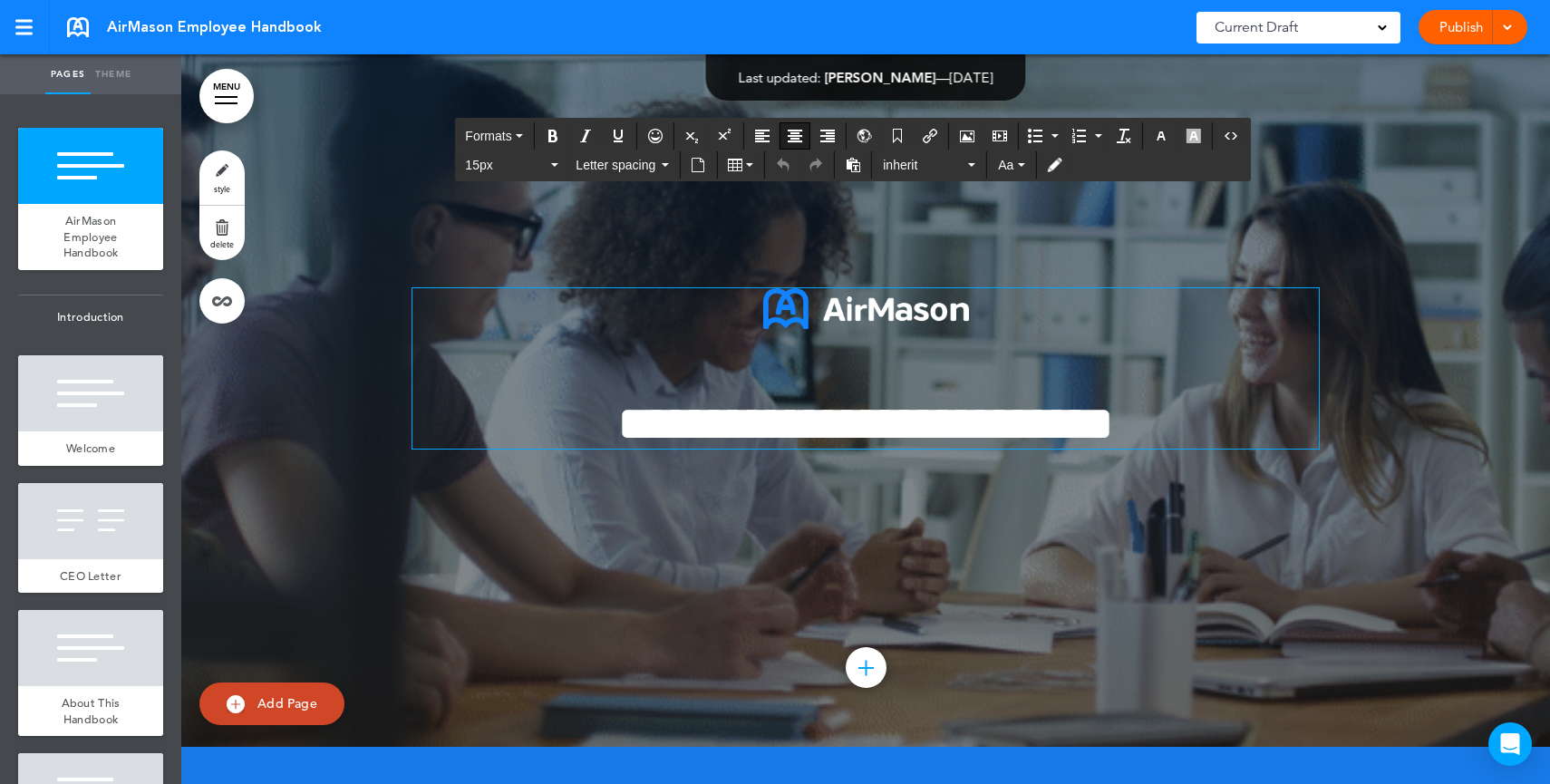
click at [1099, 415] on span "**********" at bounding box center [865, 423] width 497 height 50
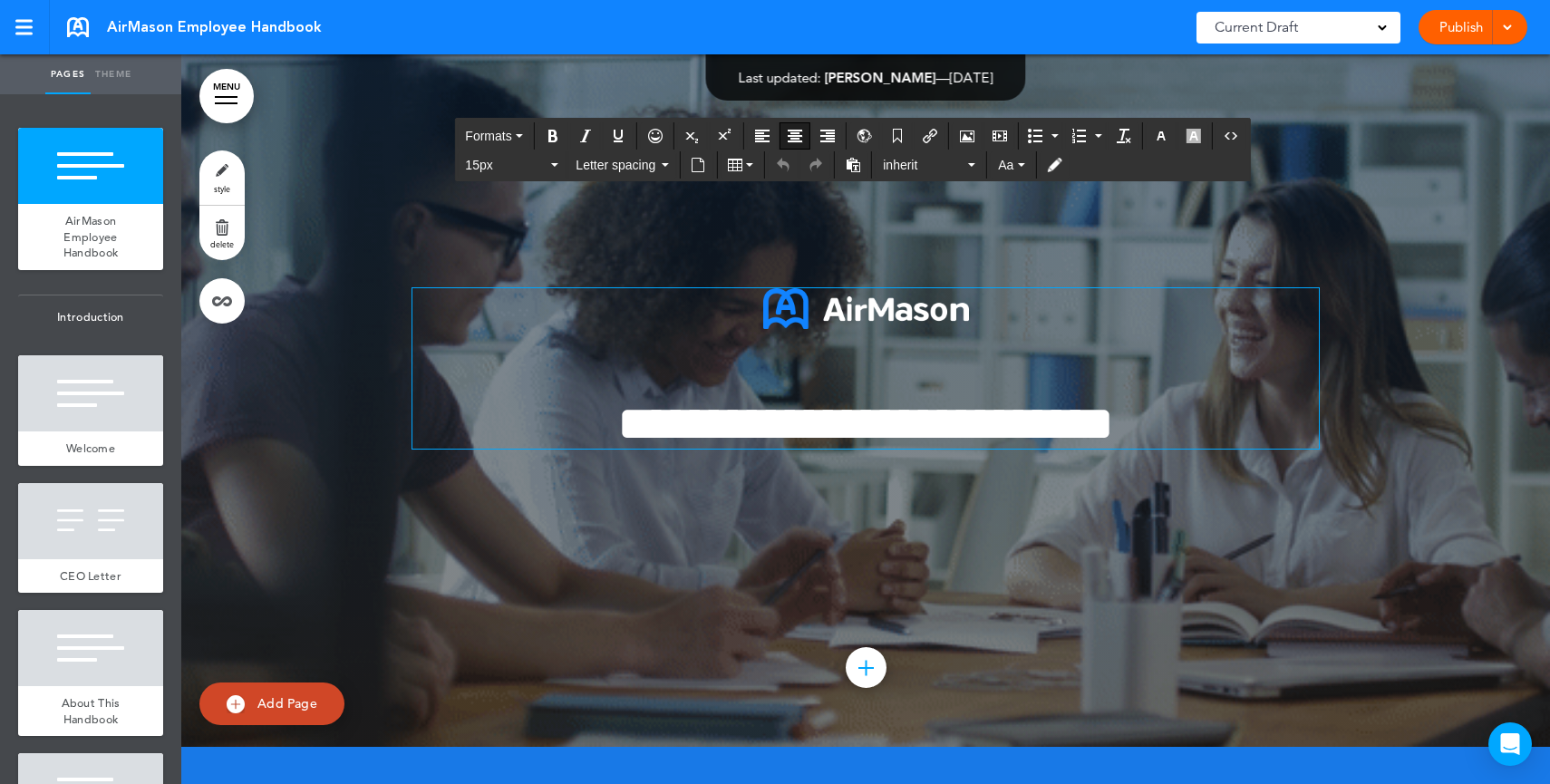
click at [1477, 33] on div "Publish Publish Preview Draft" at bounding box center [1473, 27] width 108 height 35
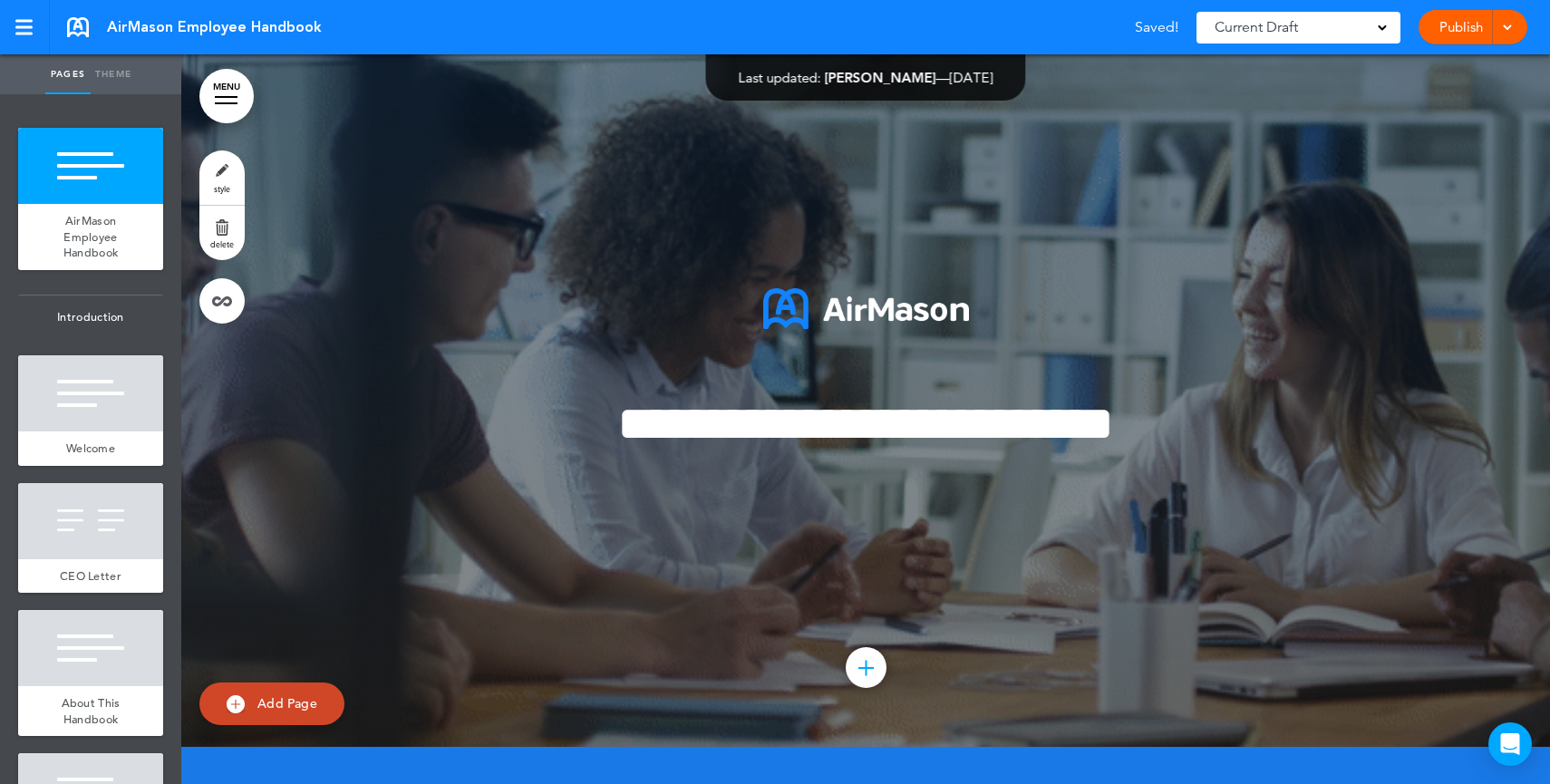
click at [1477, 33] on link "Publish" at bounding box center [1460, 27] width 57 height 35
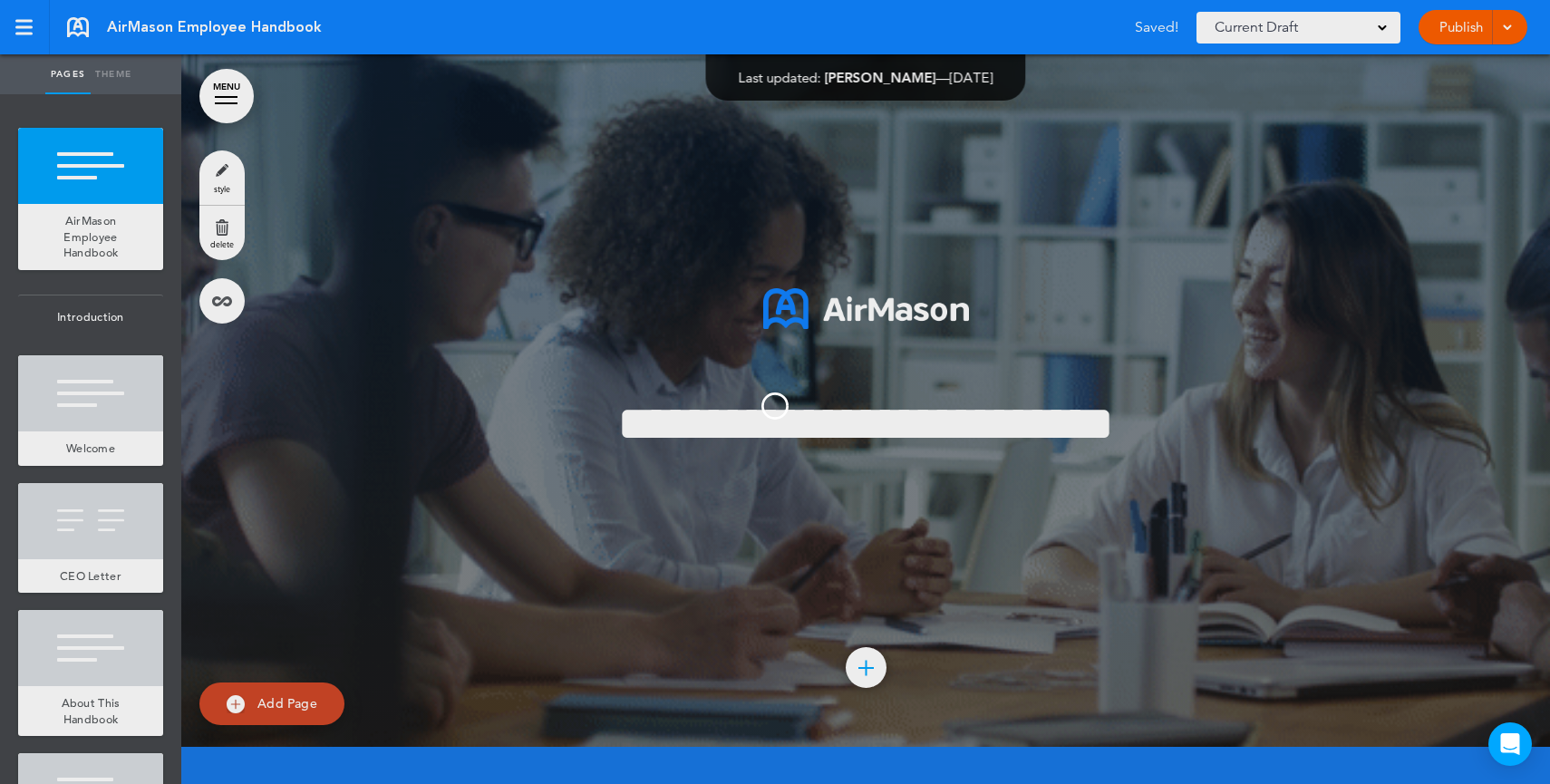
scroll to position [0, 0]
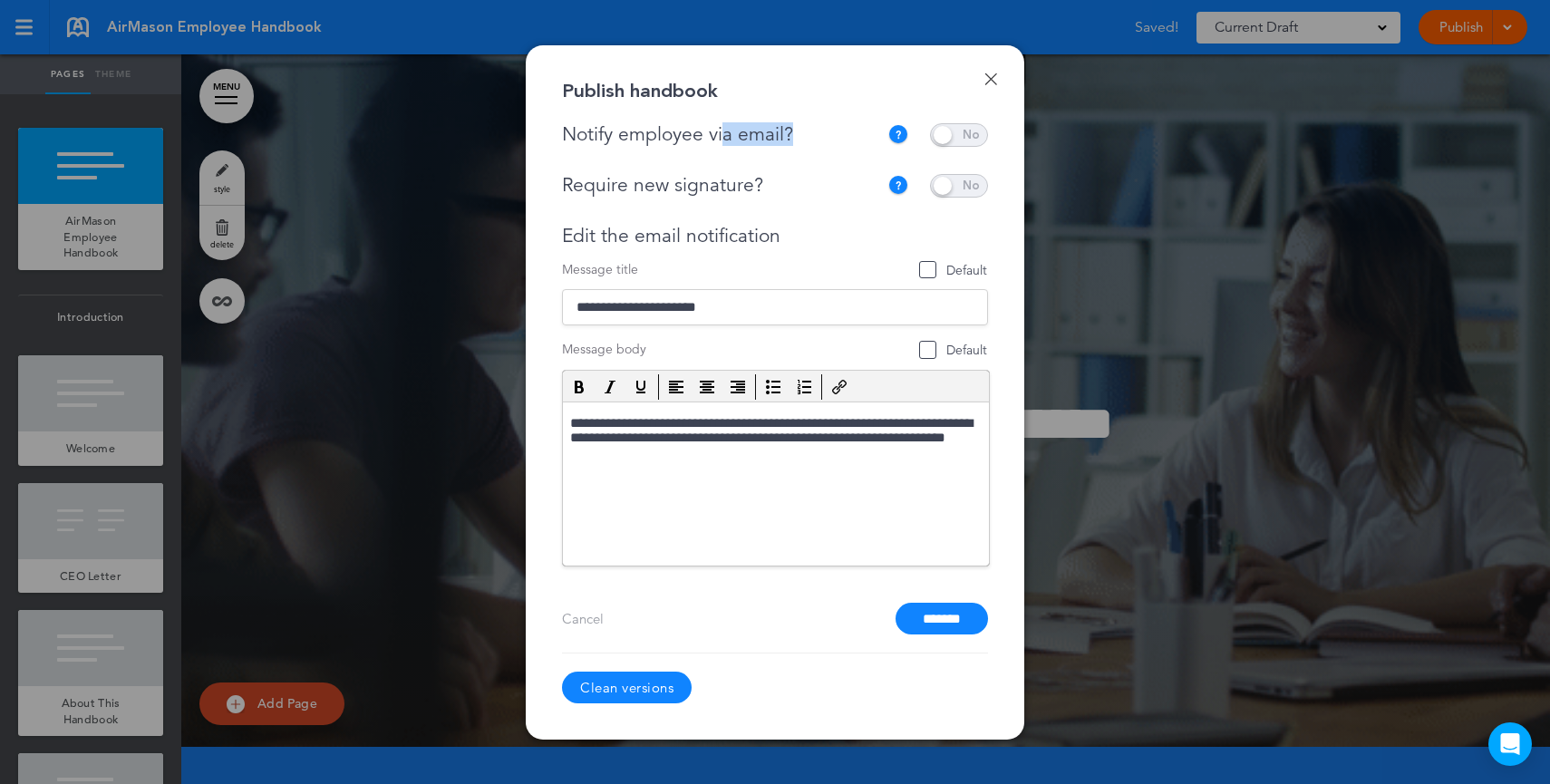
drag, startPoint x: 819, startPoint y: 137, endPoint x: 725, endPoint y: 137, distance: 94.0
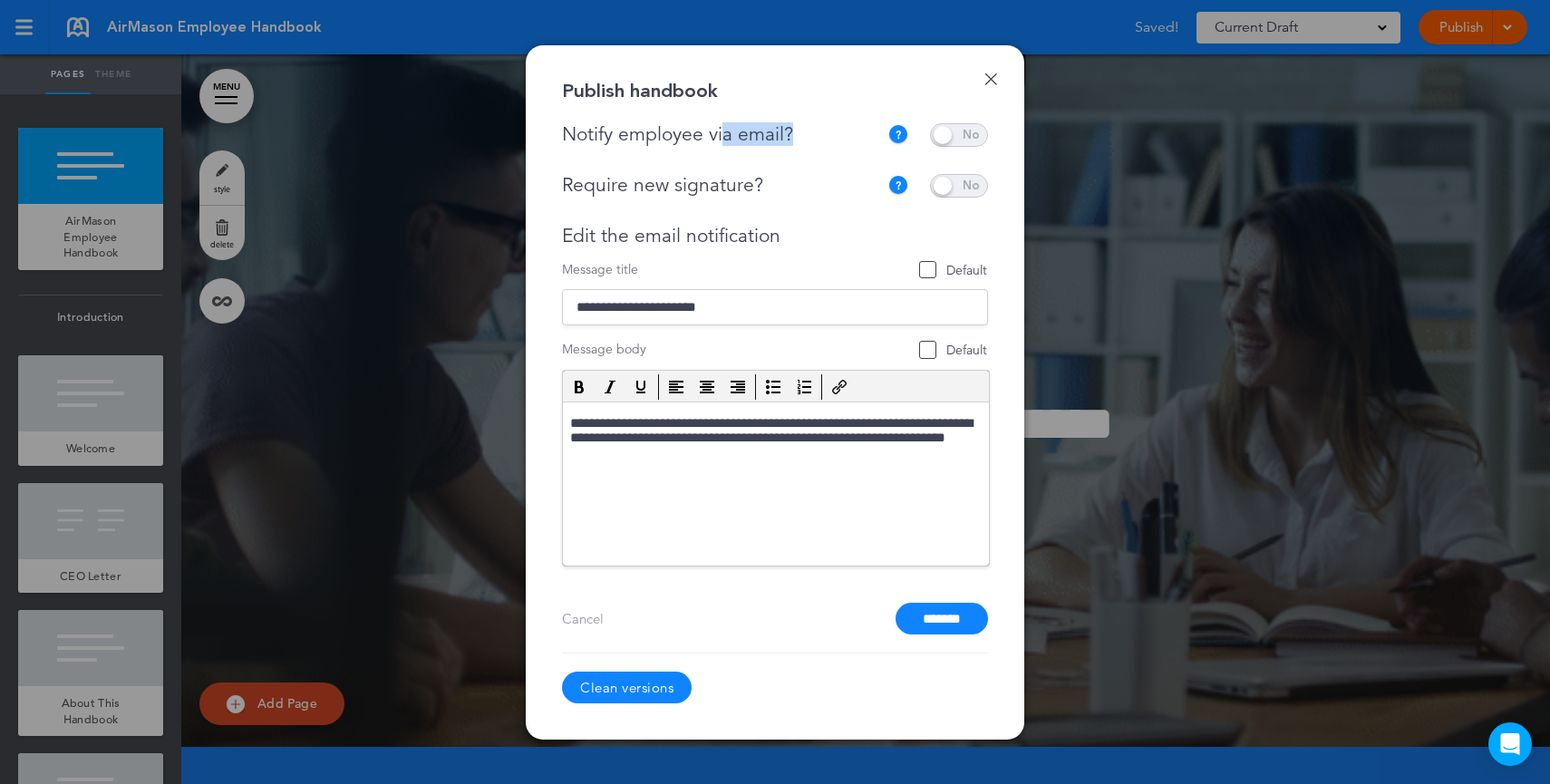
click at [725, 137] on div "Notify employee via email?" at bounding box center [724, 133] width 325 height 22
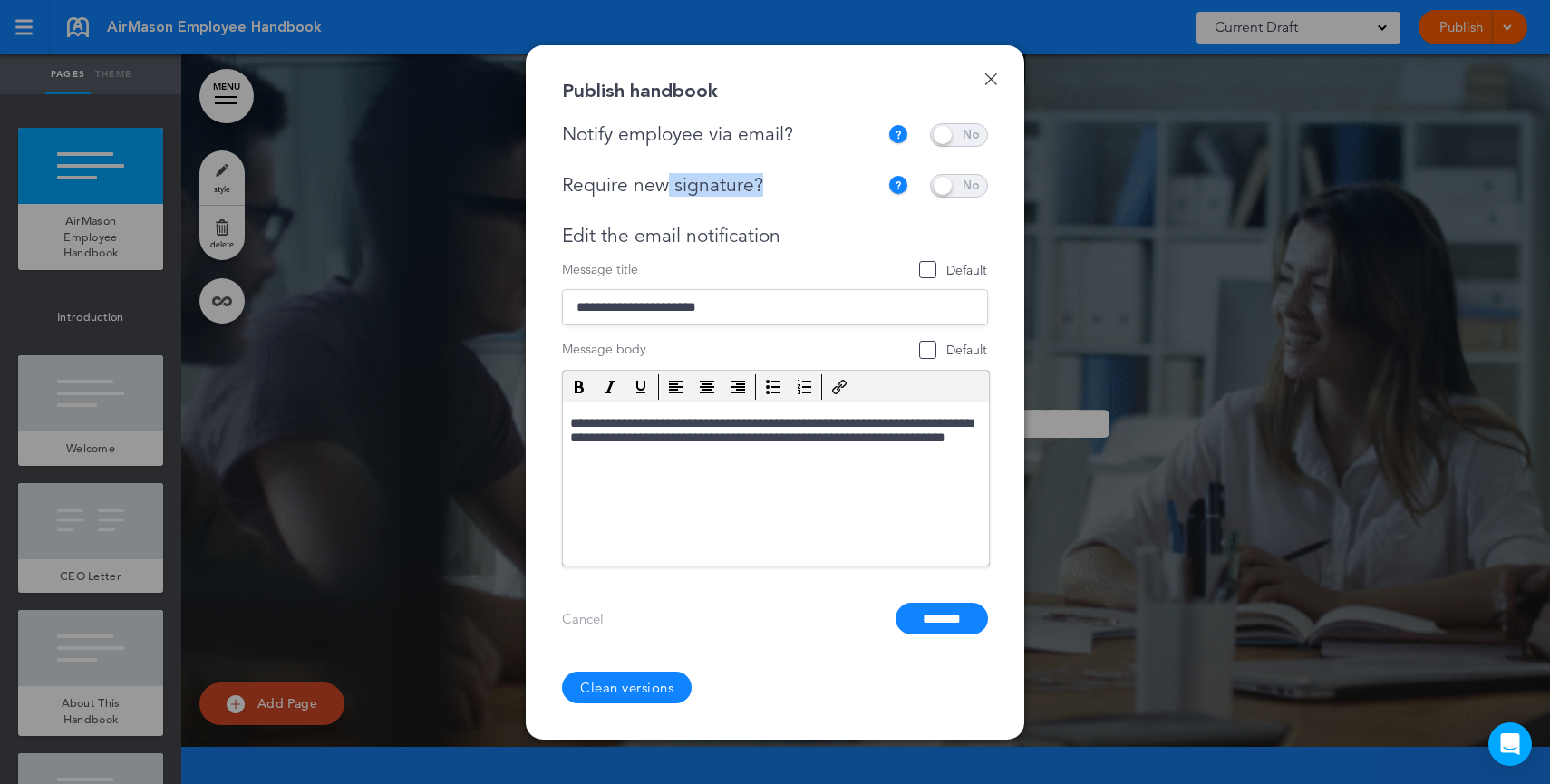
drag, startPoint x: 803, startPoint y: 189, endPoint x: 665, endPoint y: 192, distance: 138.0
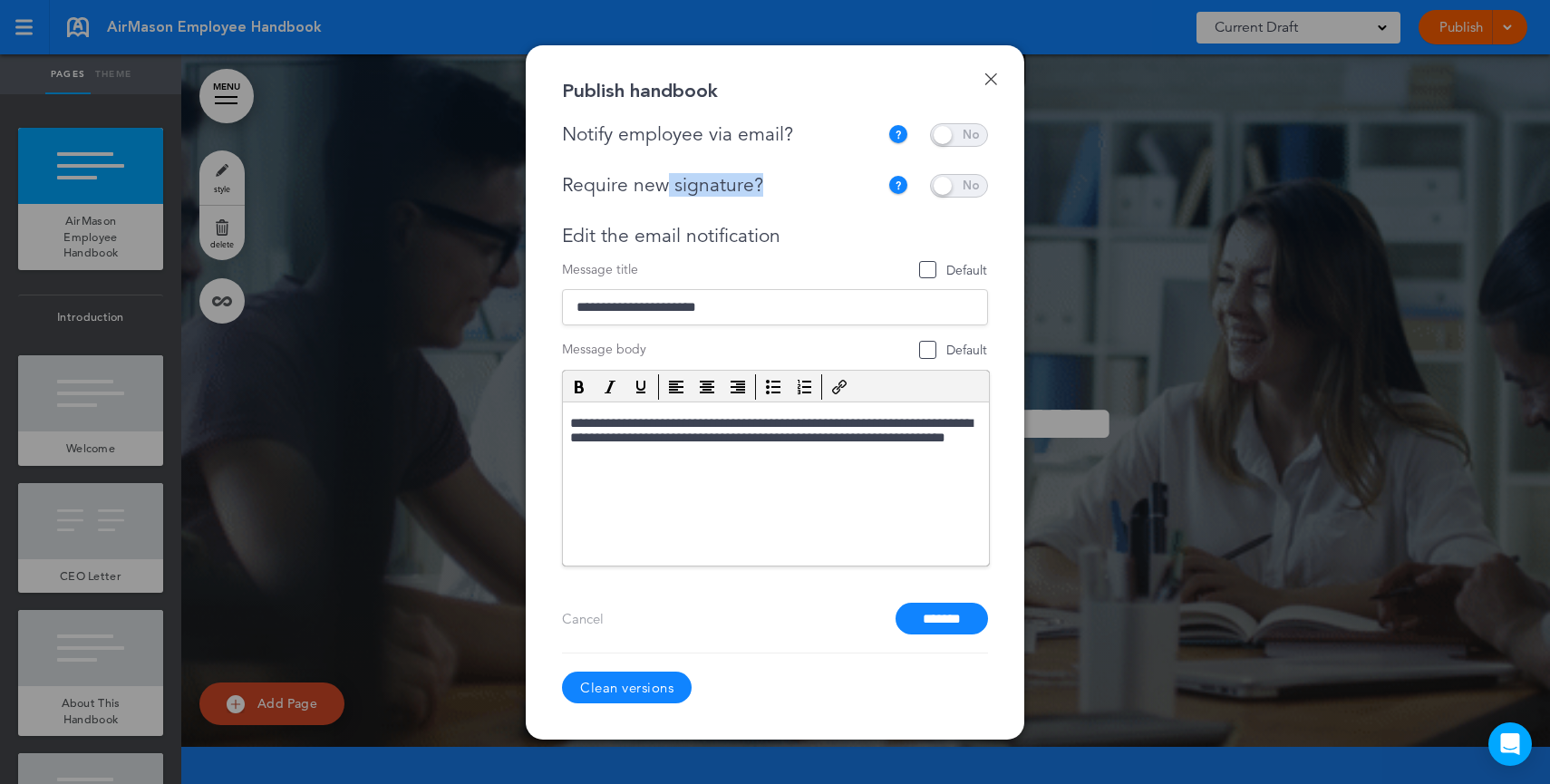
click at [665, 192] on div "Require new signature?" at bounding box center [719, 185] width 316 height 22
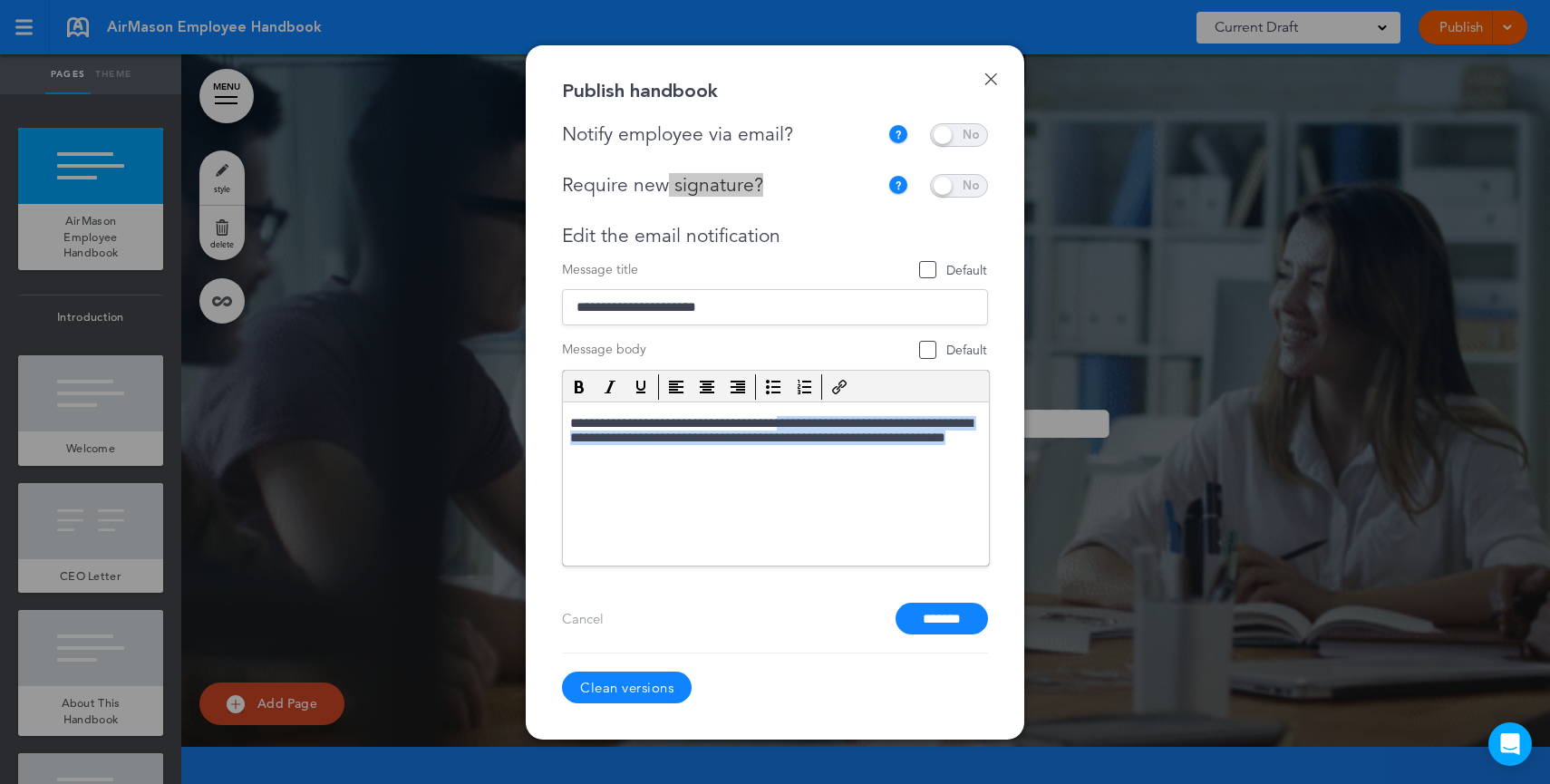
click at [821, 459] on p "**********" at bounding box center [775, 440] width 411 height 50
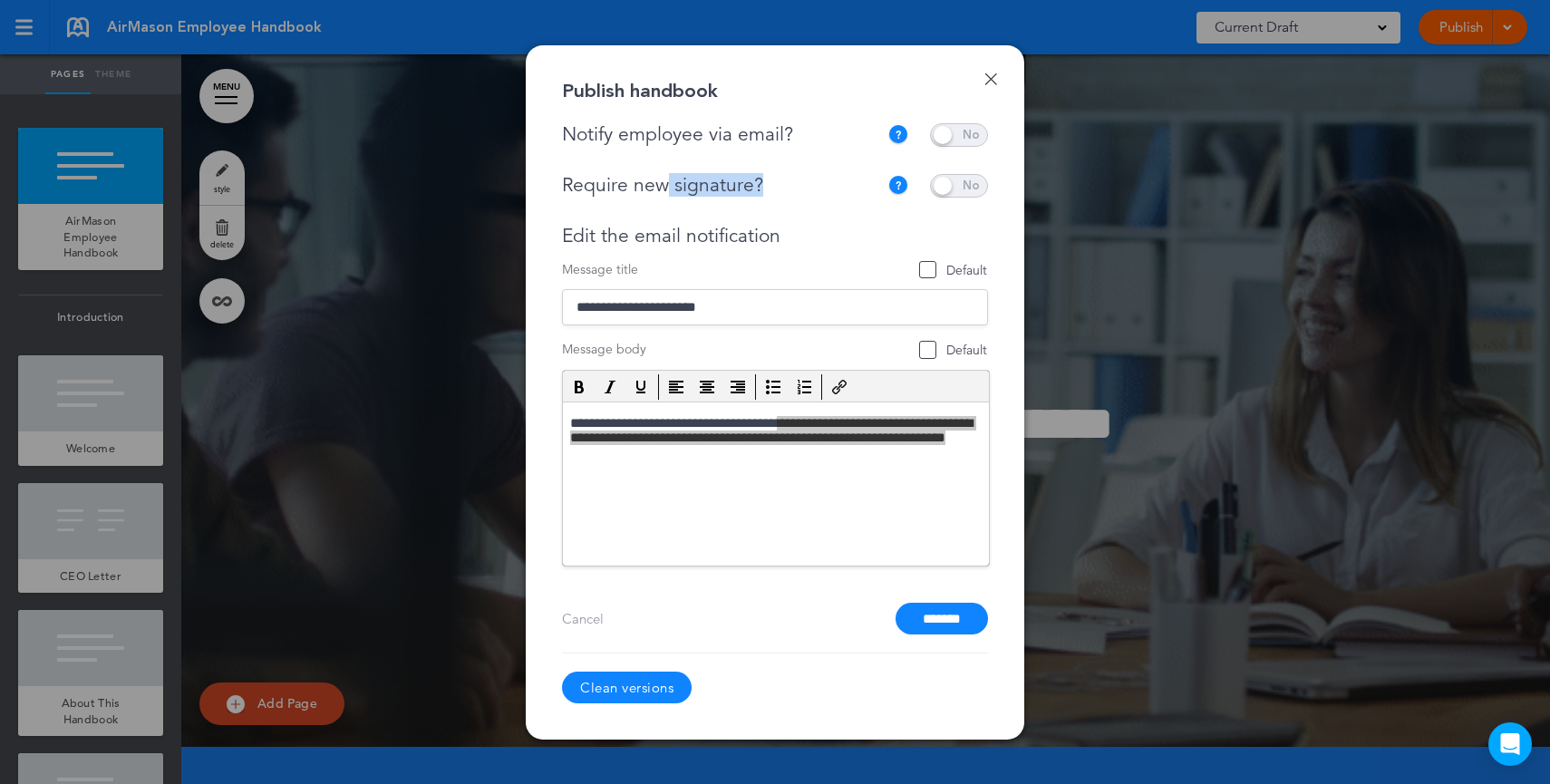
click at [928, 613] on input "*******" at bounding box center [942, 618] width 93 height 32
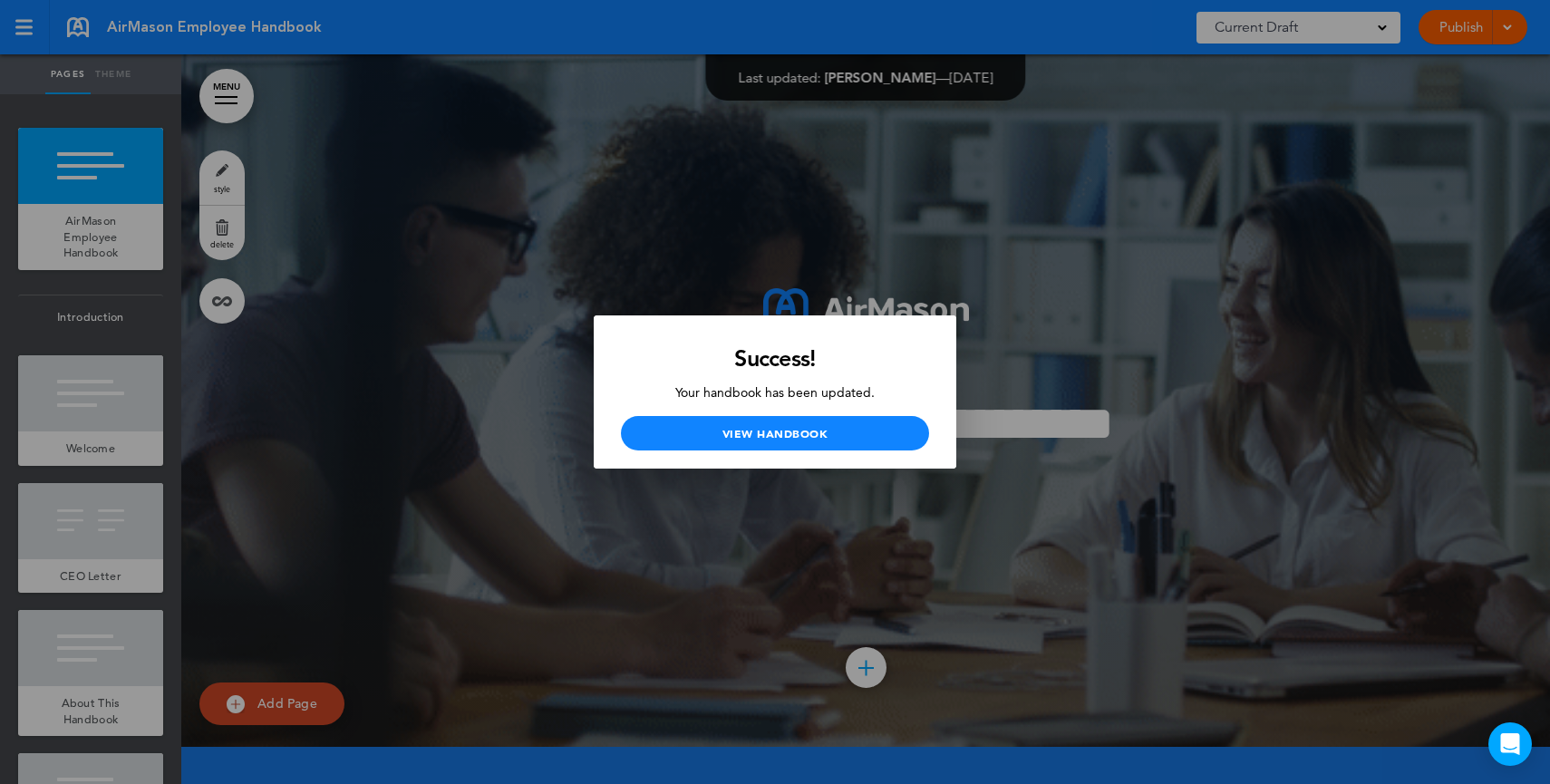
click at [496, 146] on div at bounding box center [775, 392] width 1550 height 784
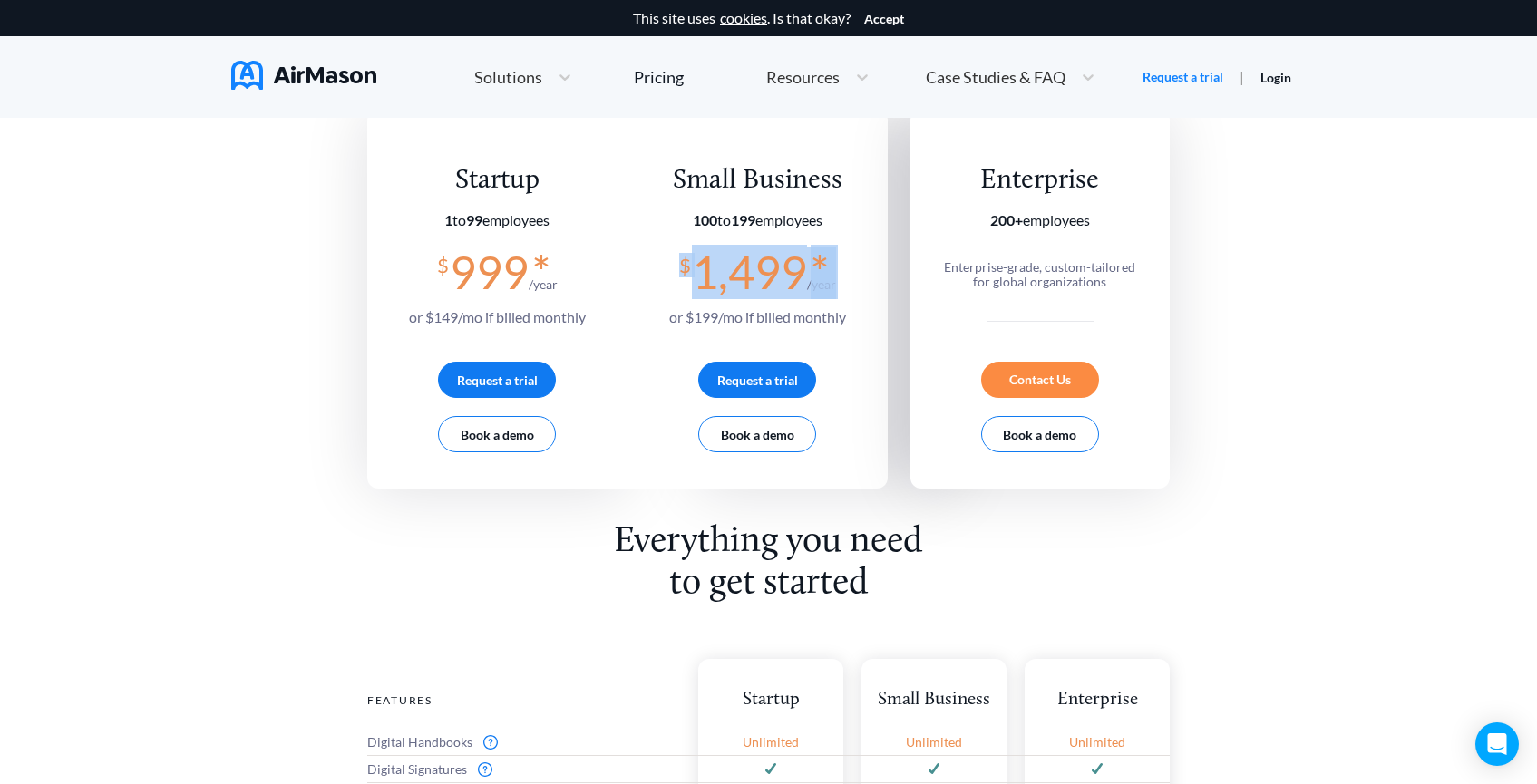
drag, startPoint x: 695, startPoint y: 272, endPoint x: 864, endPoint y: 273, distance: 169.0
click at [864, 273] on div "Small Business 100 to 199 employees $ 1,499 * /year or $ 199 /mo if billed mont…" at bounding box center [757, 299] width 259 height 379
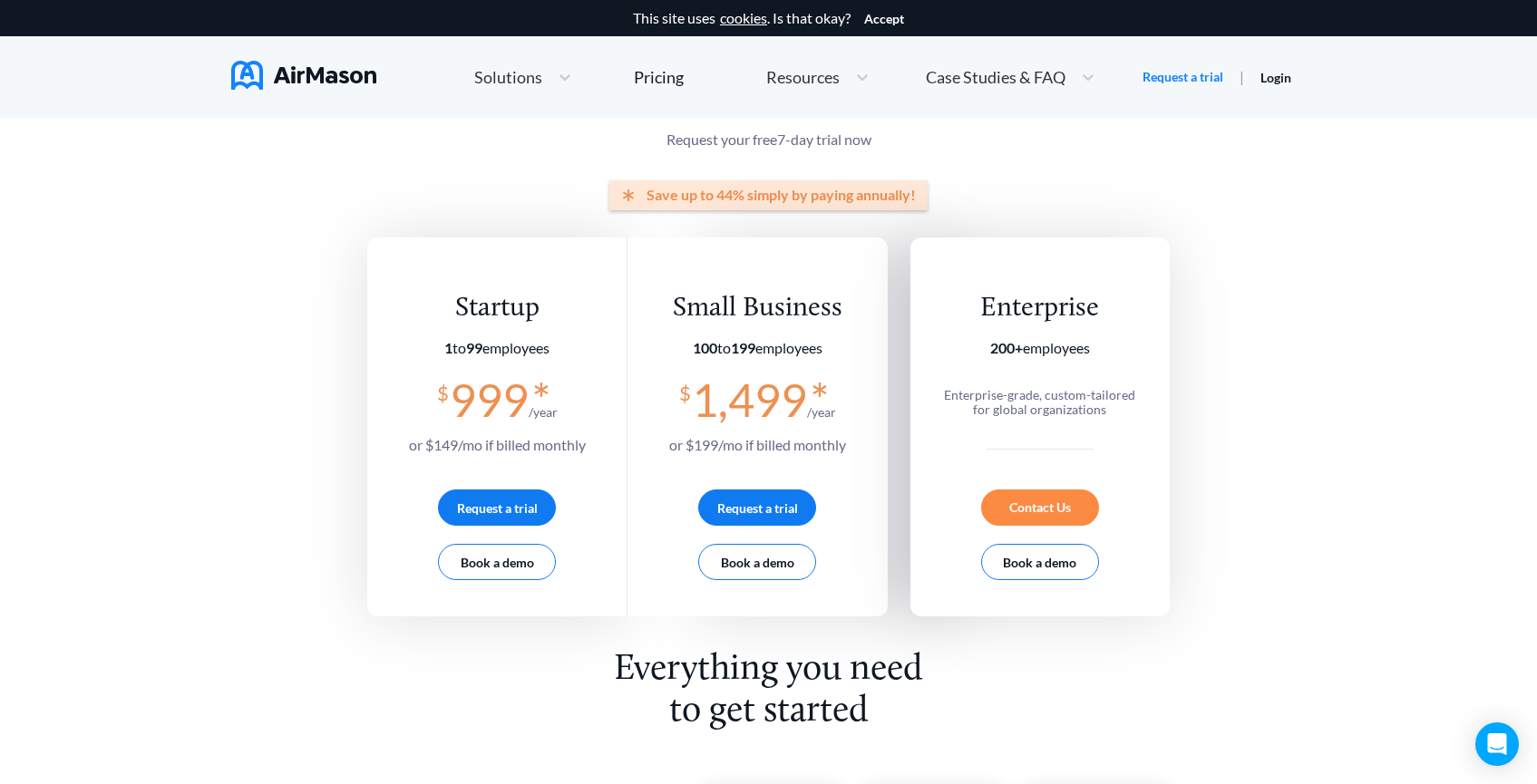
scroll to position [183, 0]
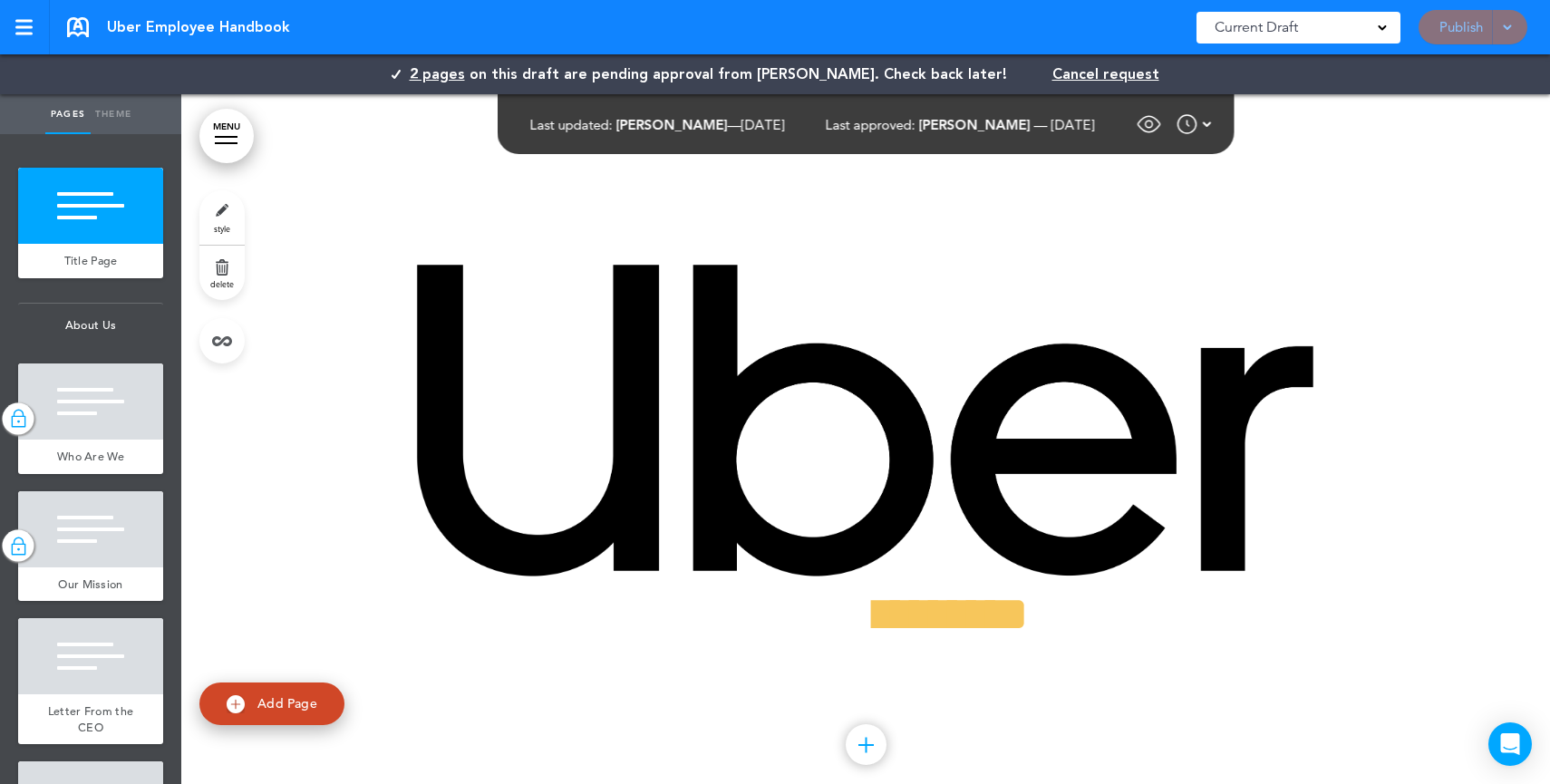
click at [1494, 40] on div "Saved! Current Draft CURRENT DRAFT 1.0 ([DATE]) Published by [PERSON_NAME] Publ…" at bounding box center [1361, 27] width 331 height 54
drag, startPoint x: 1460, startPoint y: 40, endPoint x: 1427, endPoint y: 43, distance: 33.1
click at [1459, 40] on div "Saved! Current Draft CURRENT DRAFT 1.0 ([DATE]) Published by [PERSON_NAME] Publ…" at bounding box center [1361, 27] width 331 height 54
click at [1162, 126] on img at bounding box center [1149, 124] width 27 height 27
drag, startPoint x: 1491, startPoint y: 37, endPoint x: 1506, endPoint y: 24, distance: 19.8
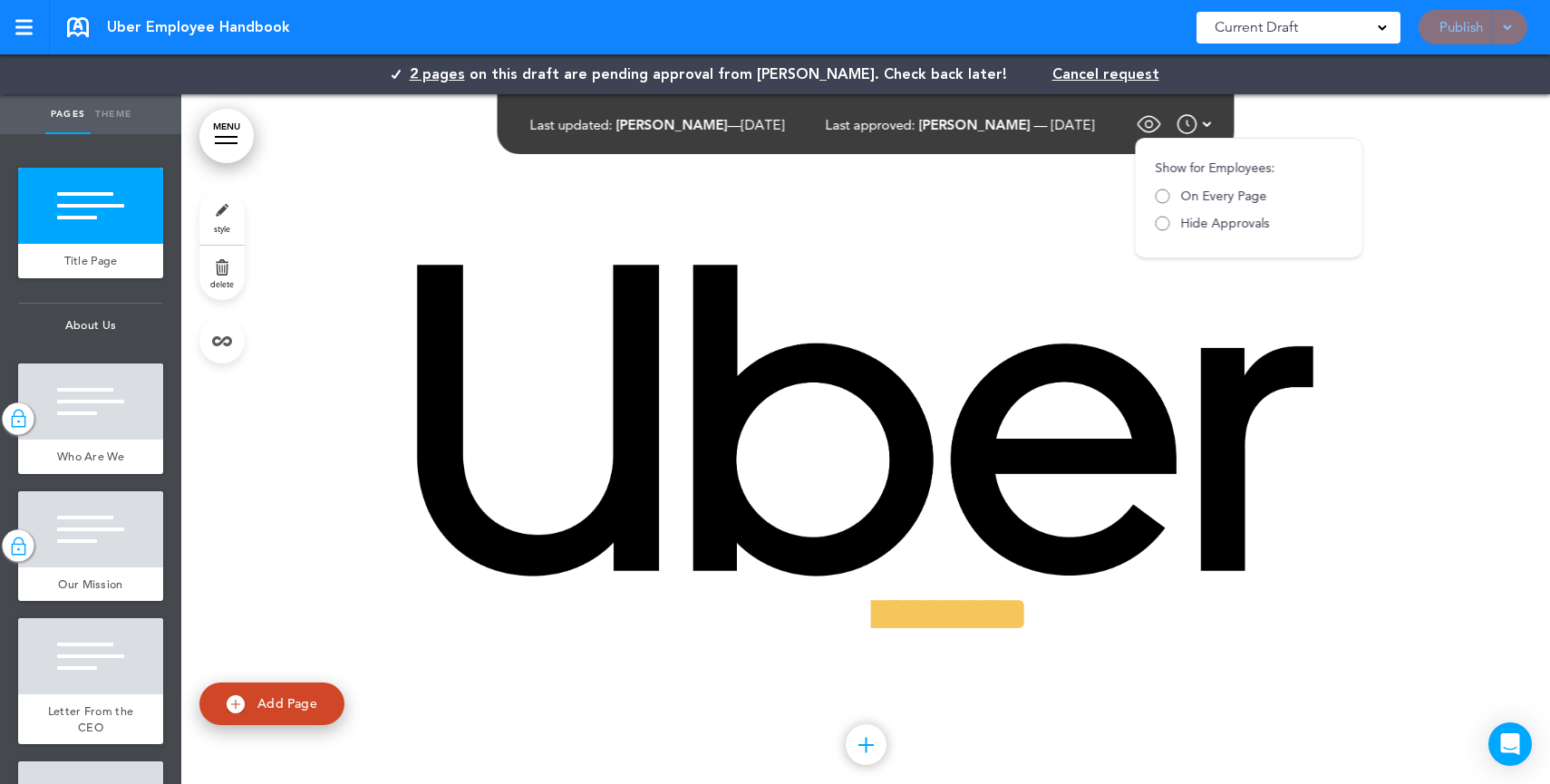
click at [1497, 37] on div "Saved! Current Draft CURRENT DRAFT 1.0 ([DATE]) Published by [PERSON_NAME] Publ…" at bounding box center [1361, 27] width 331 height 54
click at [1507, 23] on div "Saved! Current Draft CURRENT DRAFT 1.0 ([DATE]) Published by [PERSON_NAME] Publ…" at bounding box center [1361, 27] width 331 height 54
